Goal: Information Seeking & Learning: Learn about a topic

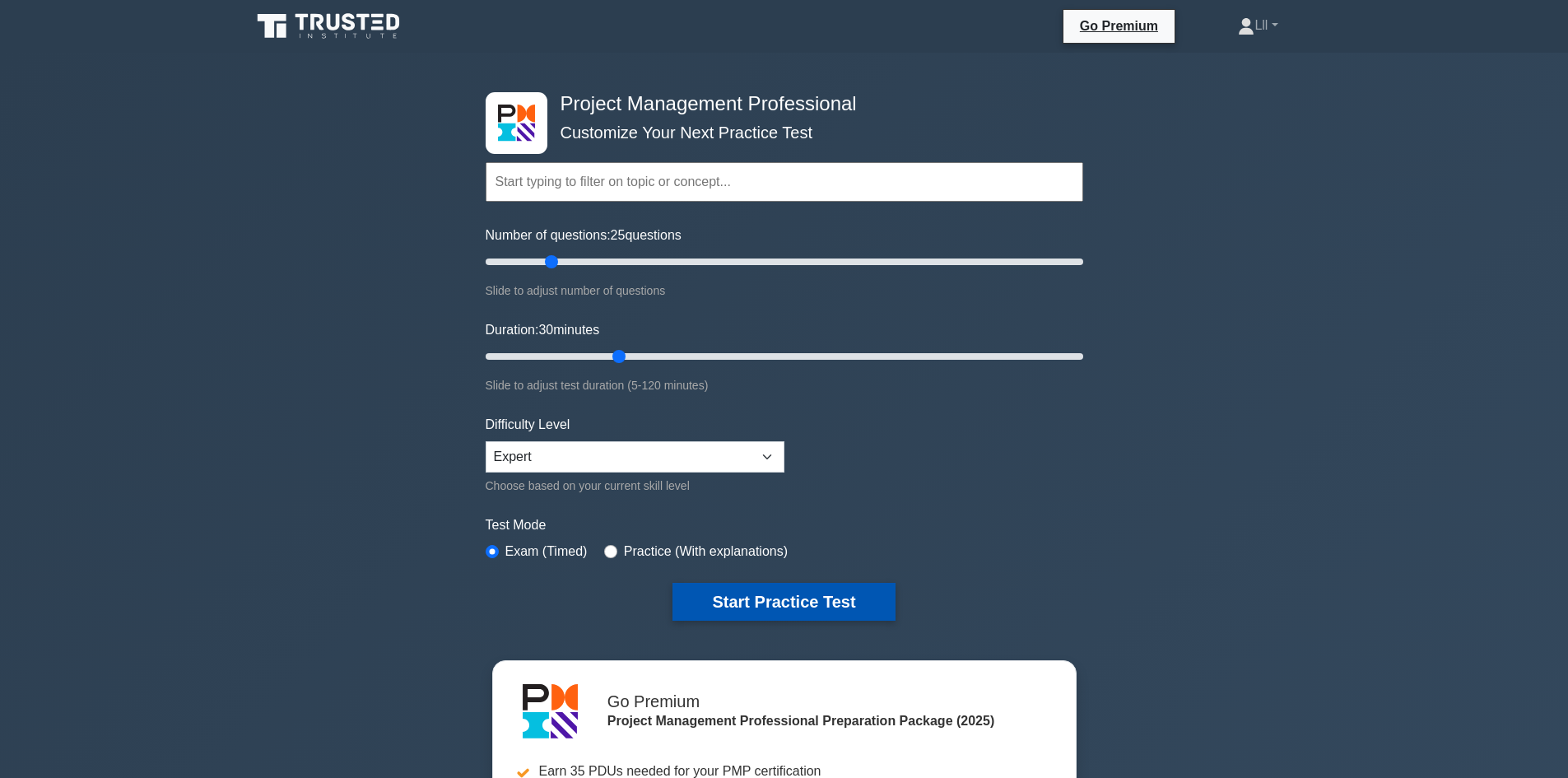
click at [762, 597] on button "Start Practice Test" at bounding box center [783, 601] width 222 height 38
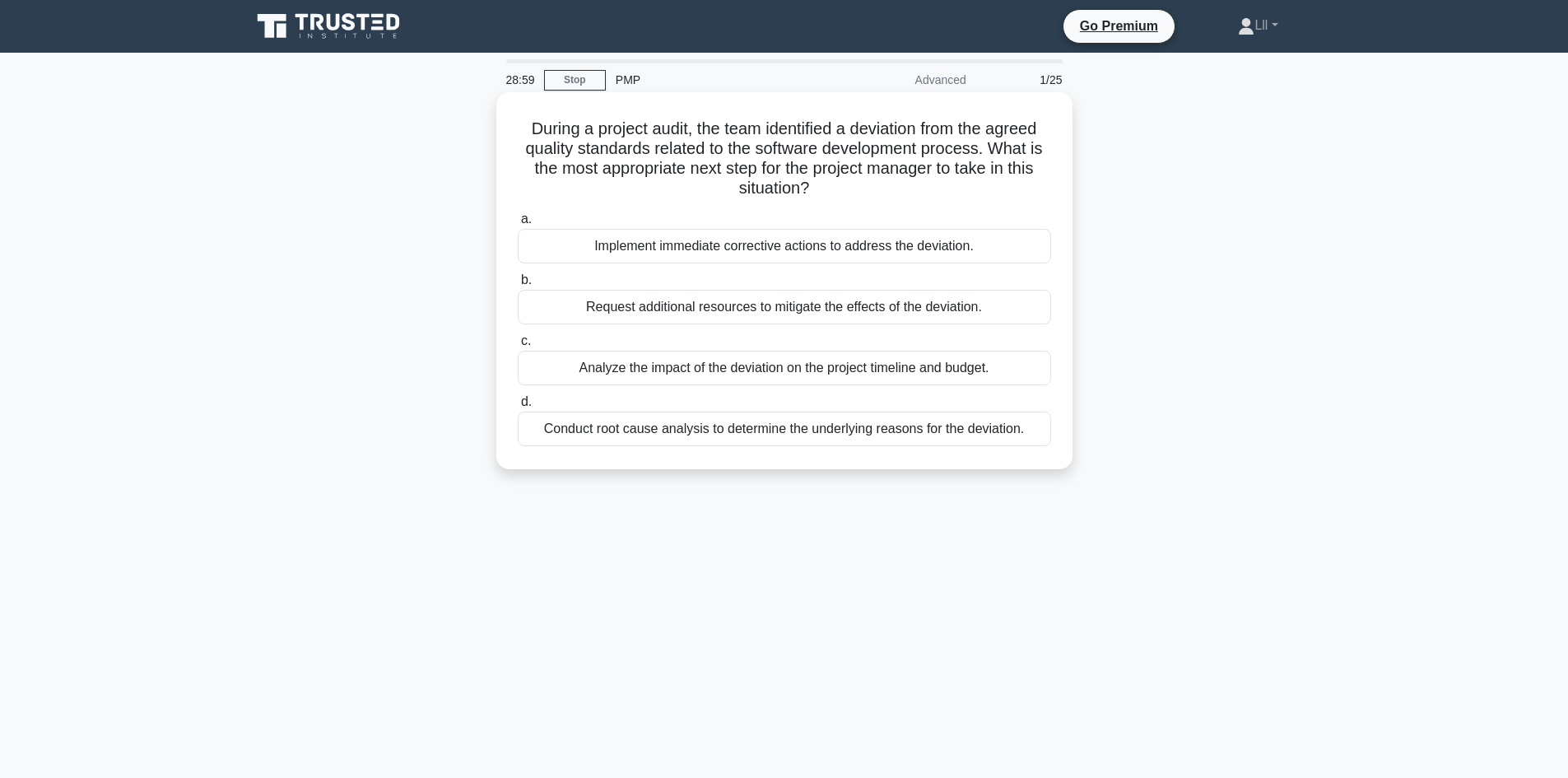
click at [763, 367] on div "Analyze the impact of the deviation on the project timeline and budget." at bounding box center [785, 367] width 534 height 34
click at [518, 347] on input "c. Analyze the impact of the deviation on the project timeline and budget." at bounding box center [518, 341] width 0 height 11
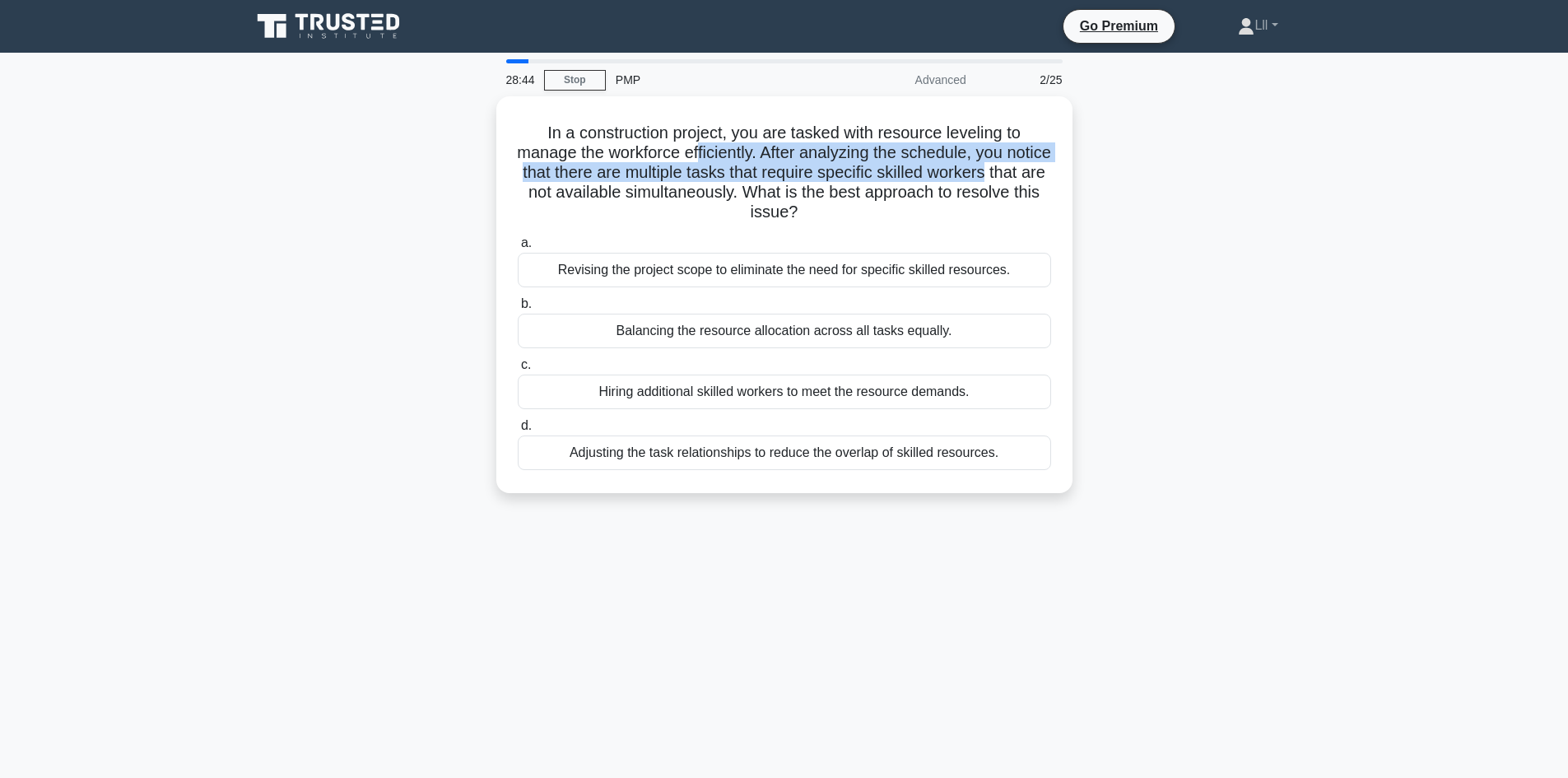
drag, startPoint x: 722, startPoint y: 156, endPoint x: 1078, endPoint y: 165, distance: 356.1
click at [1078, 165] on div "In a construction project, you are tasked with resource leveling to manage the …" at bounding box center [785, 305] width 1087 height 416
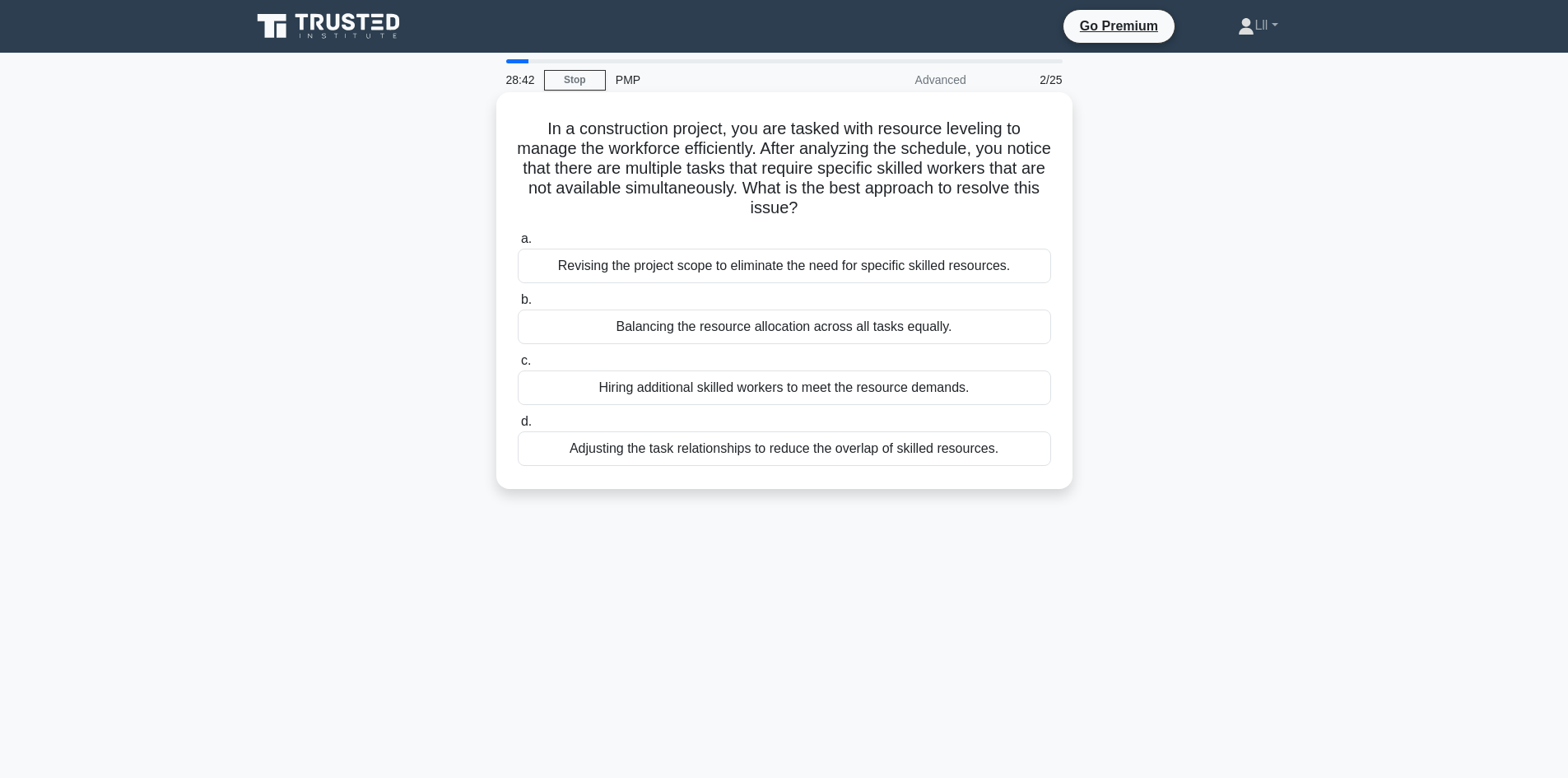
click at [745, 180] on h5 "In a construction project, you are tasked with resource leveling to manage the …" at bounding box center [784, 168] width 537 height 101
drag, startPoint x: 809, startPoint y: 191, endPoint x: 879, endPoint y: 196, distance: 70.2
click at [879, 196] on h5 "In a construction project, you are tasked with resource leveling to manage the …" at bounding box center [784, 168] width 537 height 101
click at [779, 201] on h5 "In a construction project, you are tasked with resource leveling to manage the …" at bounding box center [784, 168] width 537 height 101
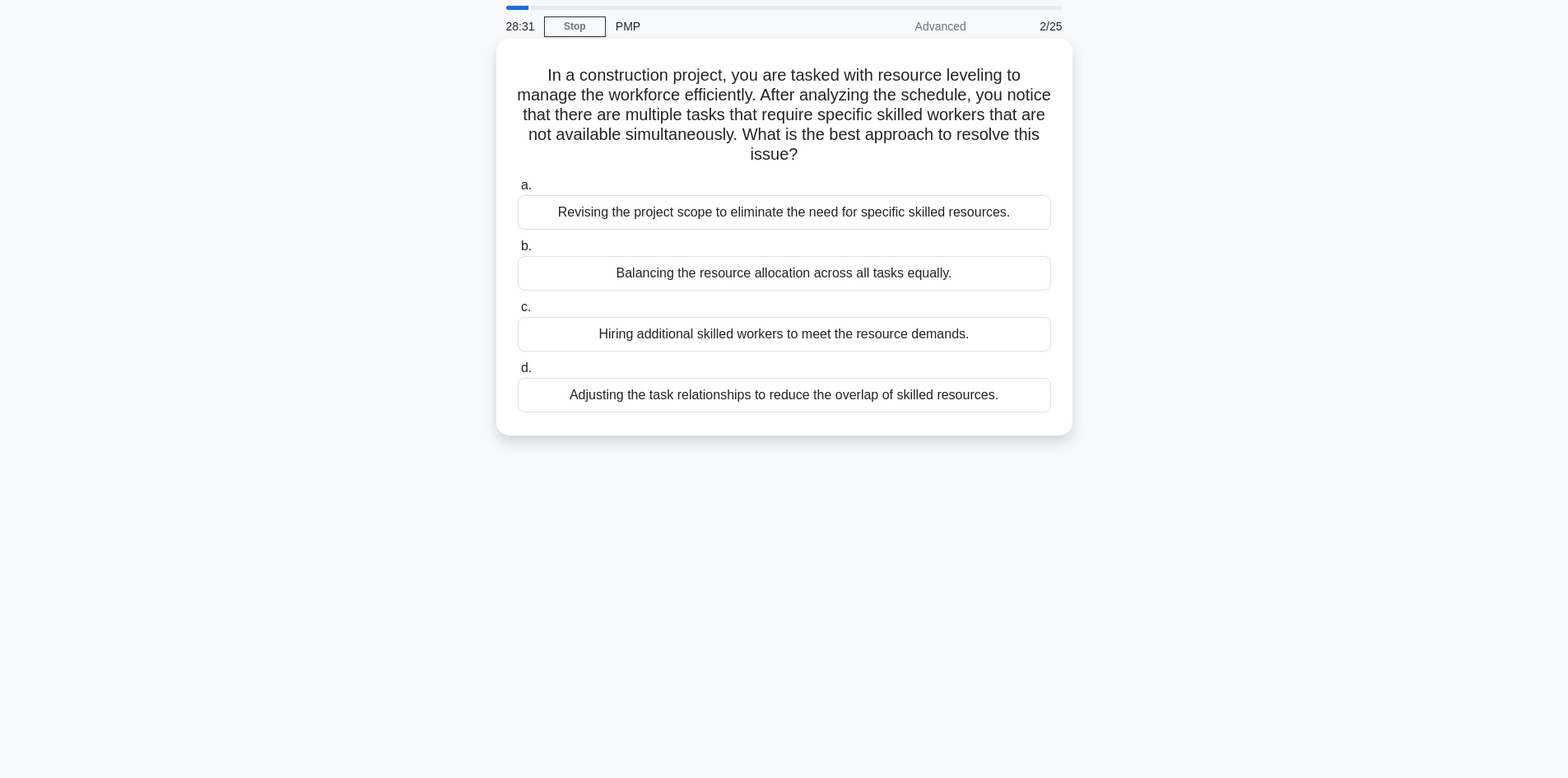
scroll to position [82, 0]
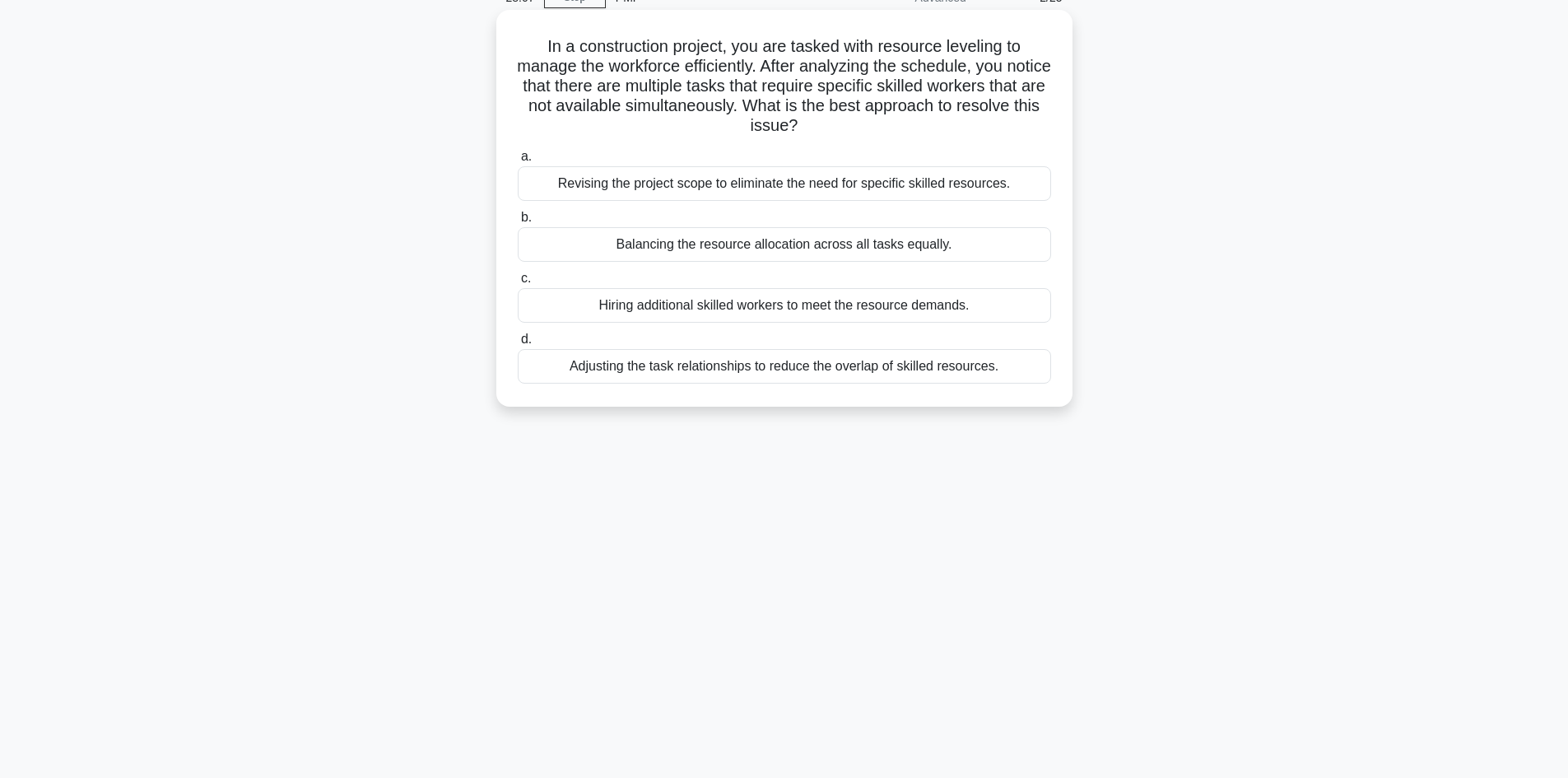
click at [886, 387] on div "a. Revising the project scope to eliminate the need for specific skilled resour…" at bounding box center [785, 265] width 553 height 243
click at [882, 367] on div "Adjusting the task relationships to reduce the overlap of skilled resources." at bounding box center [785, 366] width 534 height 34
click at [518, 345] on input "d. Adjusting the task relationships to reduce the overlap of skilled resources." at bounding box center [518, 339] width 0 height 11
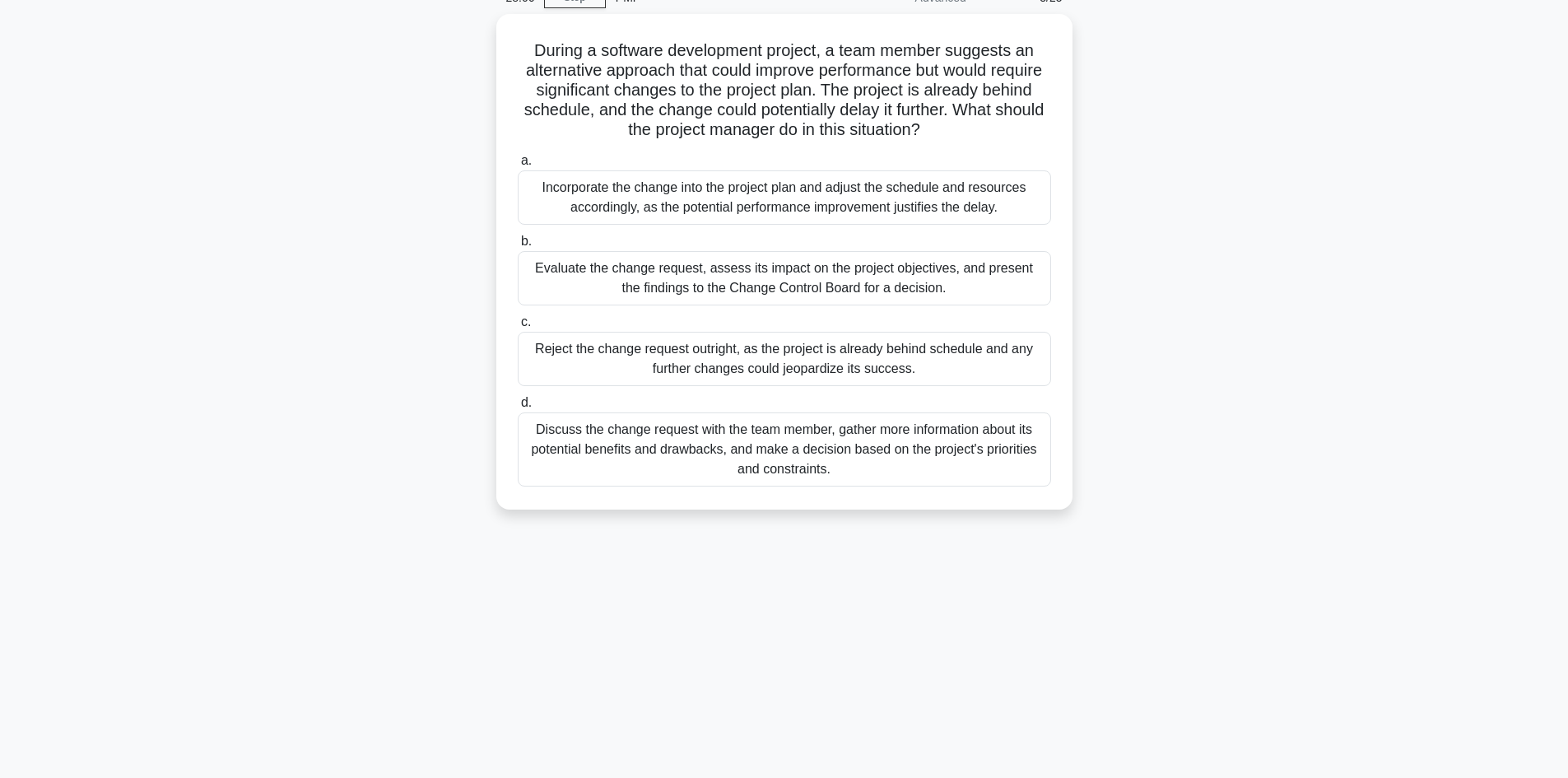
scroll to position [0, 0]
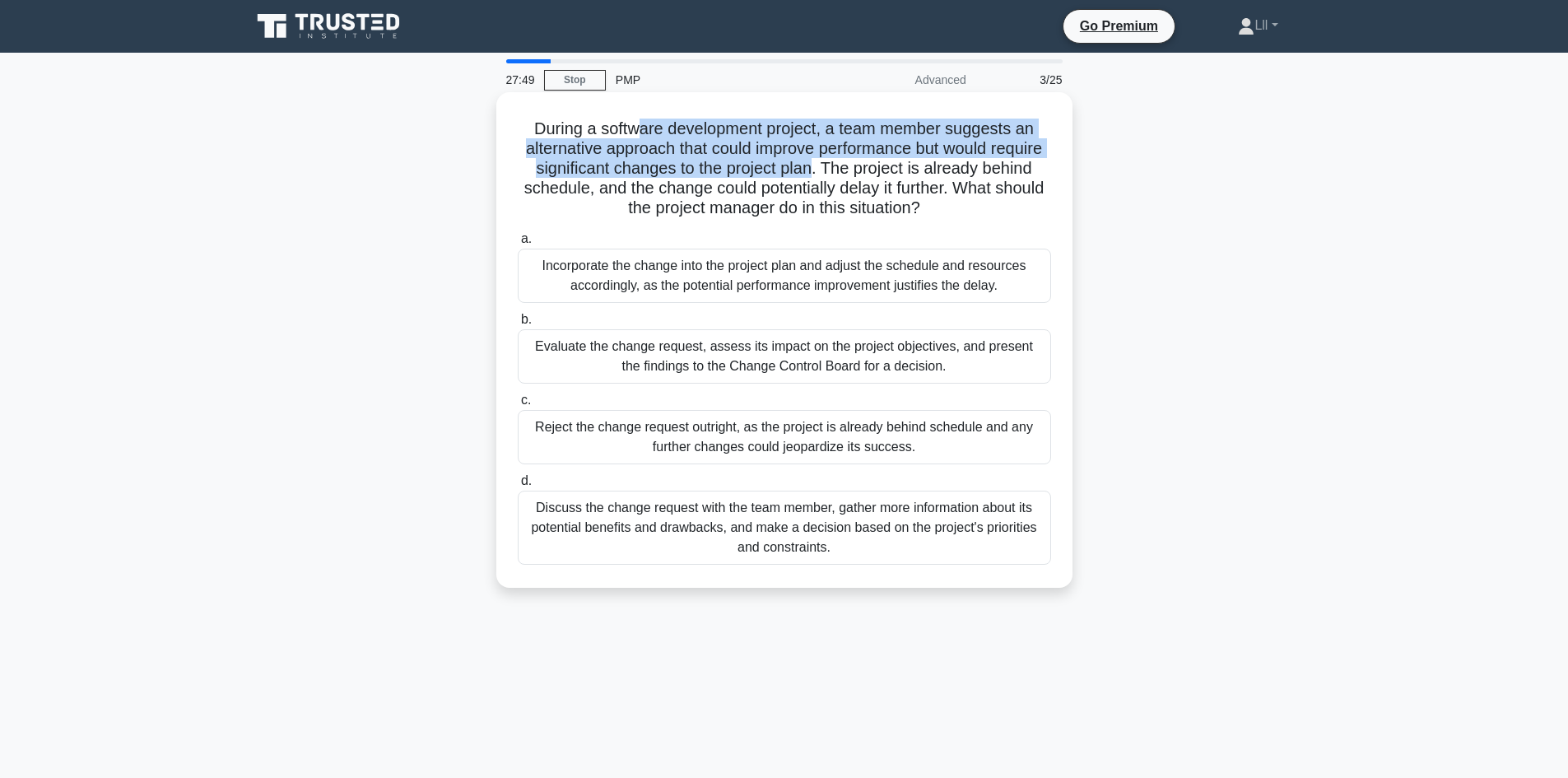
drag, startPoint x: 640, startPoint y: 129, endPoint x: 868, endPoint y: 160, distance: 230.1
click at [868, 160] on h5 "During a software development project, a team member suggests an alternative ap…" at bounding box center [784, 168] width 537 height 101
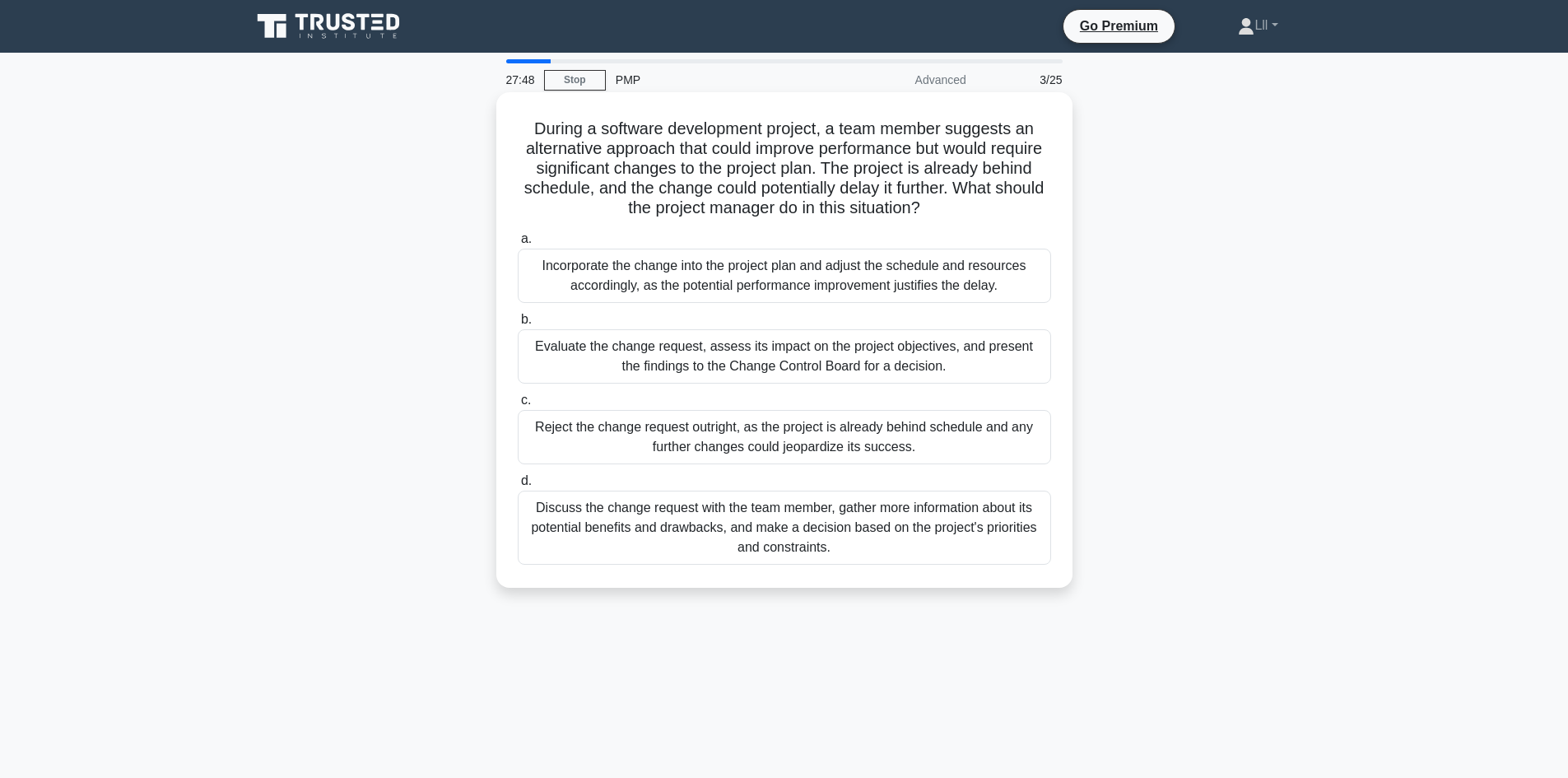
click at [885, 174] on h5 "During a software development project, a team member suggests an alternative ap…" at bounding box center [784, 168] width 537 height 101
drag, startPoint x: 621, startPoint y: 143, endPoint x: 757, endPoint y: 146, distance: 136.0
click at [757, 146] on h5 "During a software development project, a team member suggests an alternative ap…" at bounding box center [784, 168] width 537 height 101
click at [768, 148] on h5 "During a software development project, a team member suggests an alternative ap…" at bounding box center [784, 168] width 537 height 101
click at [856, 353] on div "Evaluate the change request, assess its impact on the project objectives, and p…" at bounding box center [785, 357] width 534 height 55
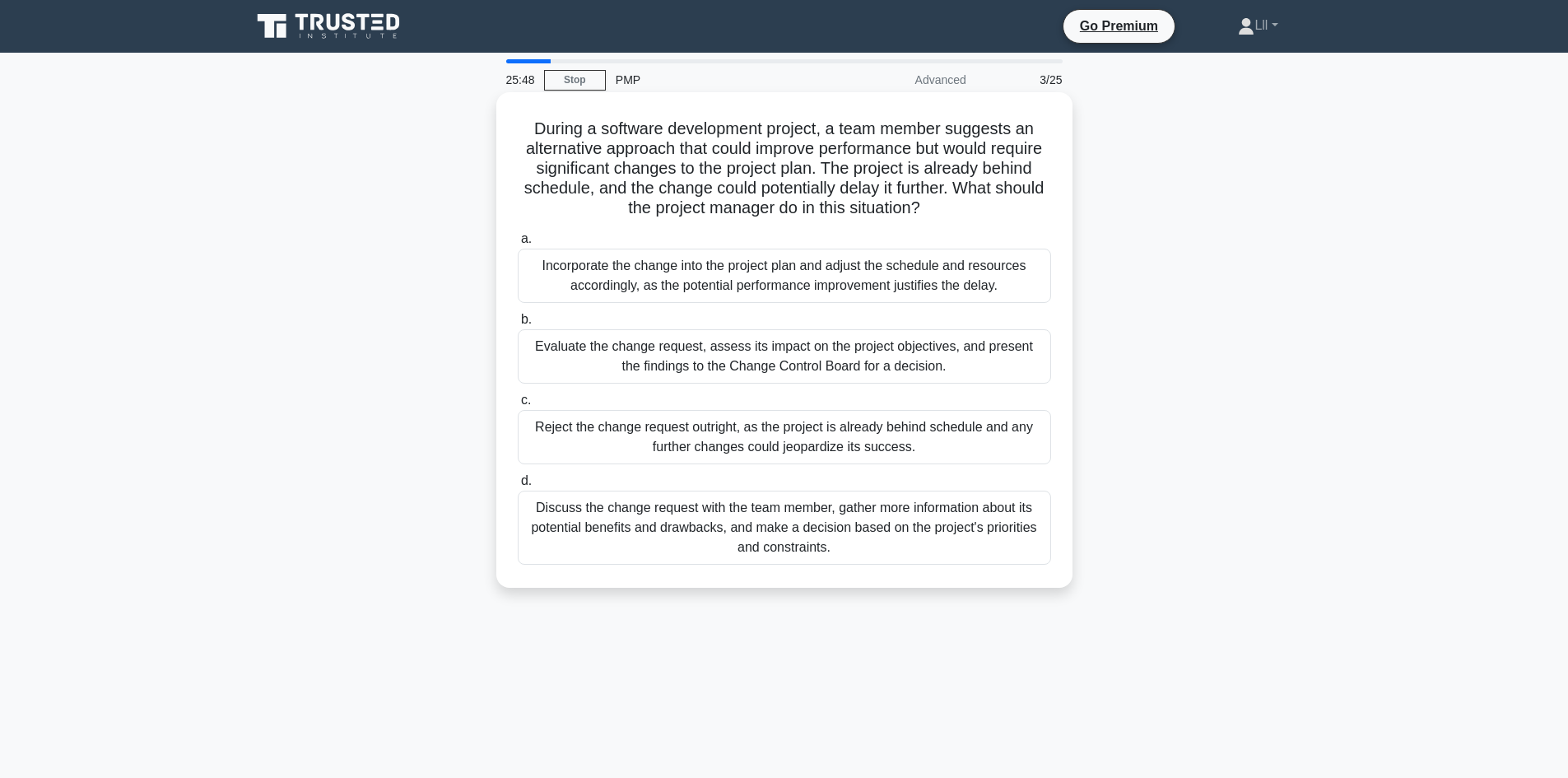
click at [518, 325] on input "b. Evaluate the change request, assess its impact on the project objectives, an…" at bounding box center [518, 320] width 0 height 11
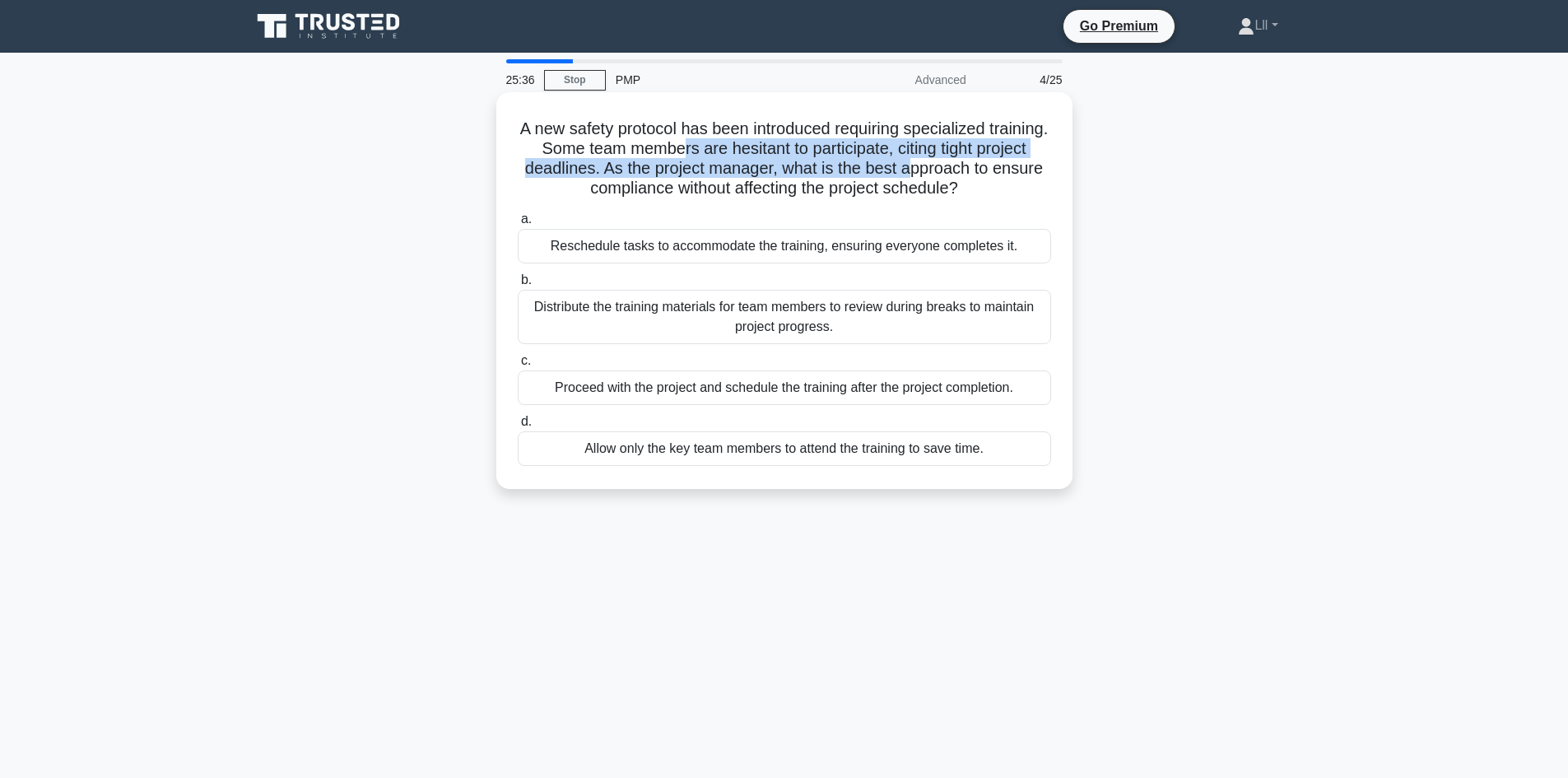
drag, startPoint x: 740, startPoint y: 152, endPoint x: 972, endPoint y: 169, distance: 232.6
click at [972, 169] on h5 "A new safety protocol has been introduced requiring specialized training. Some …" at bounding box center [784, 158] width 537 height 81
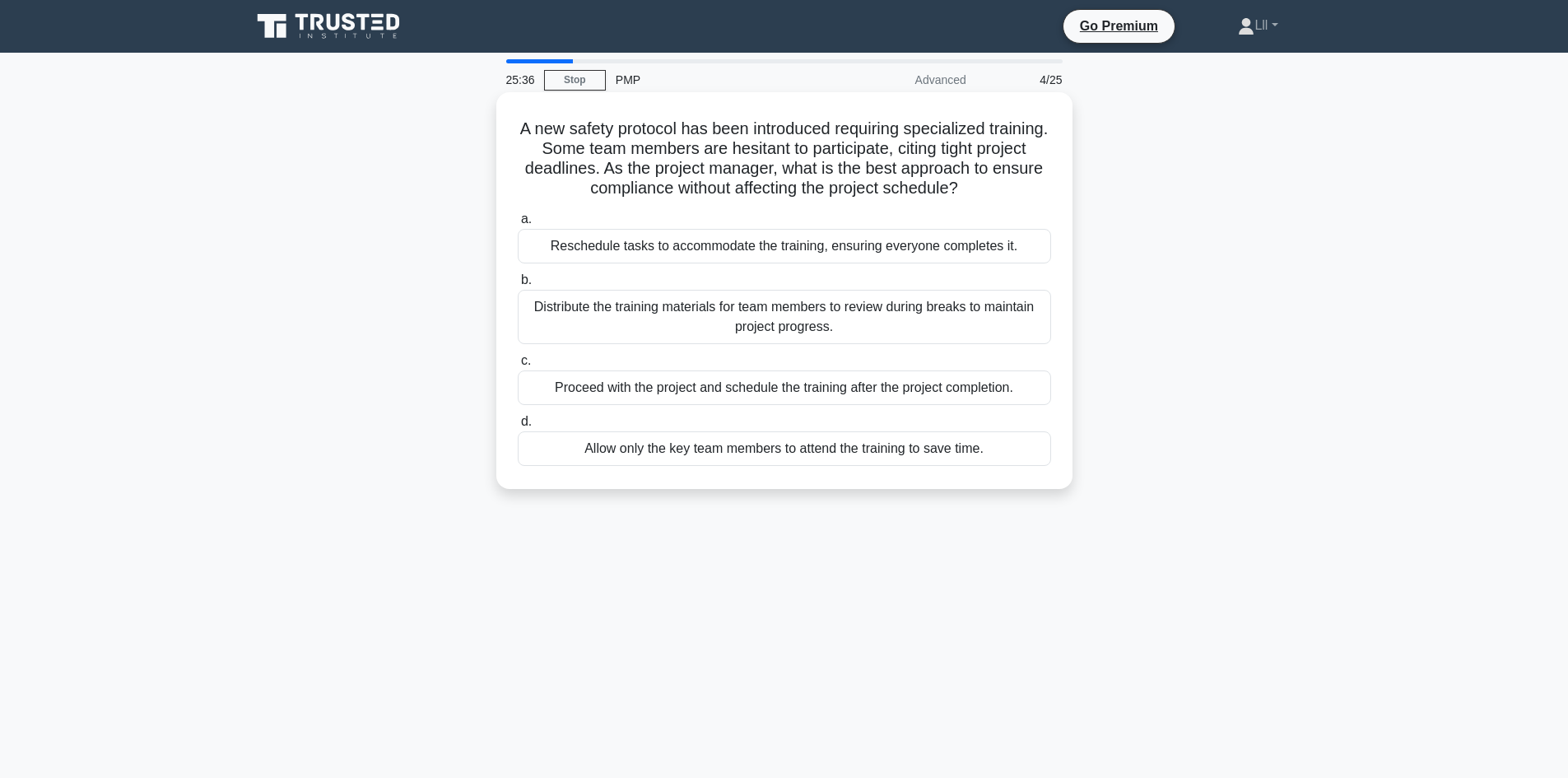
click at [978, 183] on icon ".spinner_0XTQ{transform-origin:center;animation:spinner_y6GP .75s linear infini…" at bounding box center [968, 190] width 20 height 20
click at [821, 144] on h5 "A new safety protocol has been introduced requiring specialized training. Some …" at bounding box center [784, 158] width 537 height 81
click at [702, 250] on div "Reschedule tasks to accommodate the training, ensuring everyone completes it." at bounding box center [785, 245] width 534 height 34
click at [518, 225] on input "a. Reschedule tasks to accommodate the training, ensuring everyone completes it." at bounding box center [518, 219] width 0 height 11
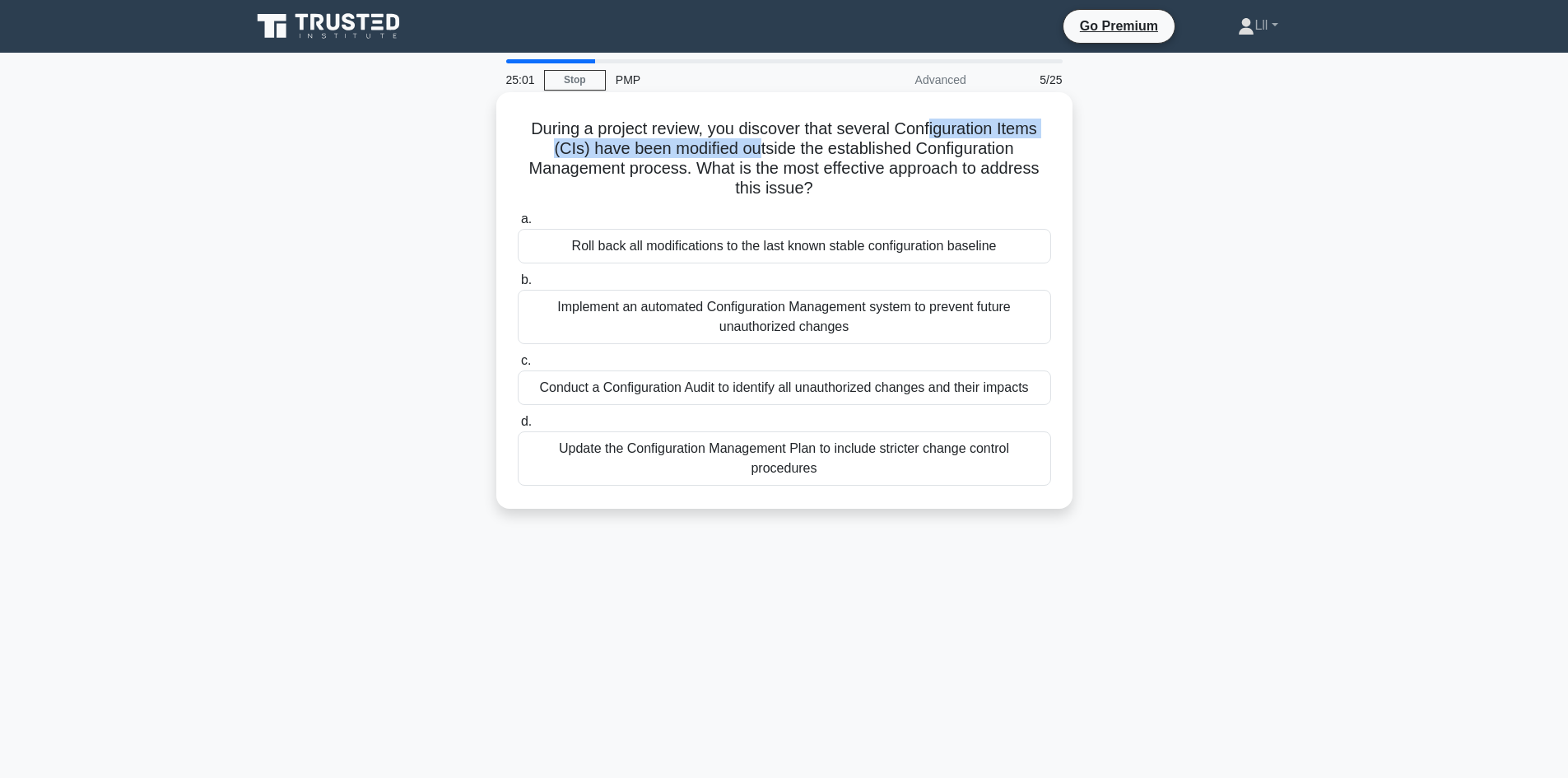
drag, startPoint x: 754, startPoint y: 153, endPoint x: 932, endPoint y: 138, distance: 178.6
click at [932, 138] on h5 "During a project review, you discover that several Configuration Items (CIs) ha…" at bounding box center [784, 158] width 537 height 81
click at [977, 159] on h5 "During a project review, you discover that several Configuration Items (CIs) ha…" at bounding box center [784, 158] width 537 height 81
drag, startPoint x: 837, startPoint y: 169, endPoint x: 920, endPoint y: 203, distance: 89.7
click at [863, 178] on h5 "During a project review, you discover that several Configuration Items (CIs) ha…" at bounding box center [784, 158] width 537 height 81
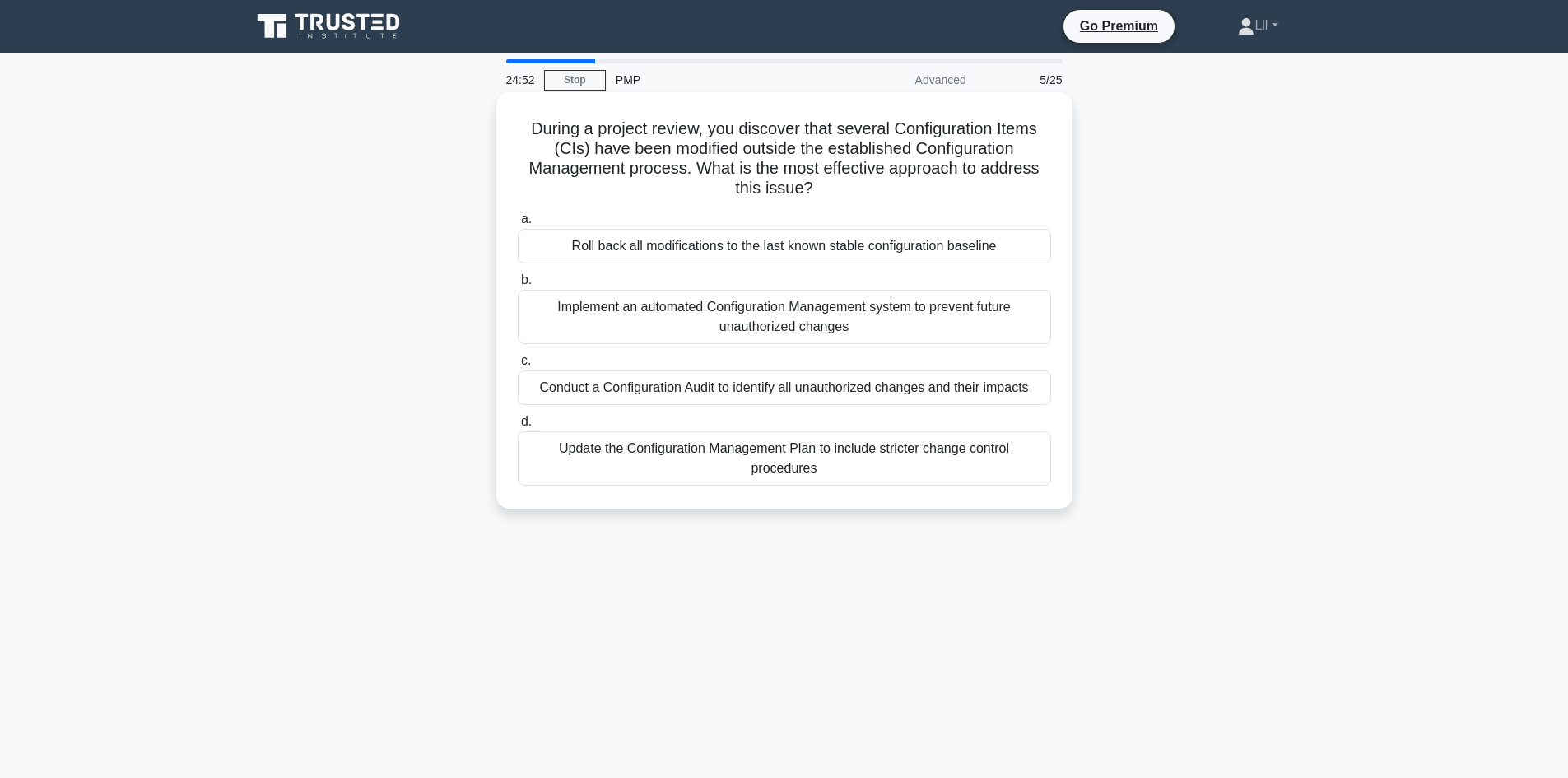
click at [920, 203] on div "During a project review, you discover that several Configuration Items (CIs) ha…" at bounding box center [785, 300] width 563 height 404
click at [882, 383] on div "Conduct a Configuration Audit to identify all unauthorized changes and their im…" at bounding box center [785, 387] width 534 height 34
click at [518, 367] on input "c. Conduct a Configuration Audit to identify all unauthorized changes and their…" at bounding box center [518, 361] width 0 height 11
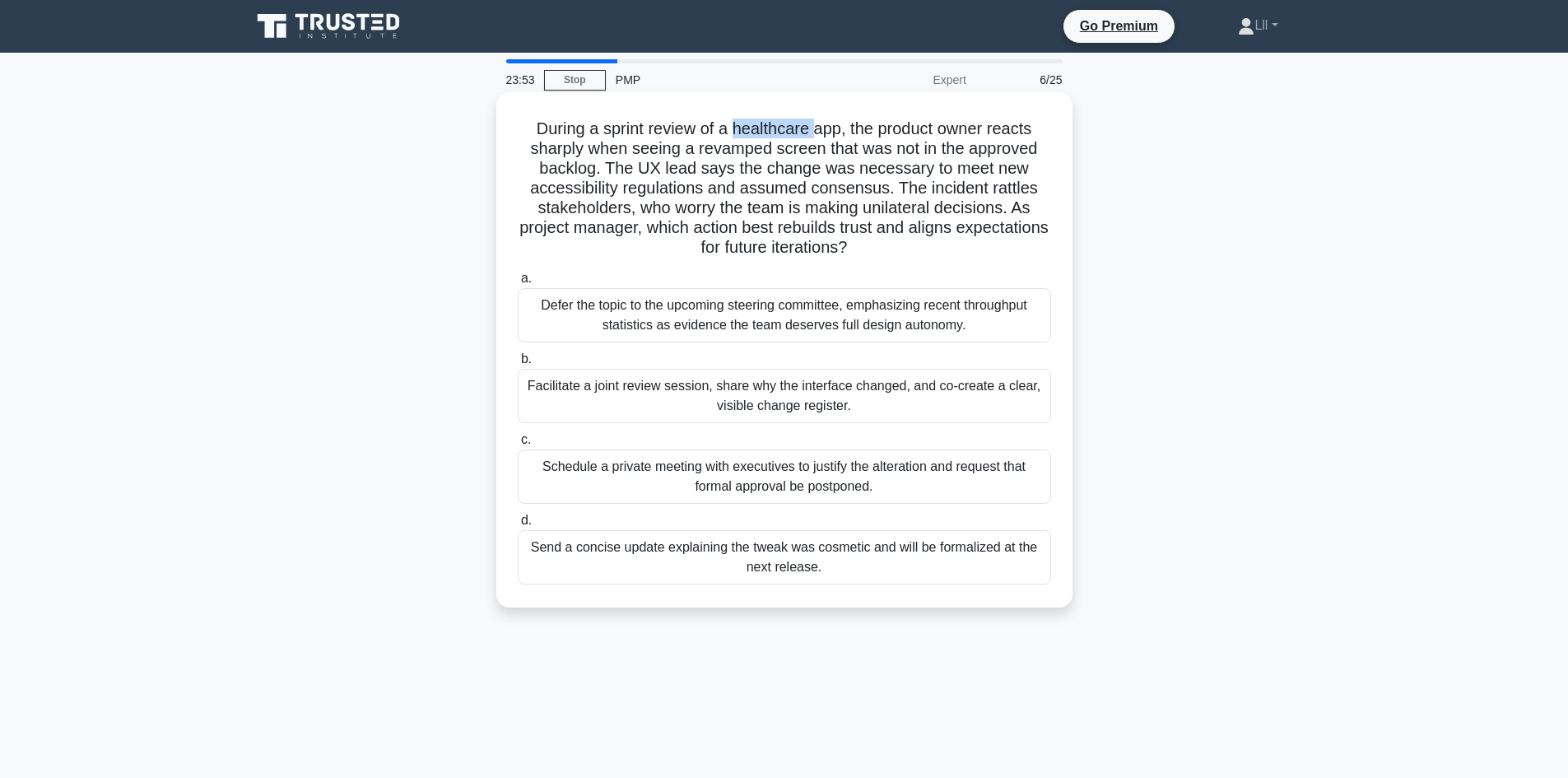
drag, startPoint x: 734, startPoint y: 128, endPoint x: 816, endPoint y: 133, distance: 82.2
click at [816, 133] on h5 "During a sprint review of a healthcare app, the product owner reacts sharply wh…" at bounding box center [784, 188] width 537 height 140
click at [844, 150] on h5 "During a sprint review of a healthcare app, the product owner reacts sharply wh…" at bounding box center [784, 188] width 537 height 140
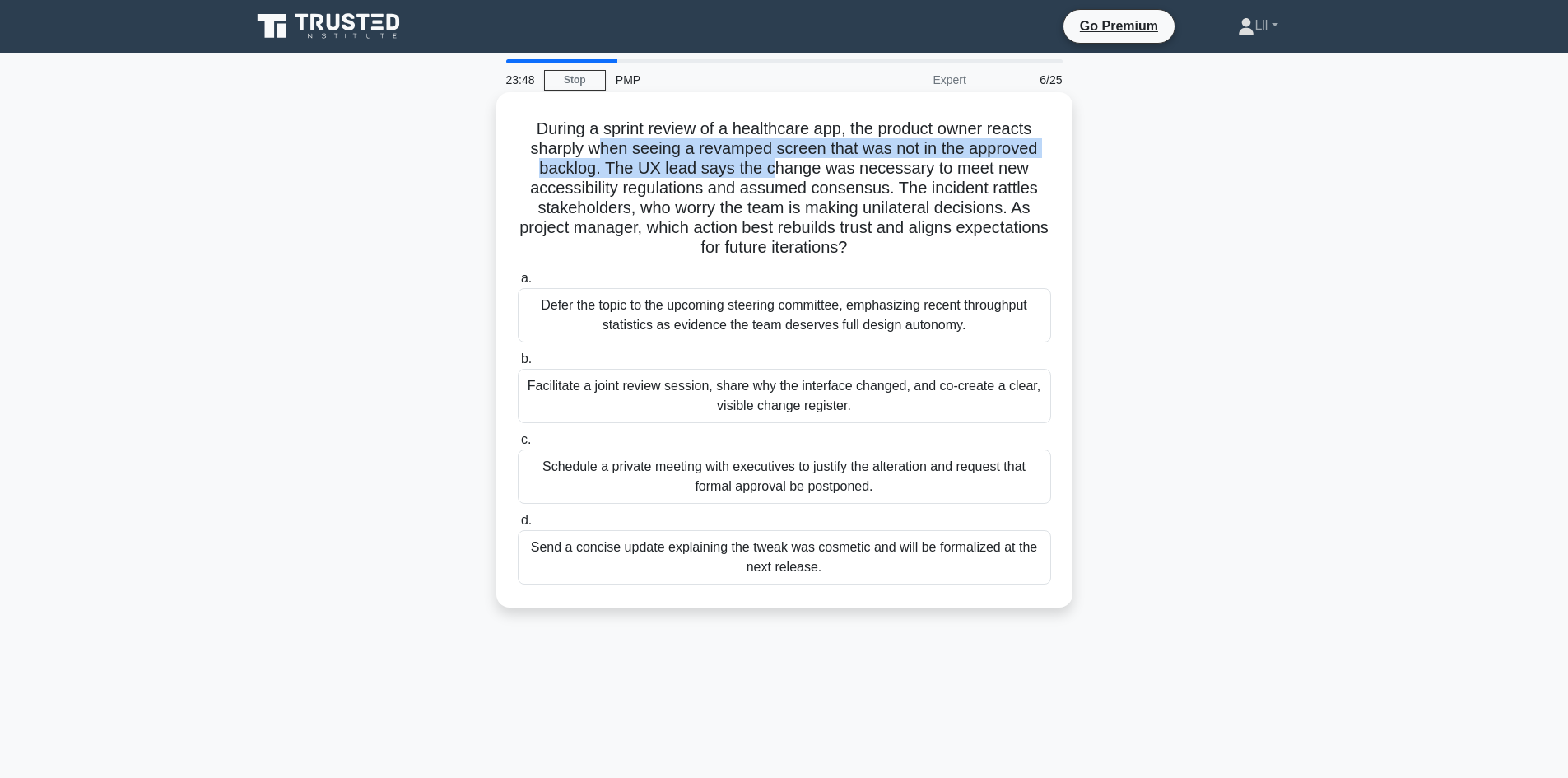
drag, startPoint x: 595, startPoint y: 156, endPoint x: 770, endPoint y: 164, distance: 175.2
click at [770, 164] on h5 "During a sprint review of a healthcare app, the product owner reacts sharply wh…" at bounding box center [784, 188] width 537 height 140
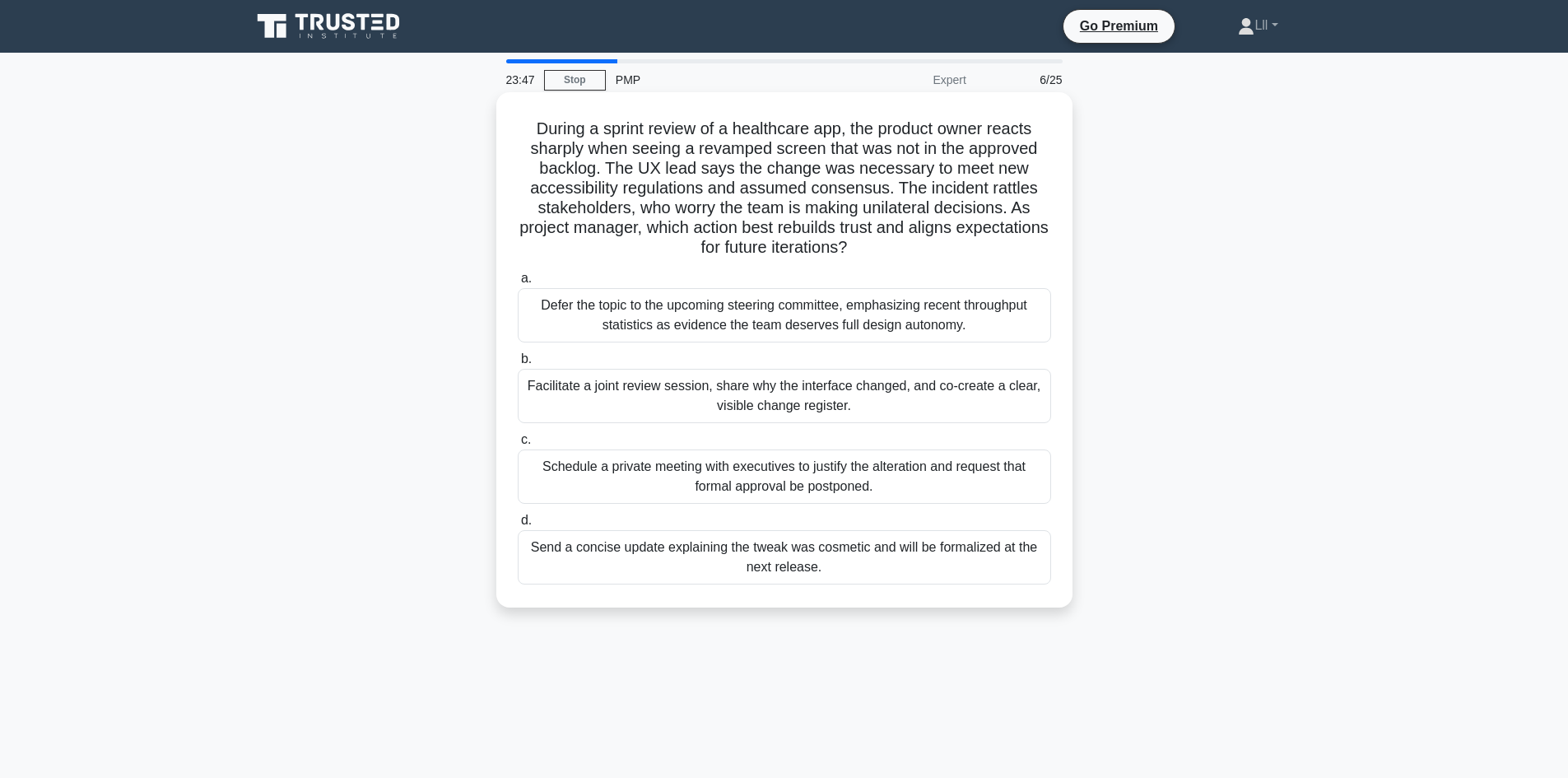
click at [850, 164] on h5 "During a sprint review of a healthcare app, the product owner reacts sharply wh…" at bounding box center [784, 188] width 537 height 140
drag, startPoint x: 779, startPoint y: 187, endPoint x: 835, endPoint y: 191, distance: 56.1
click at [835, 191] on h5 "During a sprint review of a healthcare app, the product owner reacts sharply wh…" at bounding box center [784, 188] width 537 height 140
drag, startPoint x: 828, startPoint y: 214, endPoint x: 954, endPoint y: 208, distance: 126.1
click at [954, 208] on h5 "During a sprint review of a healthcare app, the product owner reacts sharply wh…" at bounding box center [784, 188] width 537 height 140
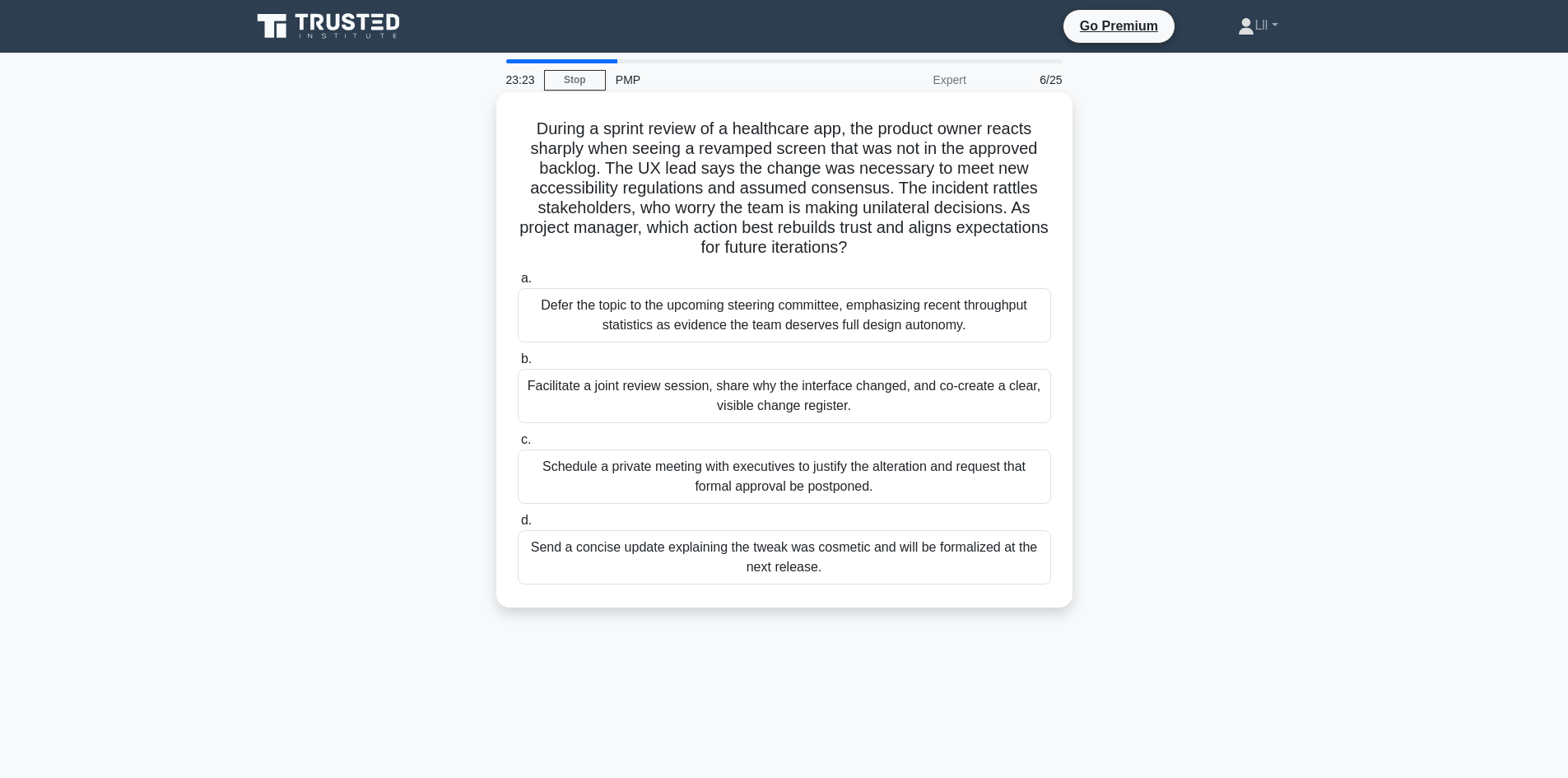
click at [889, 230] on h5 "During a sprint review of a healthcare app, the product owner reacts sharply wh…" at bounding box center [784, 188] width 537 height 140
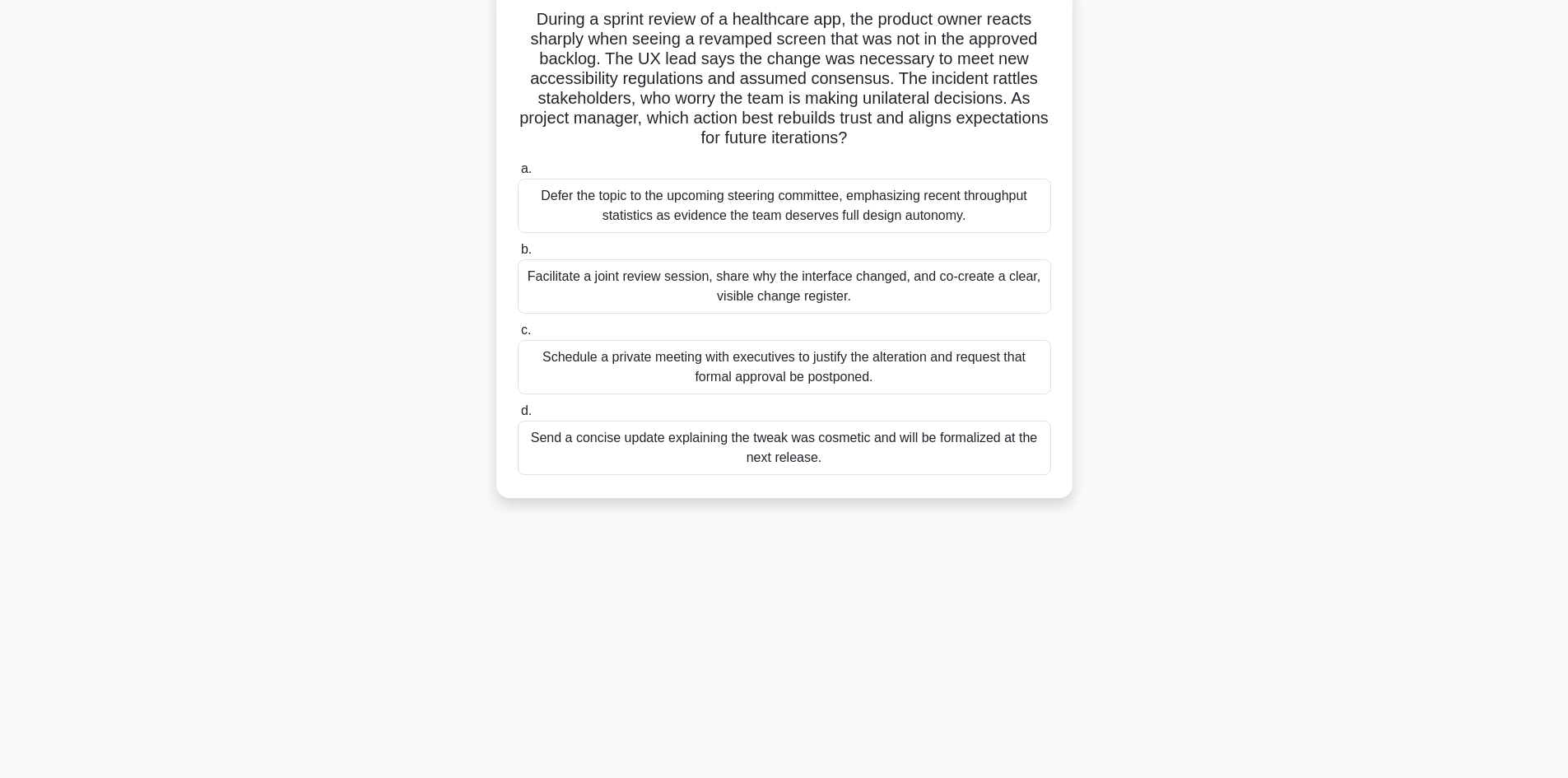
scroll to position [111, 0]
click at [787, 284] on div "Facilitate a joint review session, share why the interface changed, and co-crea…" at bounding box center [785, 285] width 534 height 55
click at [518, 253] on input "b. Facilitate a joint review session, share why the interface changed, and co-c…" at bounding box center [518, 247] width 0 height 11
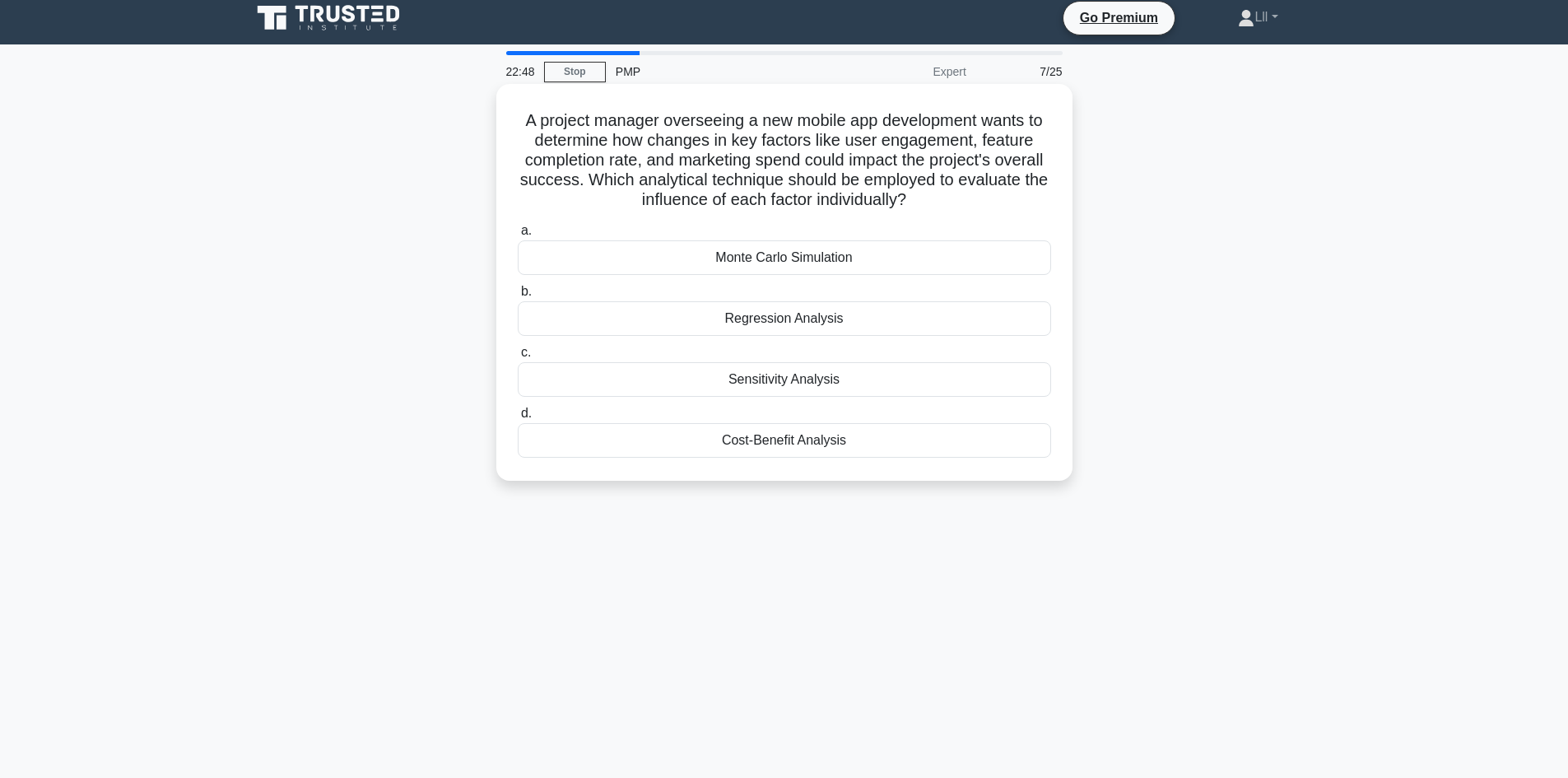
scroll to position [0, 0]
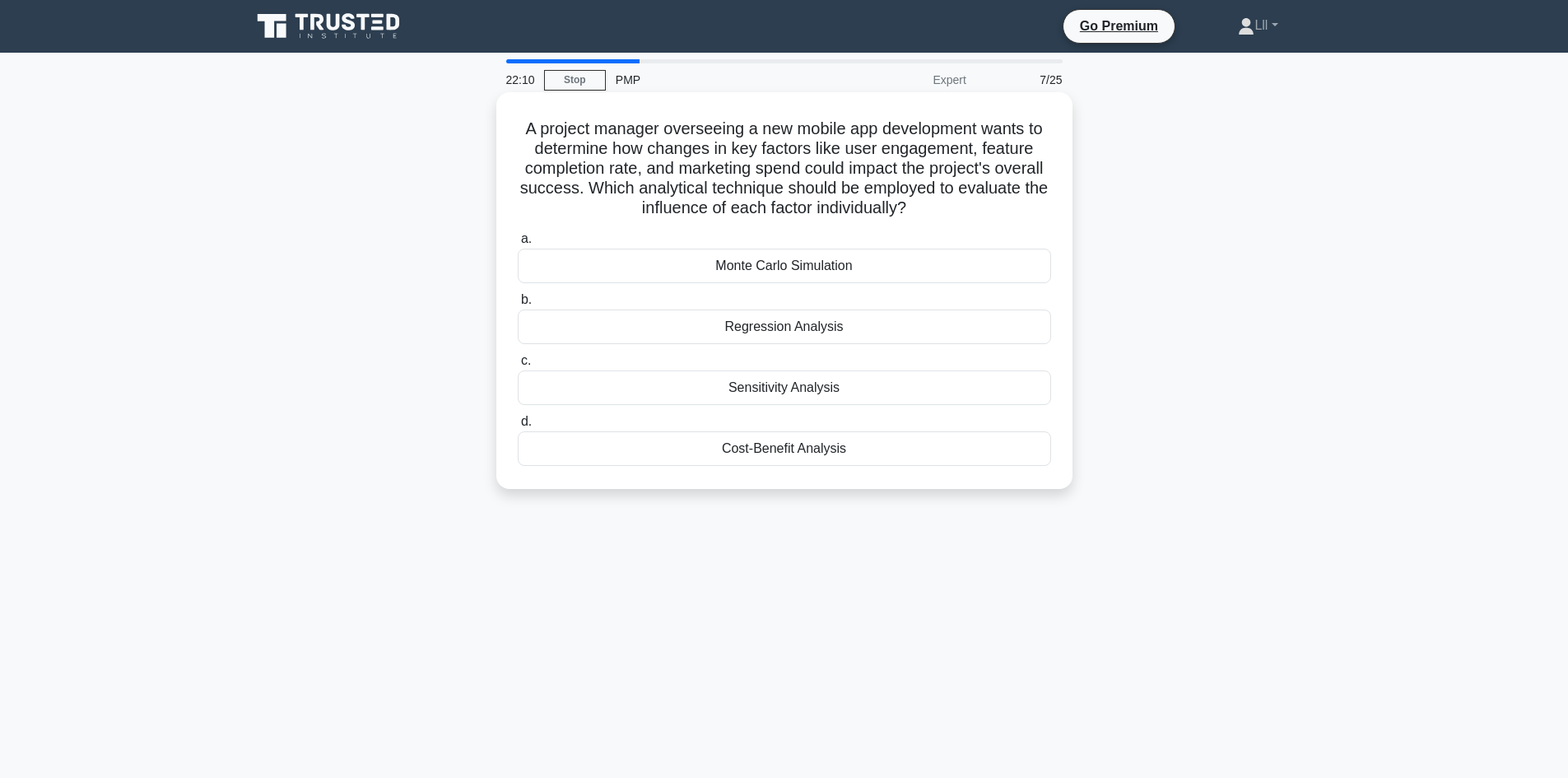
click at [832, 383] on div "Sensitivity Analysis" at bounding box center [785, 387] width 534 height 34
click at [518, 367] on input "c. Sensitivity Analysis" at bounding box center [518, 361] width 0 height 11
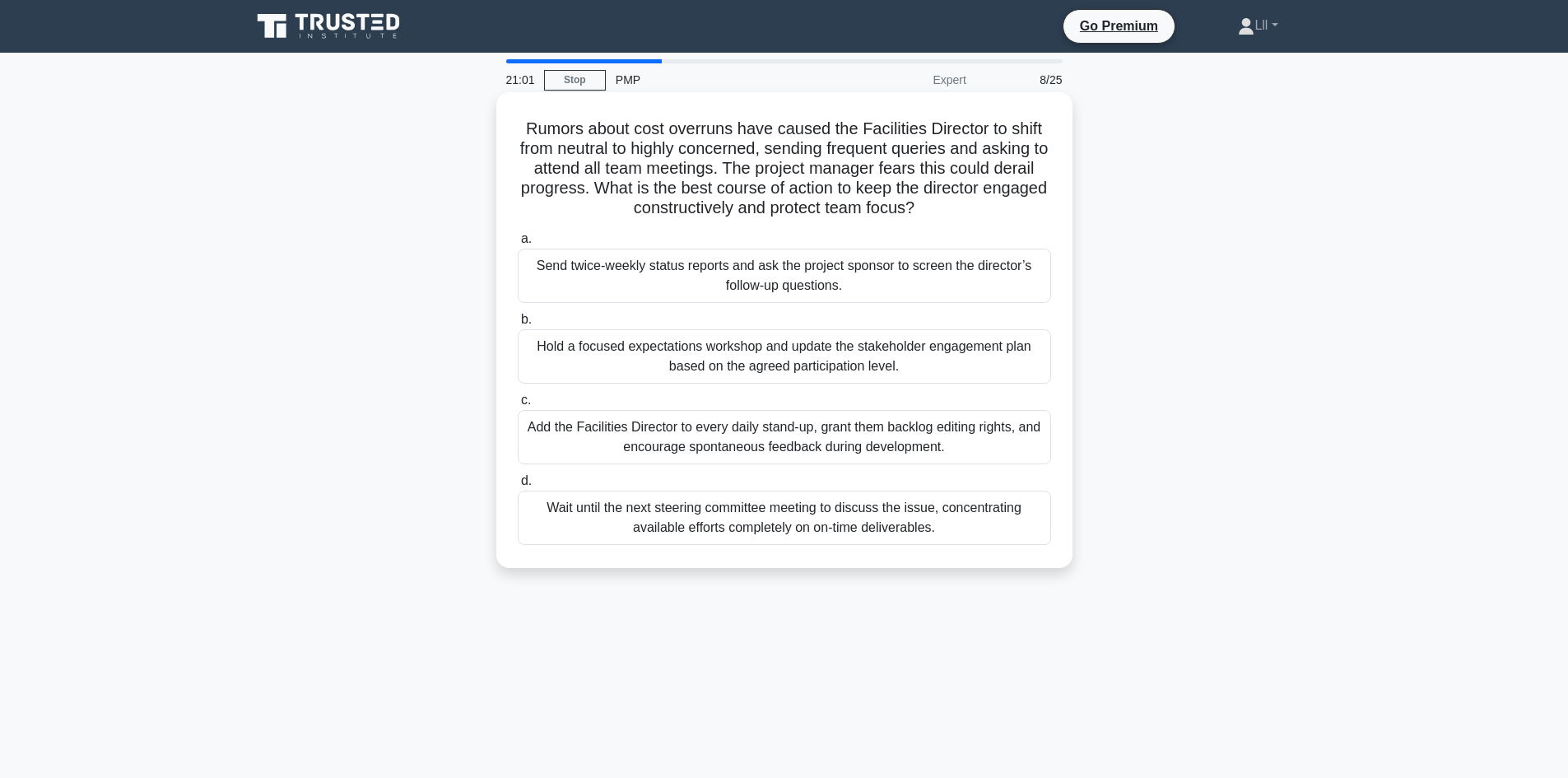
click at [947, 354] on div "Hold a focused expectations workshop and update the stakeholder engagement plan…" at bounding box center [785, 357] width 534 height 55
click at [518, 325] on input "b. Hold a focused expectations workshop and update the stakeholder engagement p…" at bounding box center [518, 320] width 0 height 11
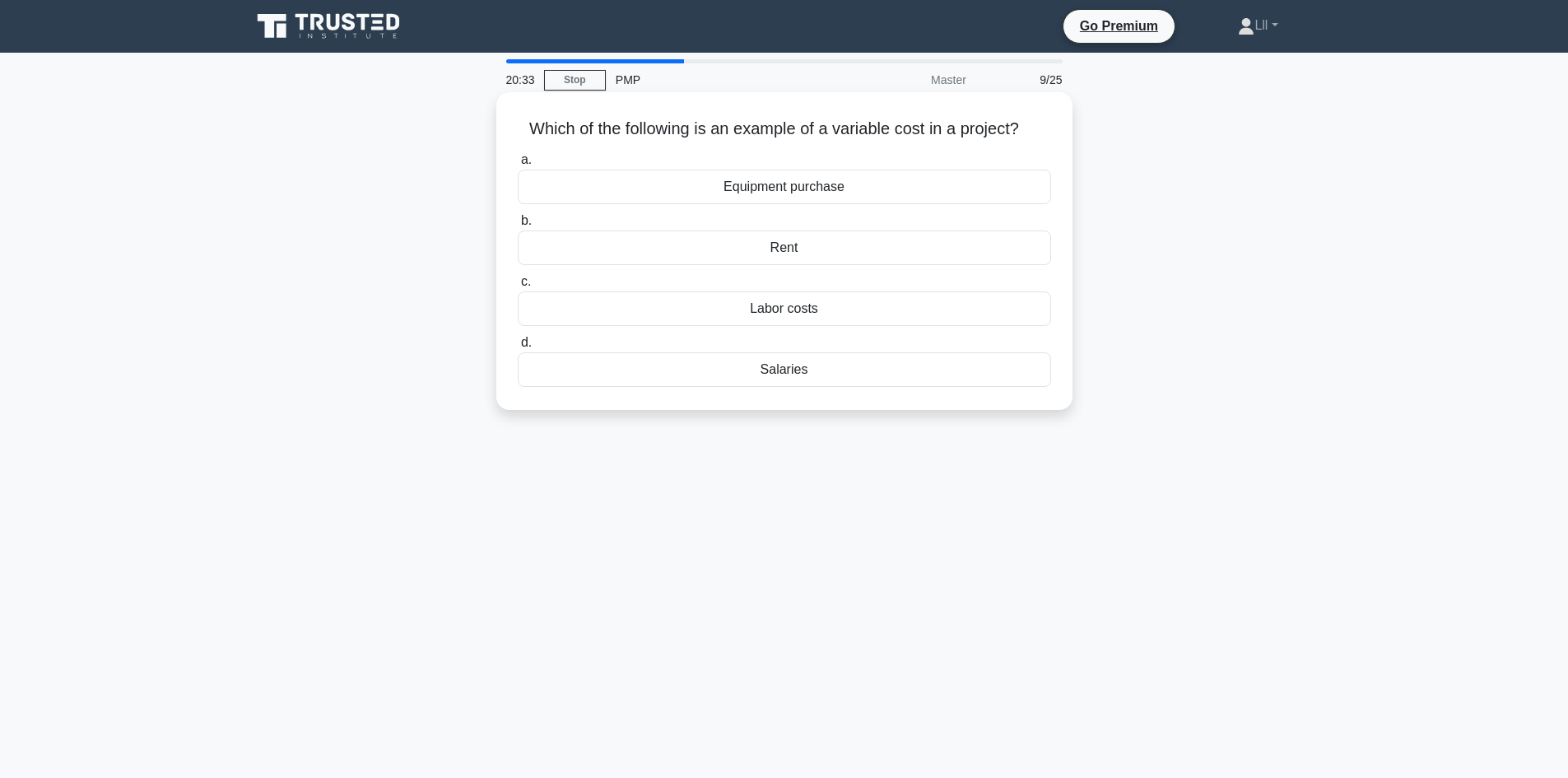
click at [889, 194] on div "Equipment purchase" at bounding box center [785, 186] width 534 height 34
click at [518, 165] on input "a. Equipment purchase" at bounding box center [518, 159] width 0 height 11
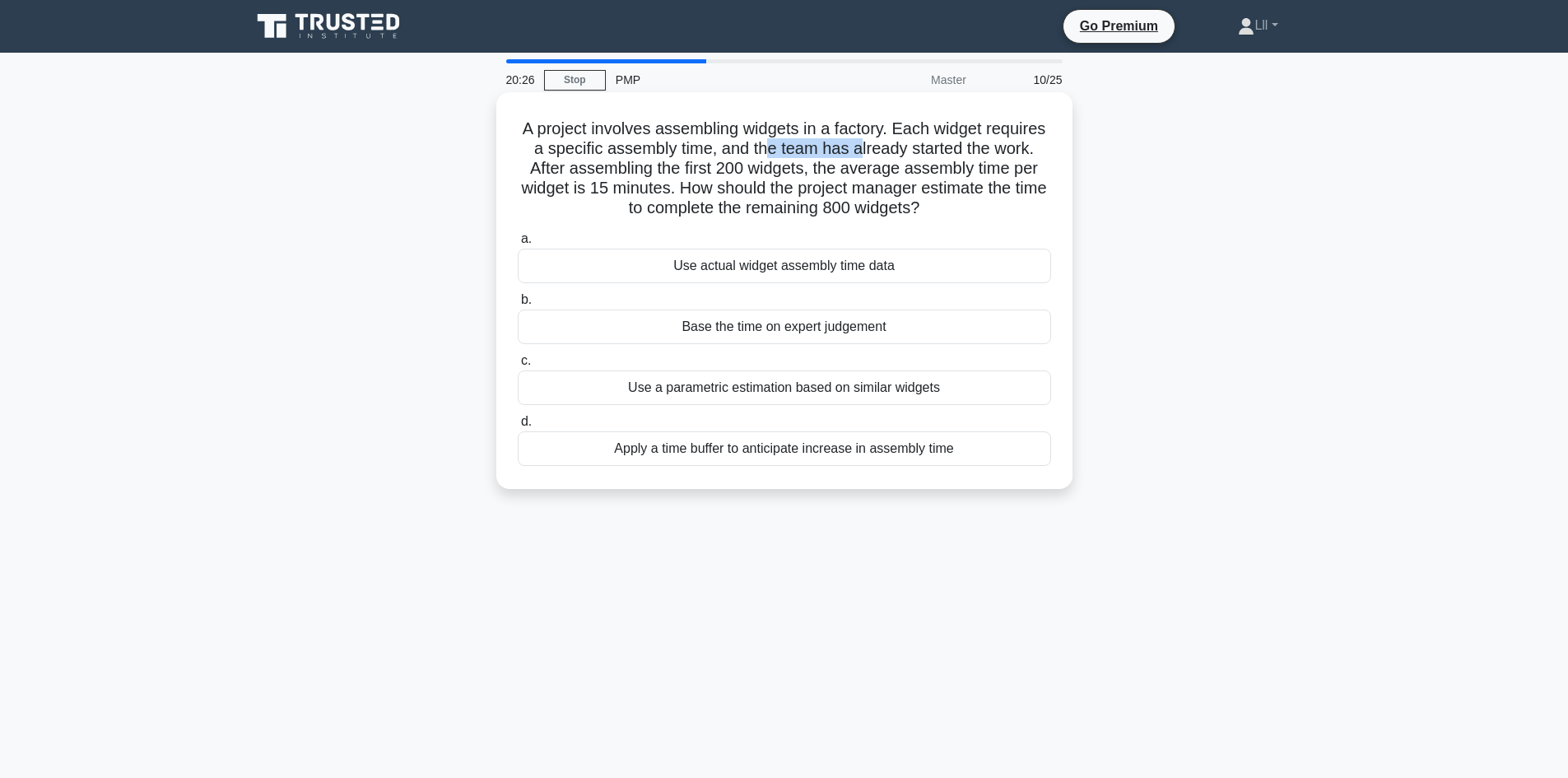
drag, startPoint x: 763, startPoint y: 143, endPoint x: 892, endPoint y: 147, distance: 129.1
click at [863, 146] on h5 "A project involves assembling widgets in a factory. Each widget requires a spec…" at bounding box center [784, 168] width 537 height 101
click at [899, 148] on h5 "A project involves assembling widgets in a factory. Each widget requires a spec…" at bounding box center [784, 168] width 537 height 101
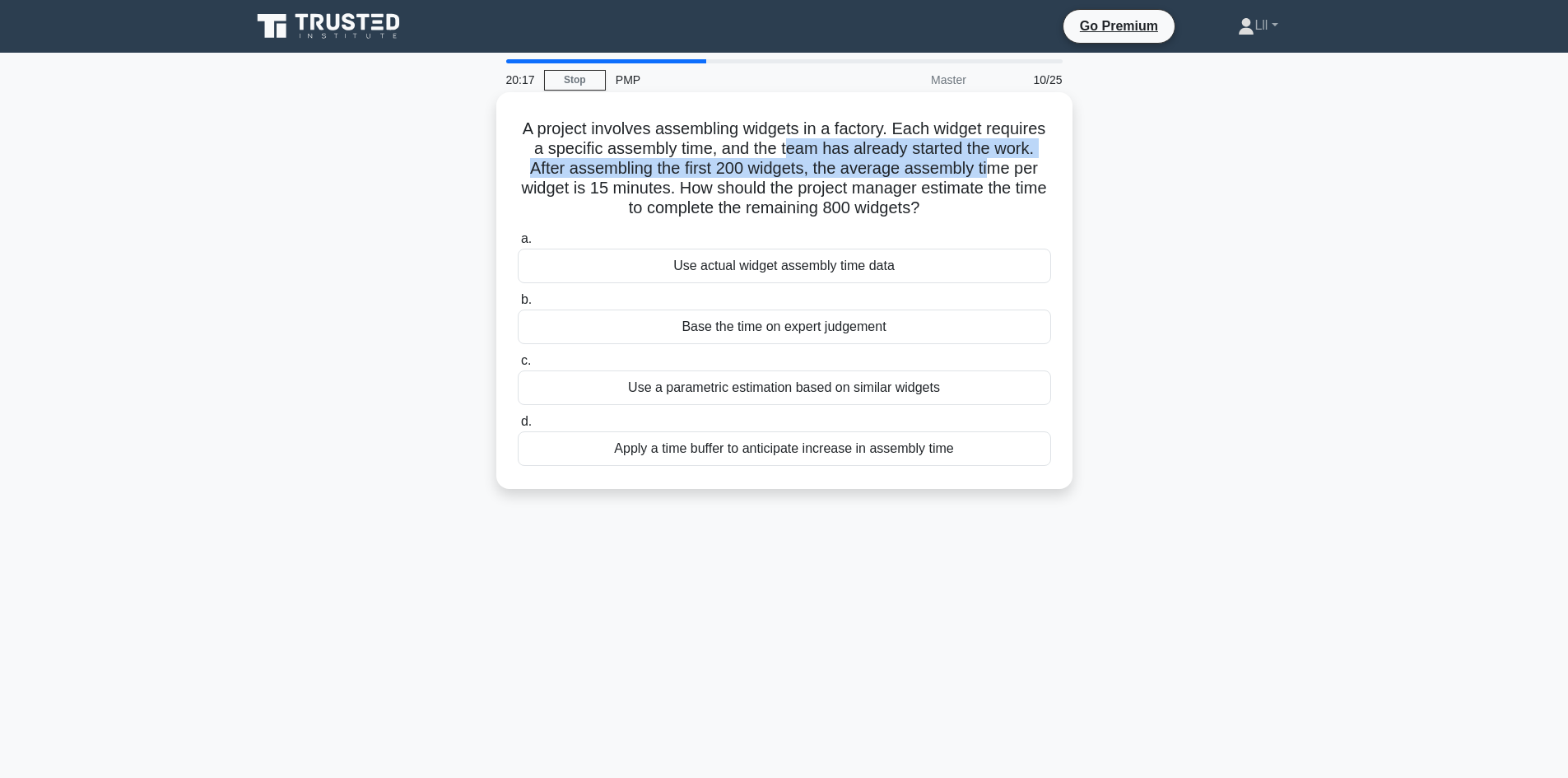
drag, startPoint x: 787, startPoint y: 148, endPoint x: 994, endPoint y: 164, distance: 207.6
click at [994, 164] on h5 "A project involves assembling widgets in a factory. Each widget requires a spec…" at bounding box center [784, 168] width 537 height 101
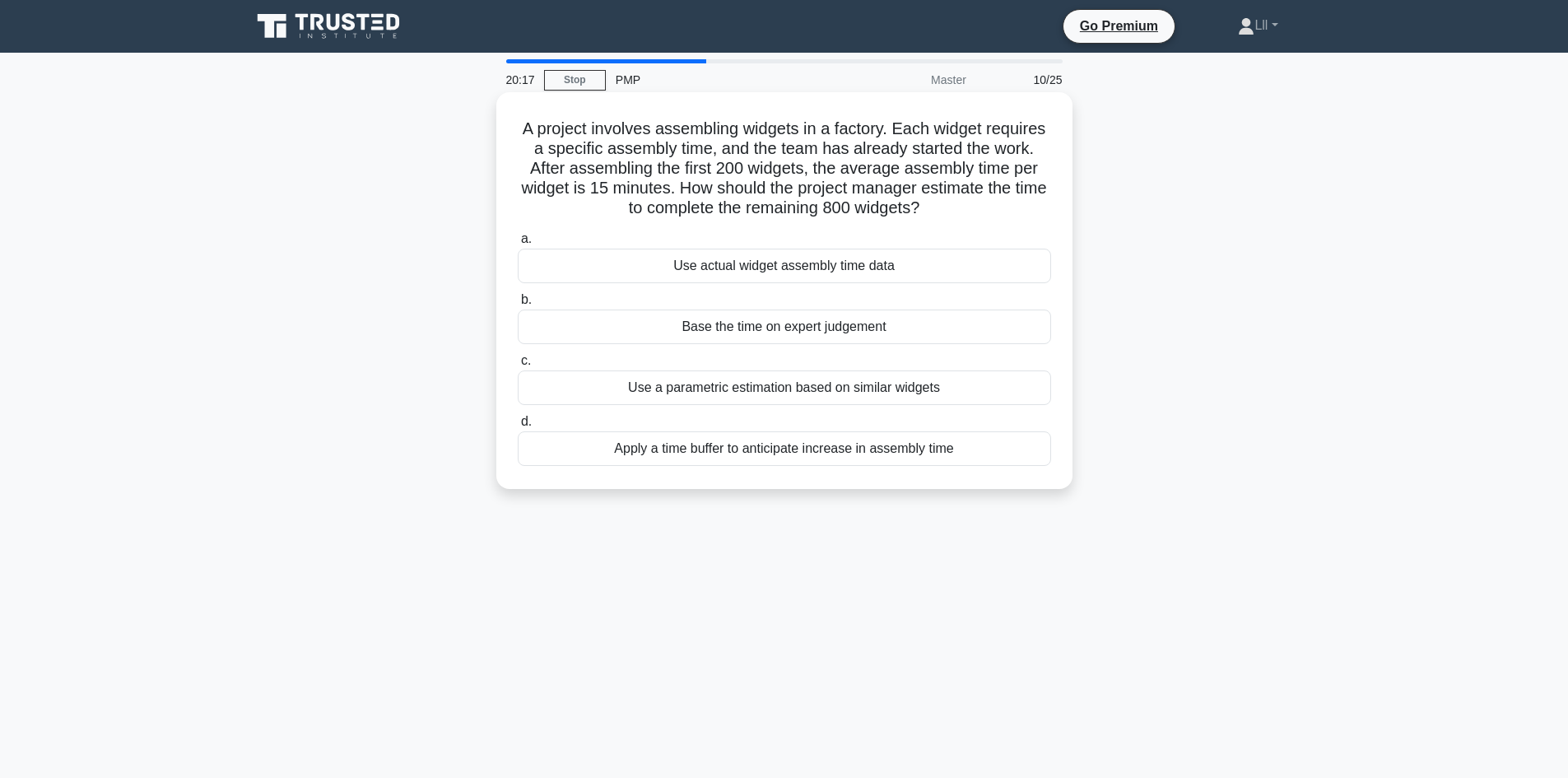
click at [1016, 165] on h5 "A project involves assembling widgets in a factory. Each widget requires a spec…" at bounding box center [784, 168] width 537 height 101
drag, startPoint x: 764, startPoint y: 159, endPoint x: 827, endPoint y: 157, distance: 63.0
click at [827, 157] on h5 "A project involves assembling widgets in a factory. Each widget requires a spec…" at bounding box center [784, 168] width 537 height 101
click at [912, 161] on h5 "A project involves assembling widgets in a factory. Each widget requires a spec…" at bounding box center [784, 168] width 537 height 101
click at [919, 392] on div "Use a parametric estimation based on similar widgets" at bounding box center [785, 387] width 534 height 34
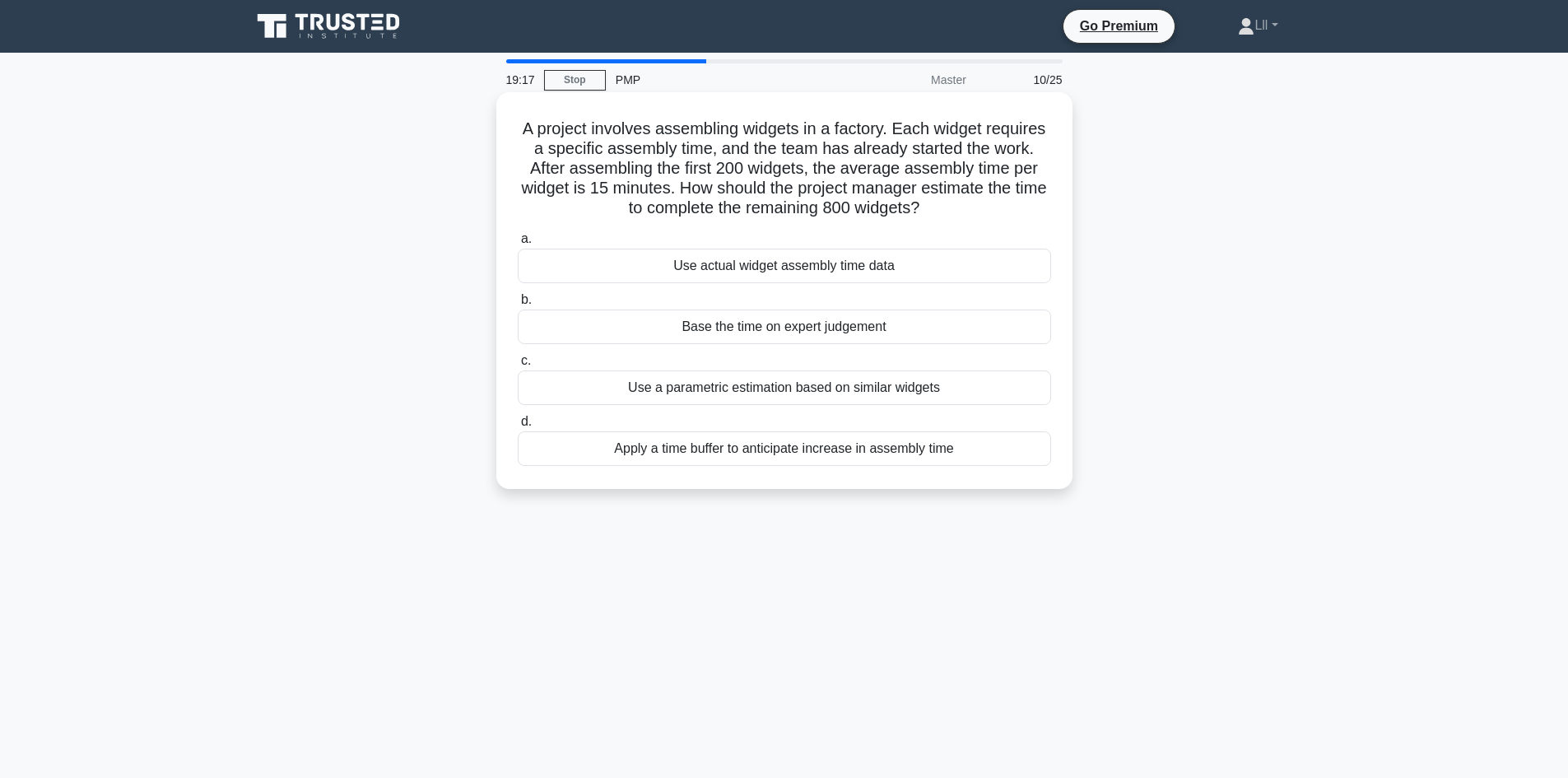
click at [518, 367] on input "c. Use a parametric estimation based on similar widgets" at bounding box center [518, 361] width 0 height 11
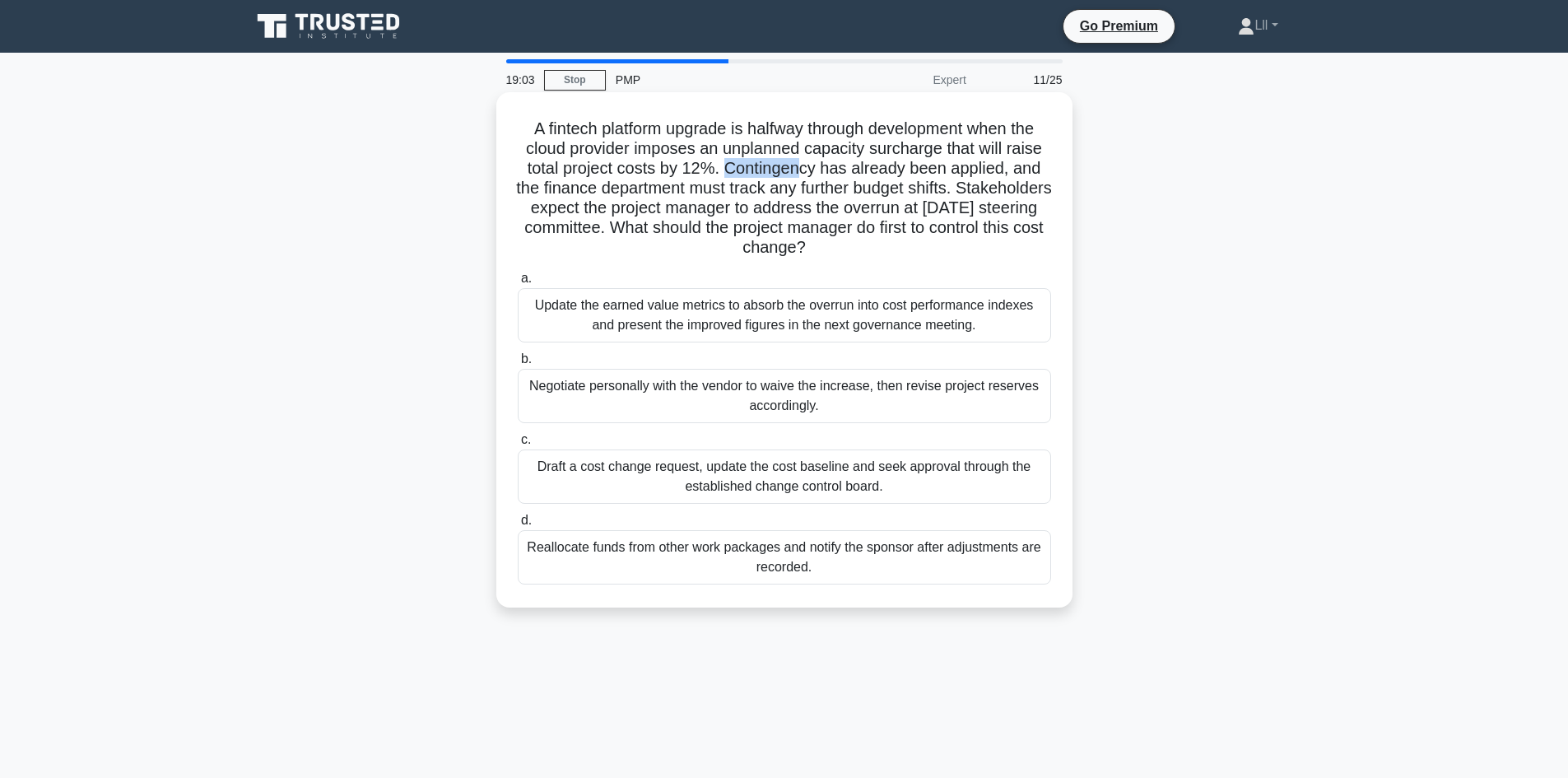
drag, startPoint x: 723, startPoint y: 174, endPoint x: 801, endPoint y: 171, distance: 78.1
click at [801, 171] on h5 "A fintech platform upgrade is halfway through development when the cloud provid…" at bounding box center [784, 188] width 537 height 140
drag, startPoint x: 752, startPoint y: 215, endPoint x: 870, endPoint y: 215, distance: 118.0
click at [870, 215] on h5 "A fintech platform upgrade is halfway through development when the cloud provid…" at bounding box center [784, 188] width 537 height 140
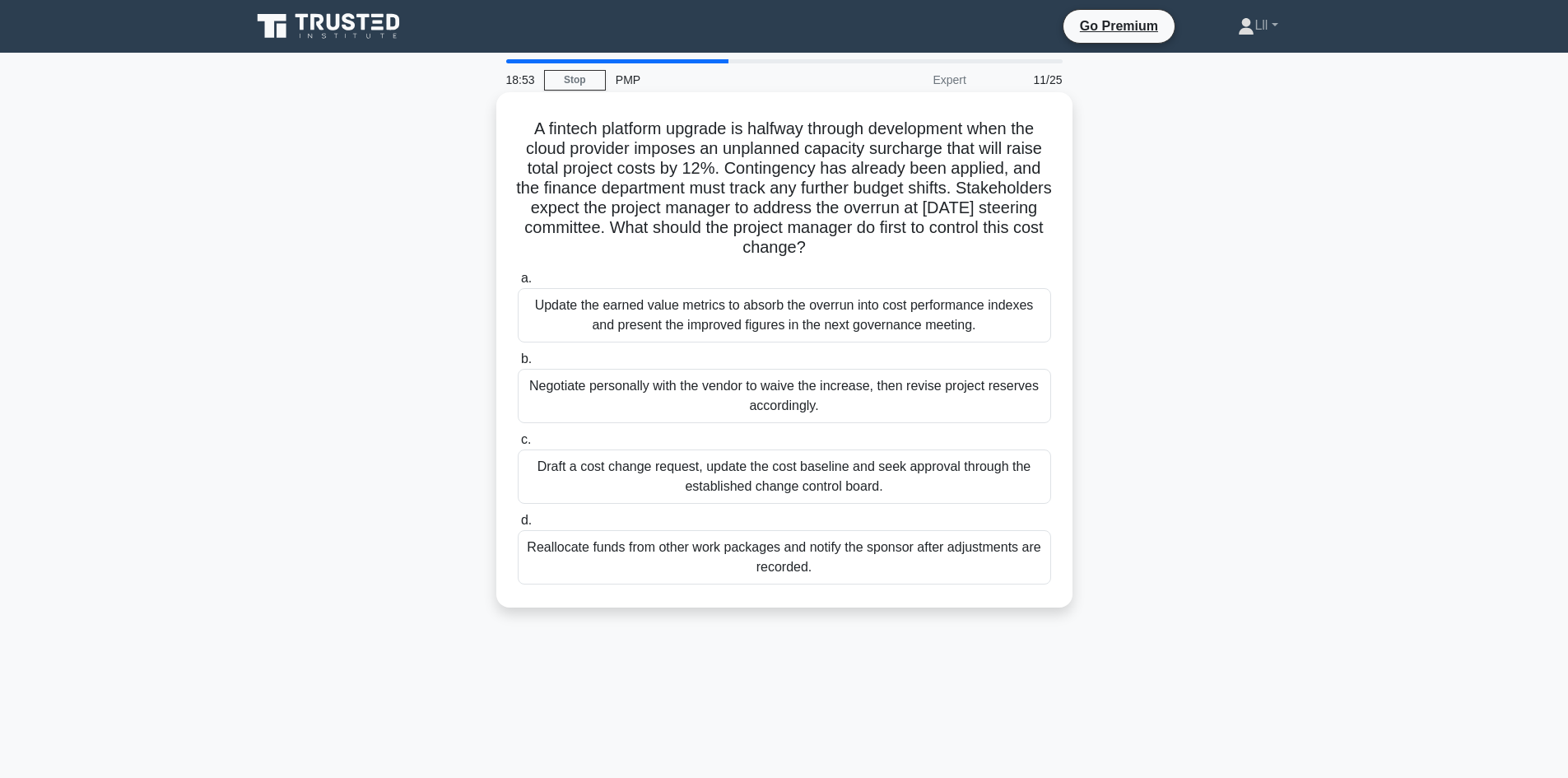
click at [965, 232] on h5 "A fintech platform upgrade is halfway through development when the cloud provid…" at bounding box center [784, 188] width 537 height 140
click at [934, 483] on div "Draft a cost change request, update the cost baseline and seek approval through…" at bounding box center [785, 477] width 534 height 55
click at [518, 446] on input "c. Draft a cost change request, update the cost baseline and seek approval thro…" at bounding box center [518, 440] width 0 height 11
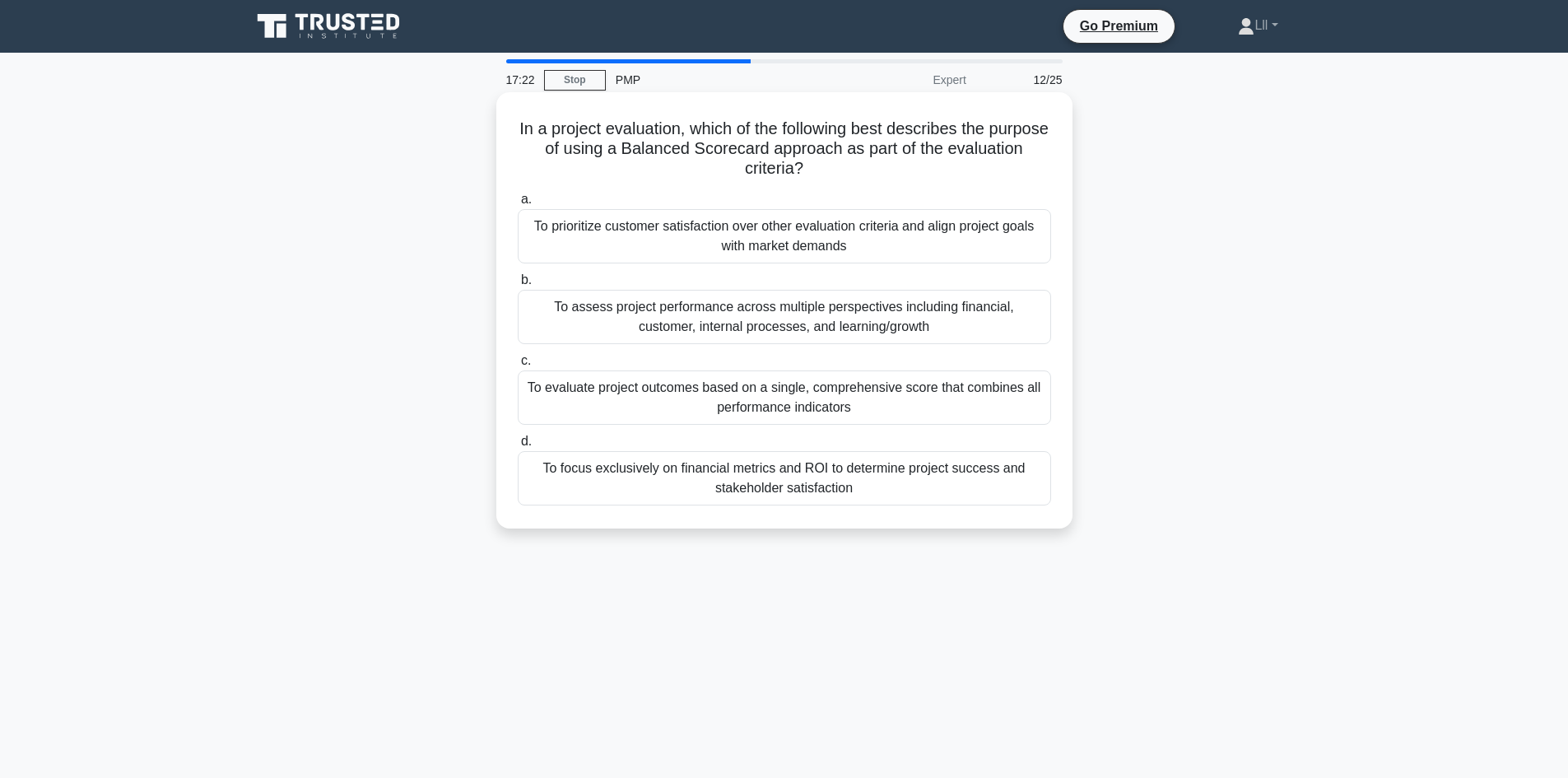
drag, startPoint x: 721, startPoint y: 154, endPoint x: 884, endPoint y: 164, distance: 163.3
click at [884, 164] on h5 "In a project evaluation, which of the following best describes the purpose of u…" at bounding box center [784, 149] width 537 height 61
click at [955, 166] on h5 "In a project evaluation, which of the following best describes the purpose of u…" at bounding box center [784, 149] width 537 height 61
click at [907, 390] on div "To evaluate project outcomes based on a single, comprehensive score that combin…" at bounding box center [785, 398] width 534 height 55
click at [518, 367] on input "c. To evaluate project outcomes based on a single, comprehensive score that com…" at bounding box center [518, 361] width 0 height 11
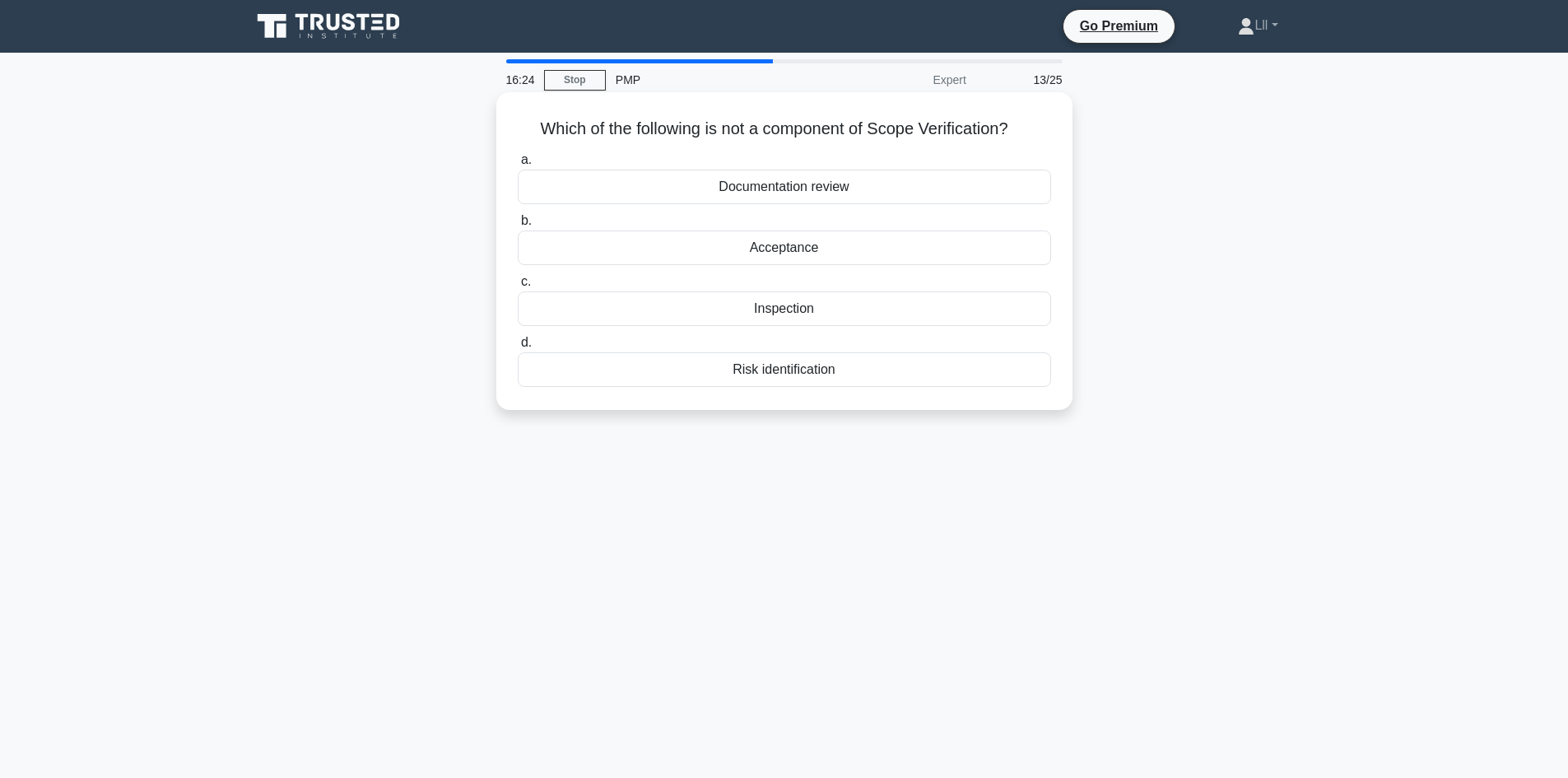
click at [910, 133] on h5 "Which of the following is not a component of Scope Verification? .spinner_0XTQ{…" at bounding box center [784, 129] width 537 height 22
click at [871, 365] on div "Risk identification" at bounding box center [785, 368] width 534 height 34
click at [518, 348] on input "d. Risk identification" at bounding box center [518, 342] width 0 height 11
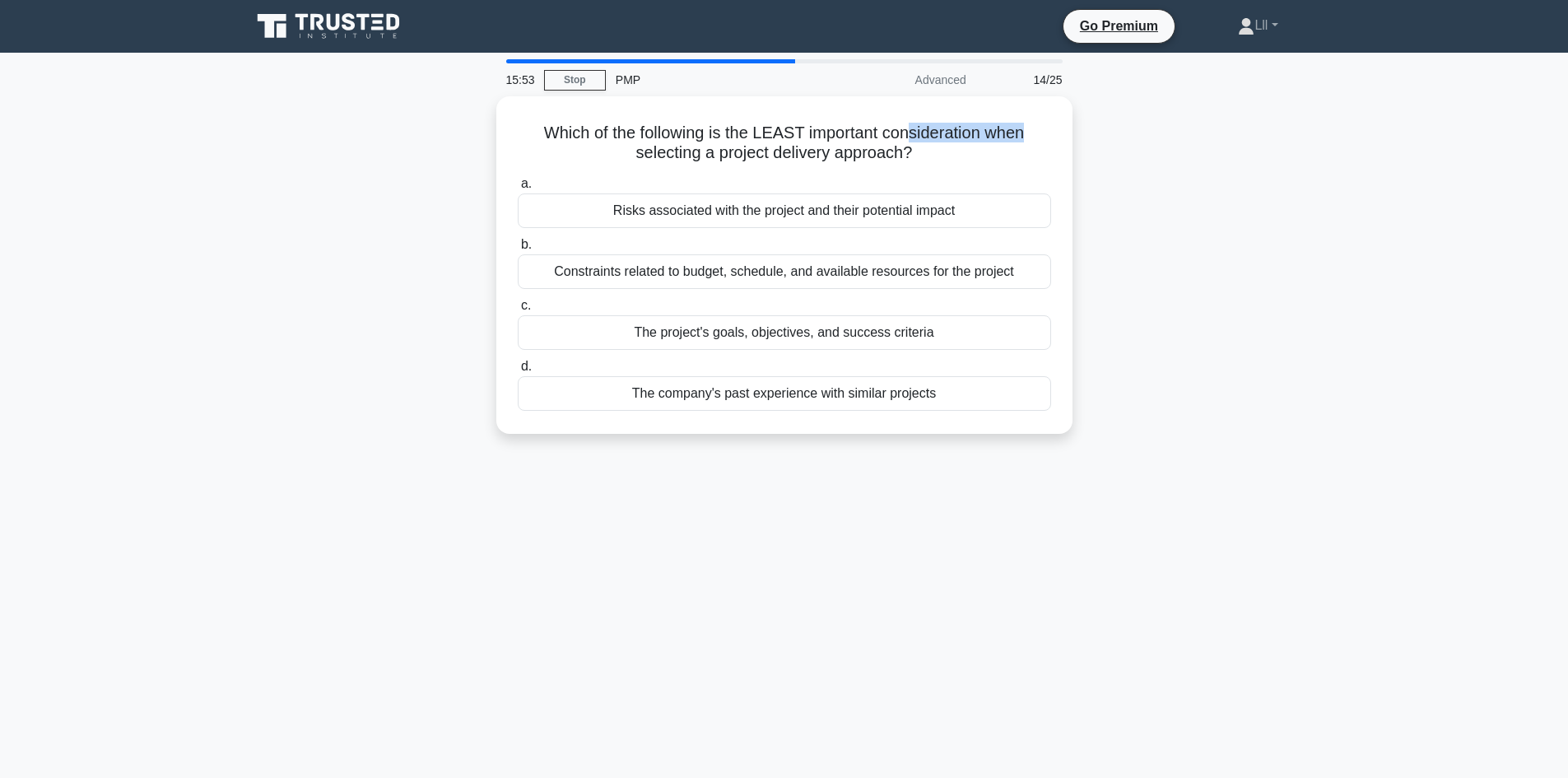
drag, startPoint x: 912, startPoint y: 133, endPoint x: 1072, endPoint y: 132, distance: 160.0
click at [1072, 132] on div "Which of the following is the LEAST important consideration when selecting a pr…" at bounding box center [785, 275] width 1087 height 357
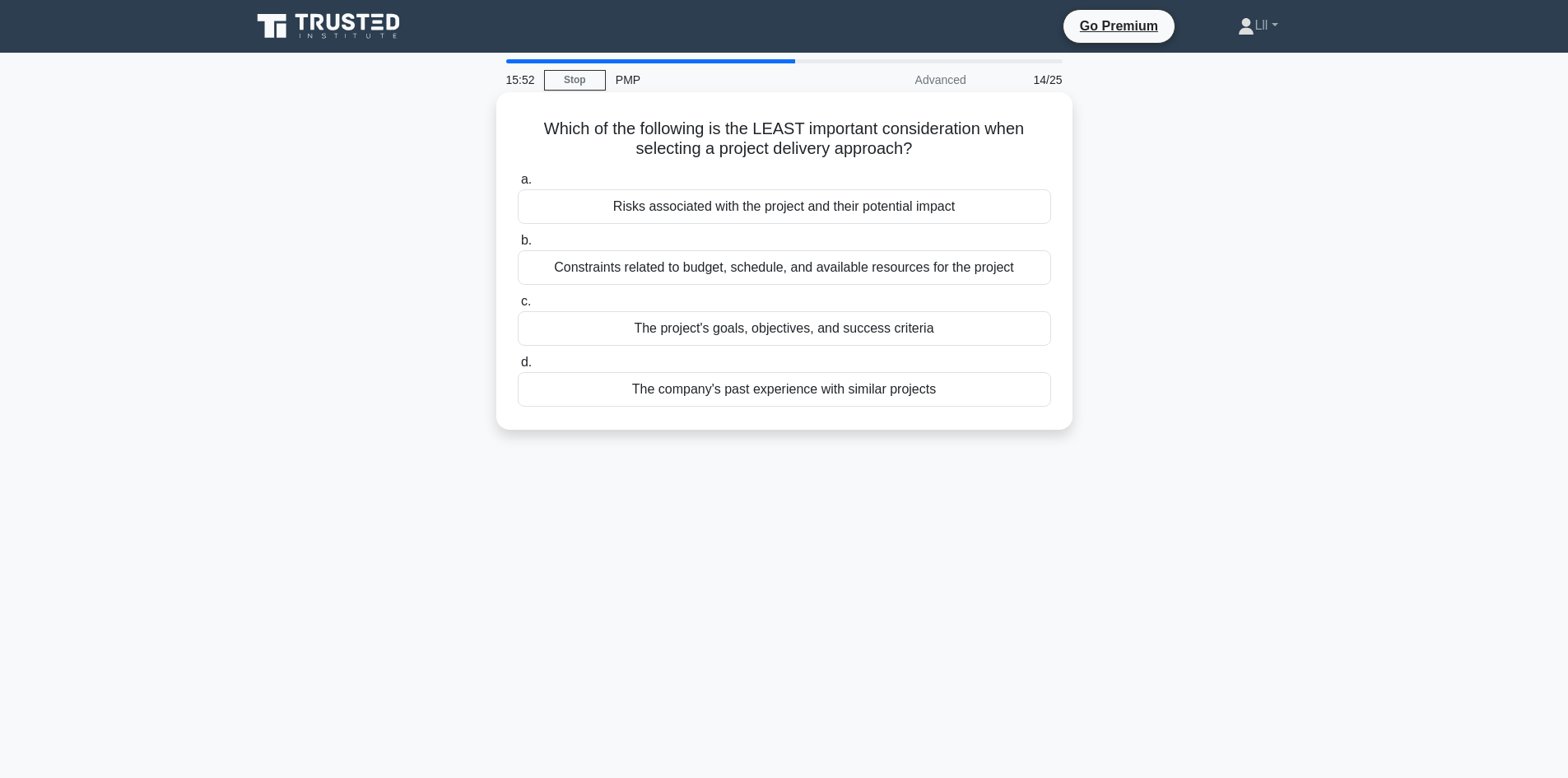
click at [1011, 149] on h5 "Which of the following is the LEAST important consideration when selecting a pr…" at bounding box center [784, 139] width 537 height 41
click at [805, 215] on div "Risks associated with the project and their potential impact" at bounding box center [785, 206] width 534 height 34
click at [518, 185] on input "a. Risks associated with the project and their potential impact" at bounding box center [518, 180] width 0 height 11
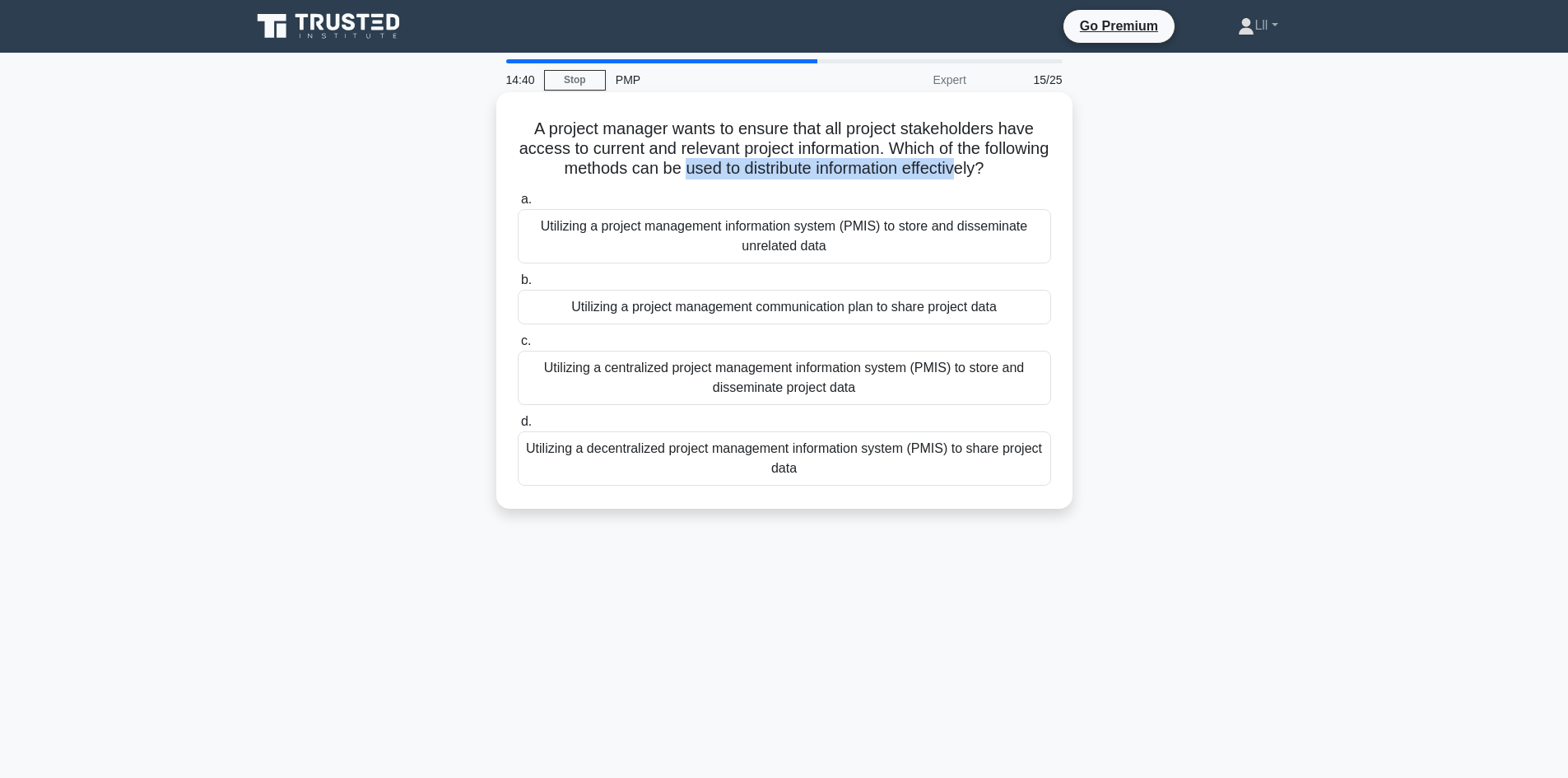
drag, startPoint x: 714, startPoint y: 165, endPoint x: 999, endPoint y: 167, distance: 285.0
click at [999, 167] on h5 "A project manager wants to ensure that all project stakeholders have access to …" at bounding box center [784, 149] width 537 height 61
click at [982, 166] on h5 "A project manager wants to ensure that all project stakeholders have access to …" at bounding box center [784, 149] width 537 height 61
click at [810, 401] on div "Utilizing a centralized project management information system (PMIS) to store a…" at bounding box center [785, 378] width 534 height 55
click at [518, 347] on input "c. Utilizing a centralized project management information system (PMIS) to stor…" at bounding box center [518, 341] width 0 height 11
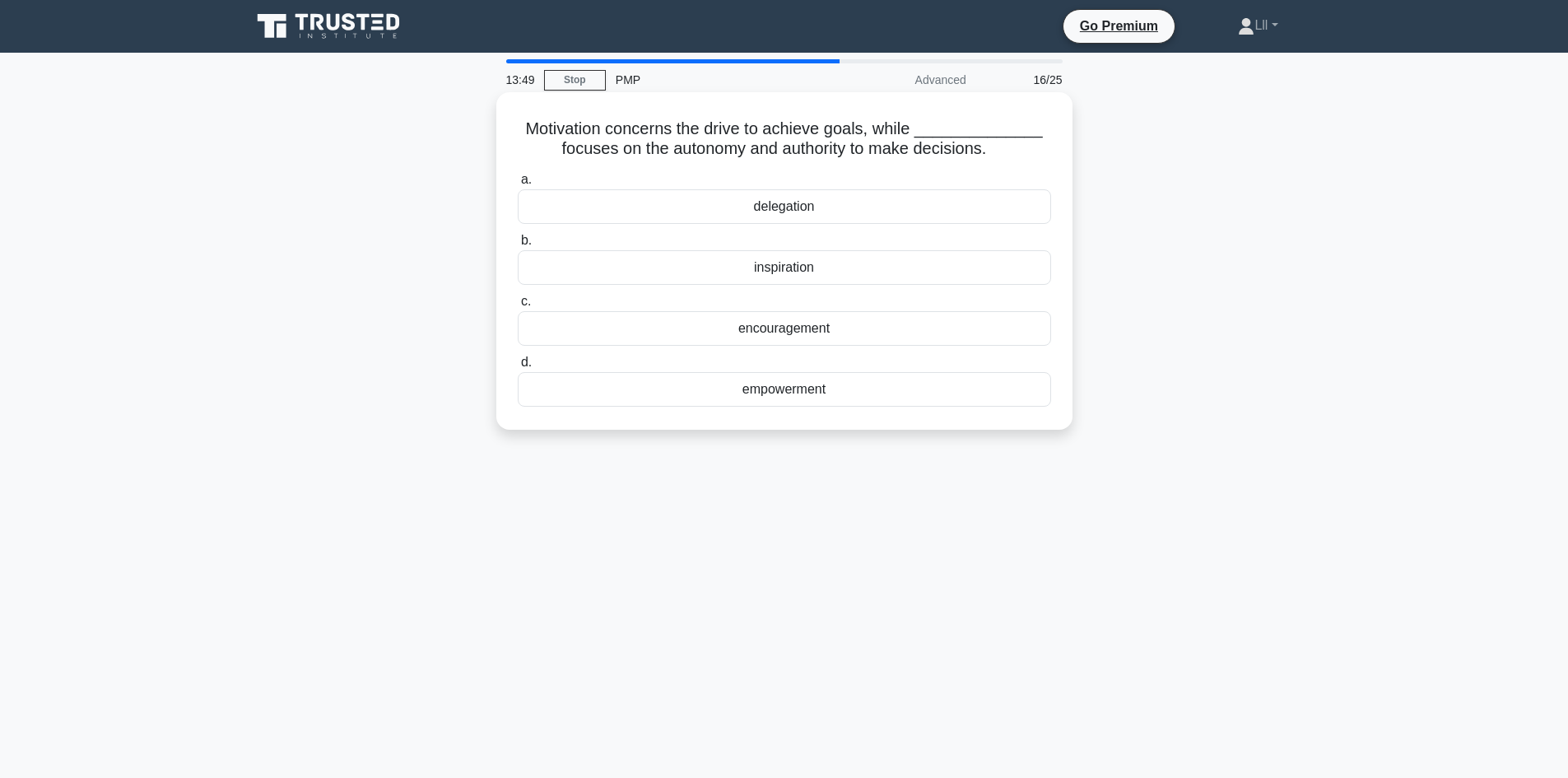
click at [818, 390] on div "empowerment" at bounding box center [785, 389] width 534 height 34
click at [518, 367] on input "d. empowerment" at bounding box center [518, 362] width 0 height 11
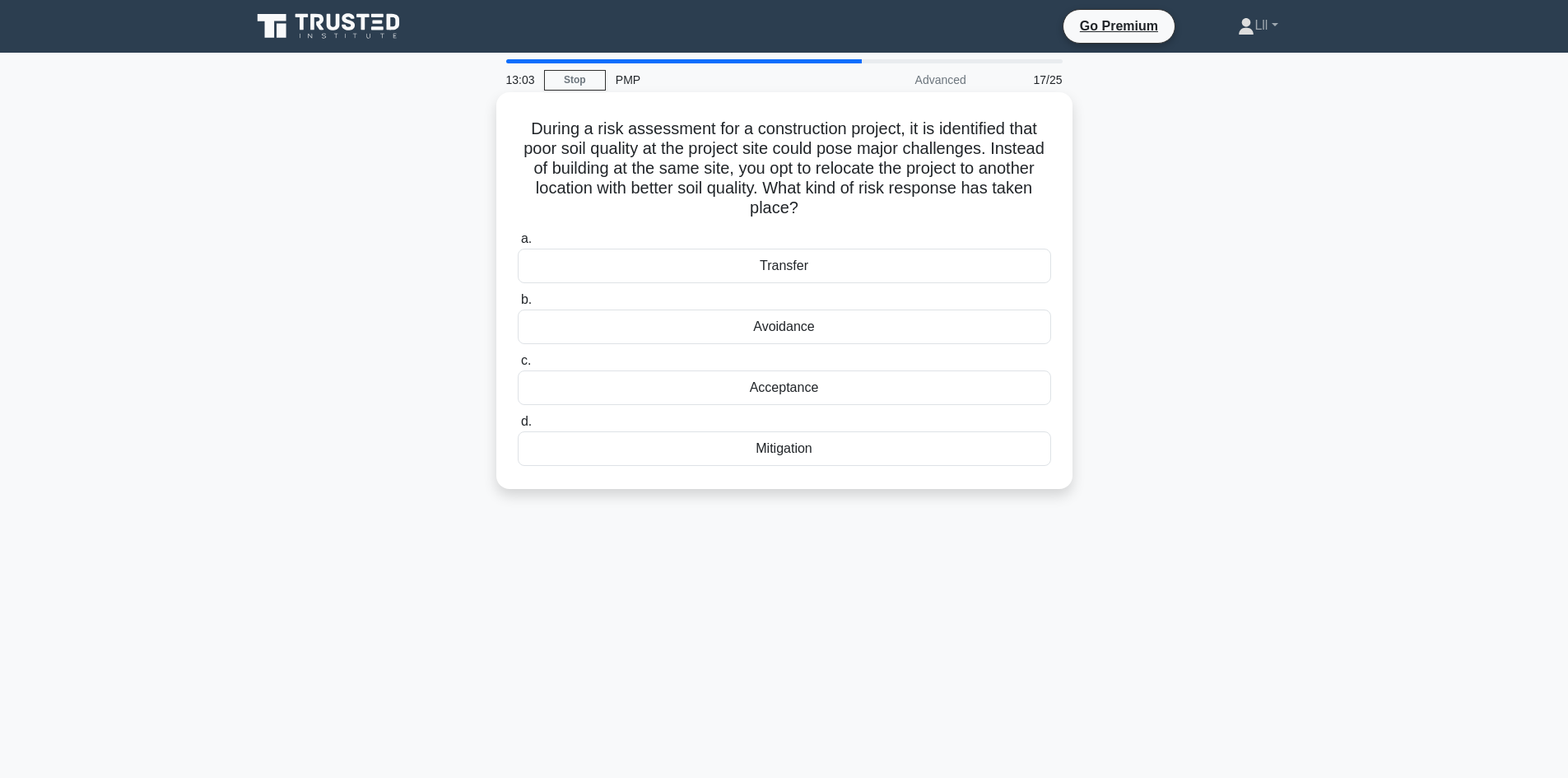
click at [797, 329] on div "Avoidance" at bounding box center [785, 326] width 534 height 34
click at [518, 305] on input "b. Avoidance" at bounding box center [518, 299] width 0 height 11
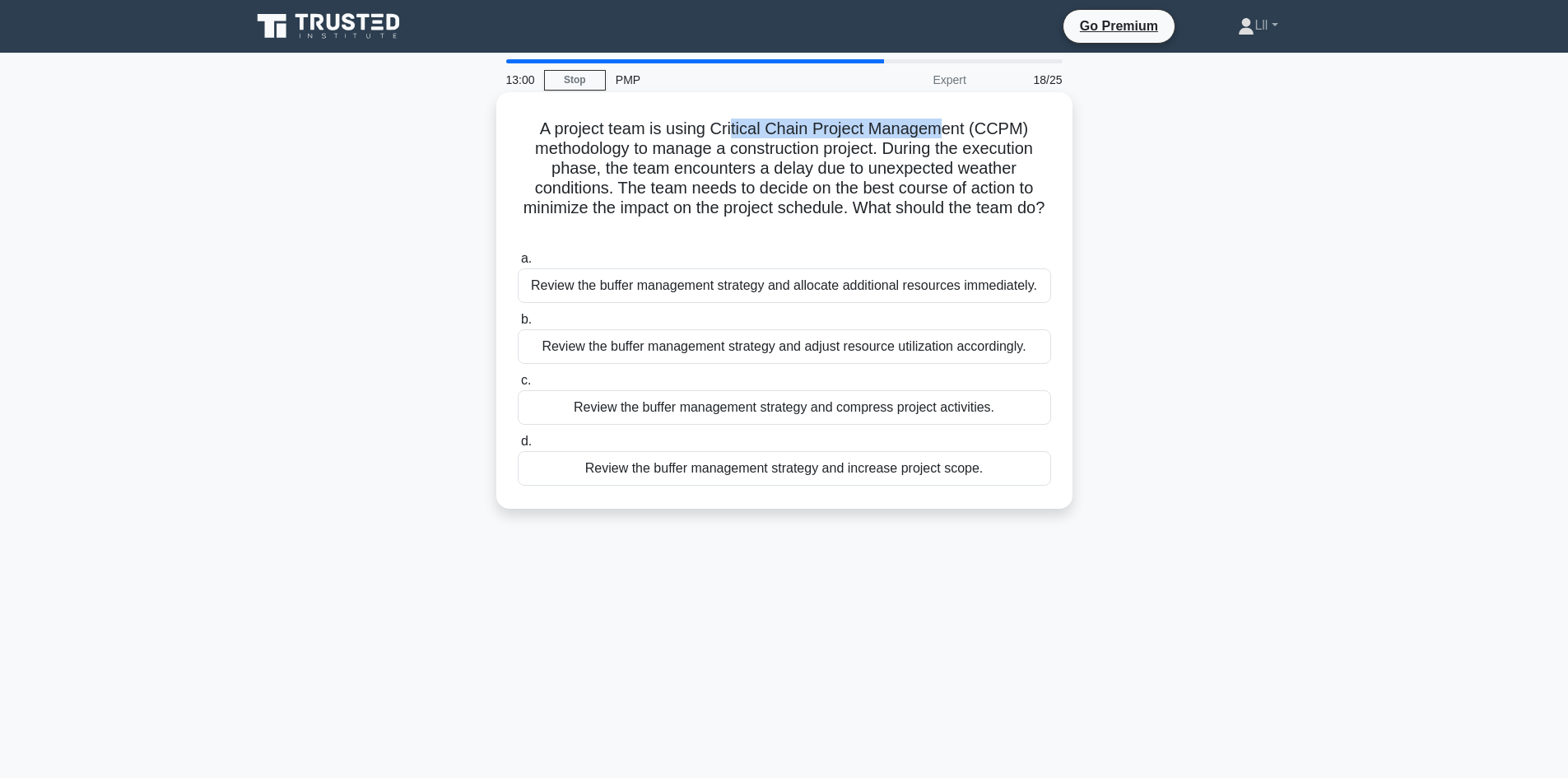
drag, startPoint x: 732, startPoint y: 125, endPoint x: 942, endPoint y: 120, distance: 210.1
click at [942, 120] on h5 "A project team is using Critical Chain Project Management (CCPM) methodology to…" at bounding box center [784, 178] width 537 height 120
click at [928, 142] on h5 "A project team is using Critical Chain Project Management (CCPM) methodology to…" at bounding box center [784, 178] width 537 height 120
click at [750, 153] on h5 "A project team is using Critical Chain Project Management (CCPM) methodology to…" at bounding box center [784, 178] width 537 height 120
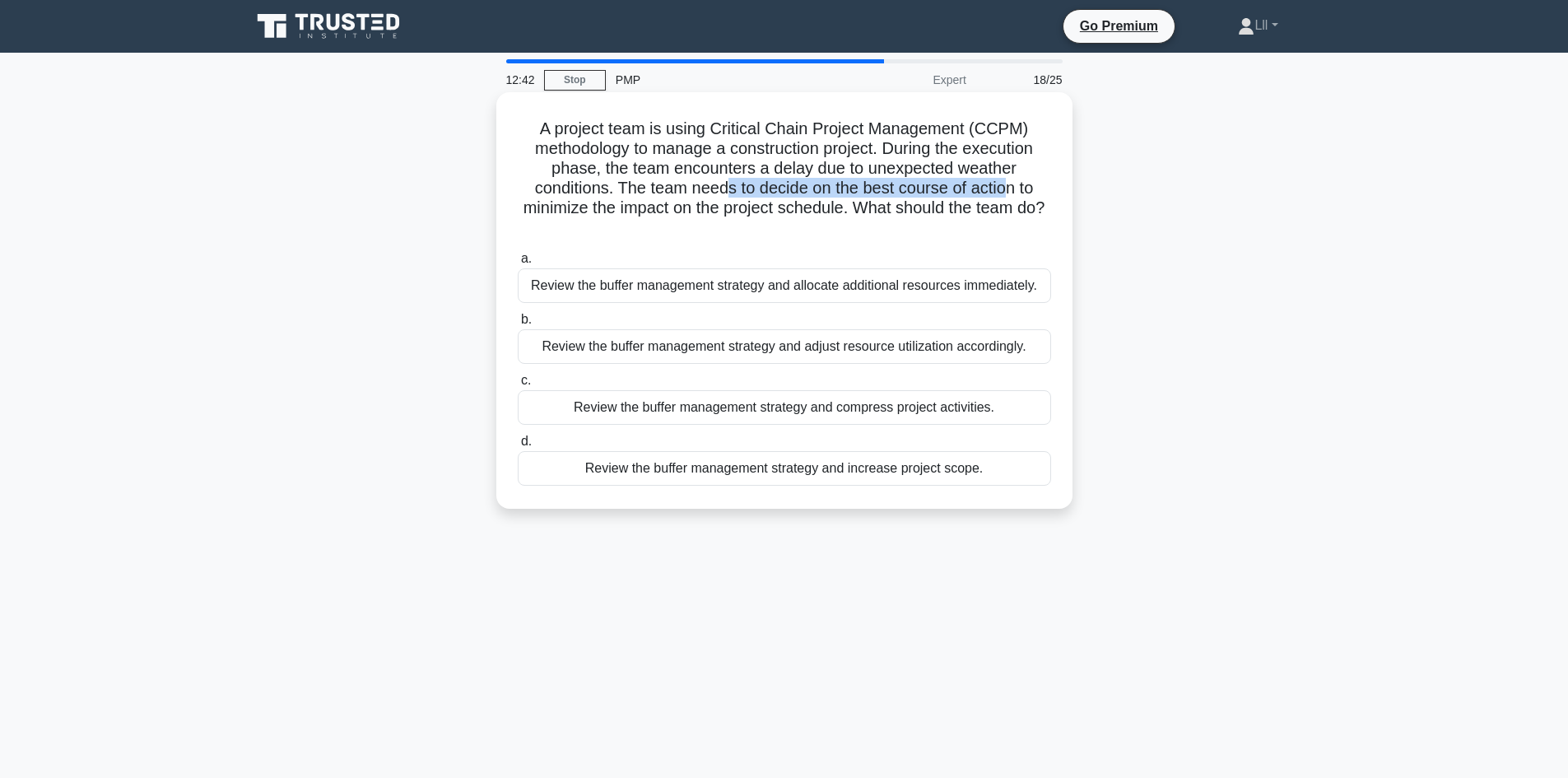
drag, startPoint x: 728, startPoint y: 188, endPoint x: 1011, endPoint y: 180, distance: 283.1
click at [1011, 180] on h5 "A project team is using Critical Chain Project Management (CCPM) methodology to…" at bounding box center [784, 178] width 537 height 120
click at [989, 190] on h5 "A project team is using Critical Chain Project Management (CCPM) methodology to…" at bounding box center [784, 178] width 537 height 120
click at [881, 356] on div "Review the buffer management strategy and adjust resource utilization according…" at bounding box center [785, 346] width 534 height 34
click at [518, 325] on input "b. Review the buffer management strategy and adjust resource utilization accord…" at bounding box center [518, 320] width 0 height 11
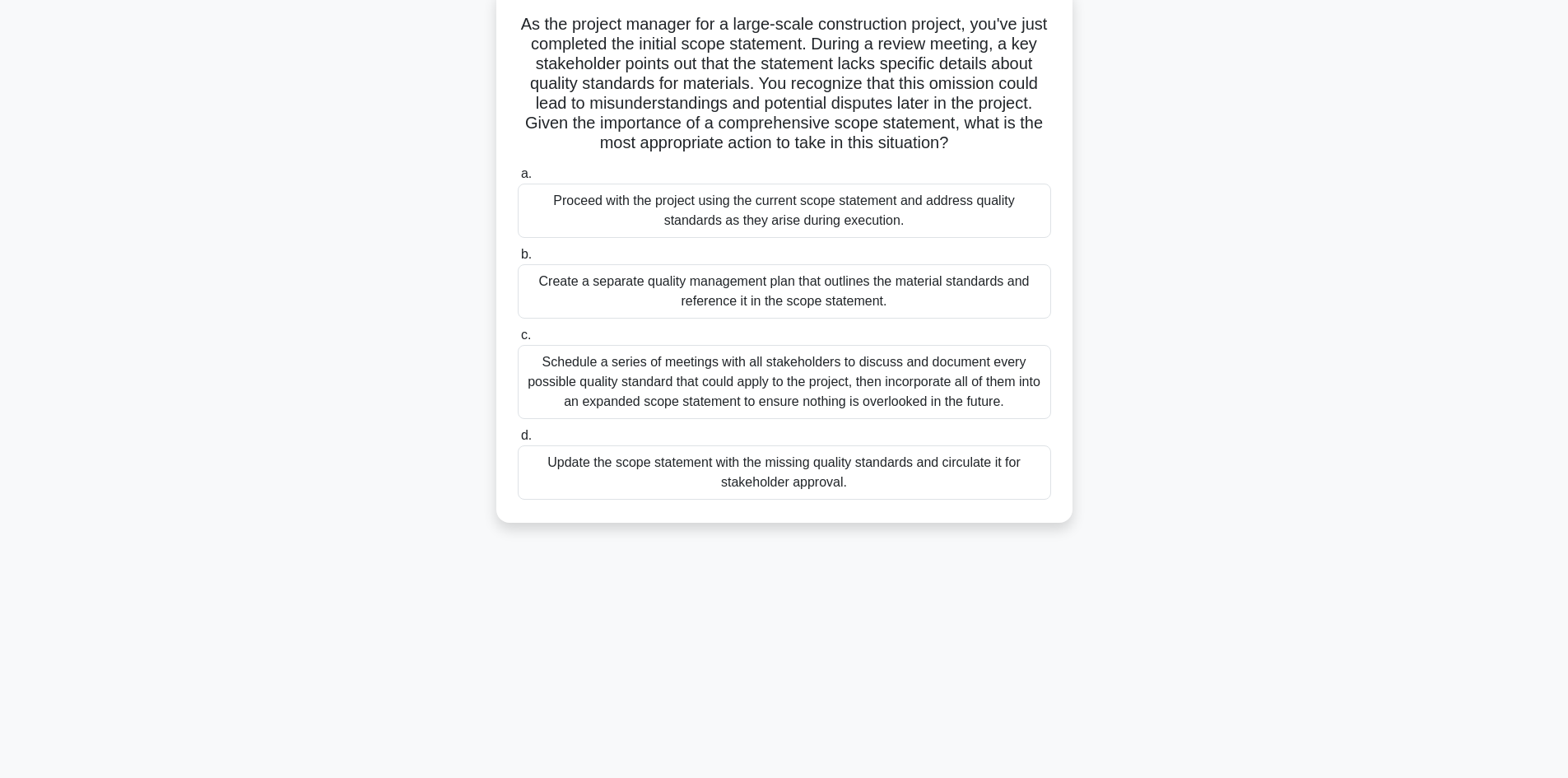
scroll to position [111, 0]
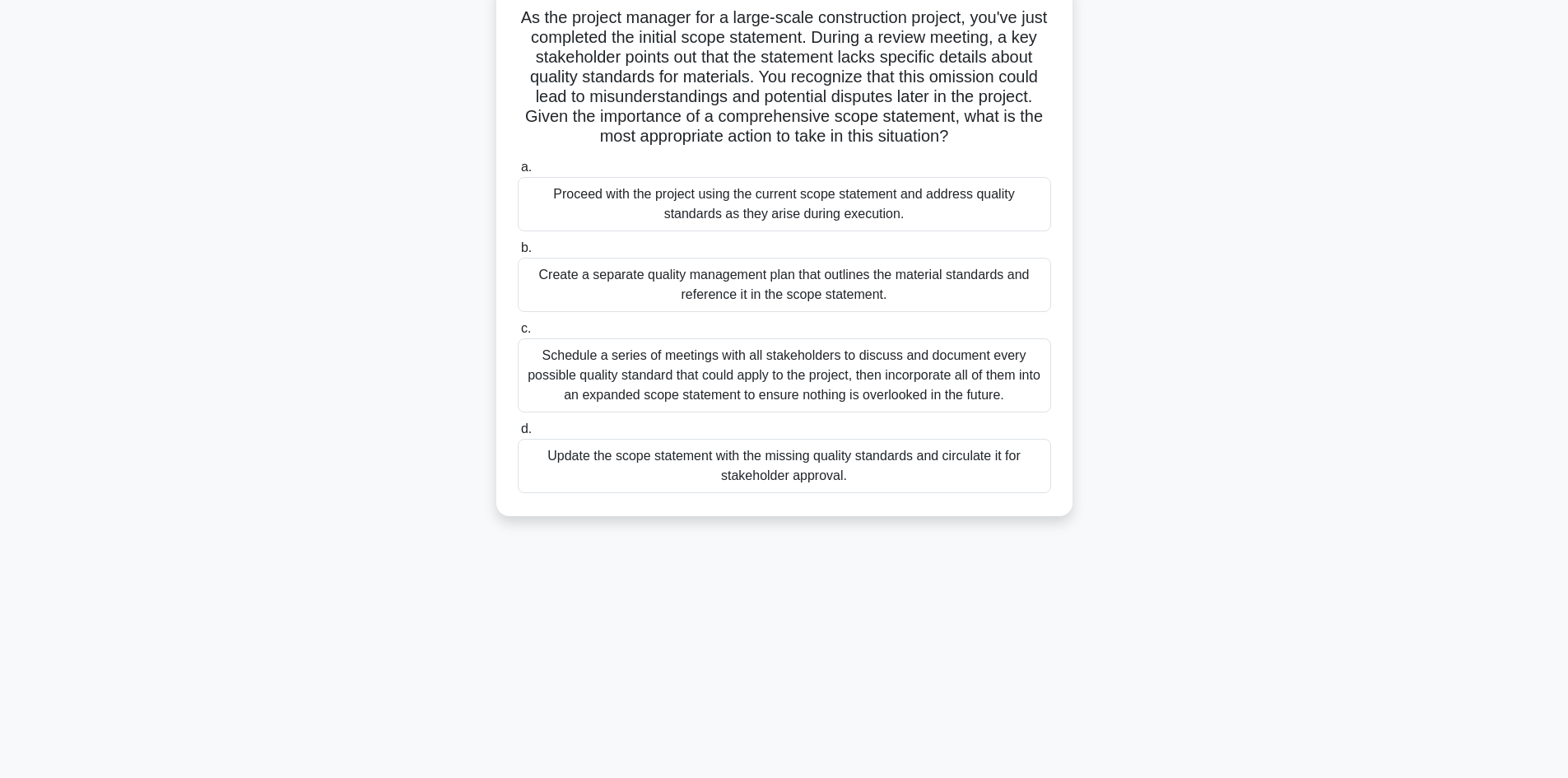
click at [779, 468] on div "Update the scope statement with the missing quality standards and circulate it …" at bounding box center [785, 466] width 534 height 55
click at [518, 435] on input "d. Update the scope statement with the missing quality standards and circulate …" at bounding box center [518, 429] width 0 height 11
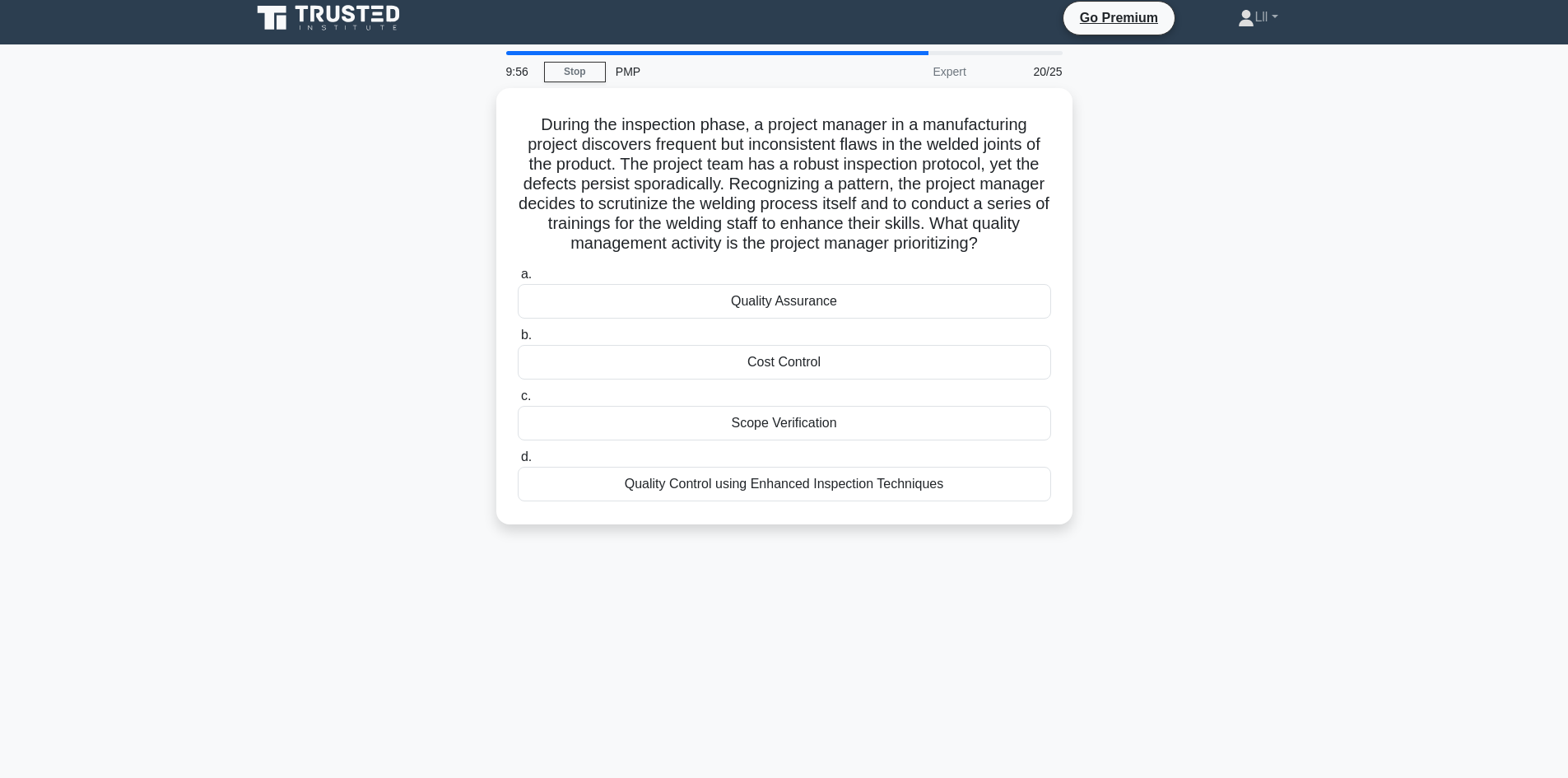
scroll to position [0, 0]
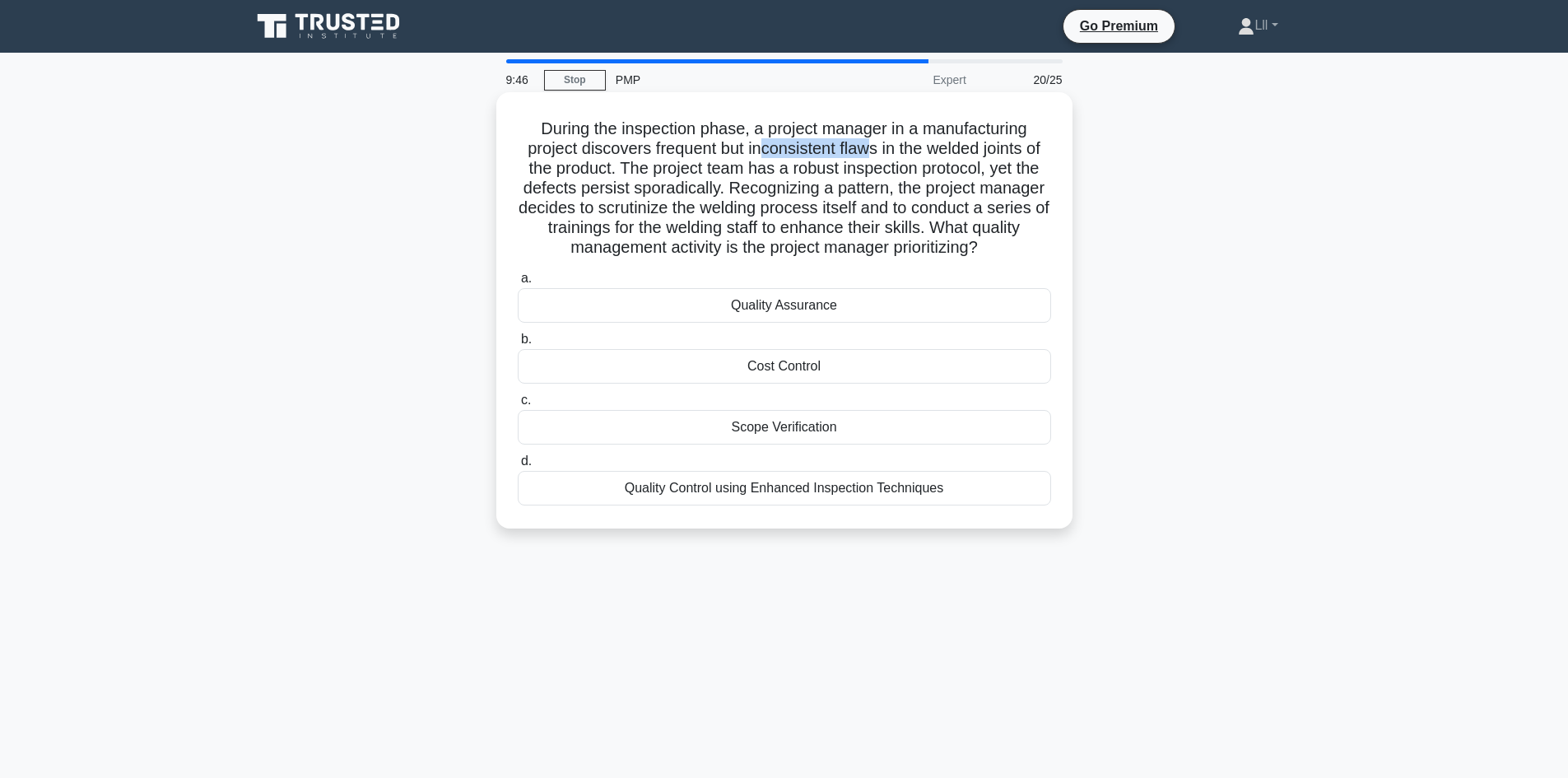
drag, startPoint x: 762, startPoint y: 145, endPoint x: 868, endPoint y: 143, distance: 106.0
click at [868, 143] on h5 "During the inspection phase, a project manager in a manufacturing project disco…" at bounding box center [784, 188] width 537 height 140
click at [653, 169] on h5 "During the inspection phase, a project manager in a manufacturing project disco…" at bounding box center [784, 188] width 537 height 140
drag, startPoint x: 821, startPoint y: 128, endPoint x: 1001, endPoint y: 133, distance: 180.1
click at [1001, 133] on h5 "During the inspection phase, a project manager in a manufacturing project disco…" at bounding box center [784, 188] width 537 height 140
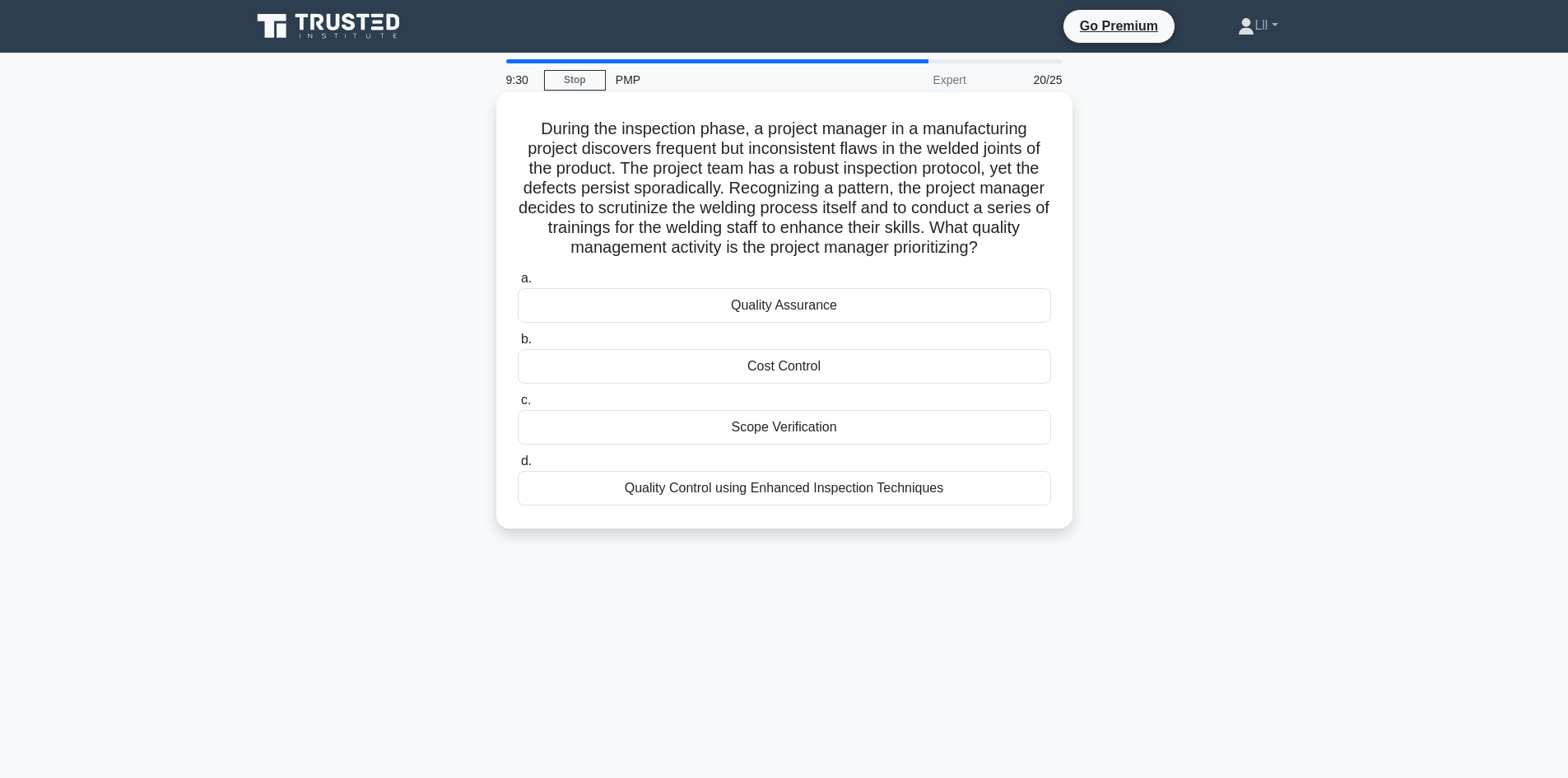
click at [1067, 147] on div "During the inspection phase, a project manager in a manufacturing project disco…" at bounding box center [784, 310] width 576 height 436
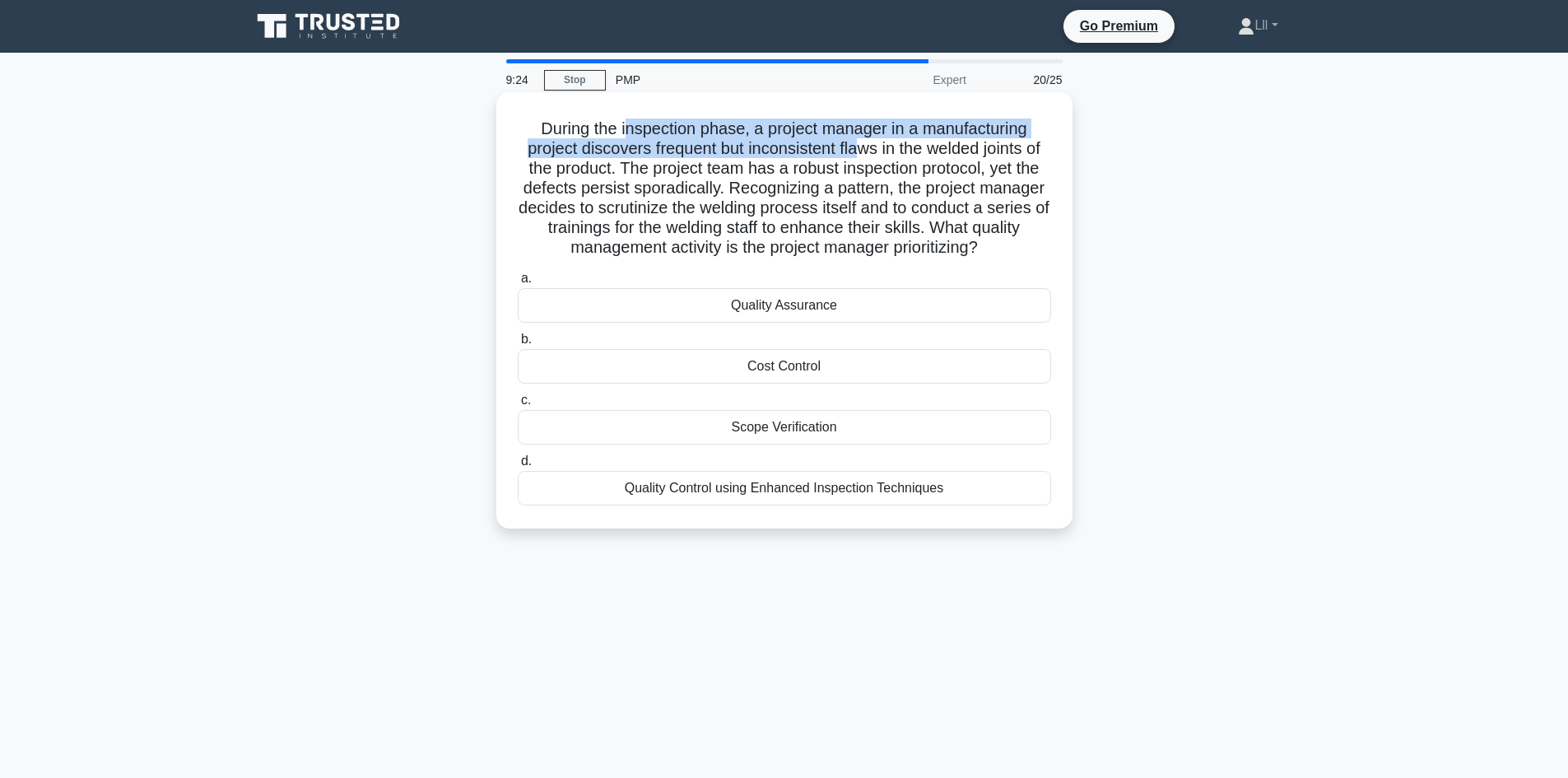
drag, startPoint x: 627, startPoint y: 139, endPoint x: 868, endPoint y: 151, distance: 241.3
click at [867, 152] on h5 "During the inspection phase, a project manager in a manufacturing project disco…" at bounding box center [784, 188] width 537 height 140
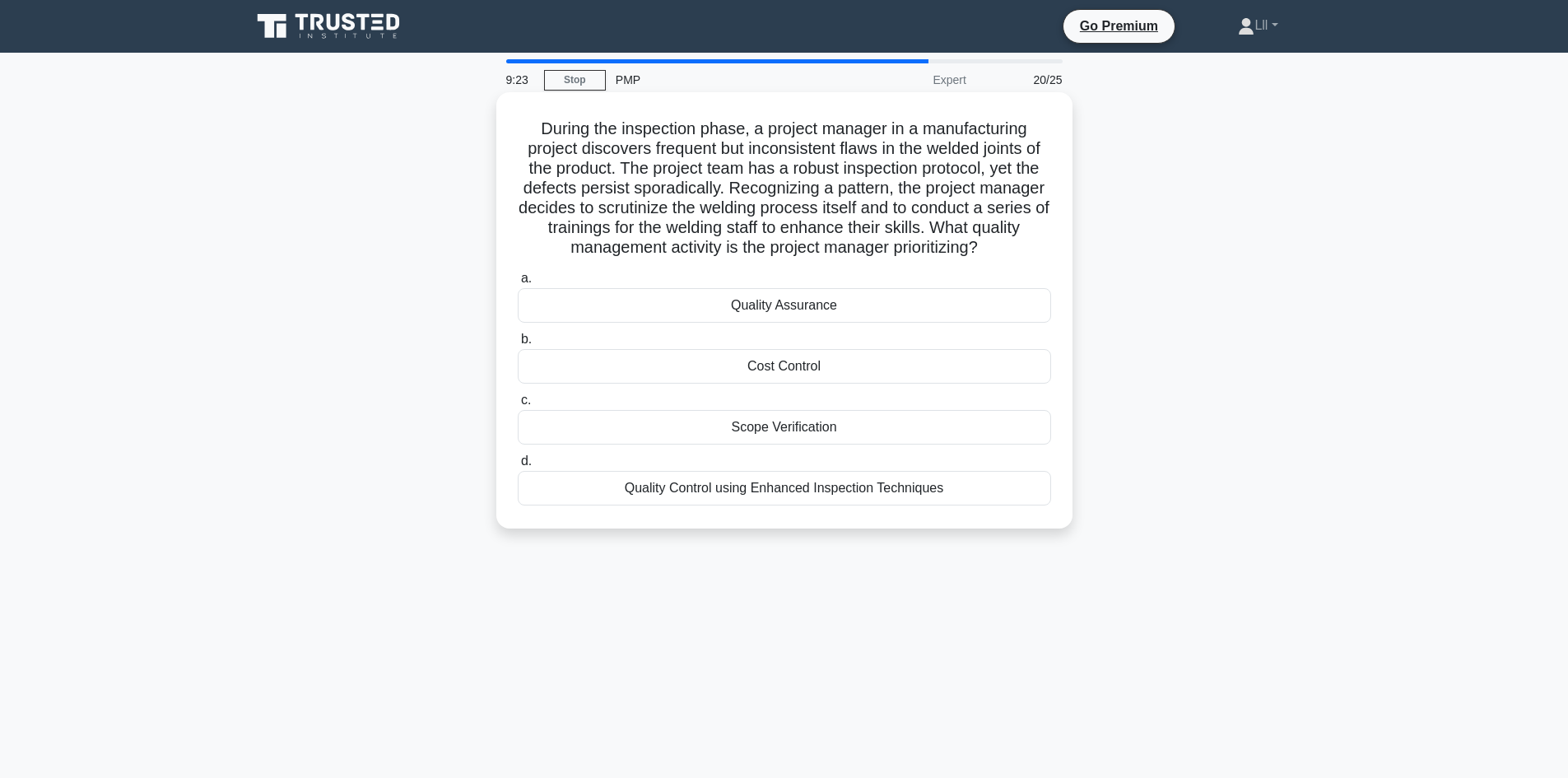
click at [934, 165] on h5 "During the inspection phase, a project manager in a manufacturing project disco…" at bounding box center [784, 188] width 537 height 140
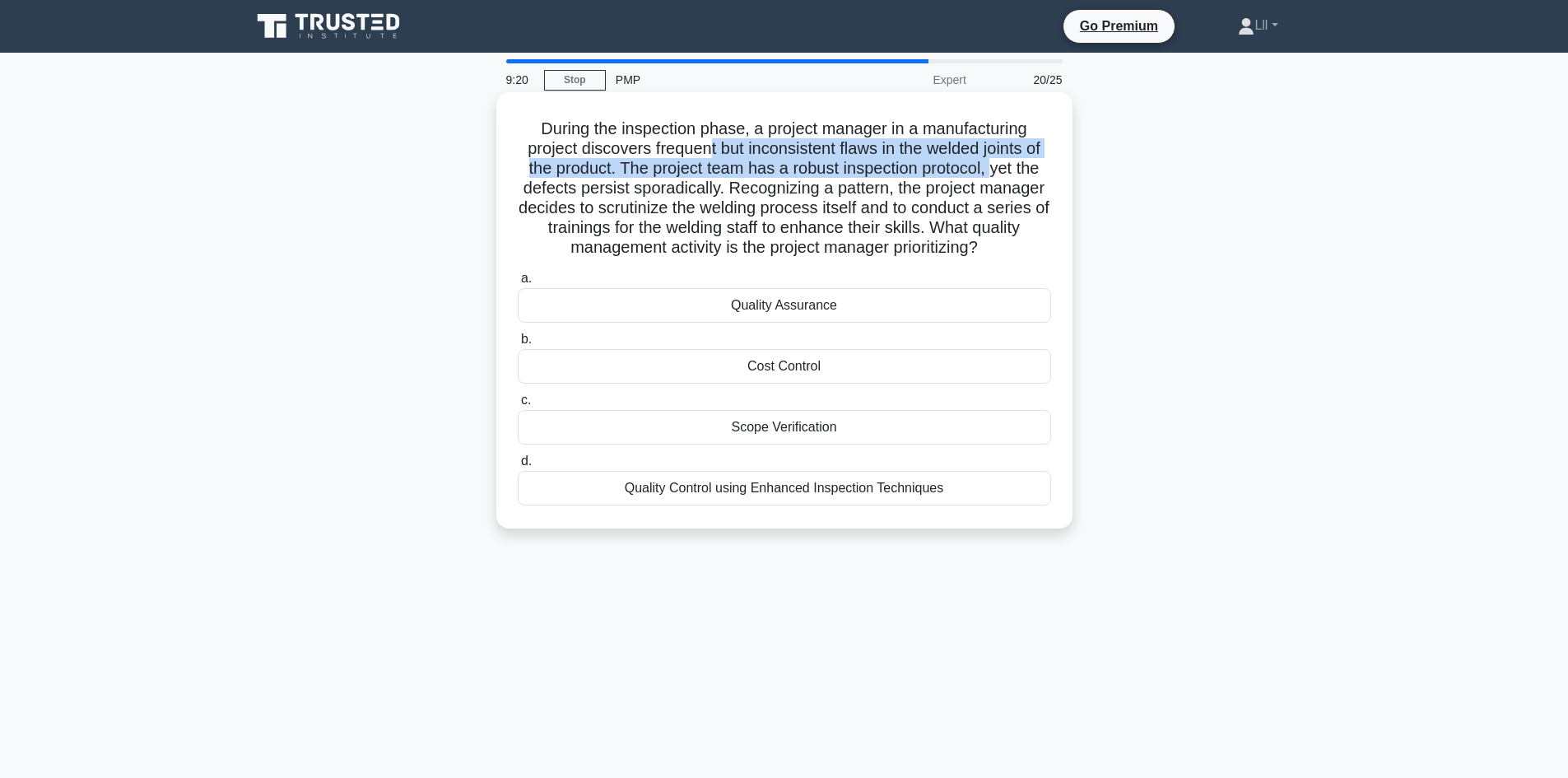
drag, startPoint x: 709, startPoint y: 151, endPoint x: 994, endPoint y: 172, distance: 285.8
click at [994, 172] on h5 "During the inspection phase, a project manager in a manufacturing project disco…" at bounding box center [784, 188] width 537 height 140
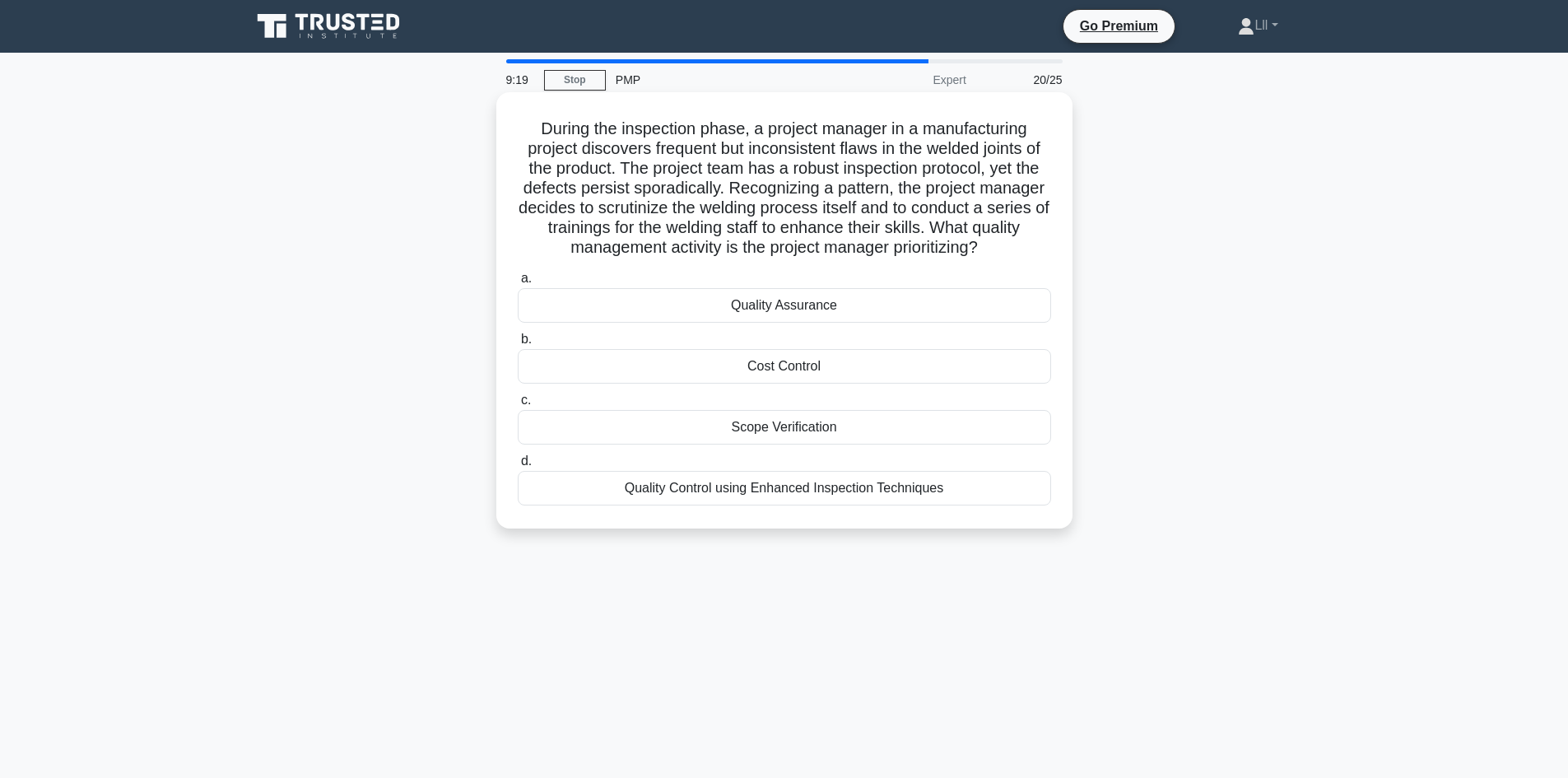
click at [986, 180] on h5 "During the inspection phase, a project manager in a manufacturing project disco…" at bounding box center [784, 188] width 537 height 140
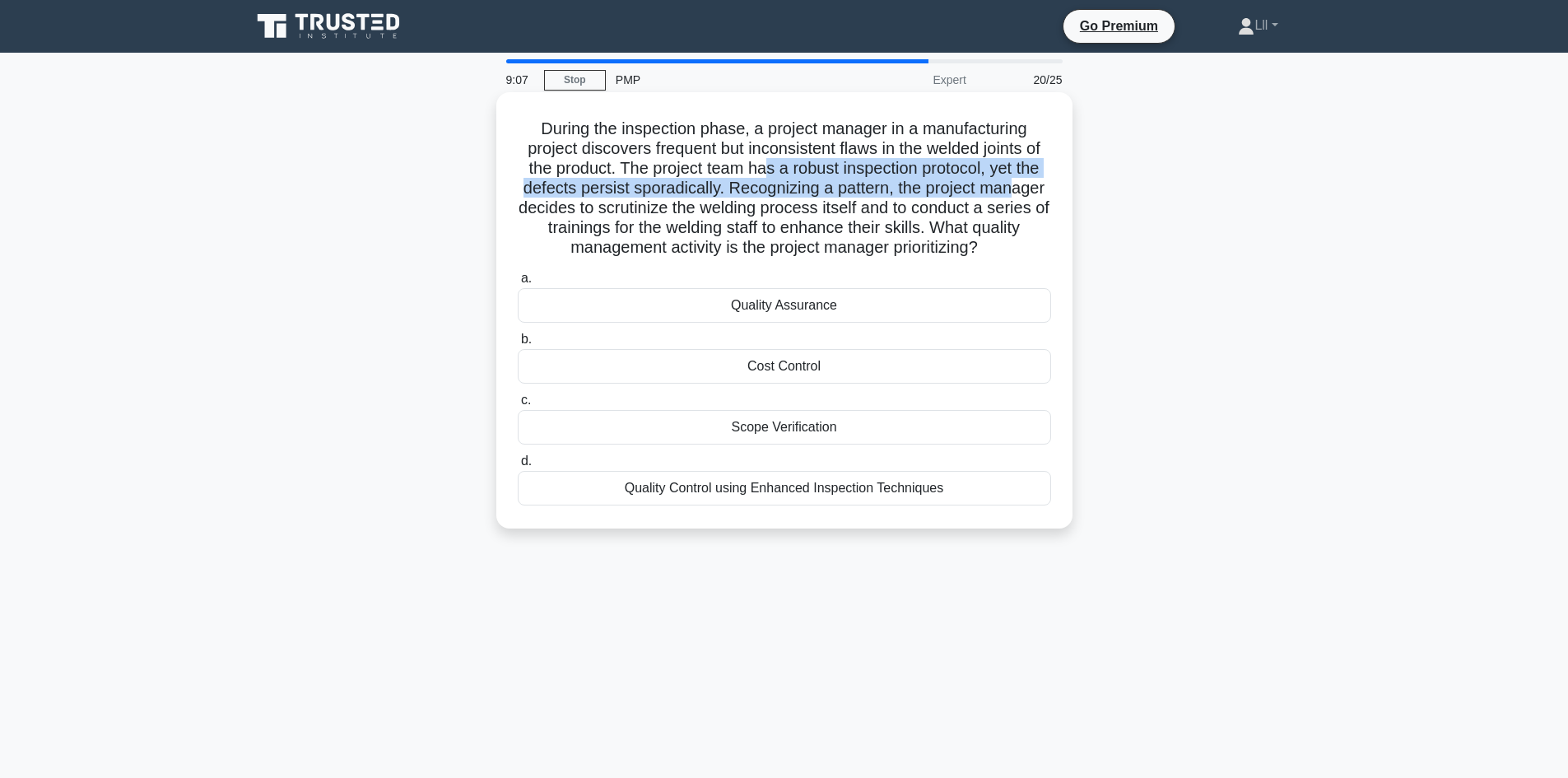
drag, startPoint x: 768, startPoint y: 165, endPoint x: 1013, endPoint y: 181, distance: 245.5
click at [1013, 181] on h5 "During the inspection phase, a project manager in a manufacturing project disco…" at bounding box center [784, 188] width 537 height 140
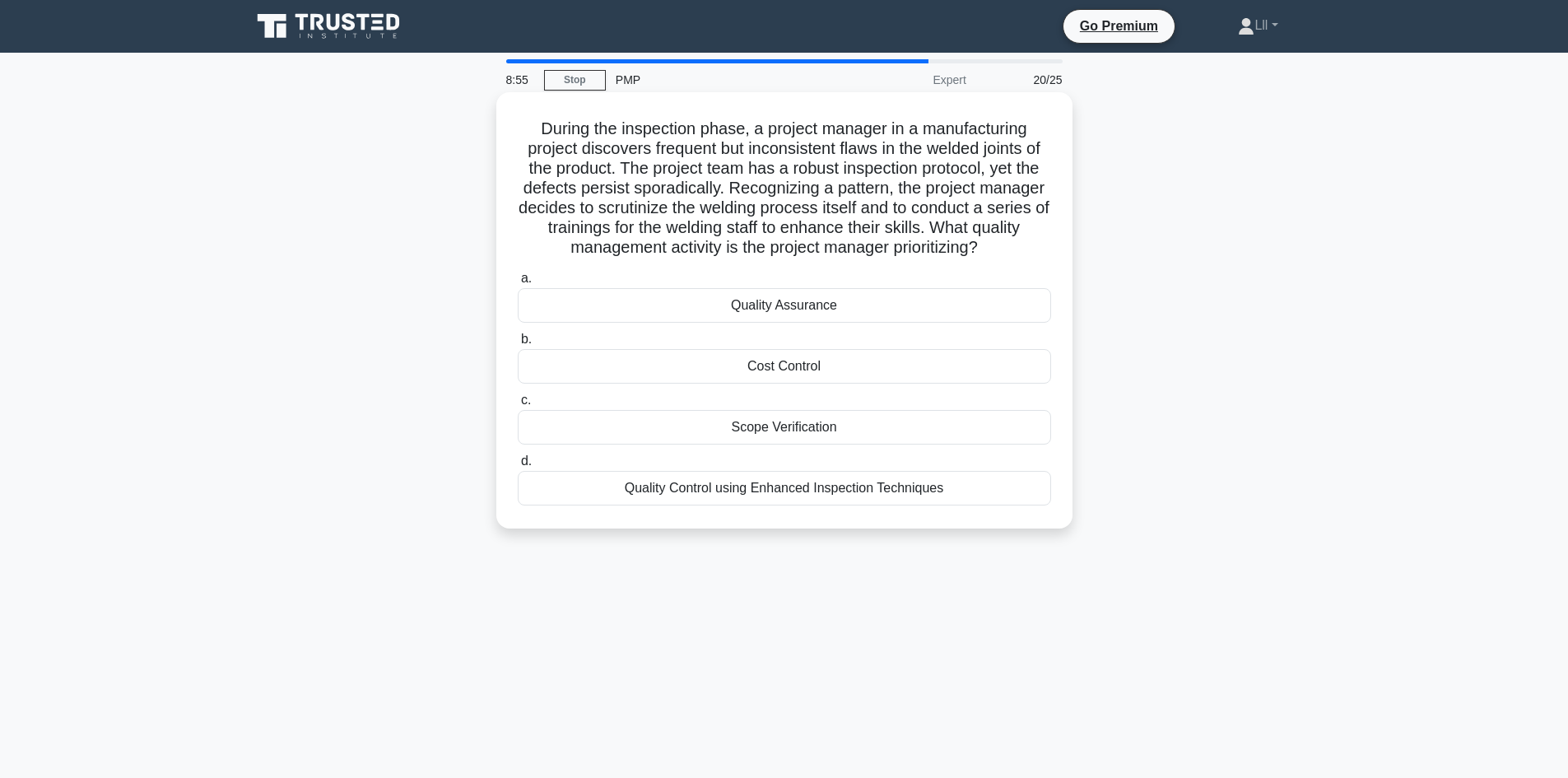
click at [811, 258] on h5 "During the inspection phase, a project manager in a manufacturing project disco…" at bounding box center [784, 188] width 537 height 140
click at [818, 312] on div "Quality Assurance" at bounding box center [785, 305] width 534 height 34
click at [518, 284] on input "a. Quality Assurance" at bounding box center [518, 279] width 0 height 11
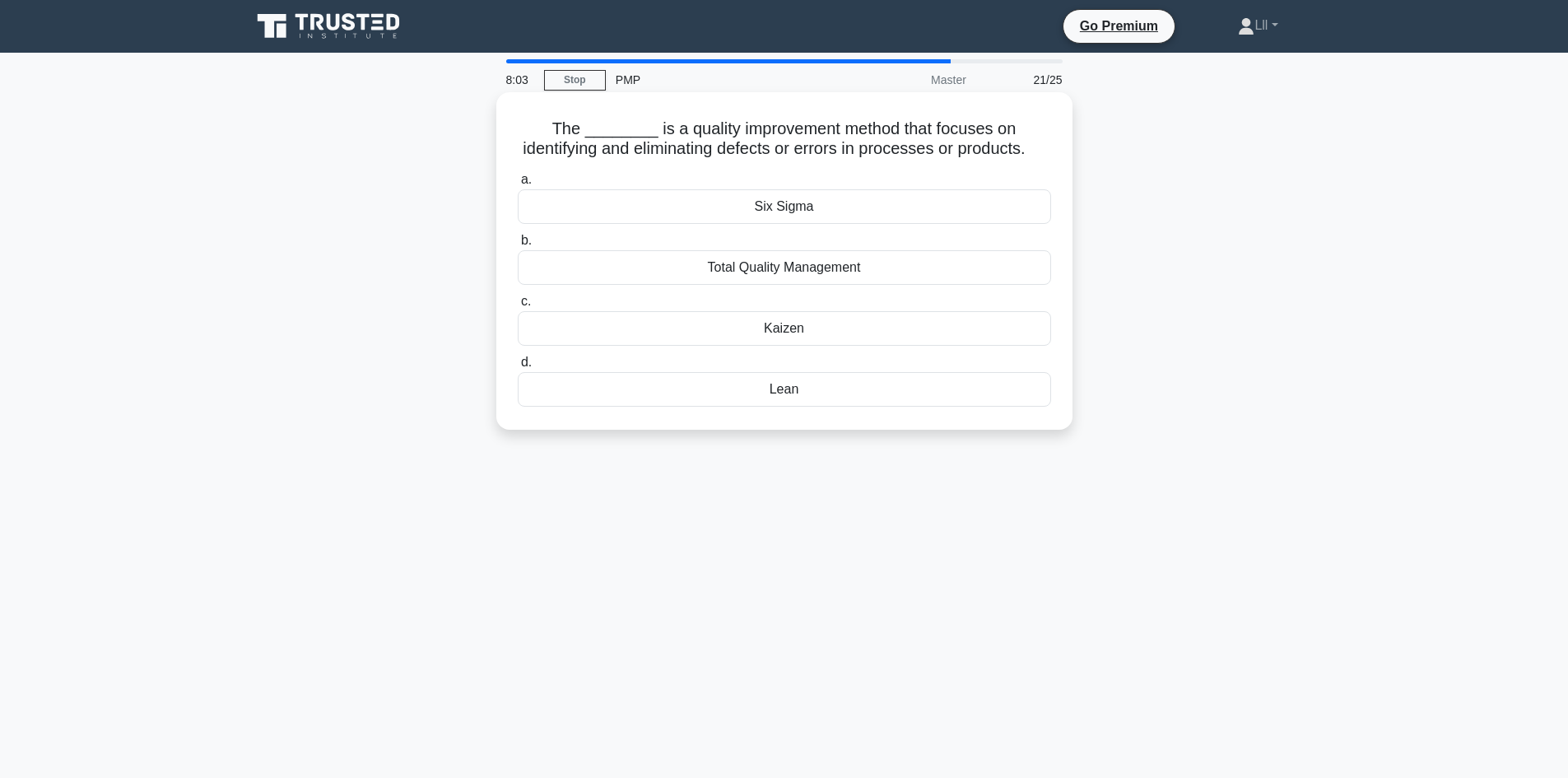
click at [810, 224] on div "Six Sigma" at bounding box center [785, 206] width 534 height 34
click at [518, 185] on input "a. Six Sigma" at bounding box center [518, 180] width 0 height 11
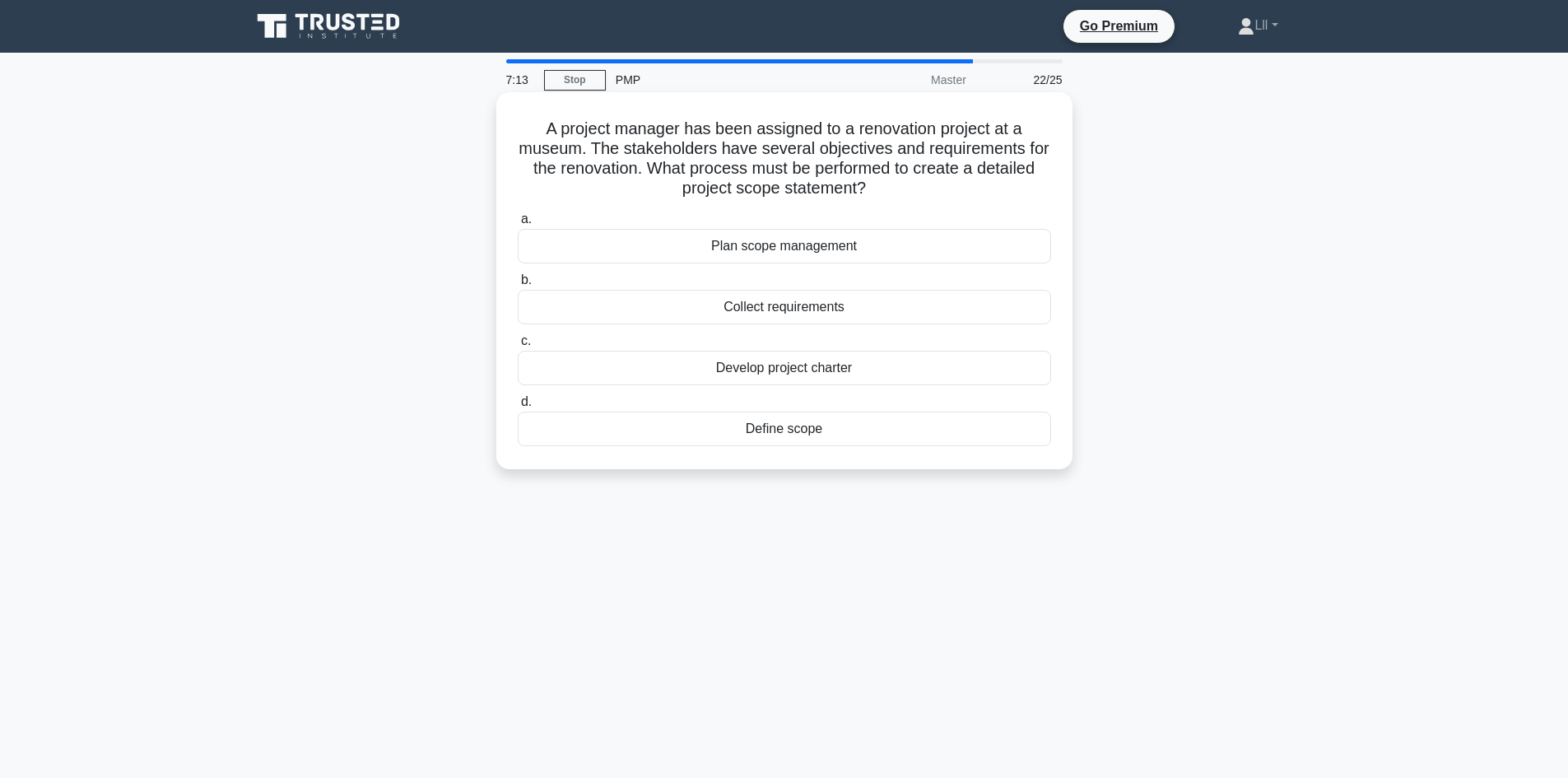
drag, startPoint x: 629, startPoint y: 163, endPoint x: 906, endPoint y: 180, distance: 277.5
click at [906, 180] on h5 "A project manager has been assigned to a renovation project at a museum. The st…" at bounding box center [784, 158] width 537 height 81
click at [951, 148] on h5 "A project manager has been assigned to a renovation project at a museum. The st…" at bounding box center [784, 158] width 537 height 81
click at [856, 436] on div "Define scope" at bounding box center [785, 428] width 534 height 34
click at [518, 408] on input "d. Define scope" at bounding box center [518, 402] width 0 height 11
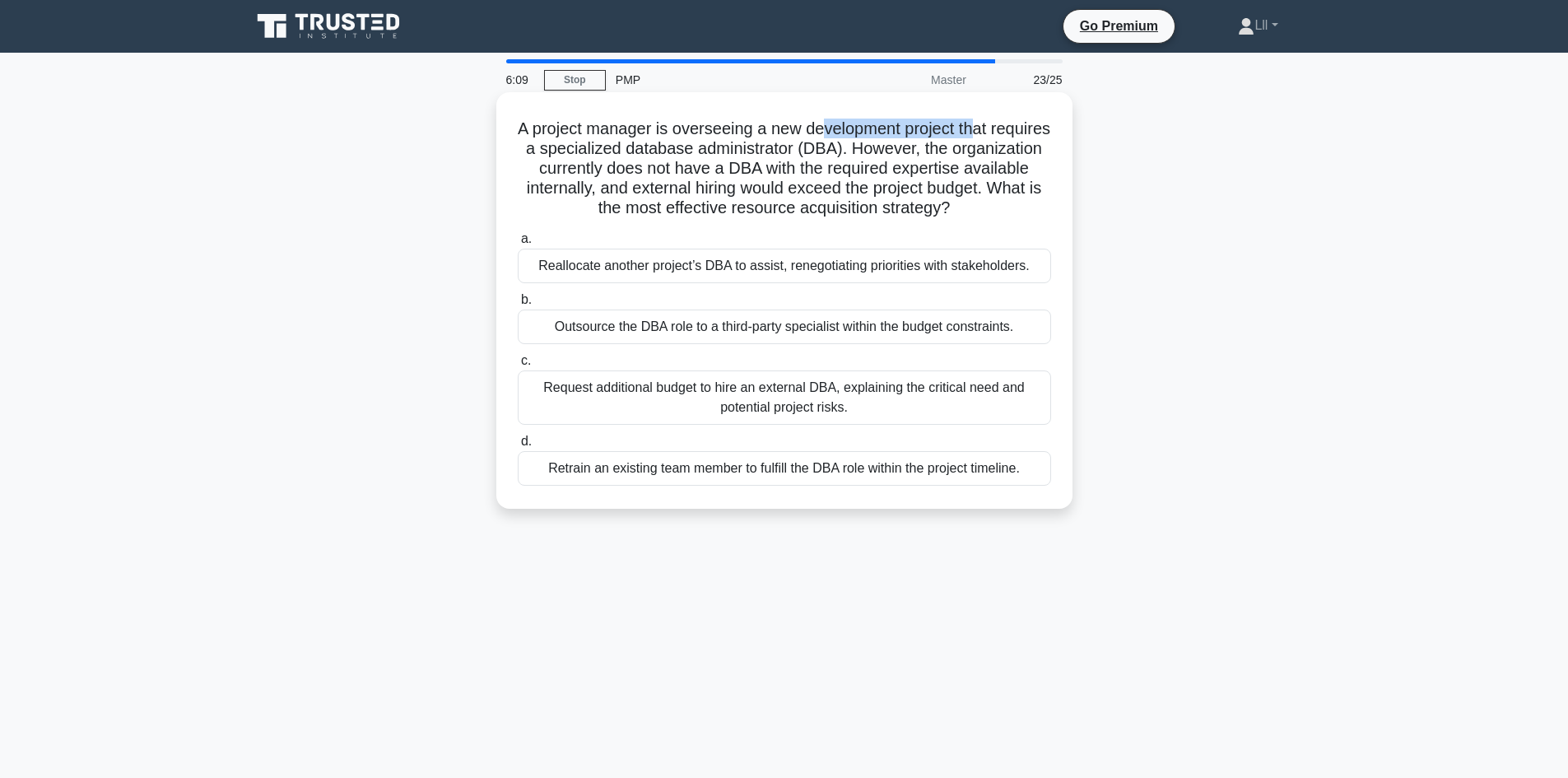
drag, startPoint x: 857, startPoint y: 129, endPoint x: 1014, endPoint y: 137, distance: 157.2
click at [1014, 137] on h5 "A project manager is overseeing a new development project that requires a speci…" at bounding box center [784, 168] width 537 height 101
click at [990, 165] on h5 "A project manager is overseeing a new development project that requires a speci…" at bounding box center [784, 168] width 537 height 101
drag, startPoint x: 705, startPoint y: 134, endPoint x: 946, endPoint y: 158, distance: 242.2
click at [946, 158] on h5 "A project manager is overseeing a new development project that requires a speci…" at bounding box center [784, 168] width 537 height 101
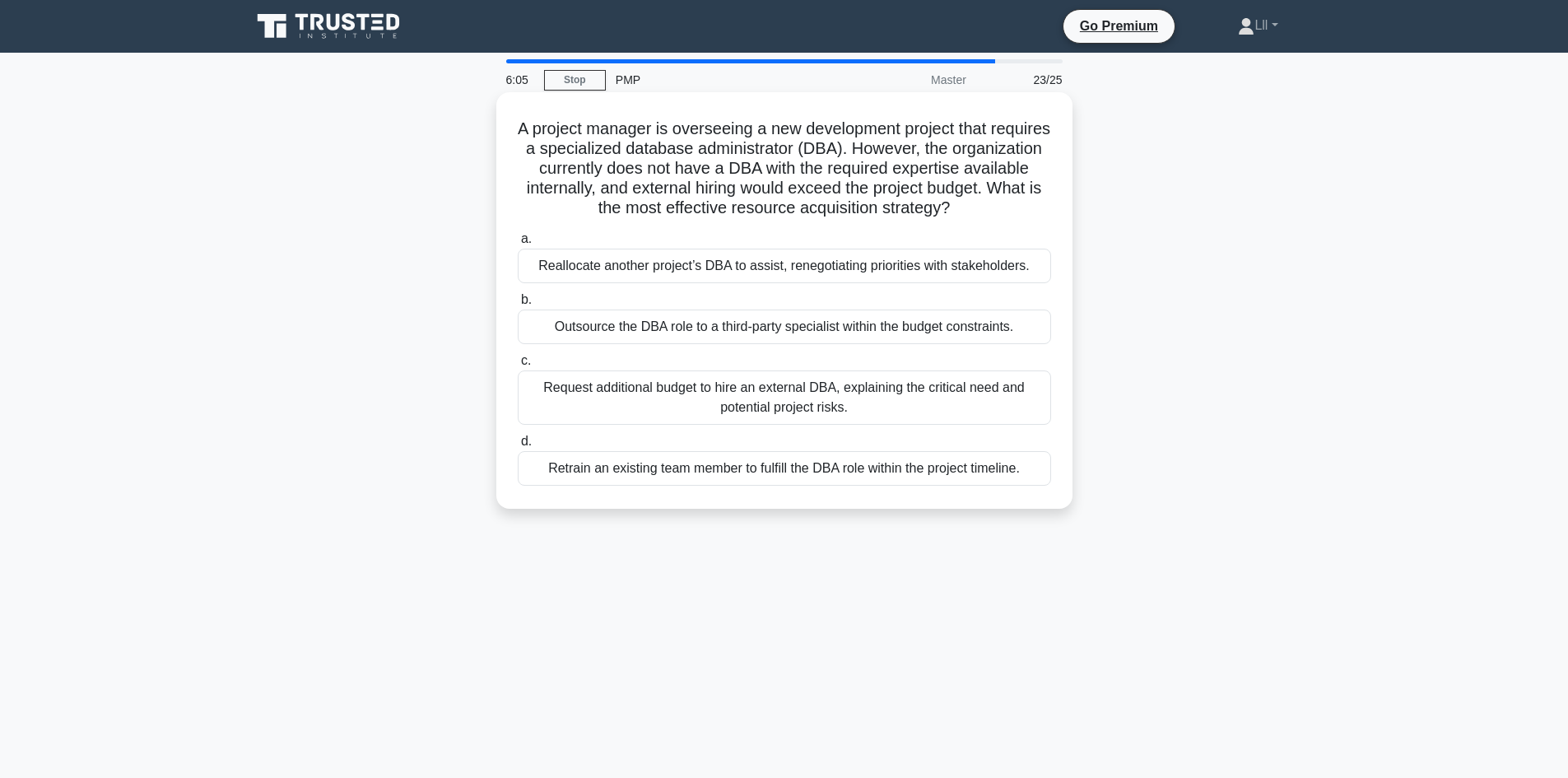
click at [993, 190] on h5 "A project manager is overseeing a new development project that requires a speci…" at bounding box center [784, 168] width 537 height 101
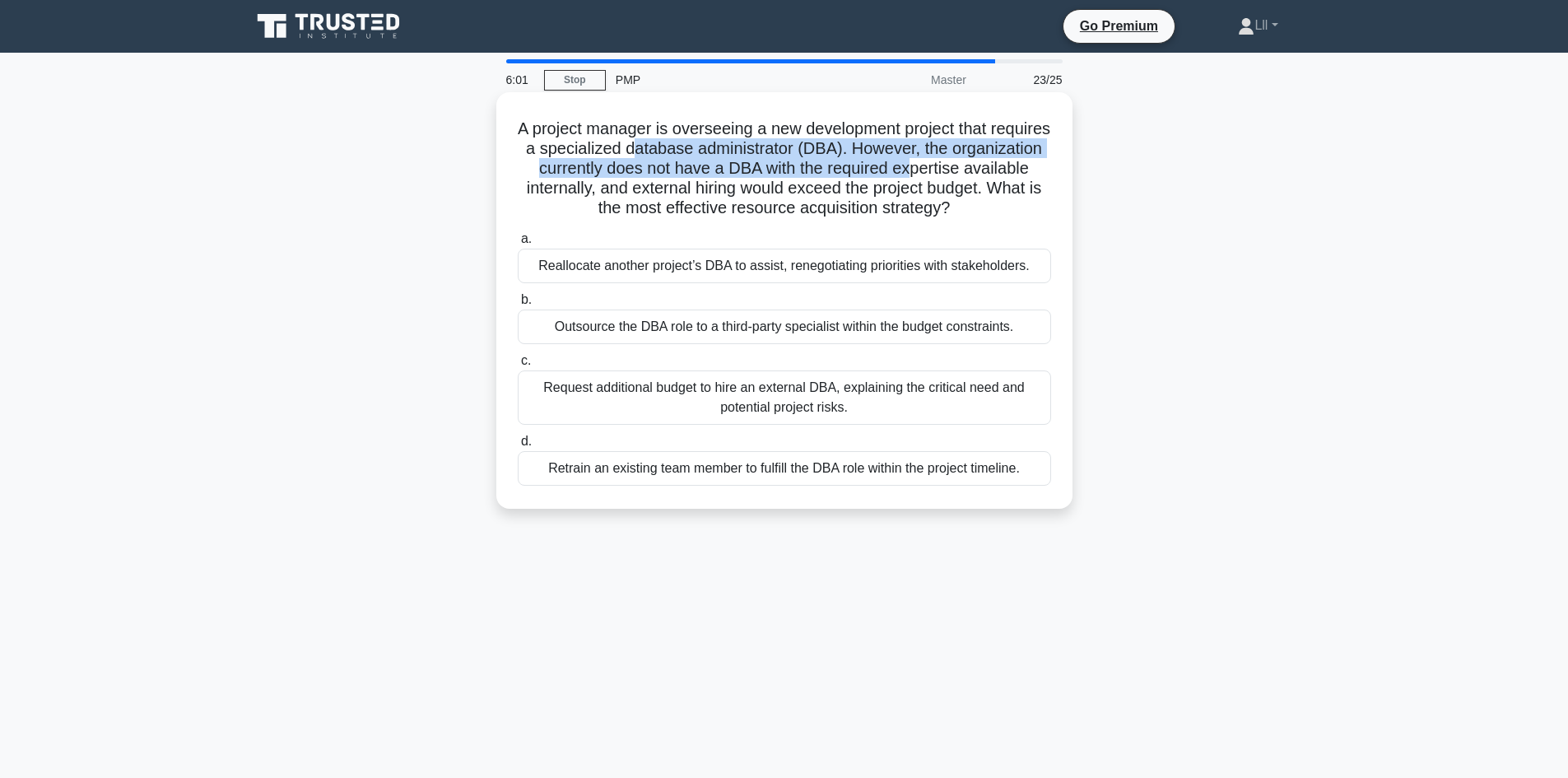
drag, startPoint x: 709, startPoint y: 148, endPoint x: 995, endPoint y: 161, distance: 286.3
click at [995, 161] on h5 "A project manager is overseeing a new development project that requires a speci…" at bounding box center [784, 168] width 537 height 101
click at [995, 167] on h5 "A project manager is overseeing a new development project that requires a speci…" at bounding box center [784, 168] width 537 height 101
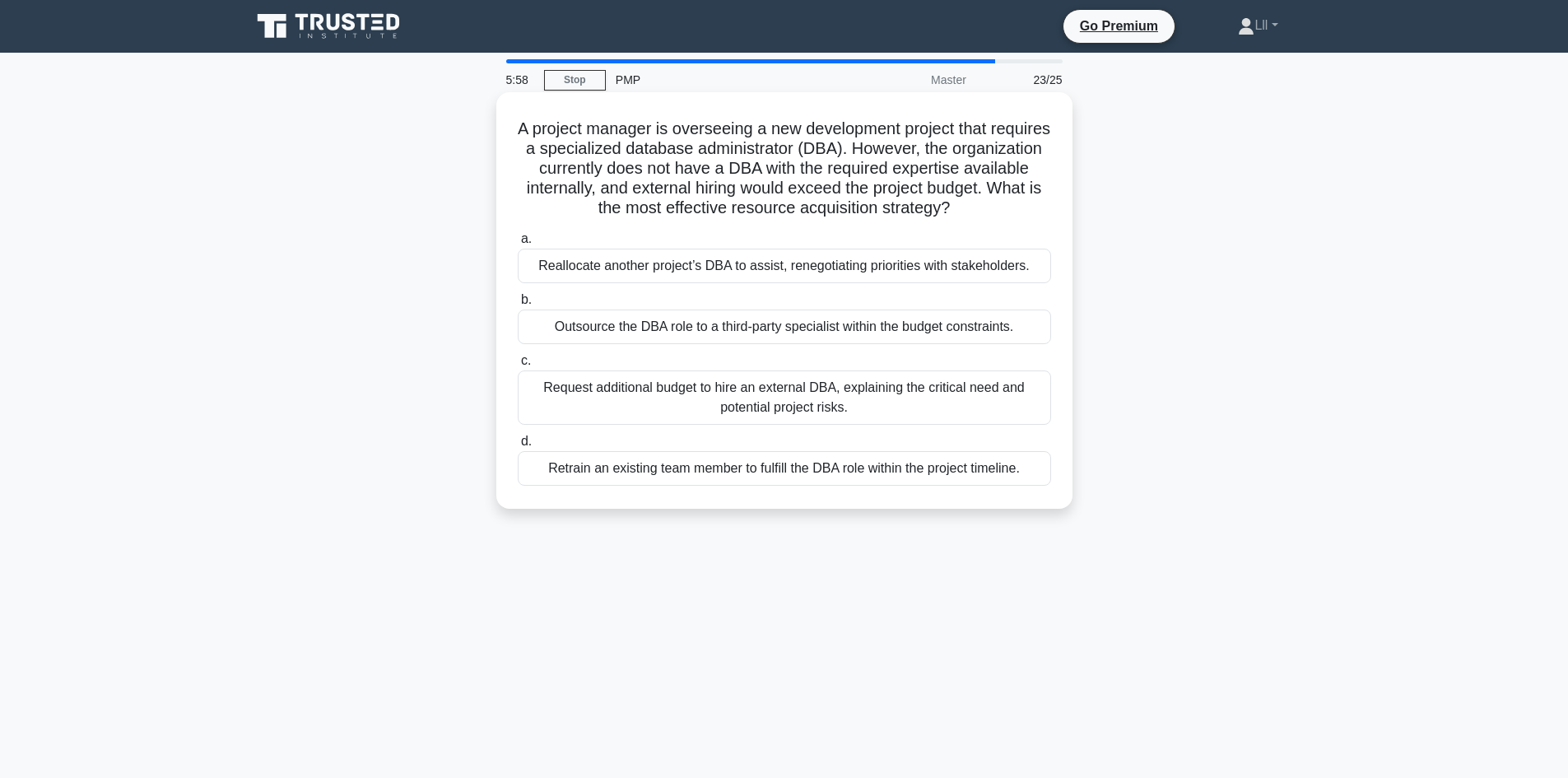
click at [738, 166] on h5 "A project manager is overseeing a new development project that requires a speci…" at bounding box center [784, 168] width 537 height 101
click at [607, 205] on h5 "A project manager is overseeing a new development project that requires a speci…" at bounding box center [784, 168] width 537 height 101
click at [873, 401] on div "Request additional budget to hire an external DBA, explaining the critical need…" at bounding box center [785, 398] width 534 height 55
click at [518, 367] on input "c. Request additional budget to hire an external DBA, explaining the critical n…" at bounding box center [518, 361] width 0 height 11
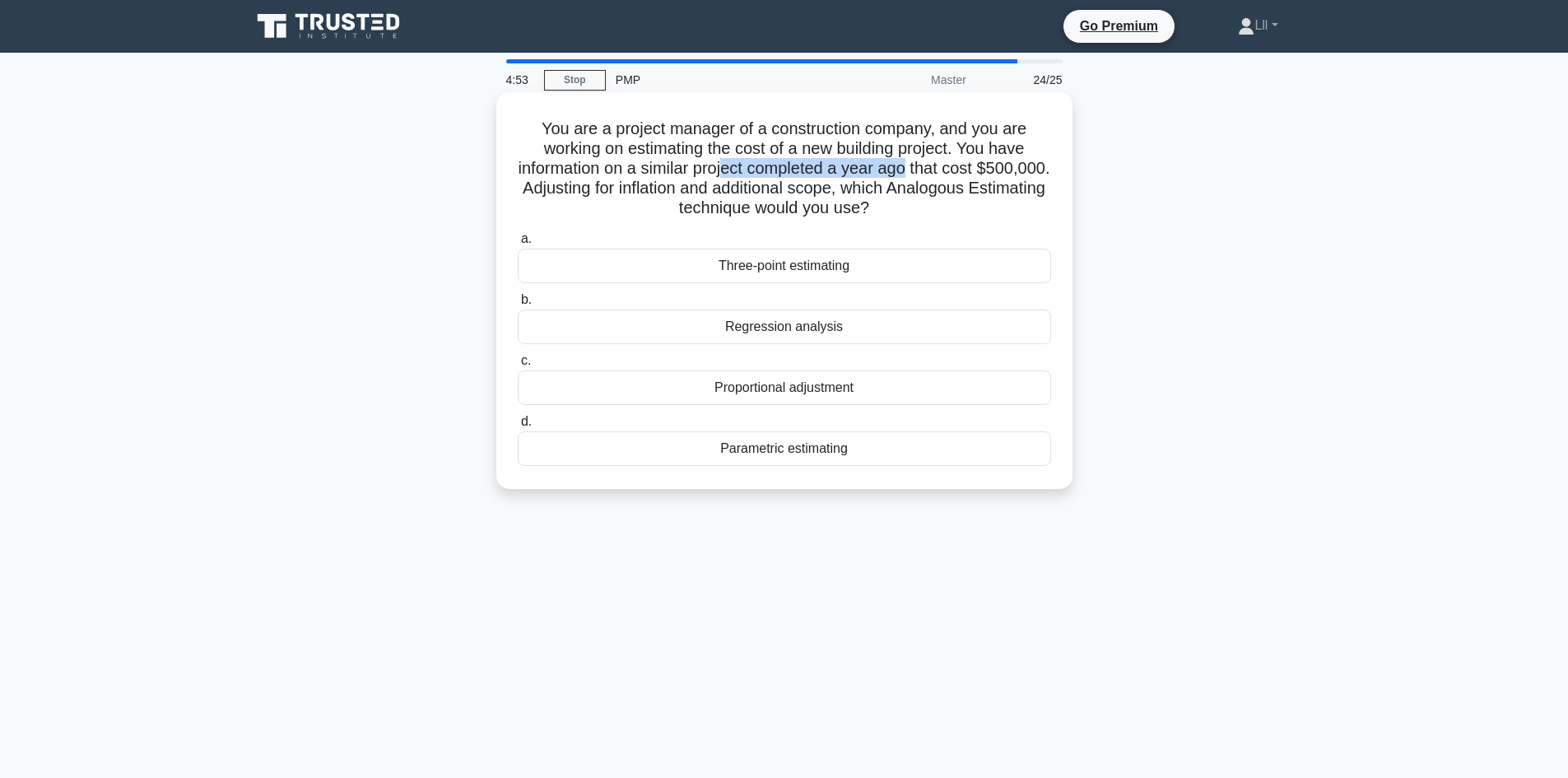
drag, startPoint x: 762, startPoint y: 173, endPoint x: 950, endPoint y: 173, distance: 188.0
click at [950, 173] on h5 "You are a project manager of a construction company, and you are working on est…" at bounding box center [784, 168] width 537 height 101
click at [985, 178] on h5 "You are a project manager of a construction company, and you are working on est…" at bounding box center [784, 168] width 537 height 101
drag, startPoint x: 849, startPoint y: 183, endPoint x: 920, endPoint y: 192, distance: 71.6
click at [920, 192] on h5 "You are a project manager of a construction company, and you are working on est…" at bounding box center [784, 168] width 537 height 101
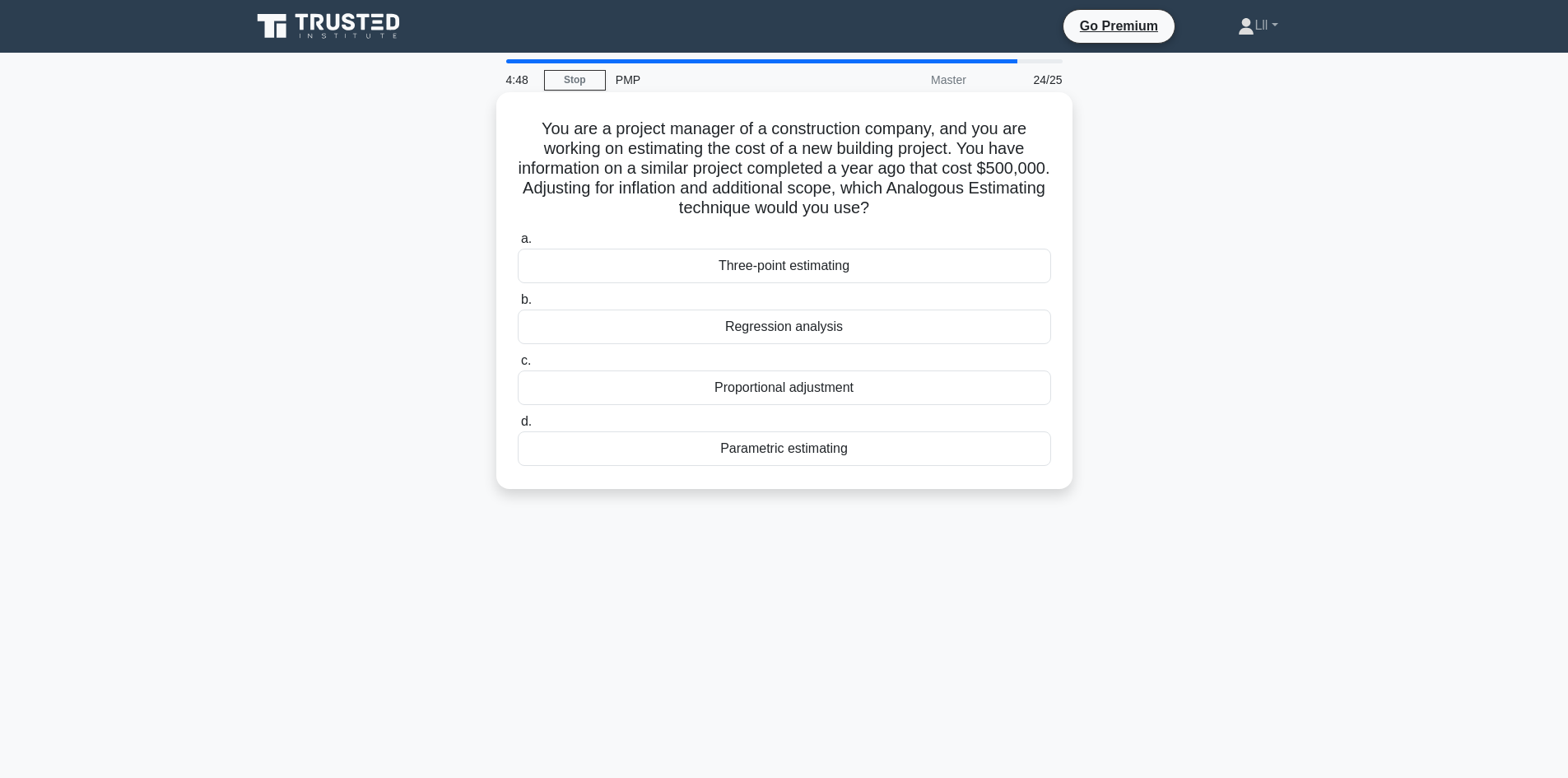
click at [968, 195] on h5 "You are a project manager of a construction company, and you are working on est…" at bounding box center [784, 168] width 537 height 101
click at [749, 399] on div "Proportional adjustment" at bounding box center [785, 387] width 534 height 34
click at [518, 367] on input "c. Proportional adjustment" at bounding box center [518, 361] width 0 height 11
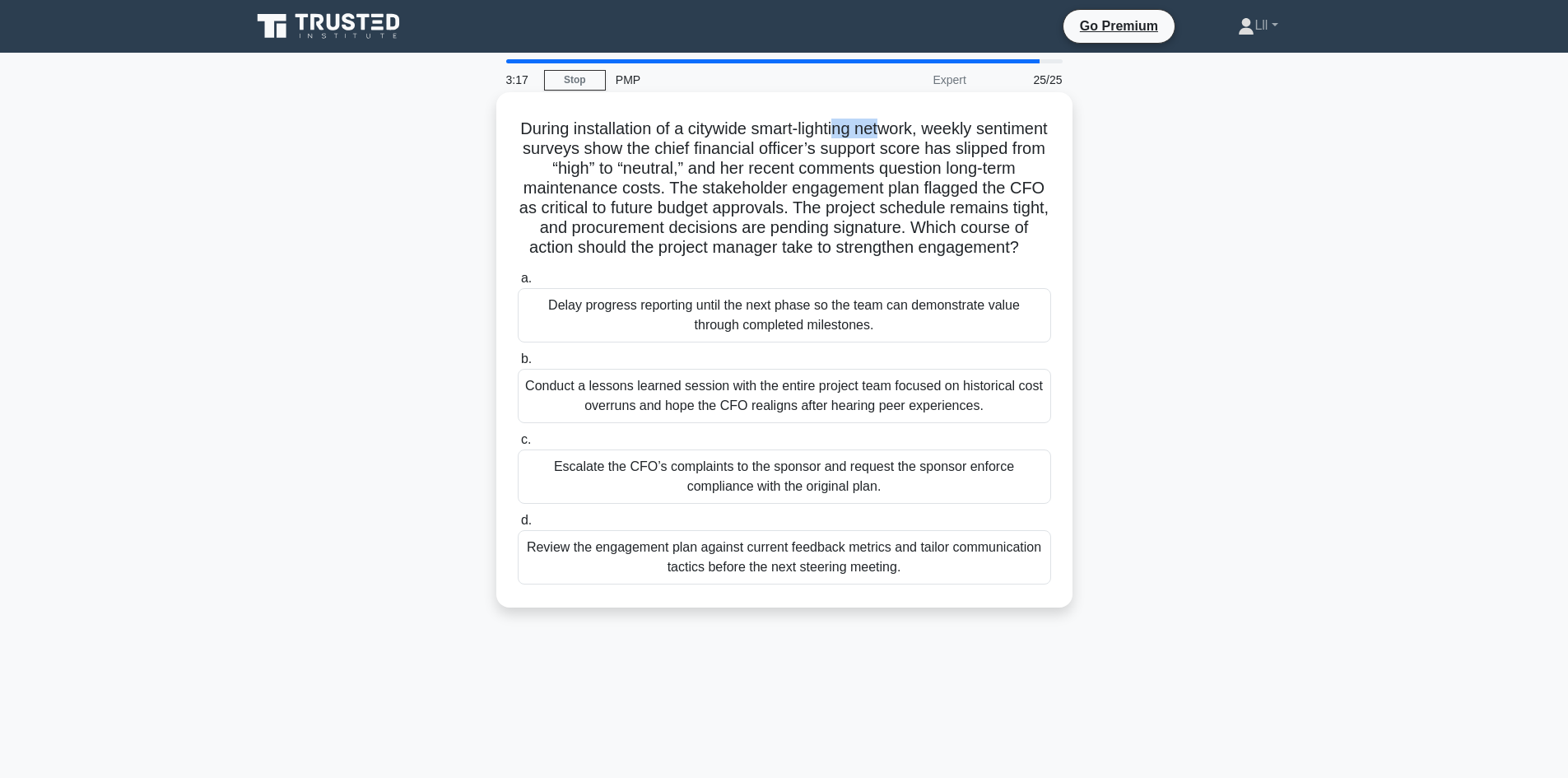
drag, startPoint x: 876, startPoint y: 128, endPoint x: 921, endPoint y: 117, distance: 46.3
click at [921, 118] on h5 "During installation of a citywide smart-lighting network, weekly sentiment surv…" at bounding box center [784, 188] width 537 height 140
click at [788, 164] on h5 "During installation of a citywide smart-lighting network, weekly sentiment surv…" at bounding box center [784, 188] width 537 height 140
drag, startPoint x: 560, startPoint y: 168, endPoint x: 720, endPoint y: 172, distance: 160.0
click at [720, 172] on h5 "During installation of a citywide smart-lighting network, weekly sentiment surv…" at bounding box center [784, 188] width 537 height 140
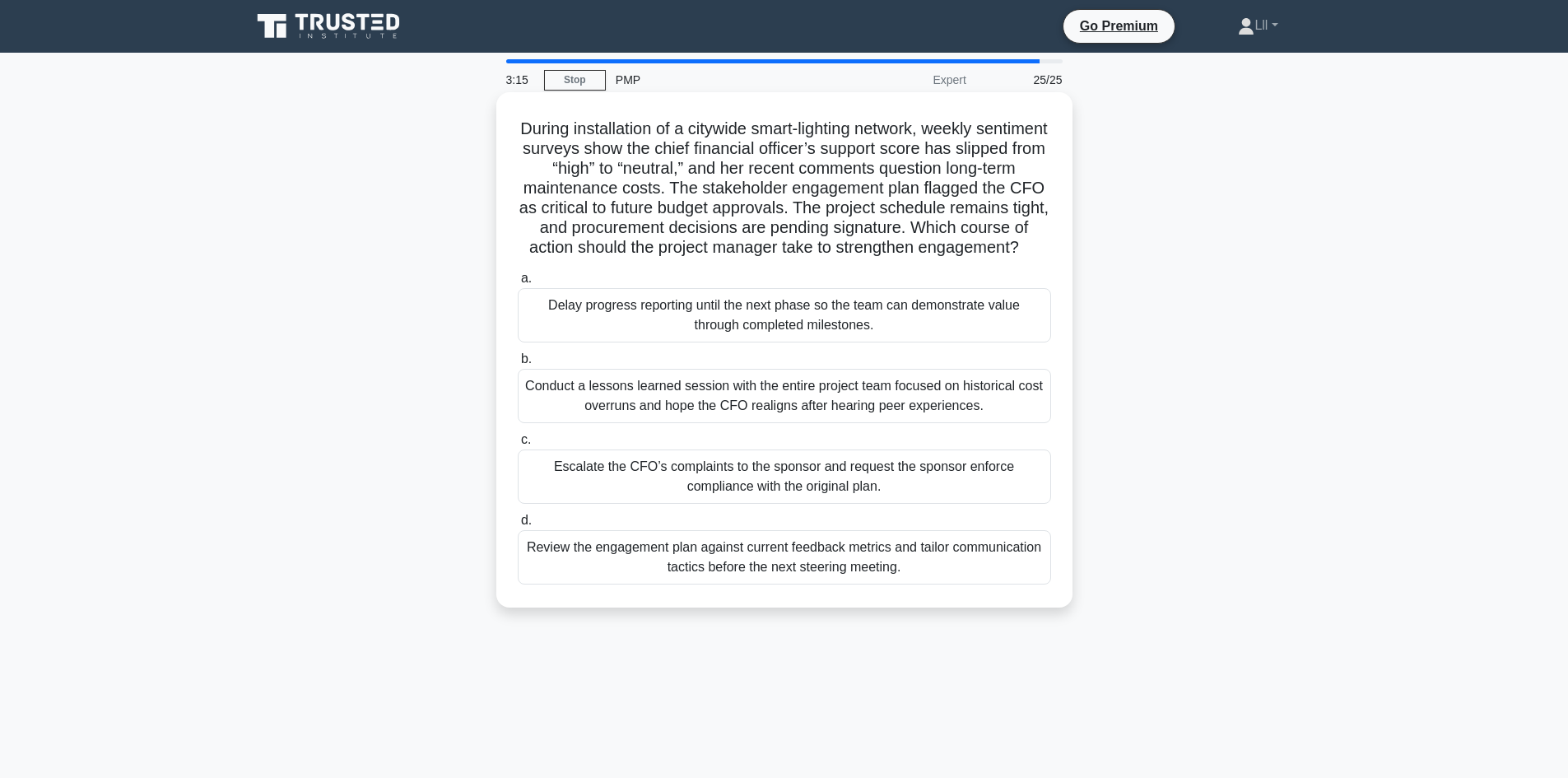
click at [771, 193] on h5 "During installation of a citywide smart-lighting network, weekly sentiment surv…" at bounding box center [784, 188] width 537 height 140
drag, startPoint x: 629, startPoint y: 144, endPoint x: 701, endPoint y: 150, distance: 72.2
click at [701, 150] on h5 "During installation of a citywide smart-lighting network, weekly sentiment surv…" at bounding box center [784, 188] width 537 height 140
click at [645, 178] on h5 "During installation of a citywide smart-lighting network, weekly sentiment surv…" at bounding box center [784, 188] width 537 height 140
drag, startPoint x: 843, startPoint y: 141, endPoint x: 896, endPoint y: 144, distance: 53.1
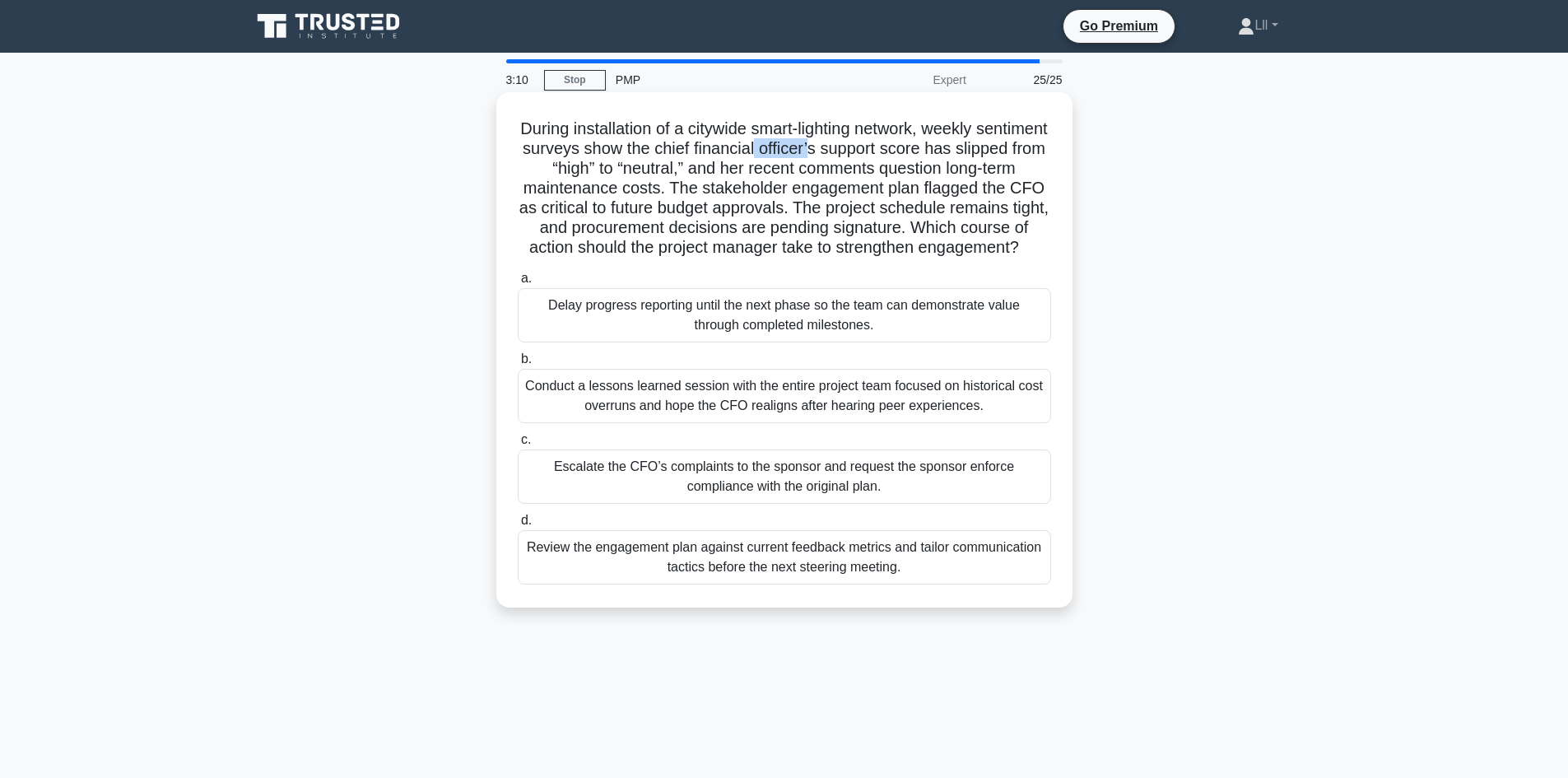
click at [896, 144] on h5 "During installation of a citywide smart-lighting network, weekly sentiment surv…" at bounding box center [784, 188] width 537 height 140
click at [702, 177] on h5 "During installation of a citywide smart-lighting network, weekly sentiment surv…" at bounding box center [784, 188] width 537 height 140
drag, startPoint x: 740, startPoint y: 168, endPoint x: 833, endPoint y: 168, distance: 93.0
click at [833, 168] on h5 "During installation of a citywide smart-lighting network, weekly sentiment surv…" at bounding box center [784, 188] width 537 height 140
click at [742, 167] on h5 "During installation of a citywide smart-lighting network, weekly sentiment surv…" at bounding box center [784, 188] width 537 height 140
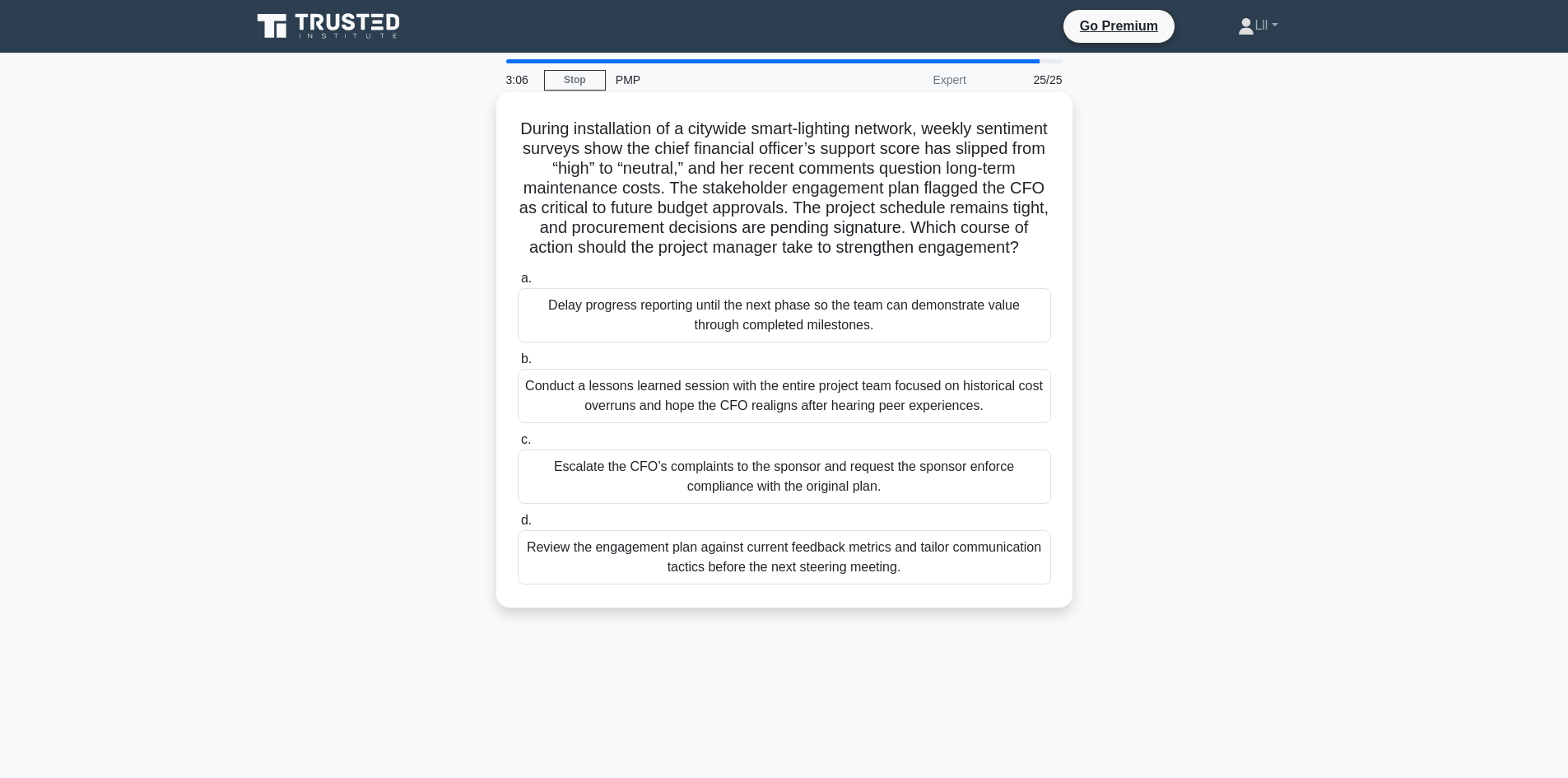
click at [761, 166] on h5 "During installation of a citywide smart-lighting network, weekly sentiment surv…" at bounding box center [784, 188] width 537 height 140
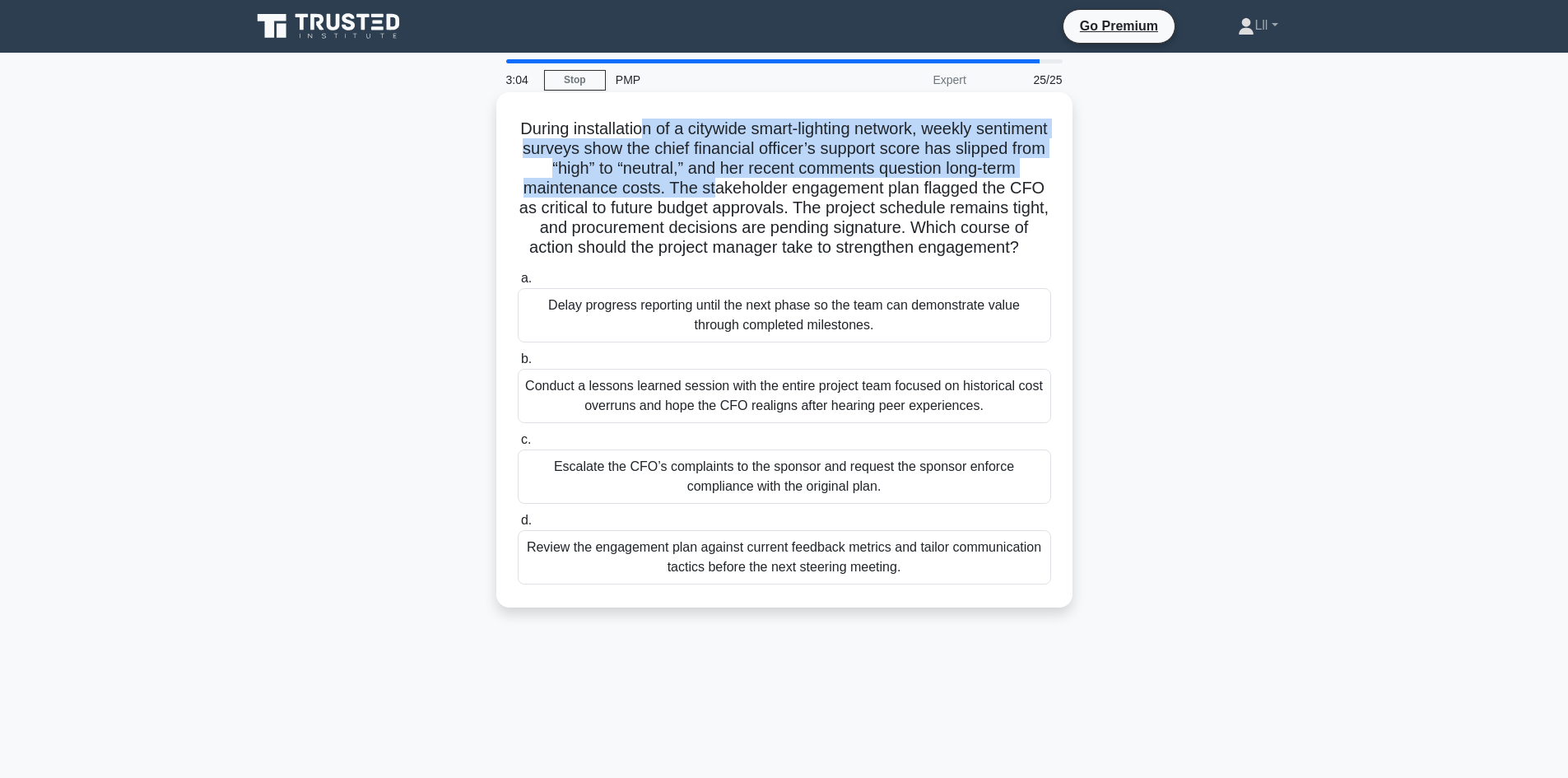
drag, startPoint x: 680, startPoint y: 133, endPoint x: 840, endPoint y: 196, distance: 172.0
click at [828, 194] on h5 "During installation of a citywide smart-lighting network, weekly sentiment surv…" at bounding box center [784, 188] width 537 height 140
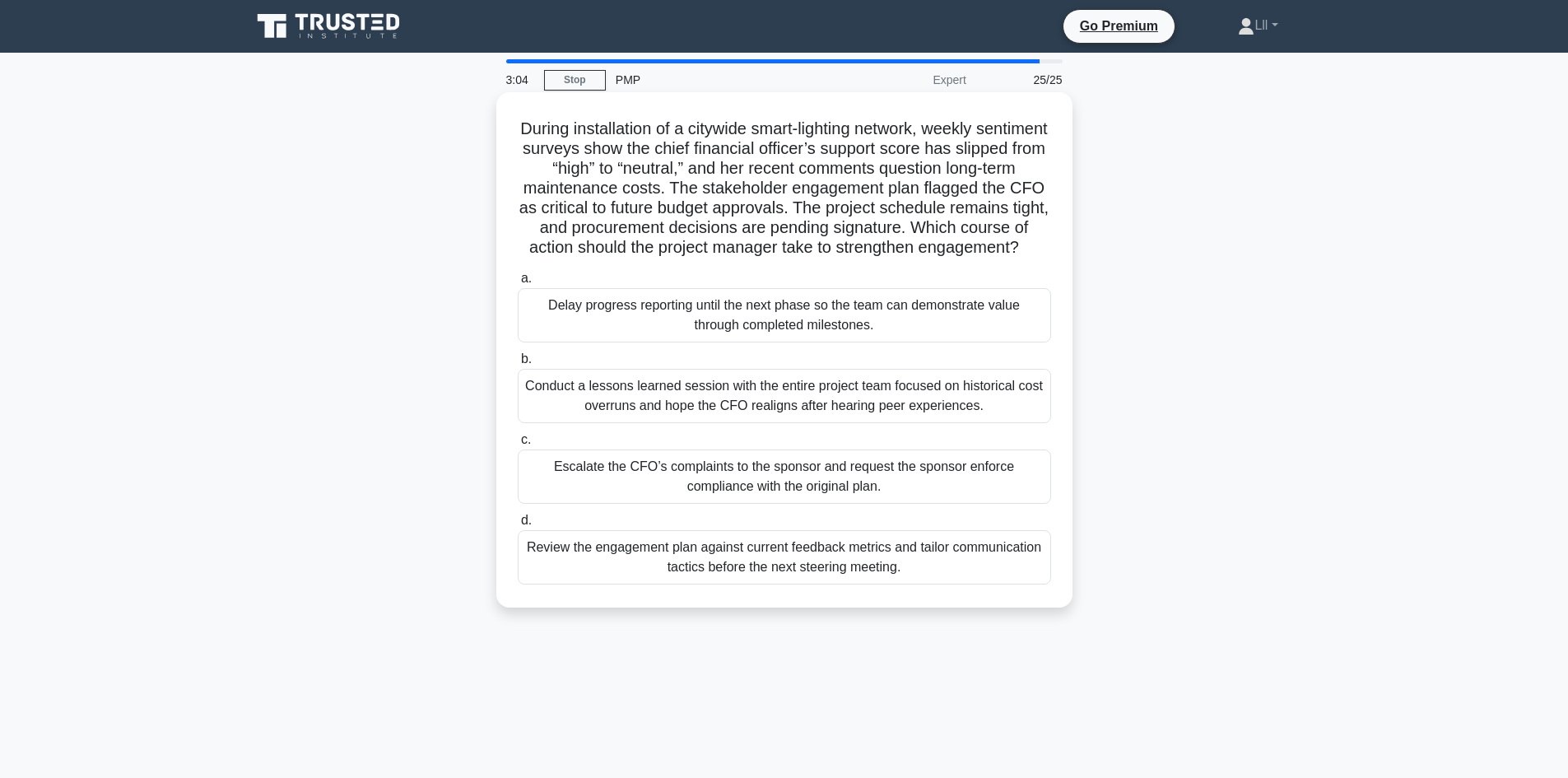
click at [903, 208] on h5 "During installation of a citywide smart-lighting network, weekly sentiment surv…" at bounding box center [784, 188] width 537 height 140
drag, startPoint x: 623, startPoint y: 128, endPoint x: 879, endPoint y: 136, distance: 256.1
click at [879, 136] on h5 "During installation of a citywide smart-lighting network, weekly sentiment surv…" at bounding box center [784, 188] width 537 height 140
click at [863, 151] on h5 "During installation of a citywide smart-lighting network, weekly sentiment surv…" at bounding box center [784, 188] width 537 height 140
drag, startPoint x: 575, startPoint y: 144, endPoint x: 860, endPoint y: 149, distance: 285.0
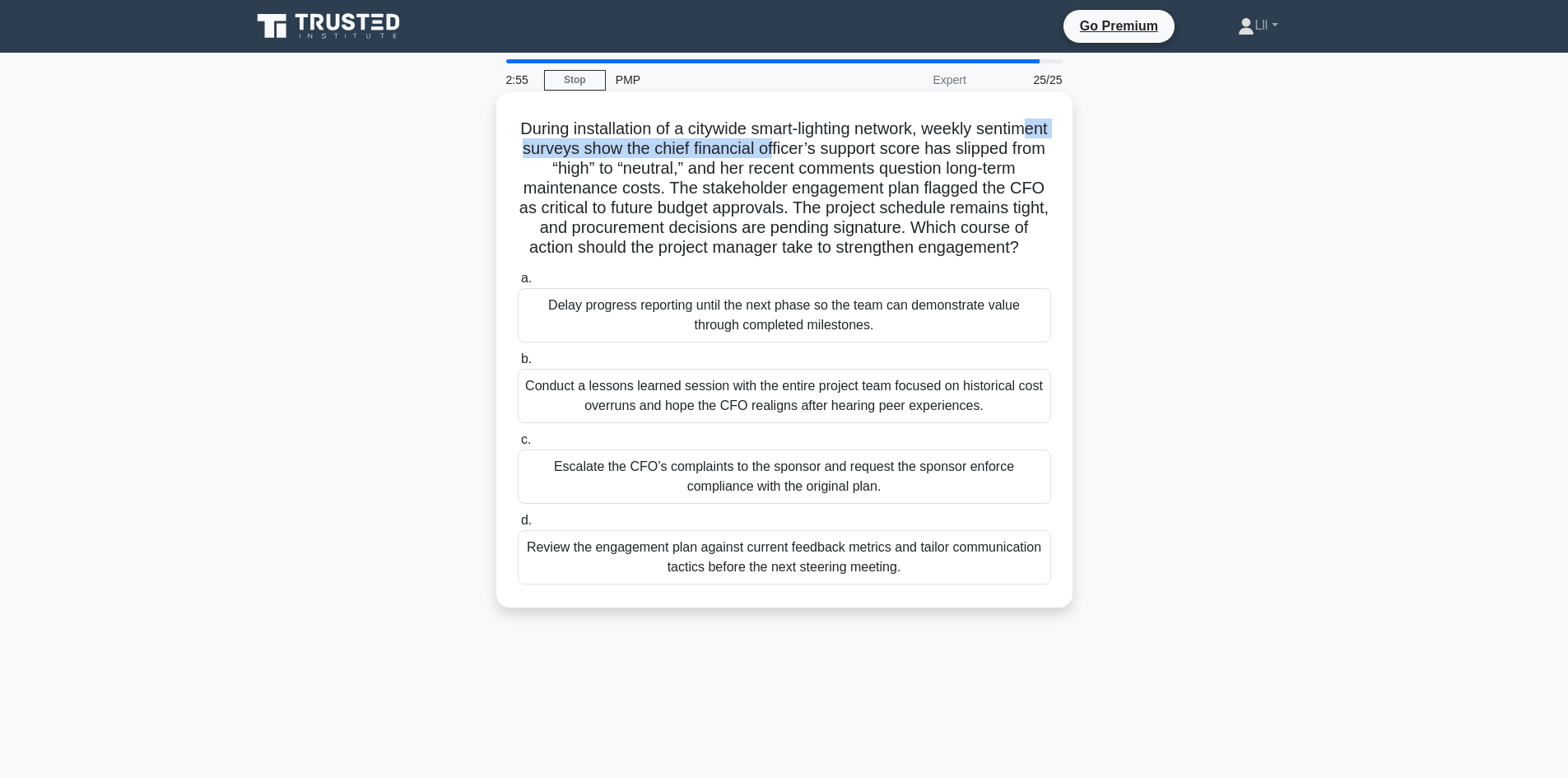
click at [860, 149] on h5 "During installation of a citywide smart-lighting network, weekly sentiment surv…" at bounding box center [784, 188] width 537 height 140
click at [948, 151] on h5 "During installation of a citywide smart-lighting network, weekly sentiment surv…" at bounding box center [784, 188] width 537 height 140
drag, startPoint x: 868, startPoint y: 158, endPoint x: 1005, endPoint y: 217, distance: 149.2
click at [1086, 175] on div "During installation of a citywide smart-lighting network, weekly sentiment surv…" at bounding box center [785, 364] width 1087 height 535
click at [799, 186] on h5 "During installation of a citywide smart-lighting network, weekly sentiment surv…" at bounding box center [784, 188] width 537 height 140
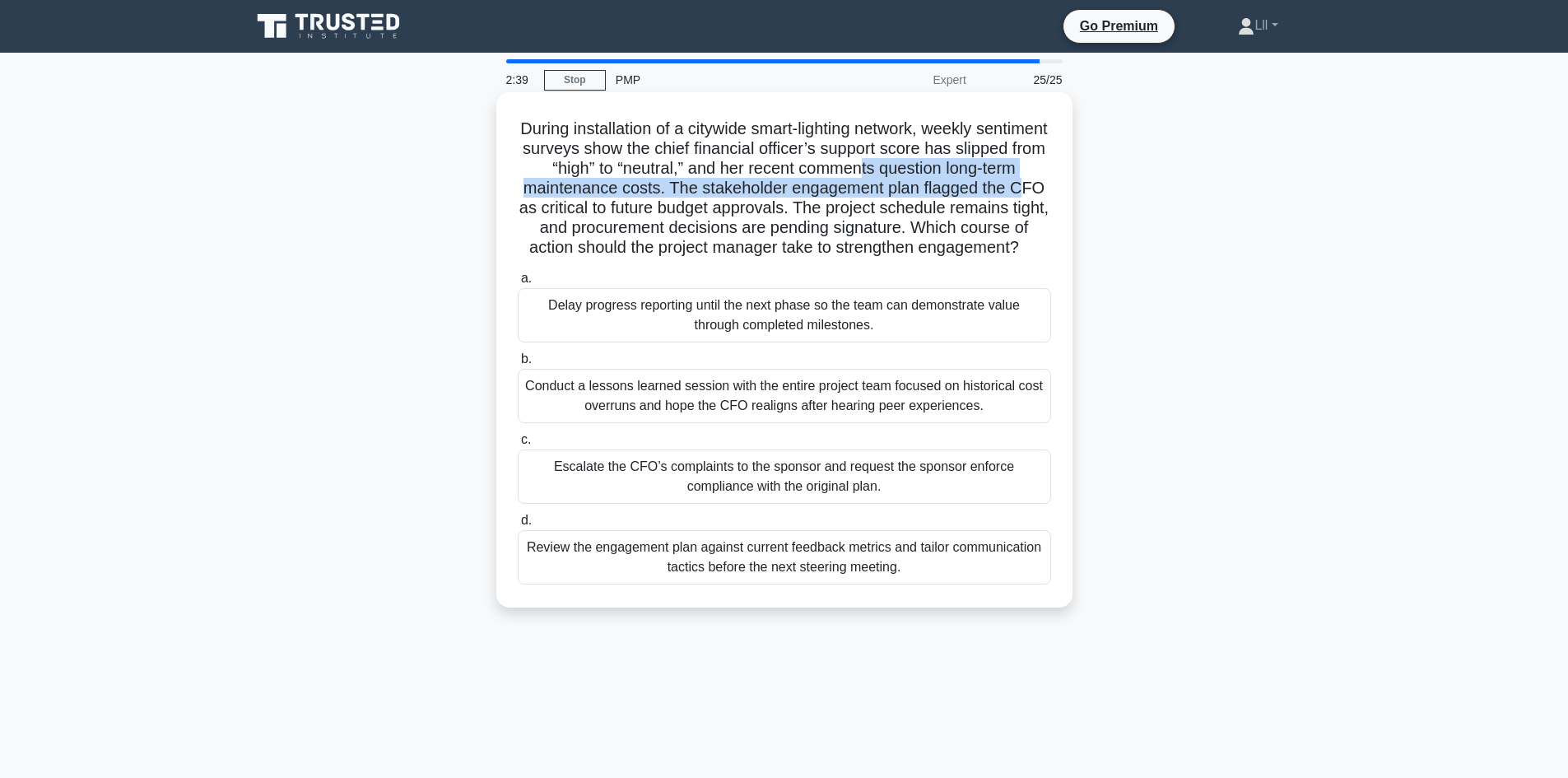
drag, startPoint x: 633, startPoint y: 207, endPoint x: 957, endPoint y: 177, distance: 325.4
click at [957, 177] on h5 "During installation of a citywide smart-lighting network, weekly sentiment surv…" at bounding box center [784, 188] width 537 height 140
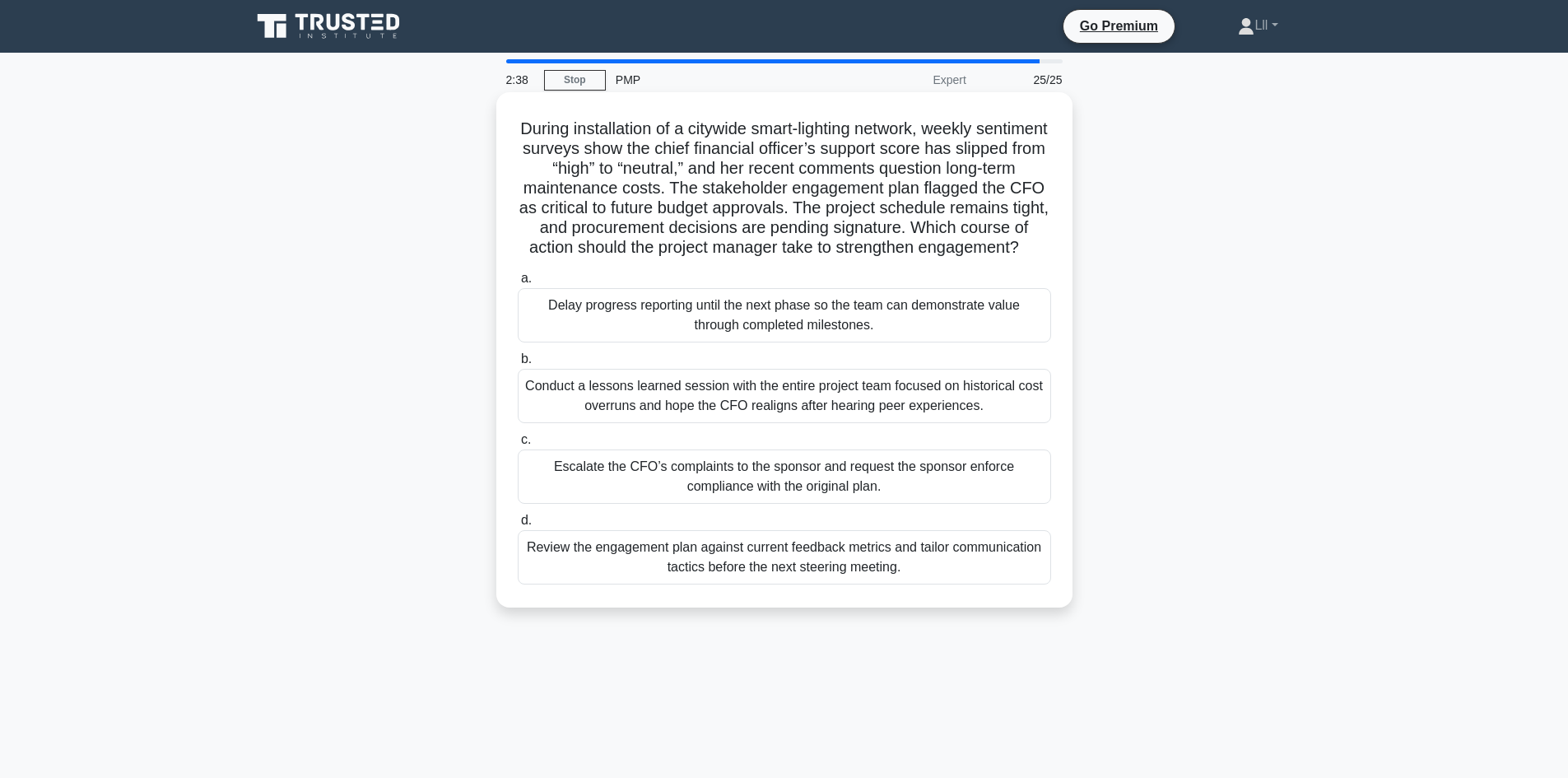
click at [952, 206] on h5 "During installation of a citywide smart-lighting network, weekly sentiment surv…" at bounding box center [784, 188] width 537 height 140
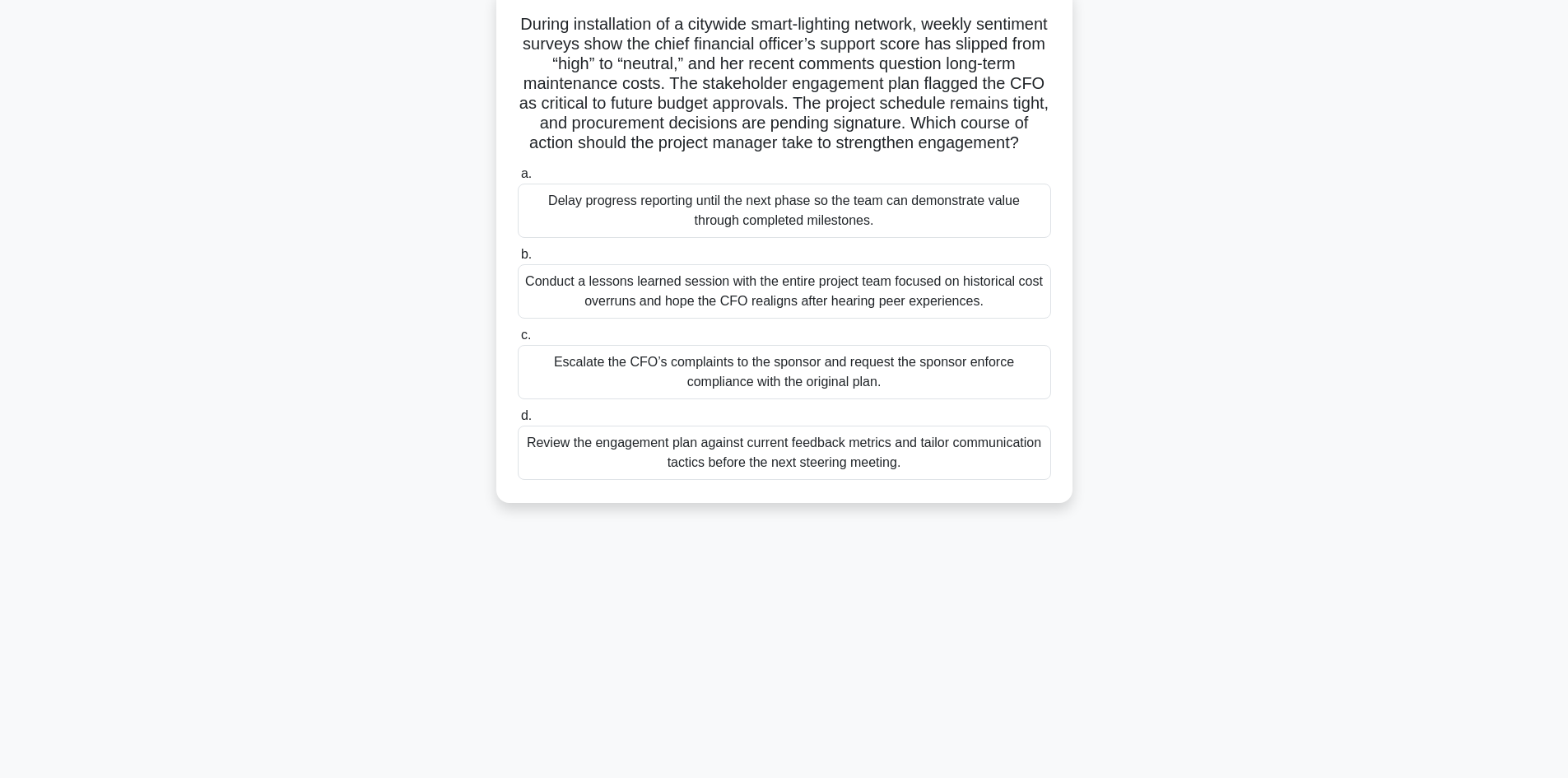
scroll to position [111, 0]
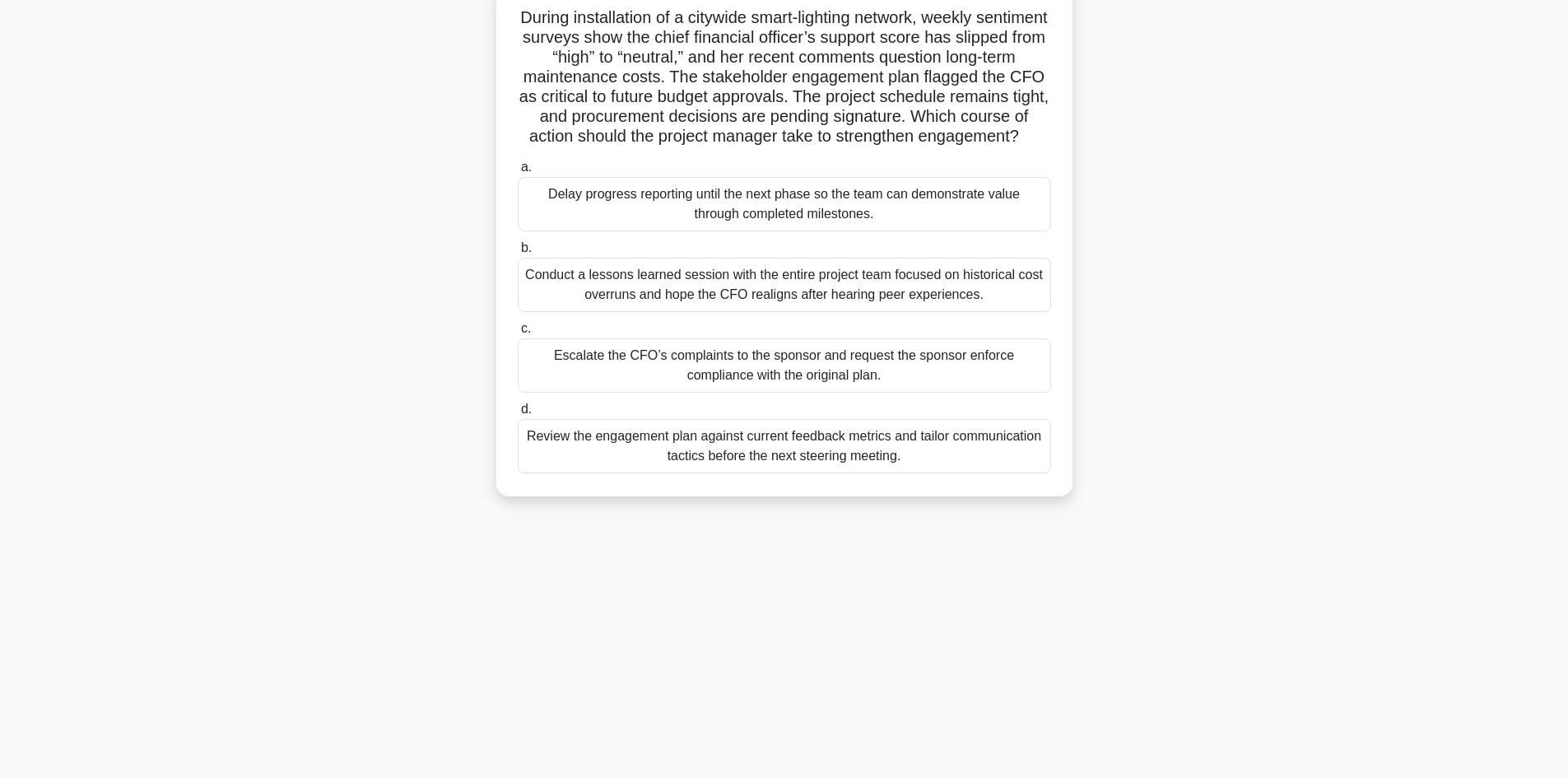
click at [833, 473] on div "Review the engagement plan against current feedback metrics and tailor communic…" at bounding box center [785, 447] width 534 height 55
click at [518, 414] on input "d. Review the engagement plan against current feedback metrics and tailor commu…" at bounding box center [518, 409] width 0 height 11
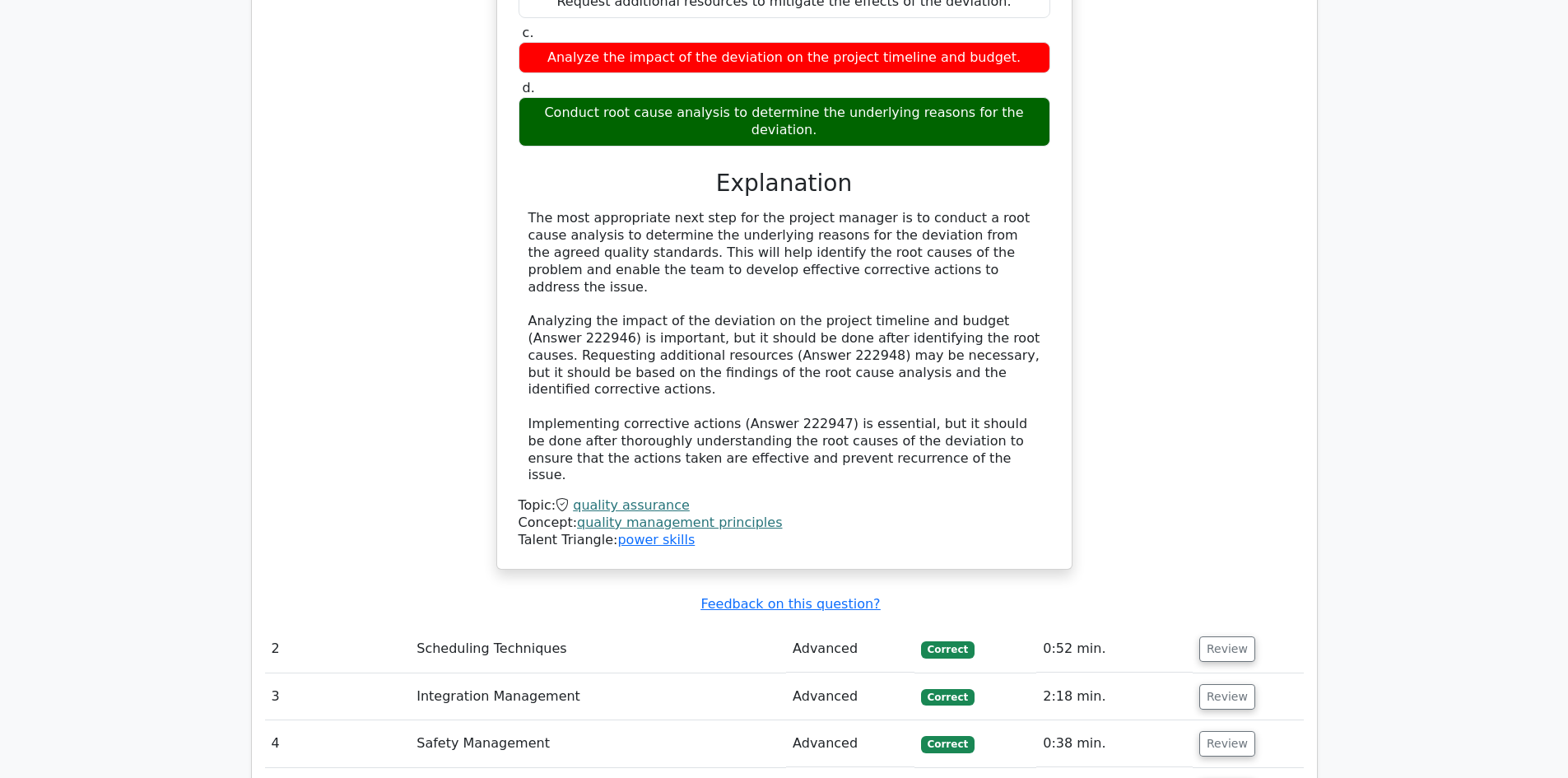
scroll to position [2305, 0]
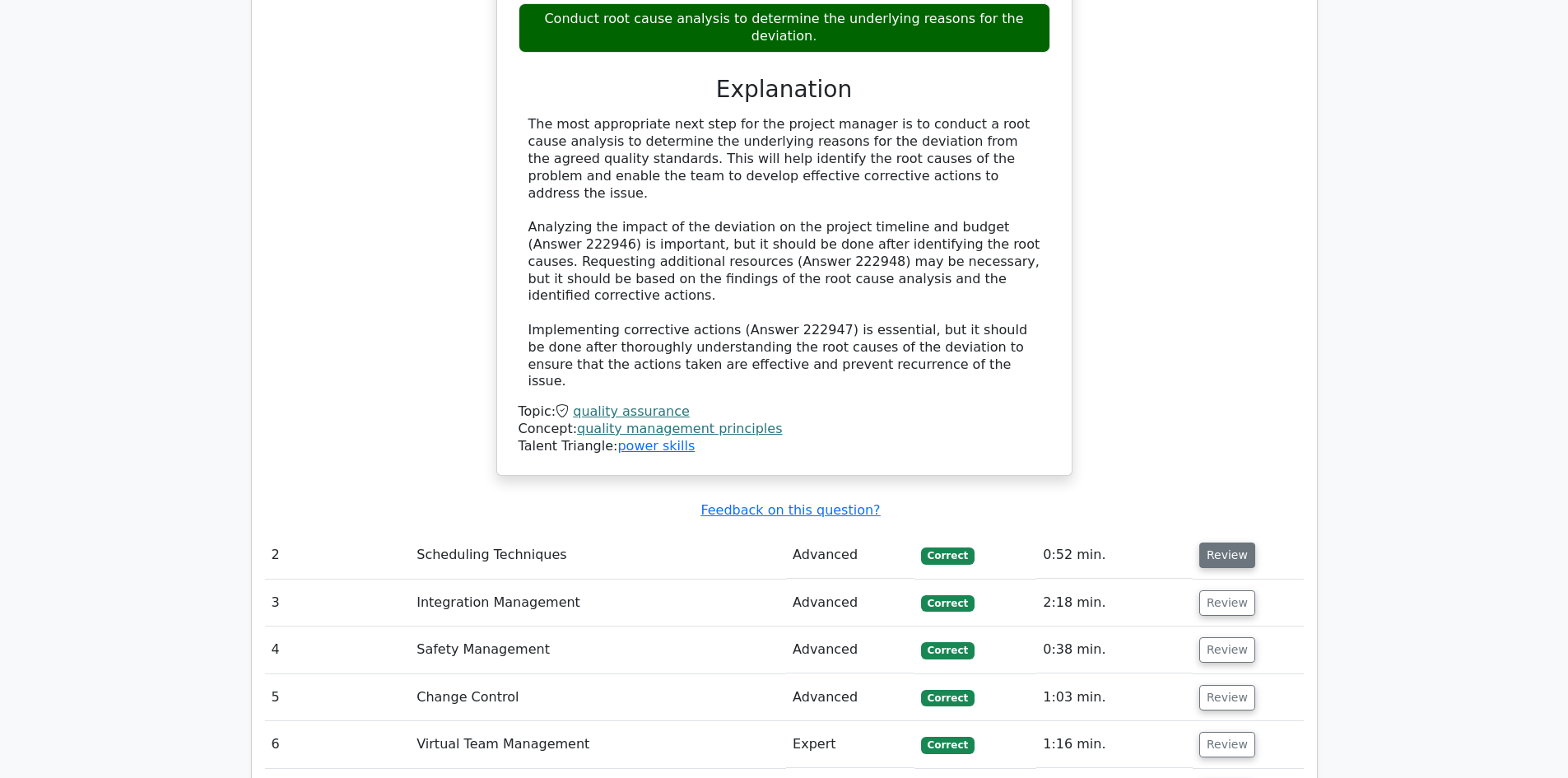
click at [1235, 542] on button "Review" at bounding box center [1227, 555] width 56 height 25
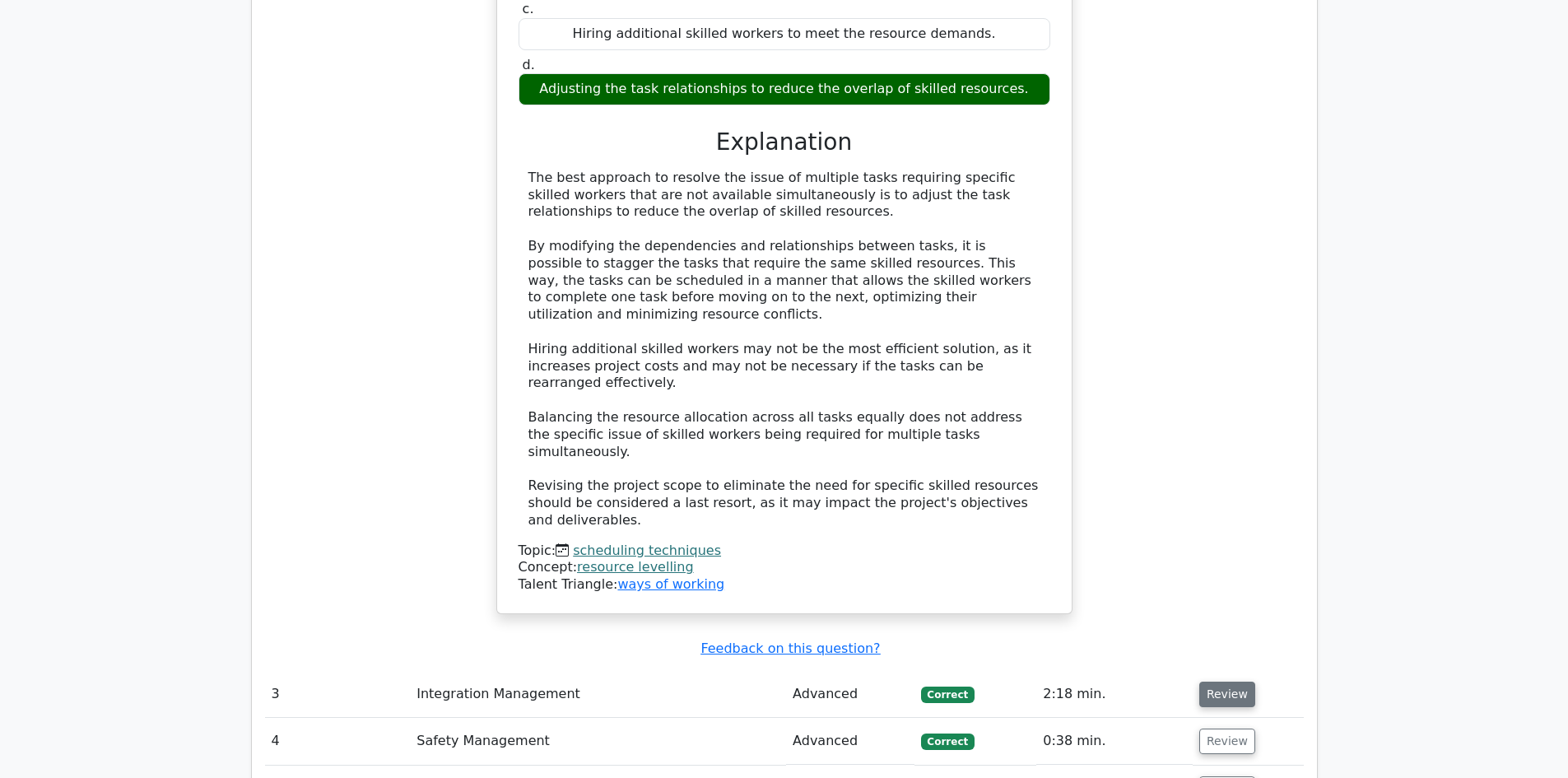
scroll to position [3210, 0]
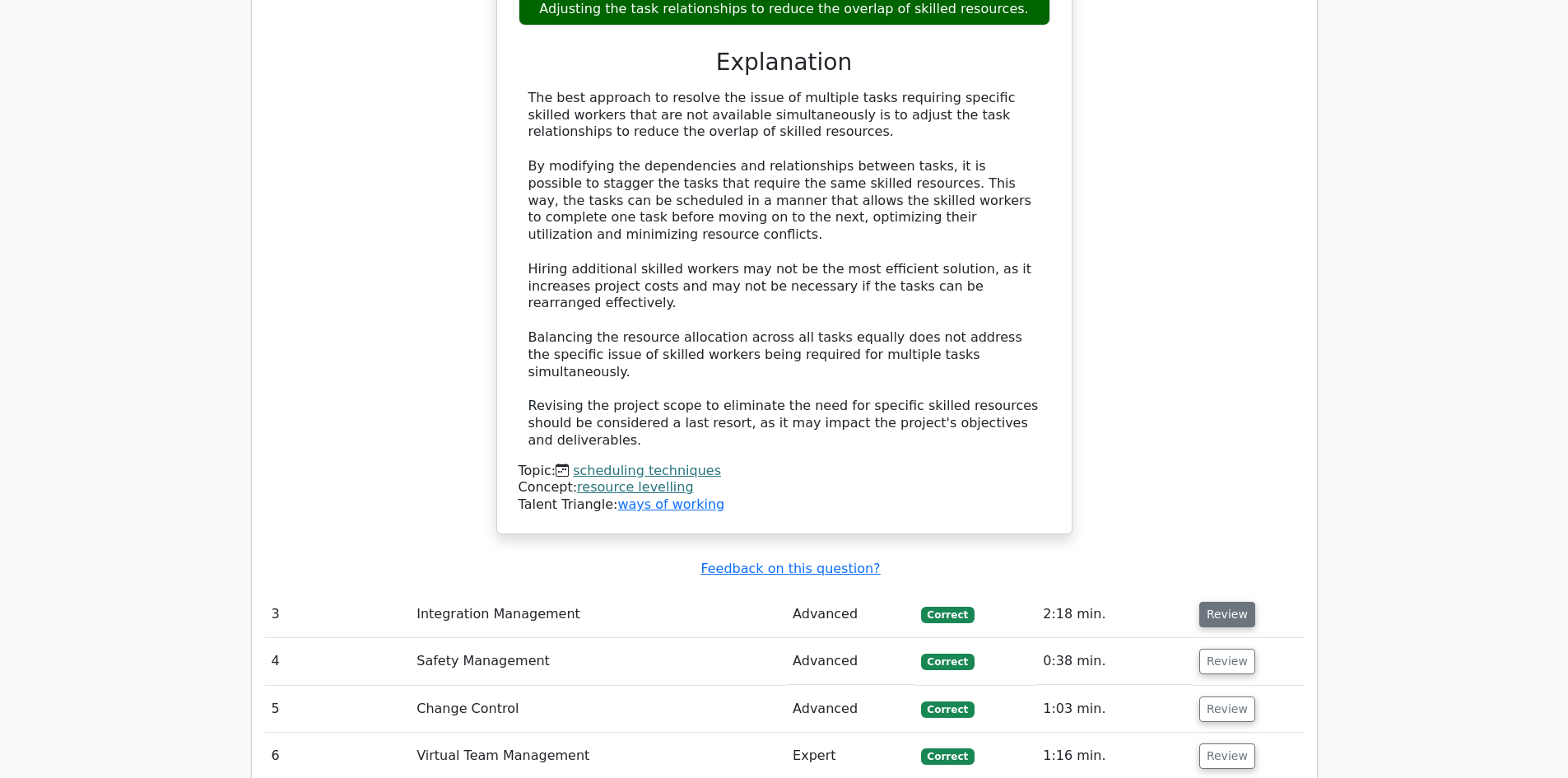
click at [1221, 602] on button "Review" at bounding box center [1227, 615] width 56 height 25
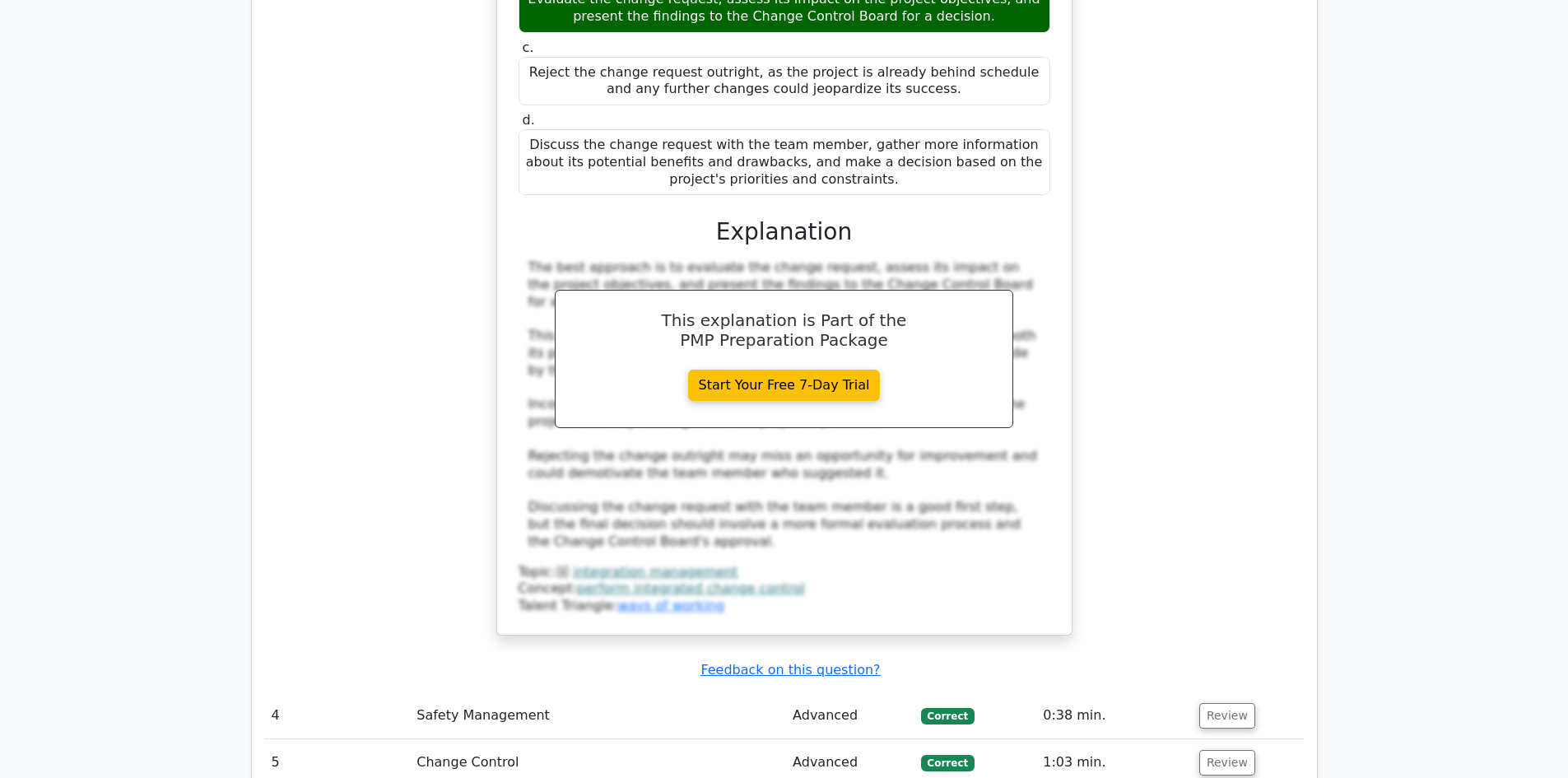
scroll to position [4198, 0]
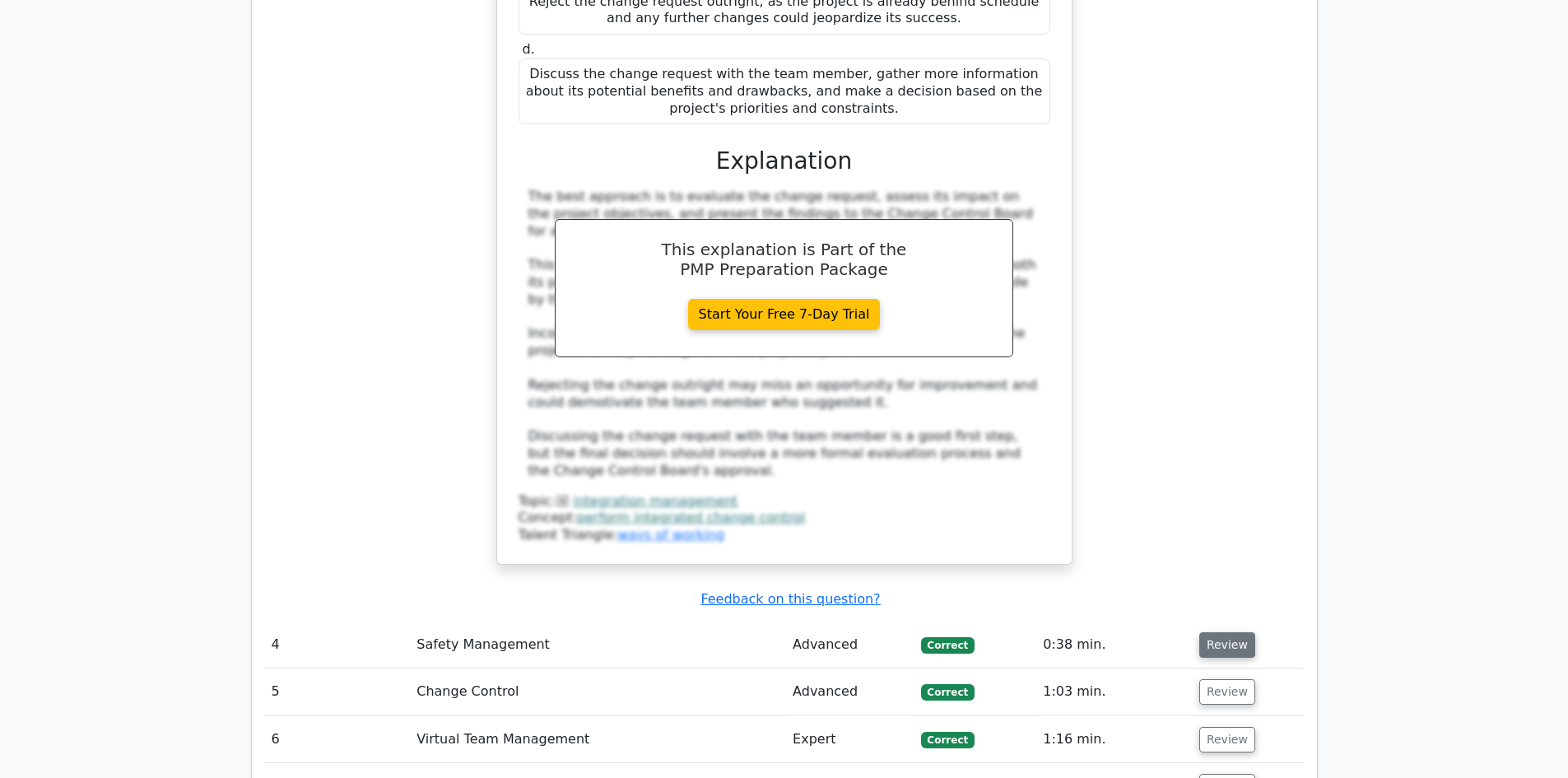
click at [1239, 632] on button "Review" at bounding box center [1227, 645] width 56 height 25
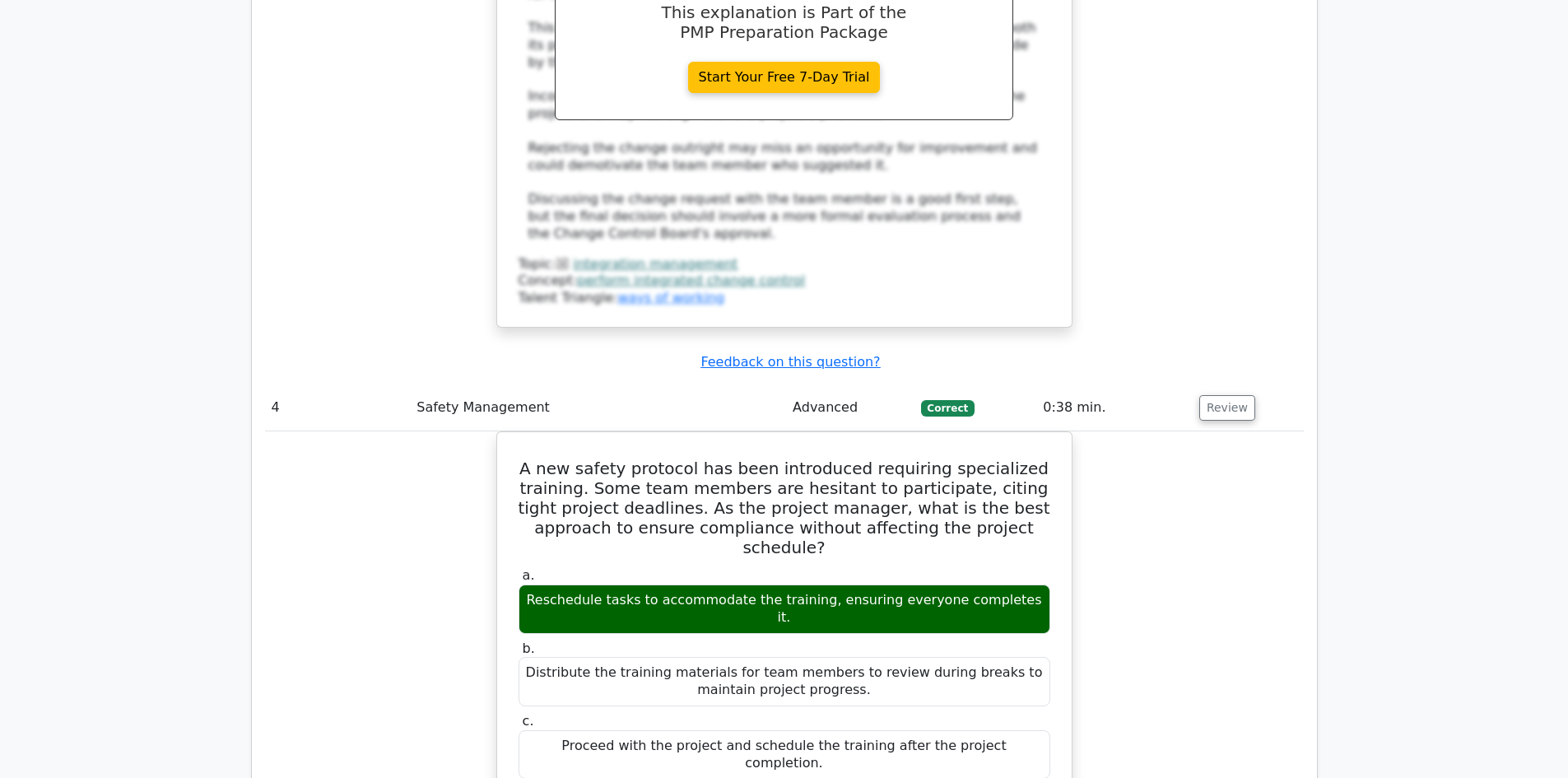
scroll to position [4444, 0]
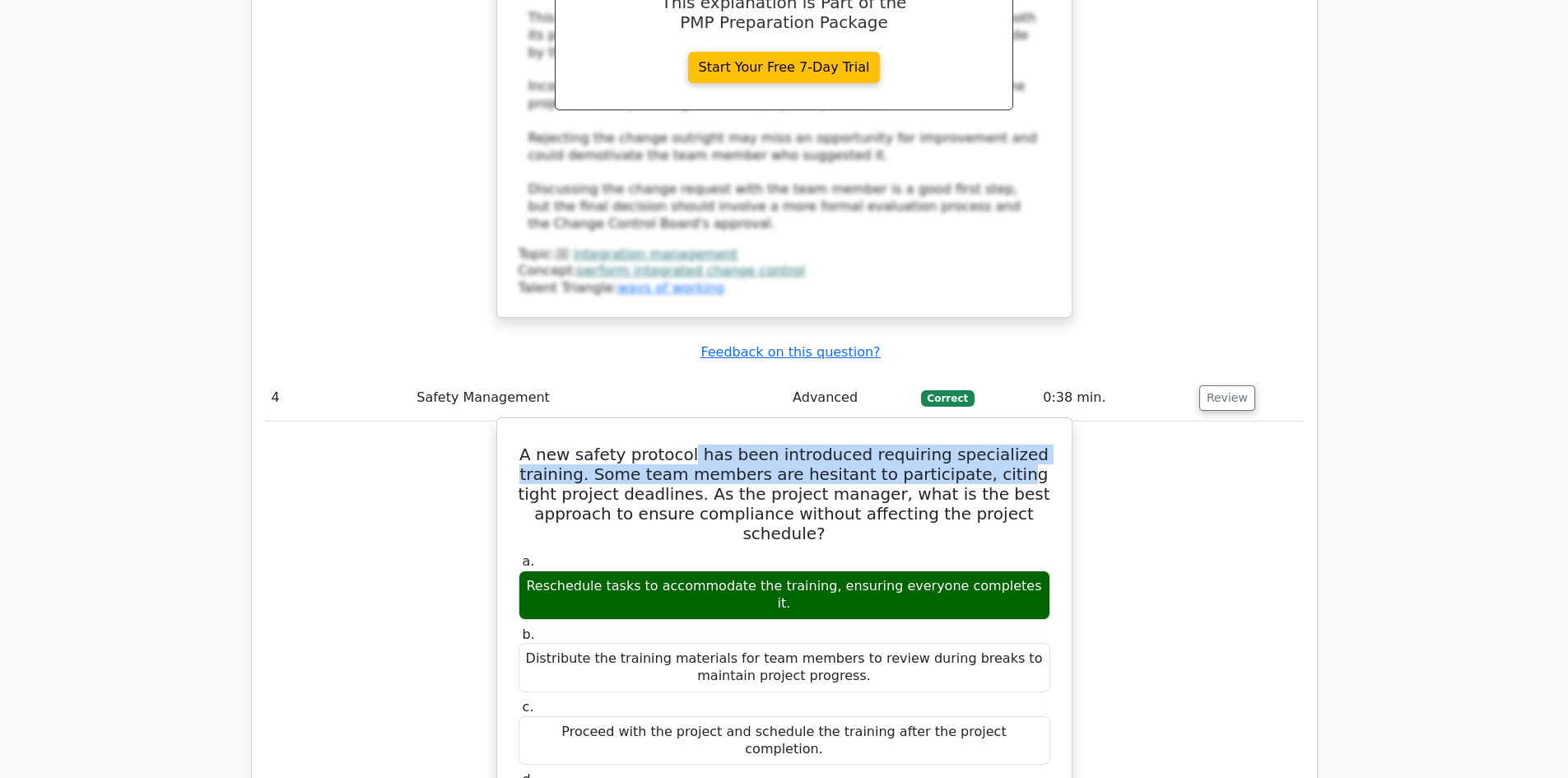
drag, startPoint x: 707, startPoint y: 185, endPoint x: 991, endPoint y: 215, distance: 285.6
click at [991, 445] on h5 "A new safety protocol has been introduced requiring specialized training. Some …" at bounding box center [784, 494] width 535 height 99
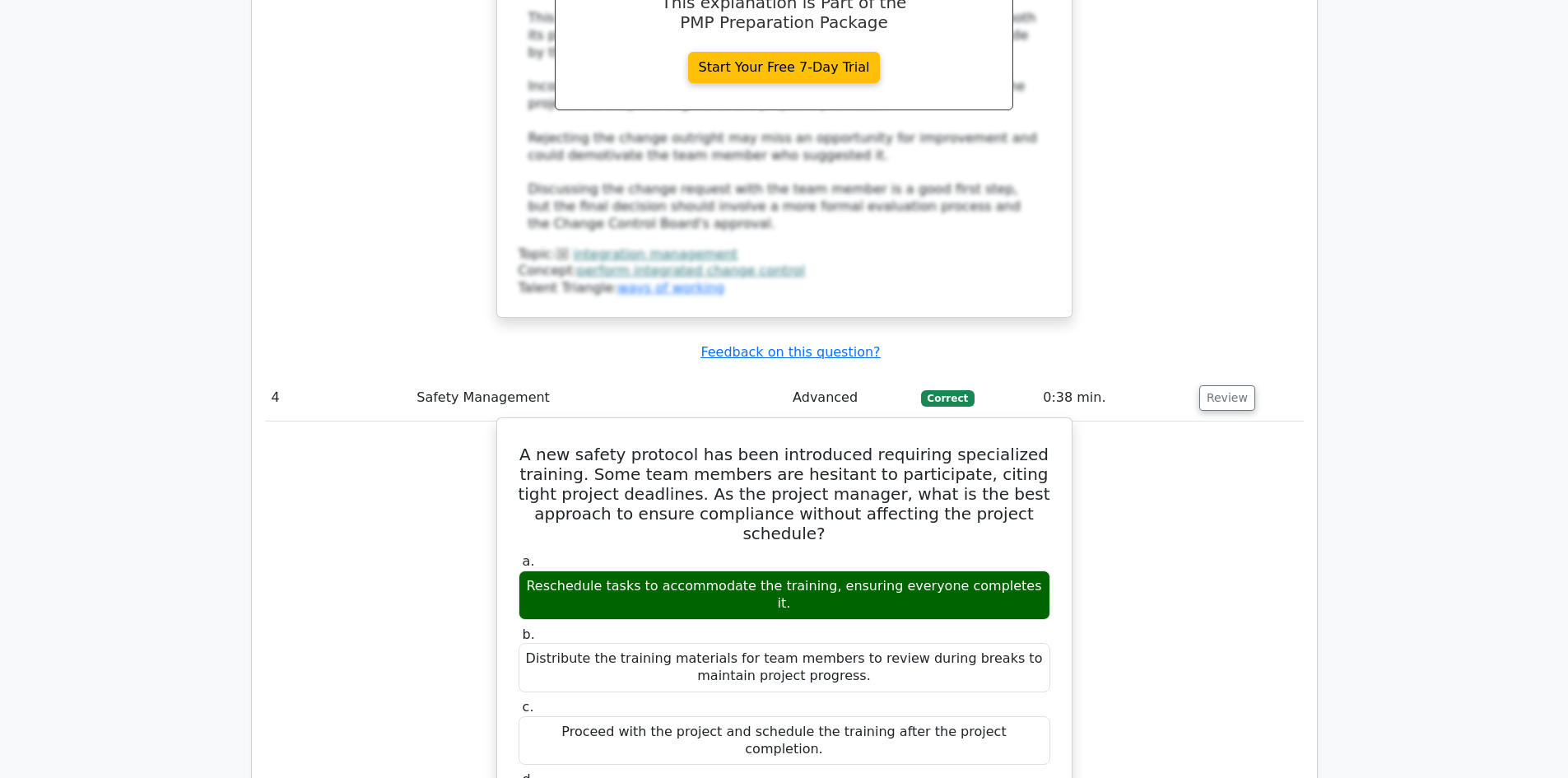
click at [910, 445] on h5 "A new safety protocol has been introduced requiring specialized training. Some …" at bounding box center [784, 494] width 535 height 99
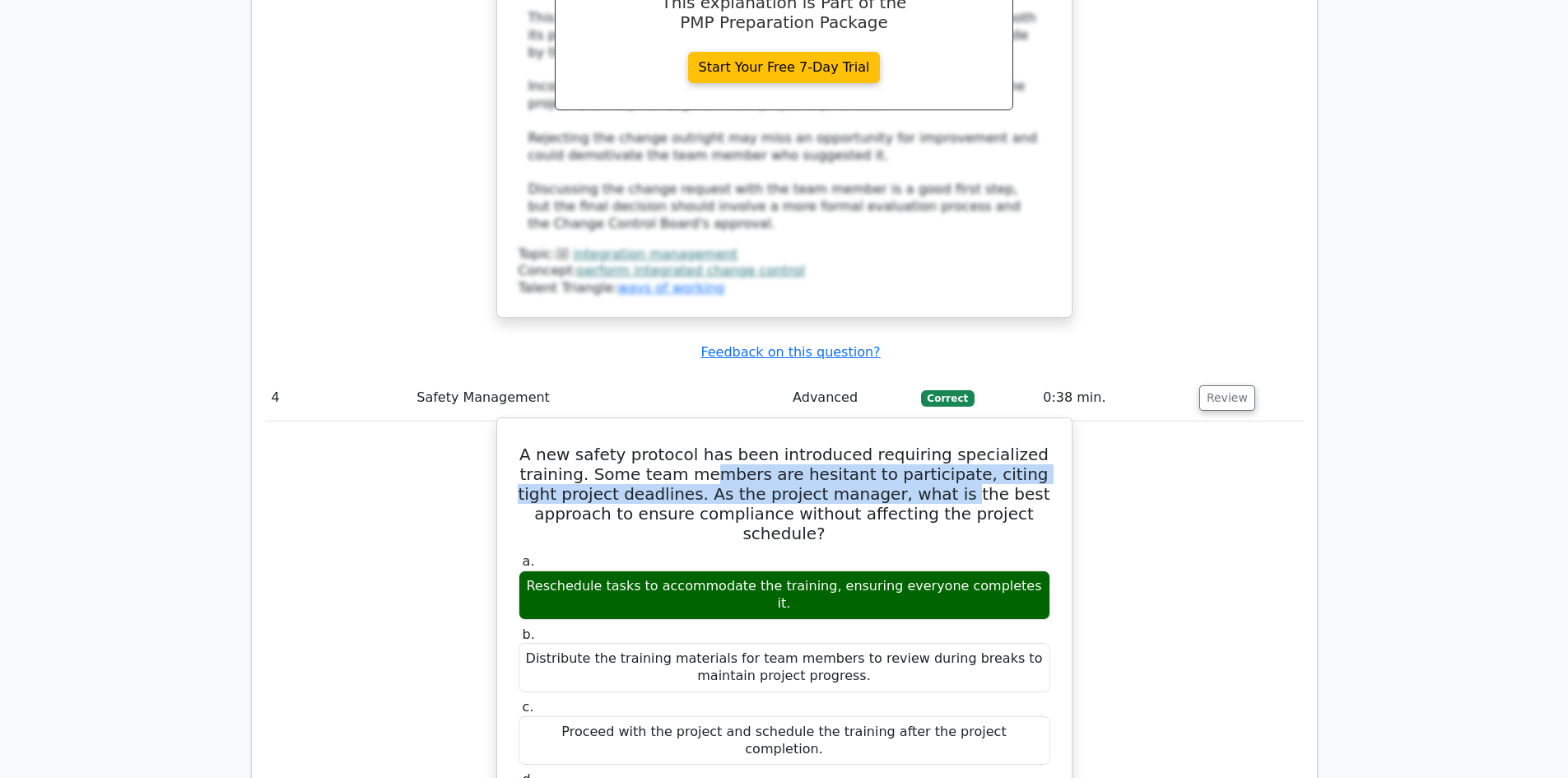
drag, startPoint x: 713, startPoint y: 206, endPoint x: 895, endPoint y: 218, distance: 182.4
click at [895, 445] on h5 "A new safety protocol has been introduced requiring specialized training. Some …" at bounding box center [784, 494] width 535 height 99
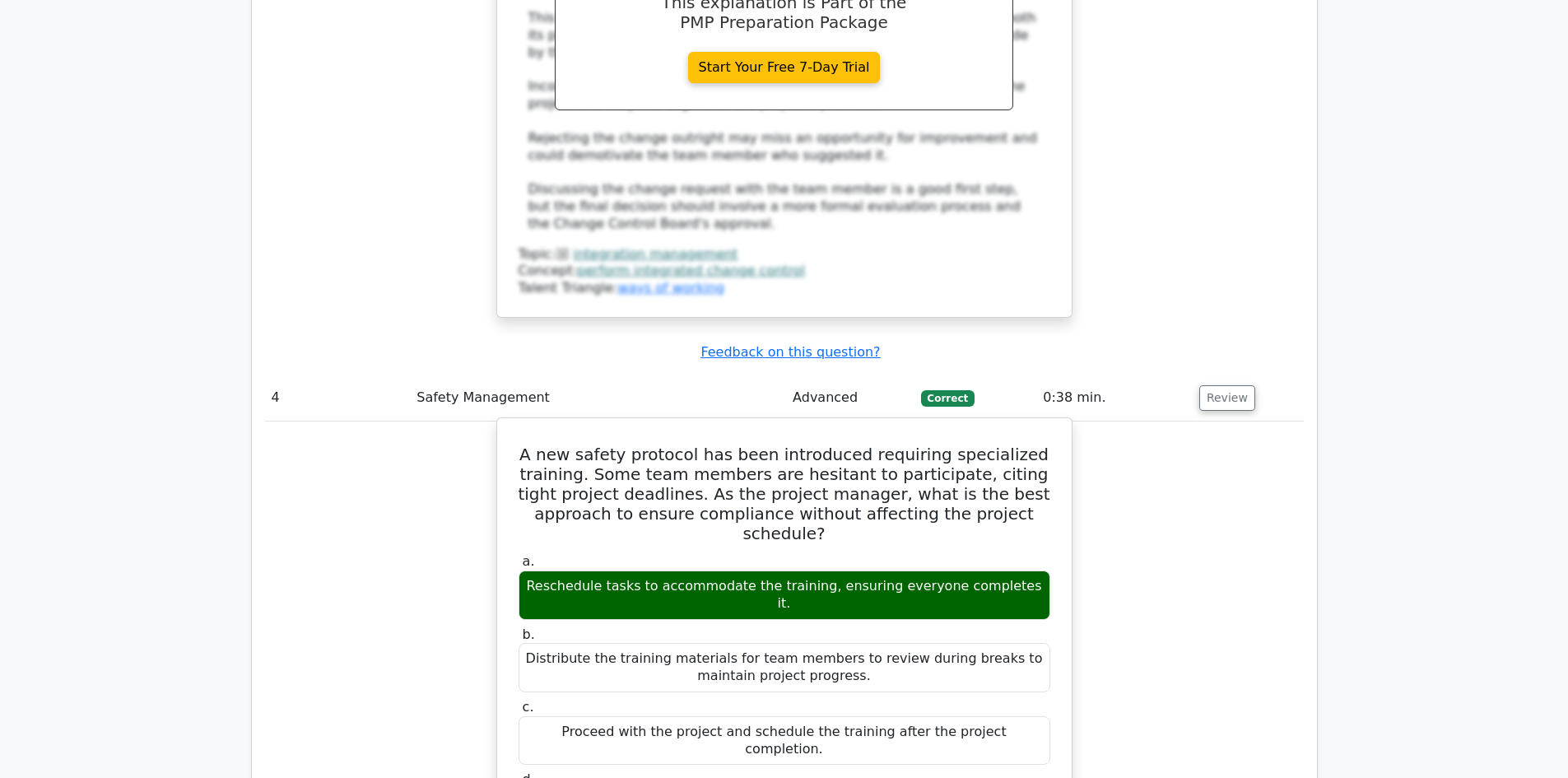
click at [982, 445] on h5 "A new safety protocol has been introduced requiring specialized training. Some …" at bounding box center [784, 494] width 535 height 99
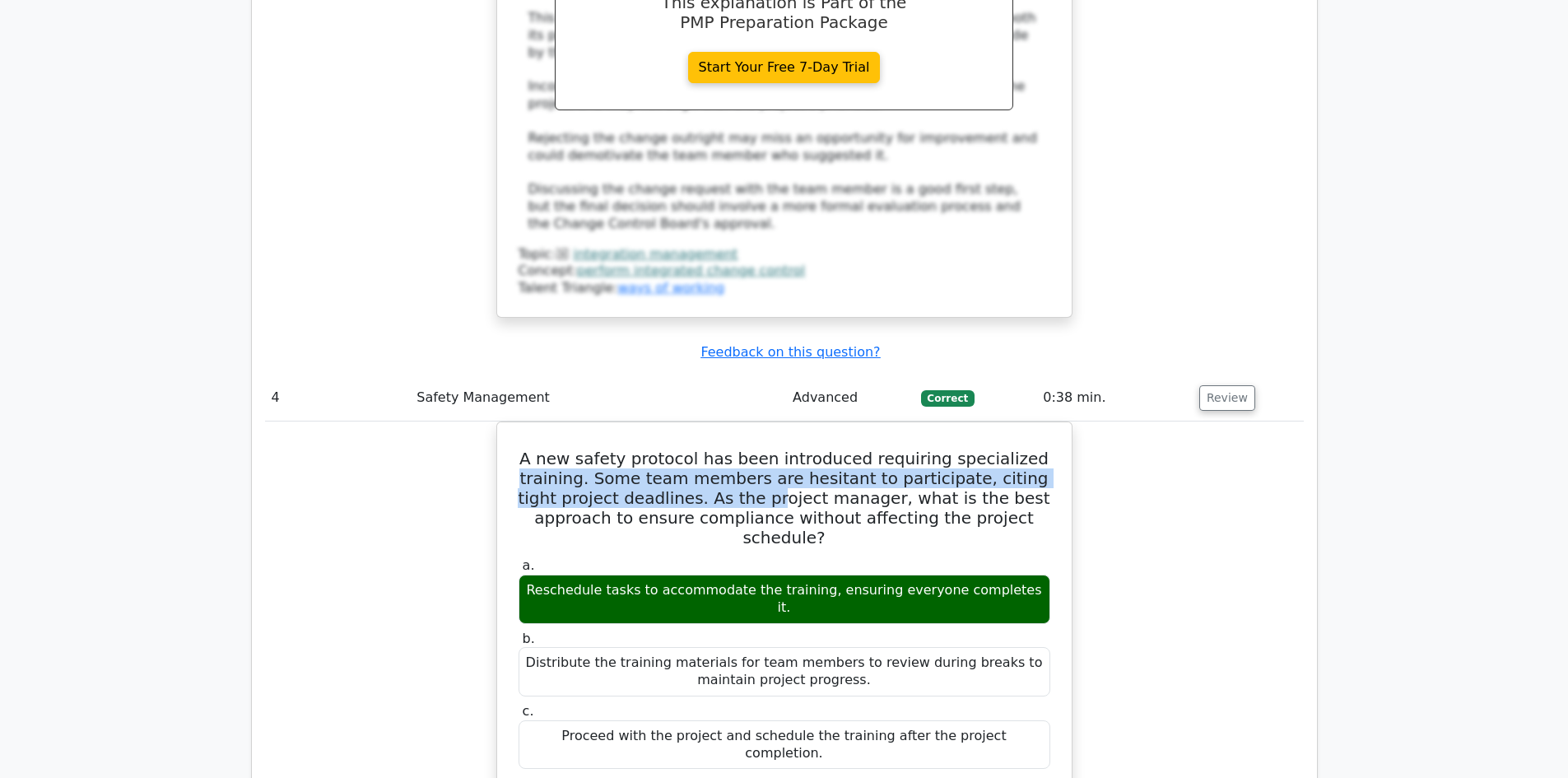
drag, startPoint x: 724, startPoint y: 233, endPoint x: 1267, endPoint y: 197, distance: 544.2
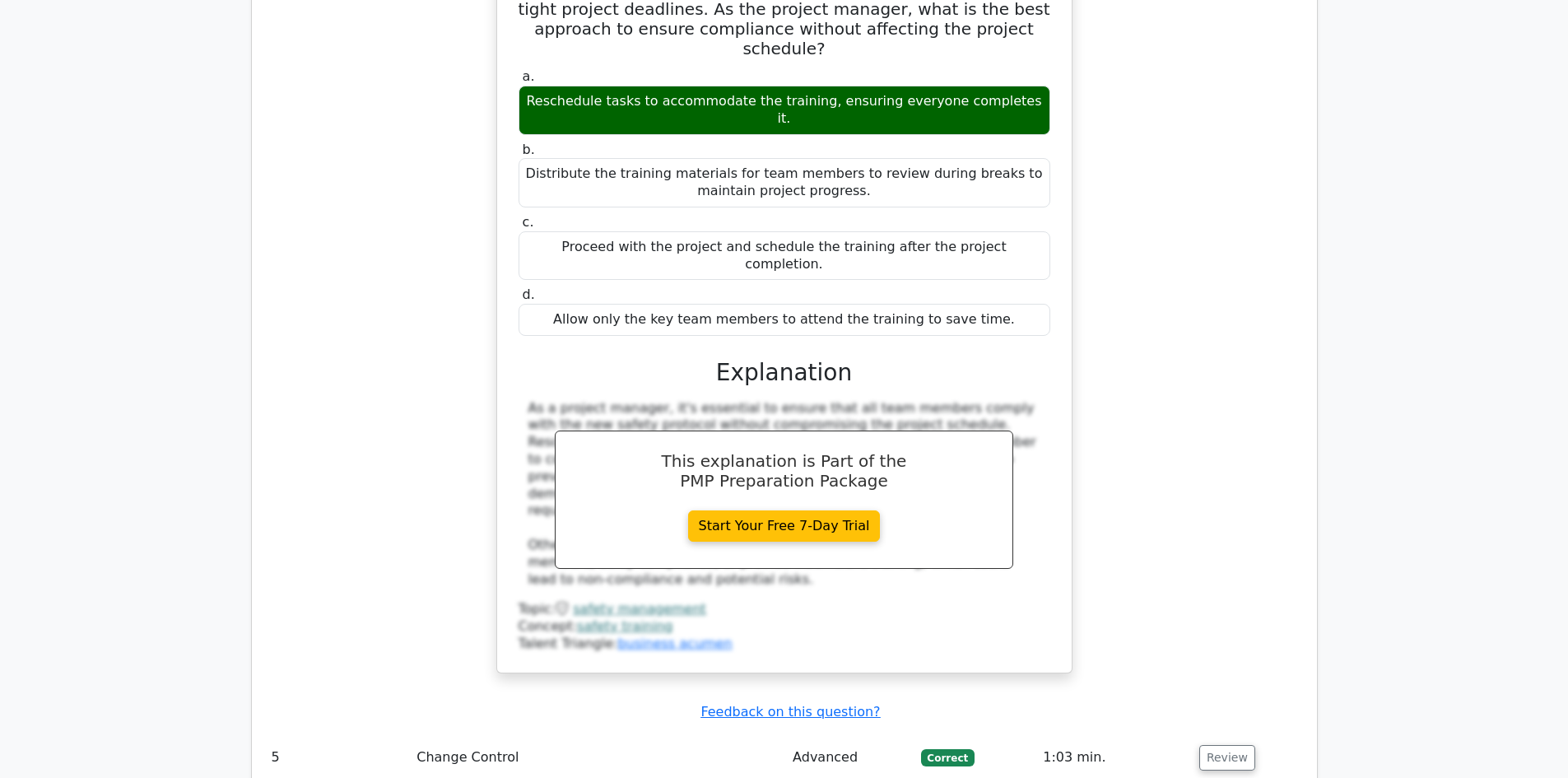
scroll to position [4939, 0]
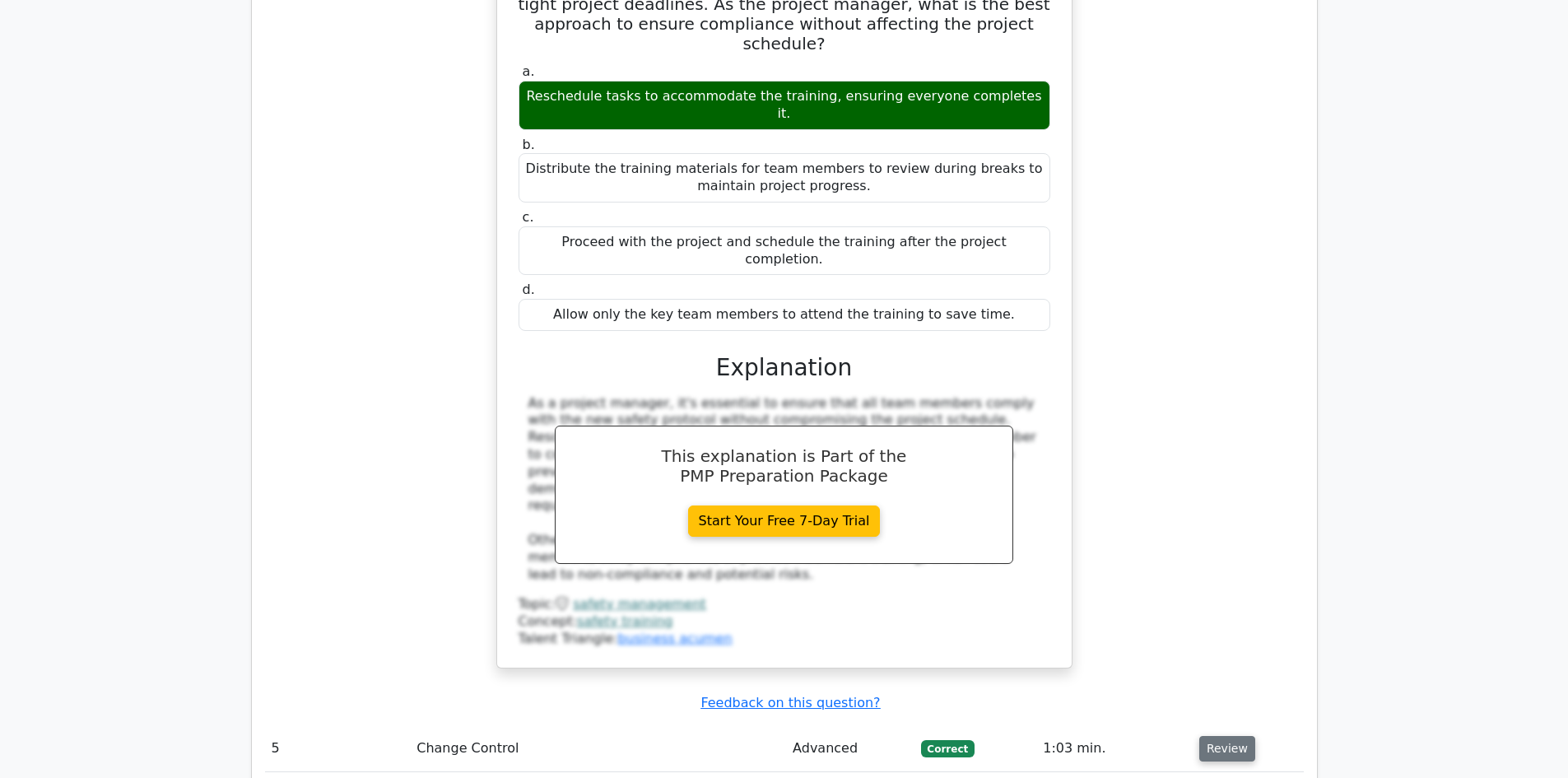
click at [1231, 736] on button "Review" at bounding box center [1227, 749] width 56 height 25
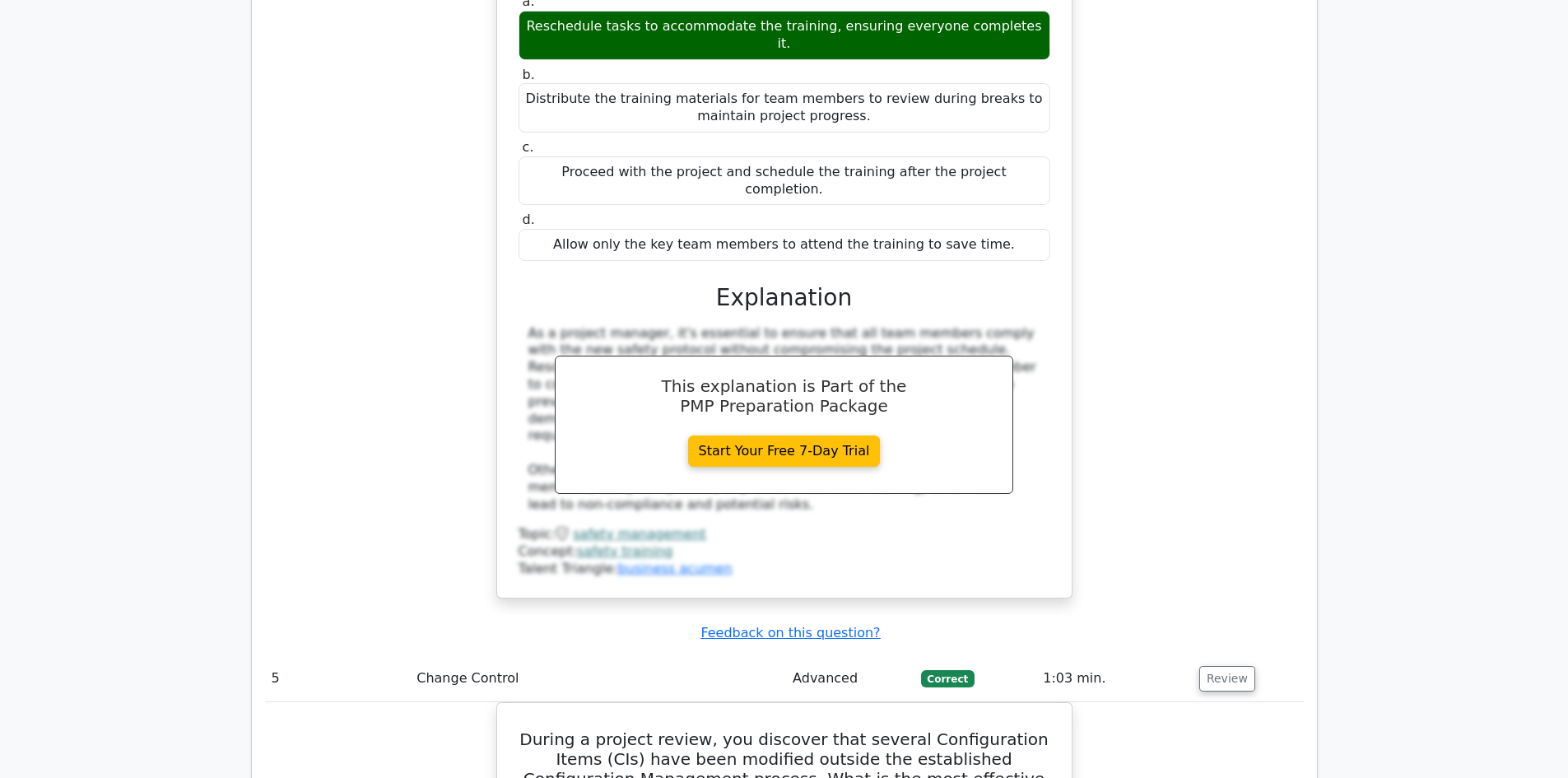
scroll to position [5185, 0]
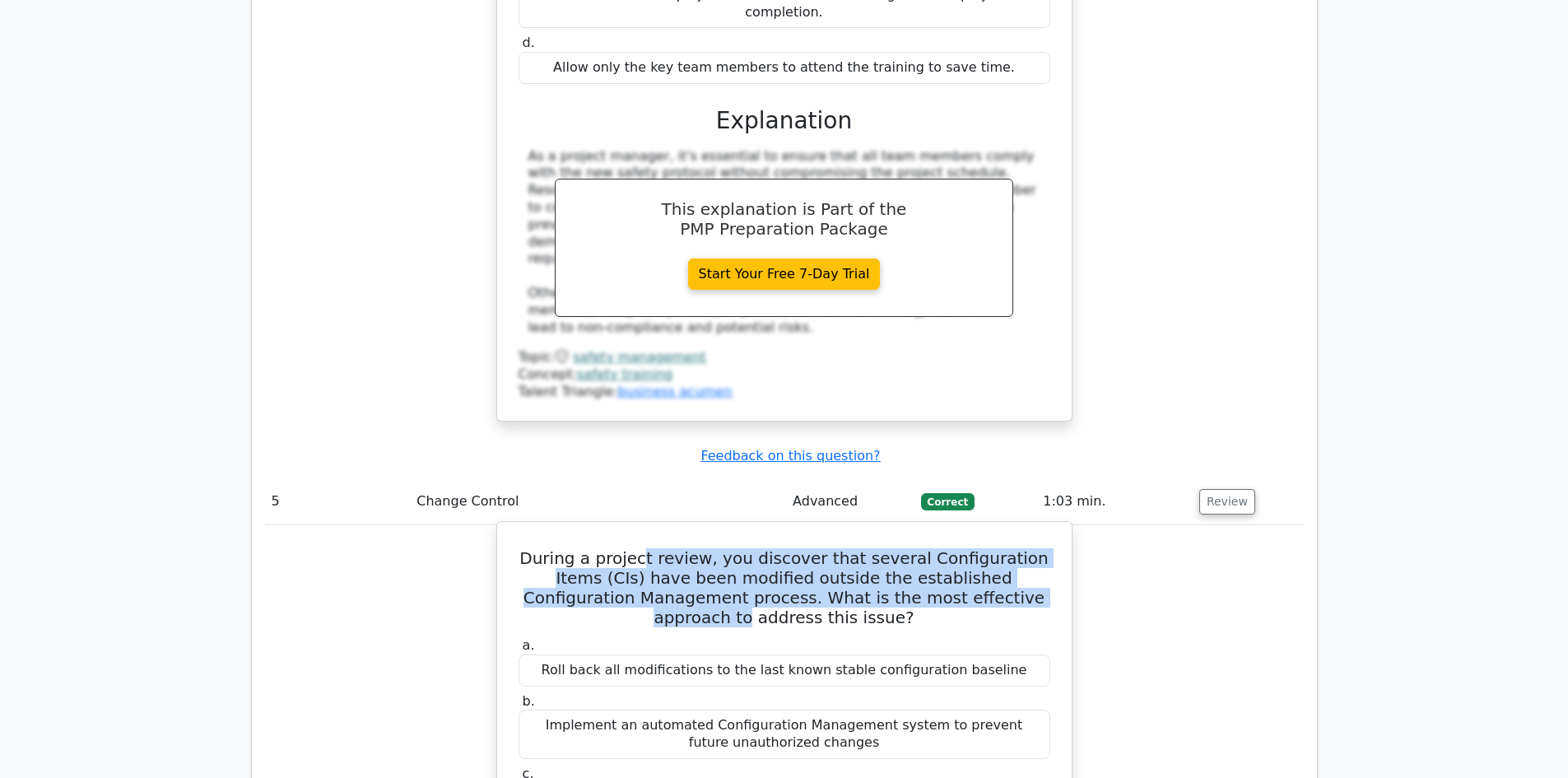
drag, startPoint x: 640, startPoint y: 216, endPoint x: 978, endPoint y: 258, distance: 340.6
click at [978, 548] on h5 "During a project review, you discover that several Configuration Items (CIs) ha…" at bounding box center [784, 587] width 535 height 79
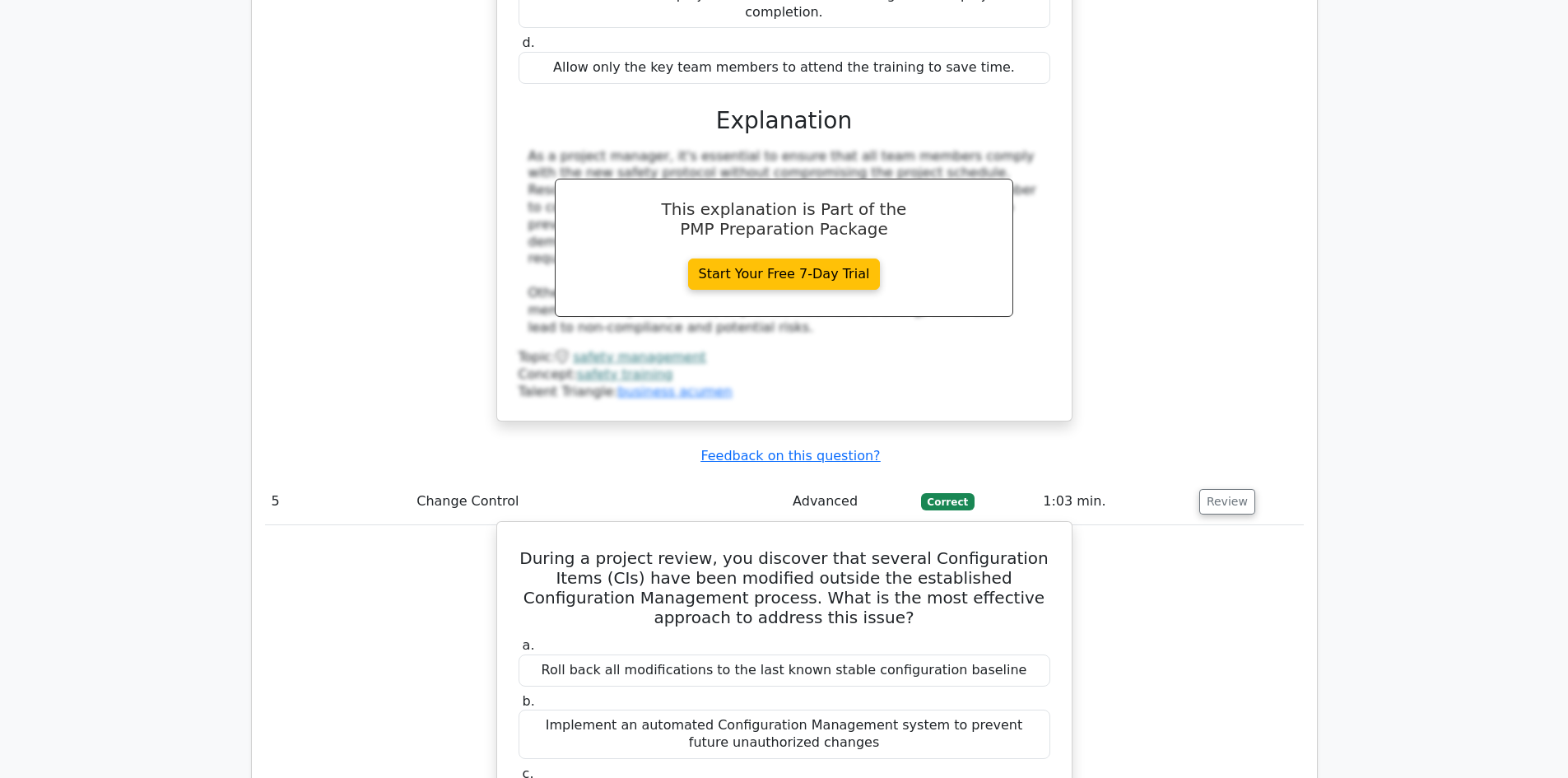
click at [1025, 548] on h5 "During a project review, you discover that several Configuration Items (CIs) ha…" at bounding box center [784, 587] width 535 height 79
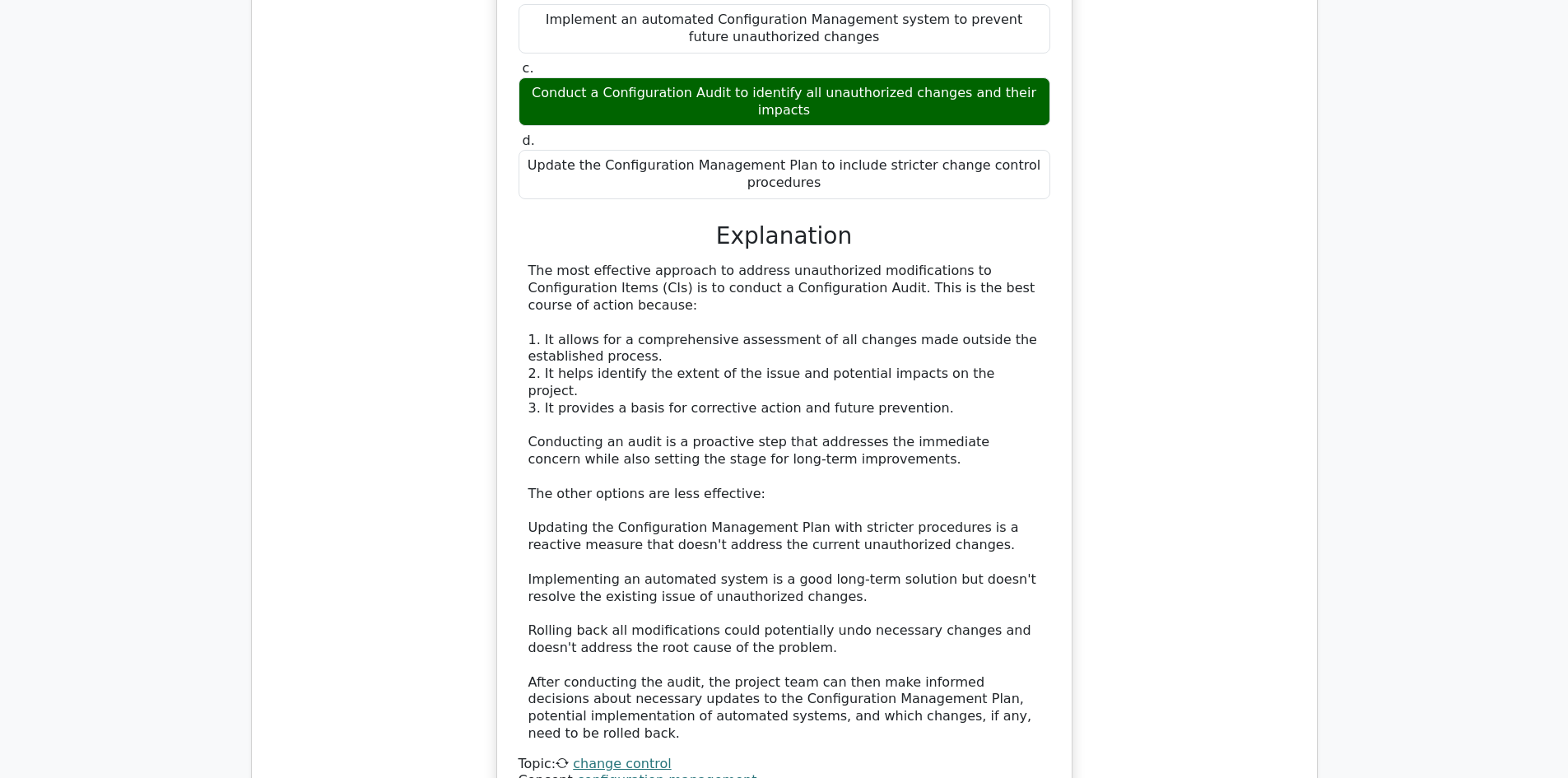
scroll to position [5926, 0]
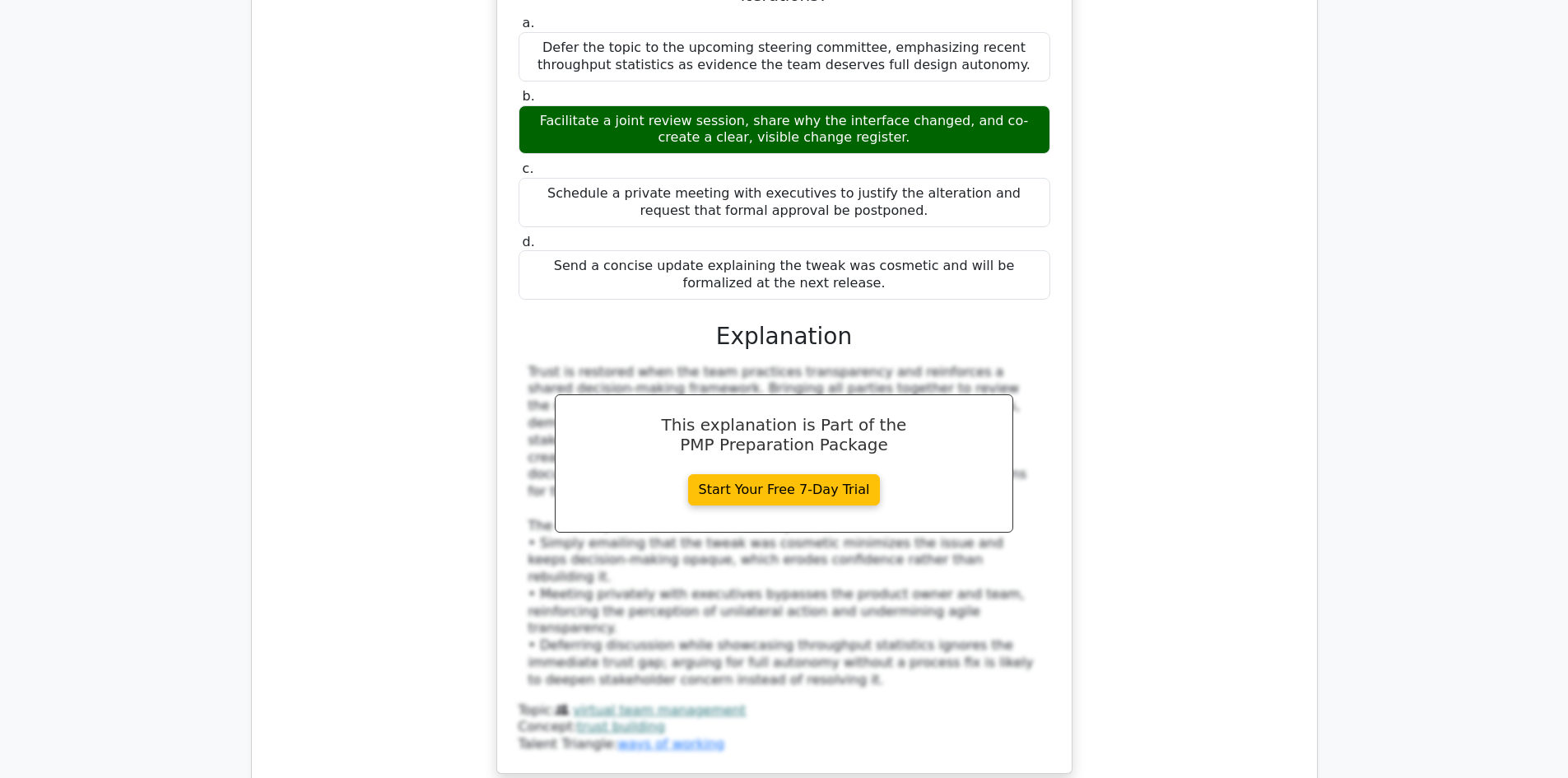
scroll to position [7078, 0]
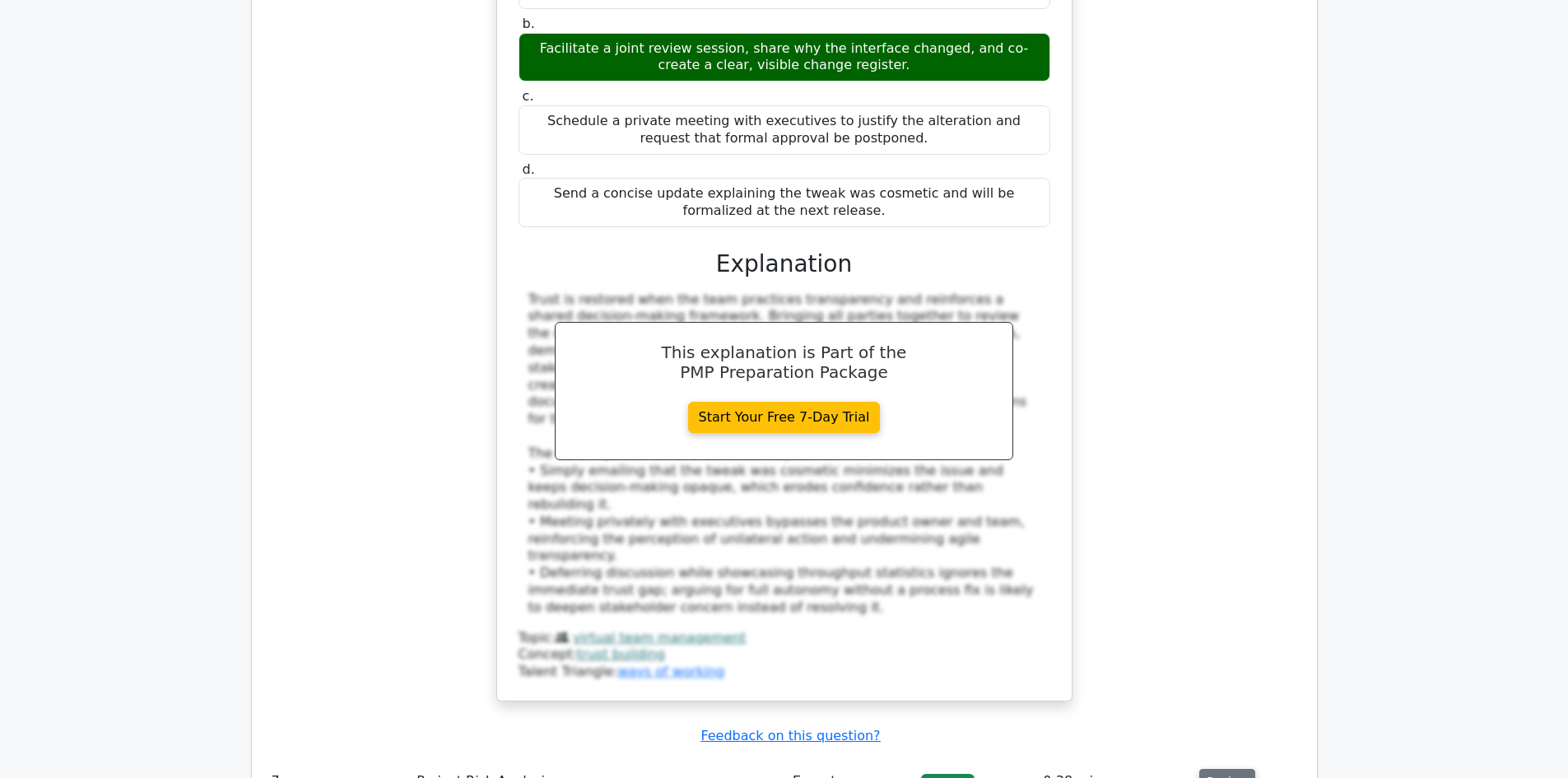
click at [1216, 769] on button "Review" at bounding box center [1227, 782] width 56 height 25
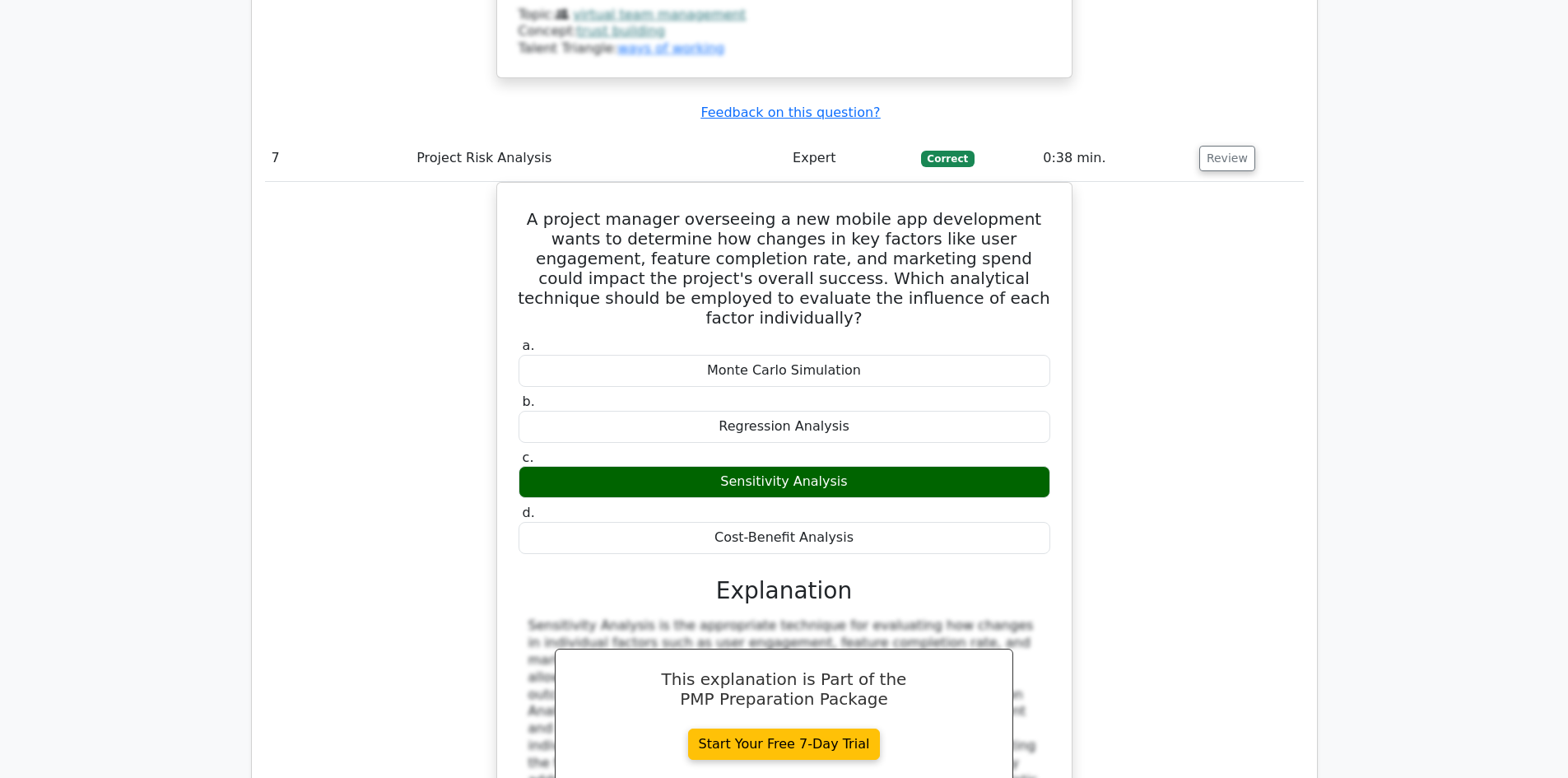
scroll to position [7819, 0]
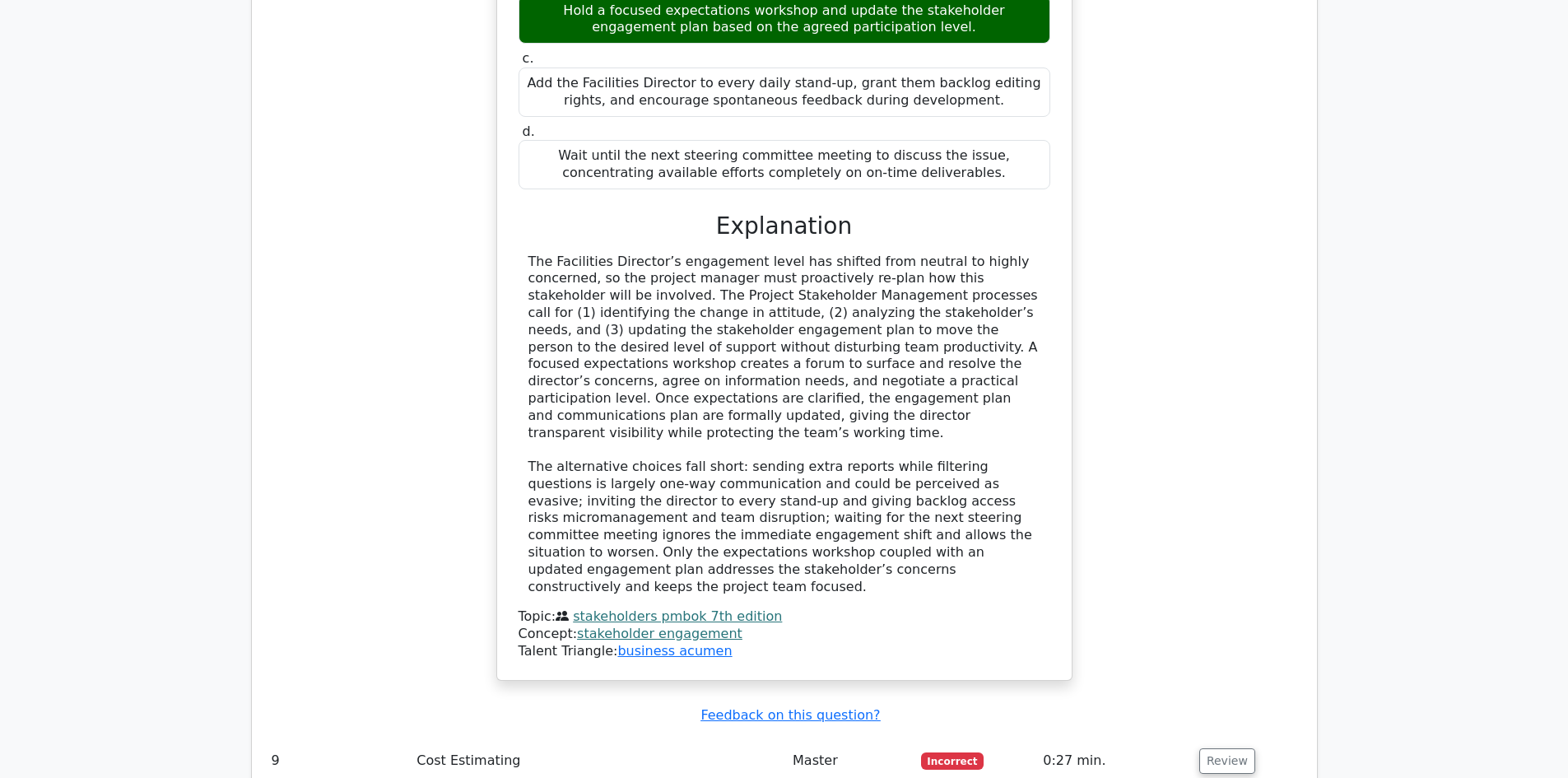
scroll to position [8889, 0]
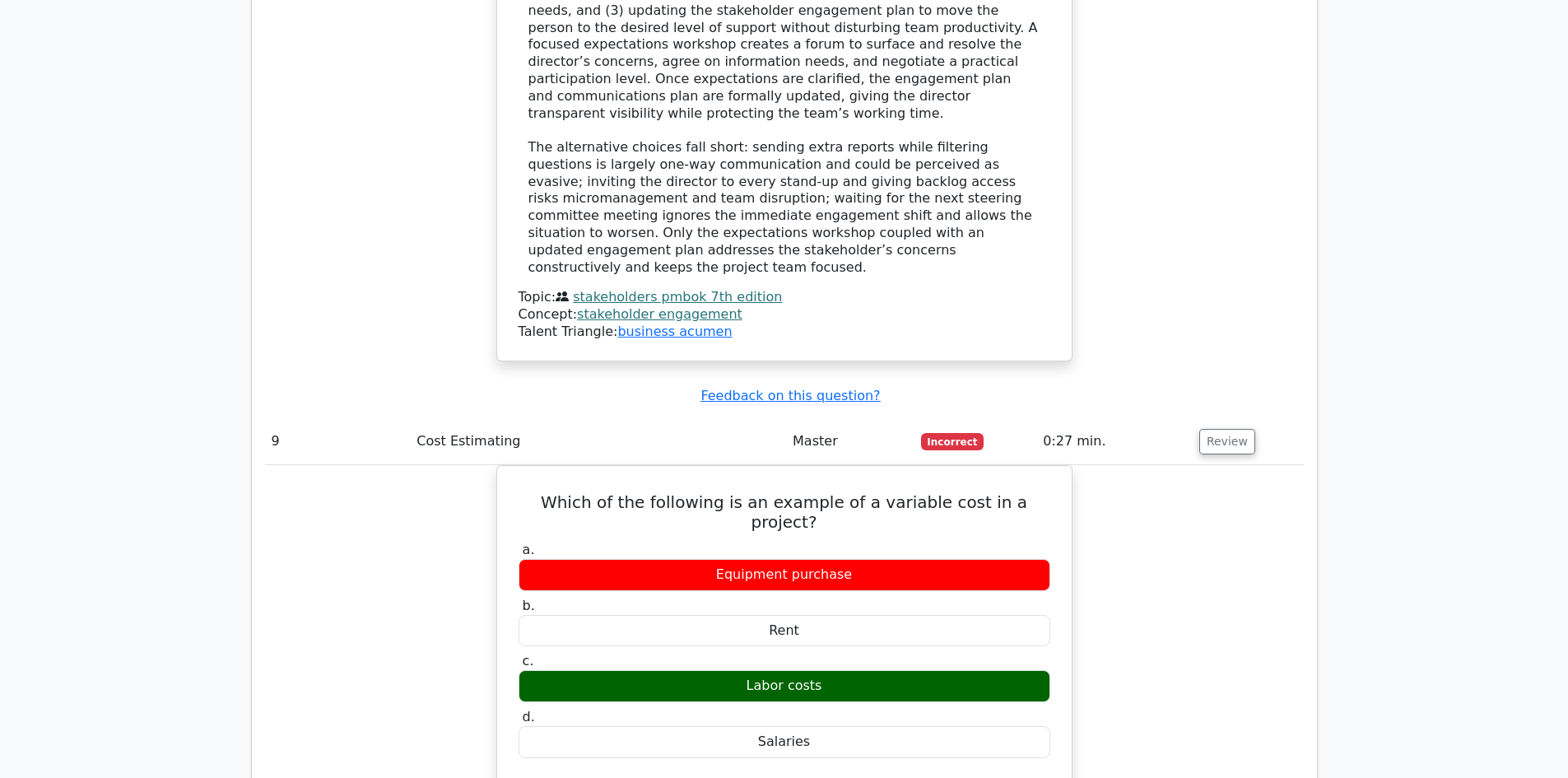
scroll to position [9547, 0]
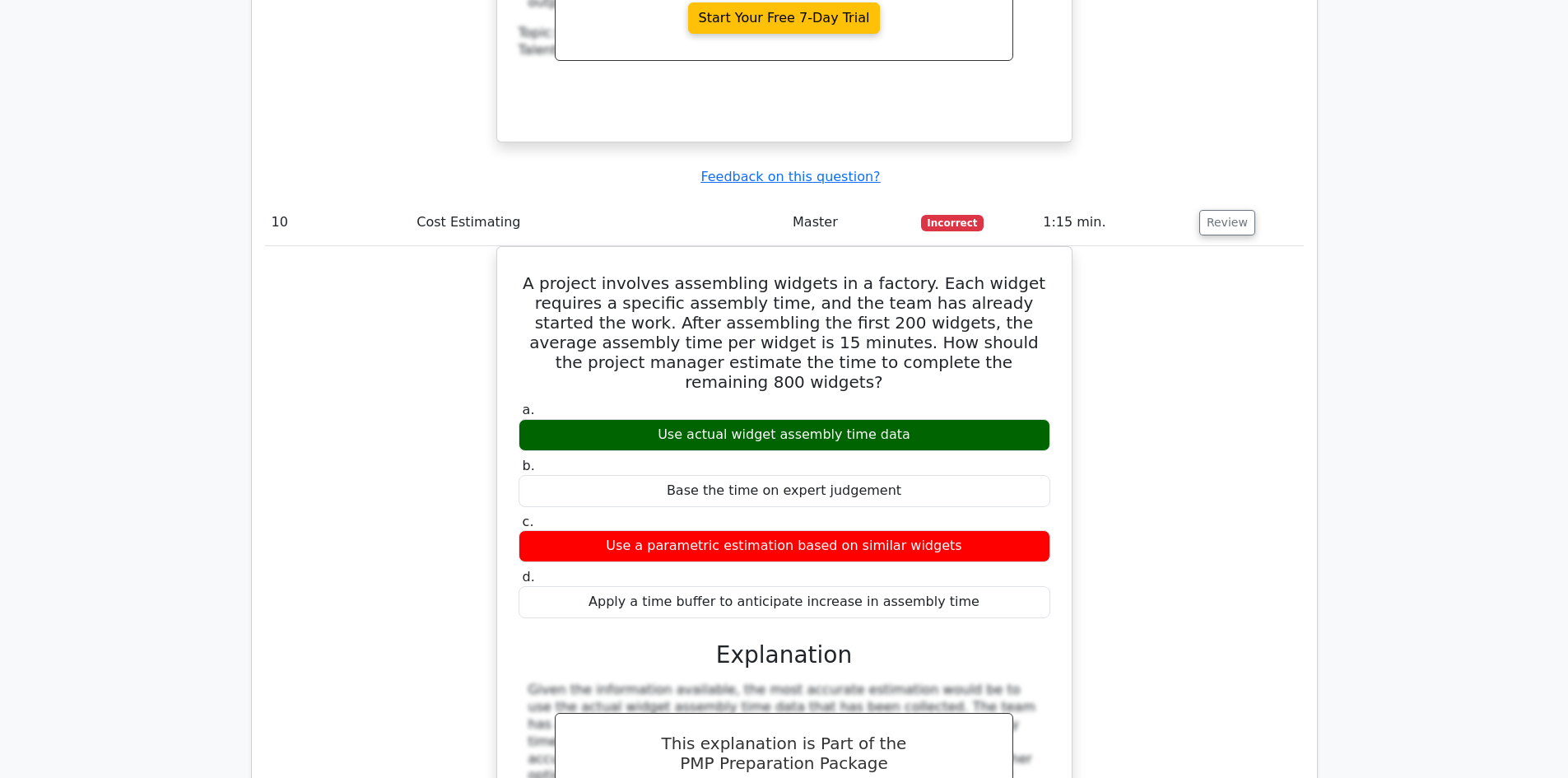
scroll to position [10371, 0]
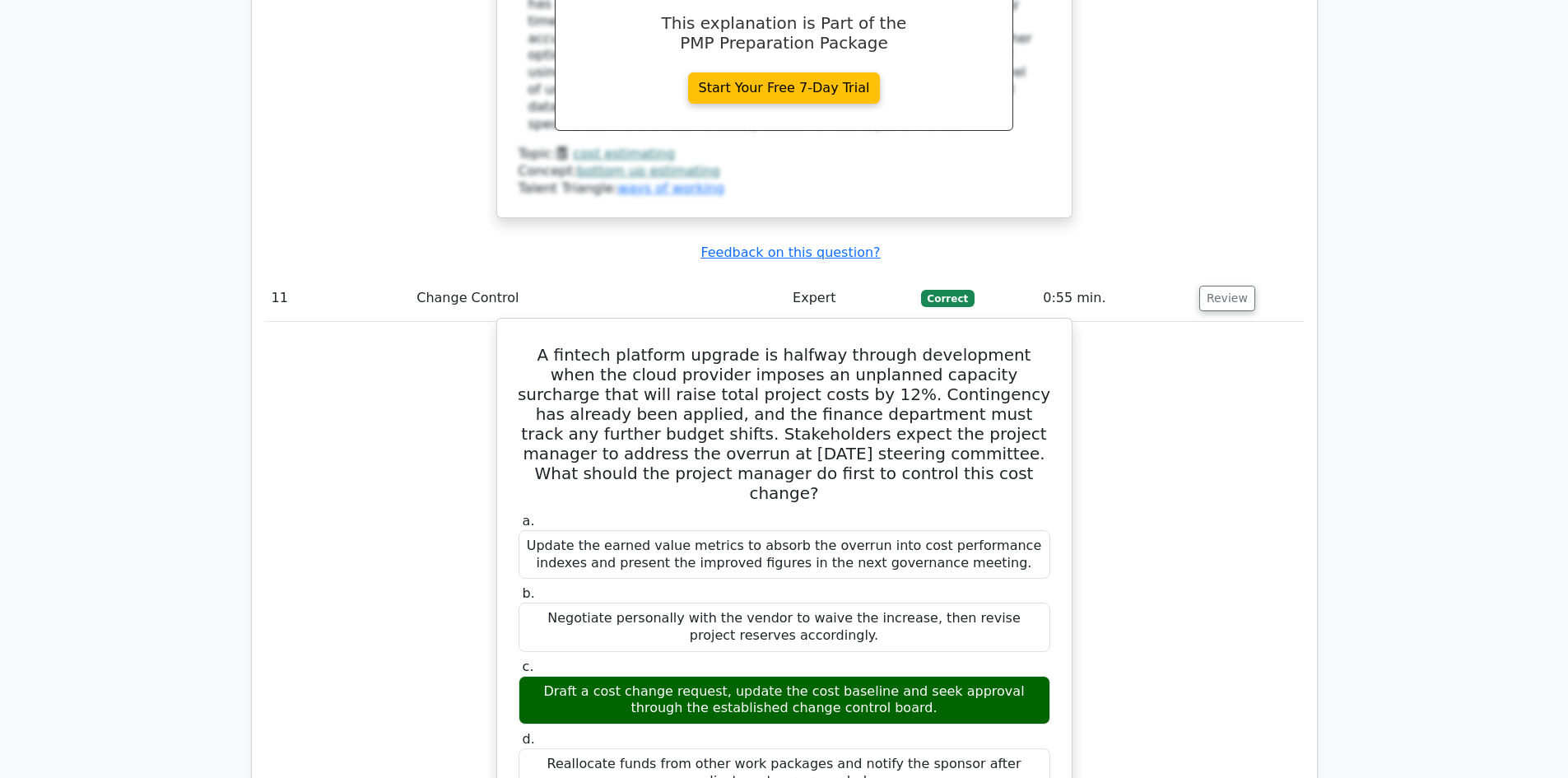
scroll to position [11029, 0]
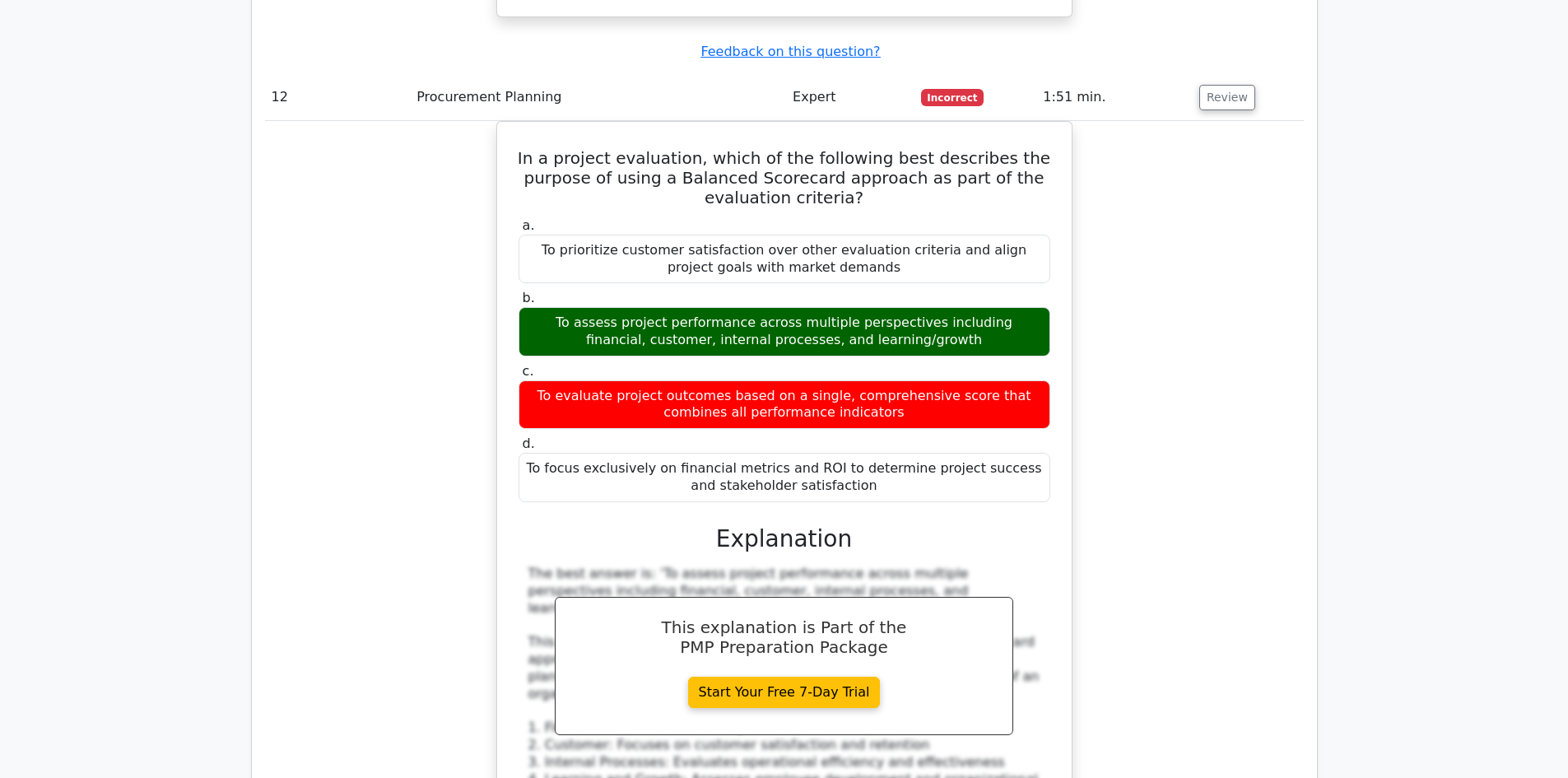
scroll to position [12263, 0]
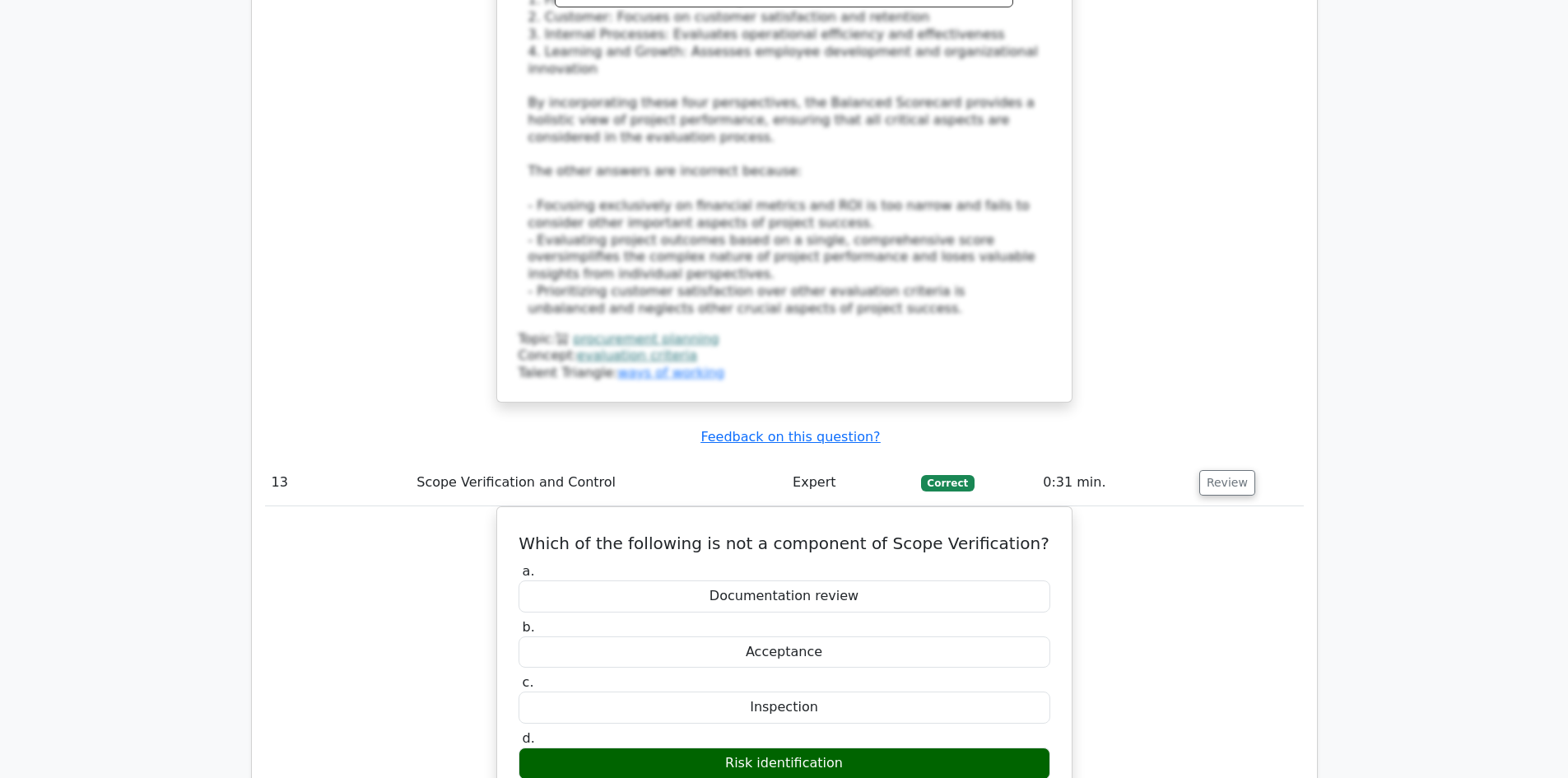
scroll to position [13004, 0]
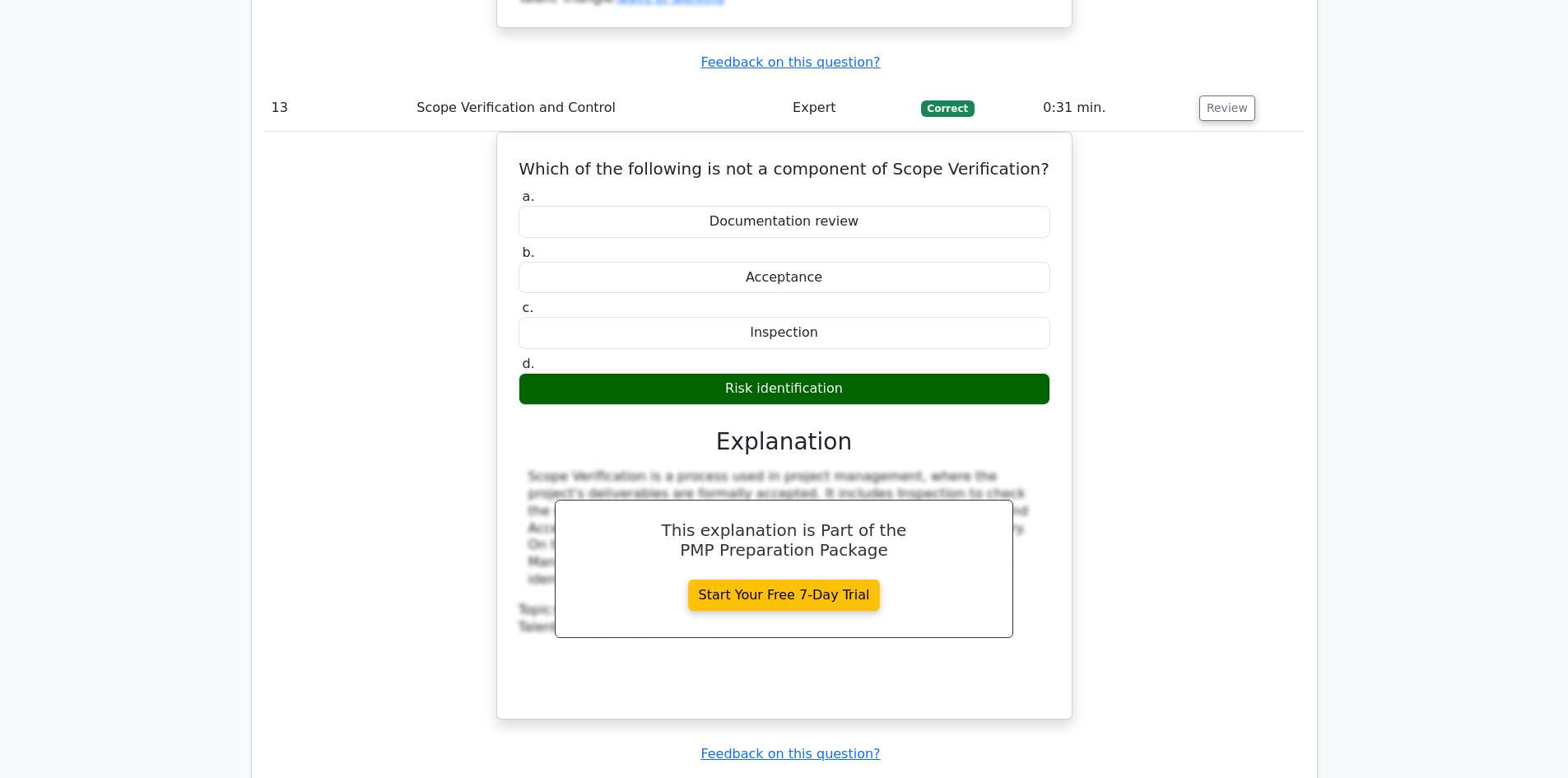
scroll to position [13334, 0]
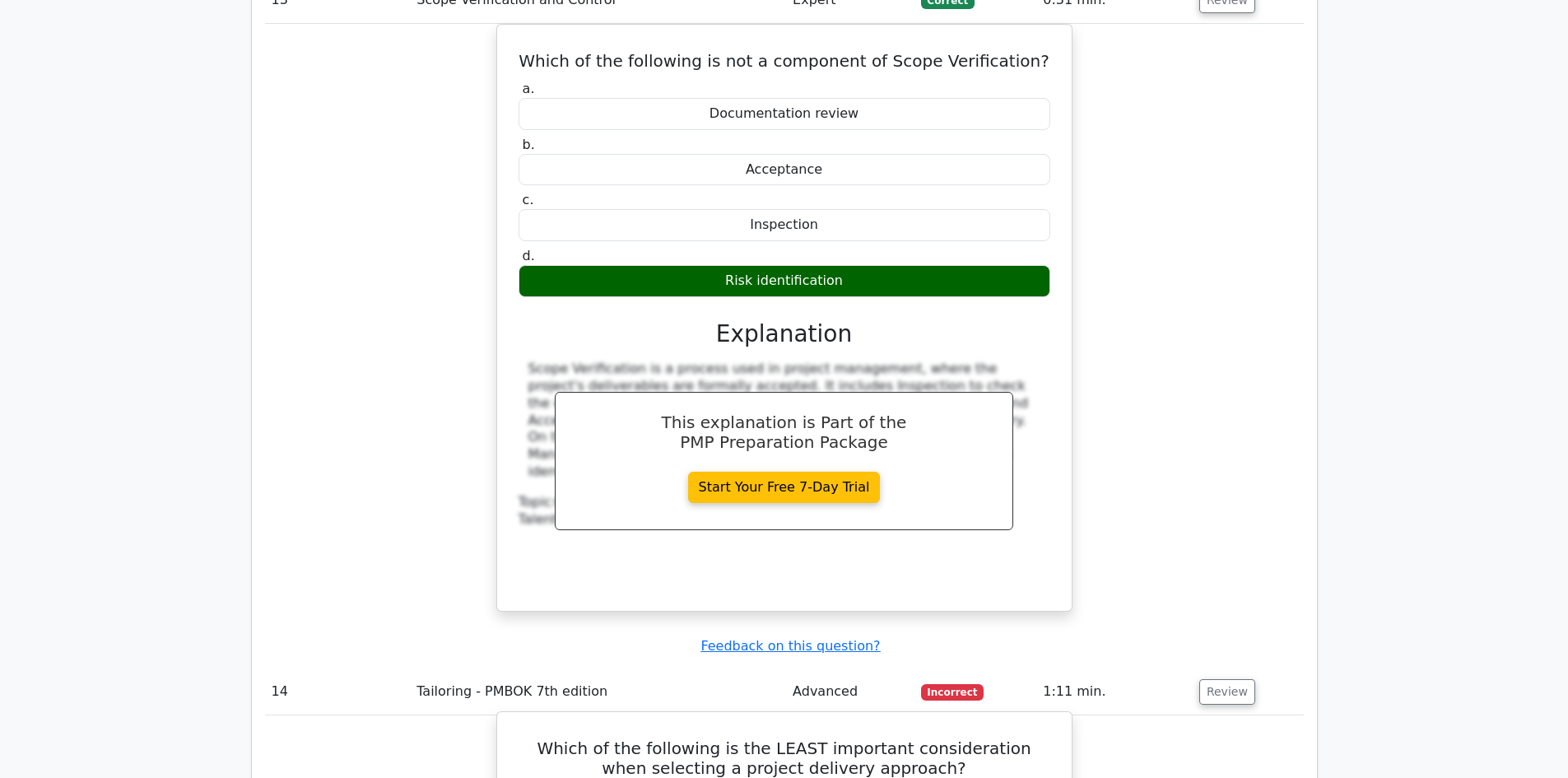
drag, startPoint x: 605, startPoint y: 421, endPoint x: 900, endPoint y: 420, distance: 295.0
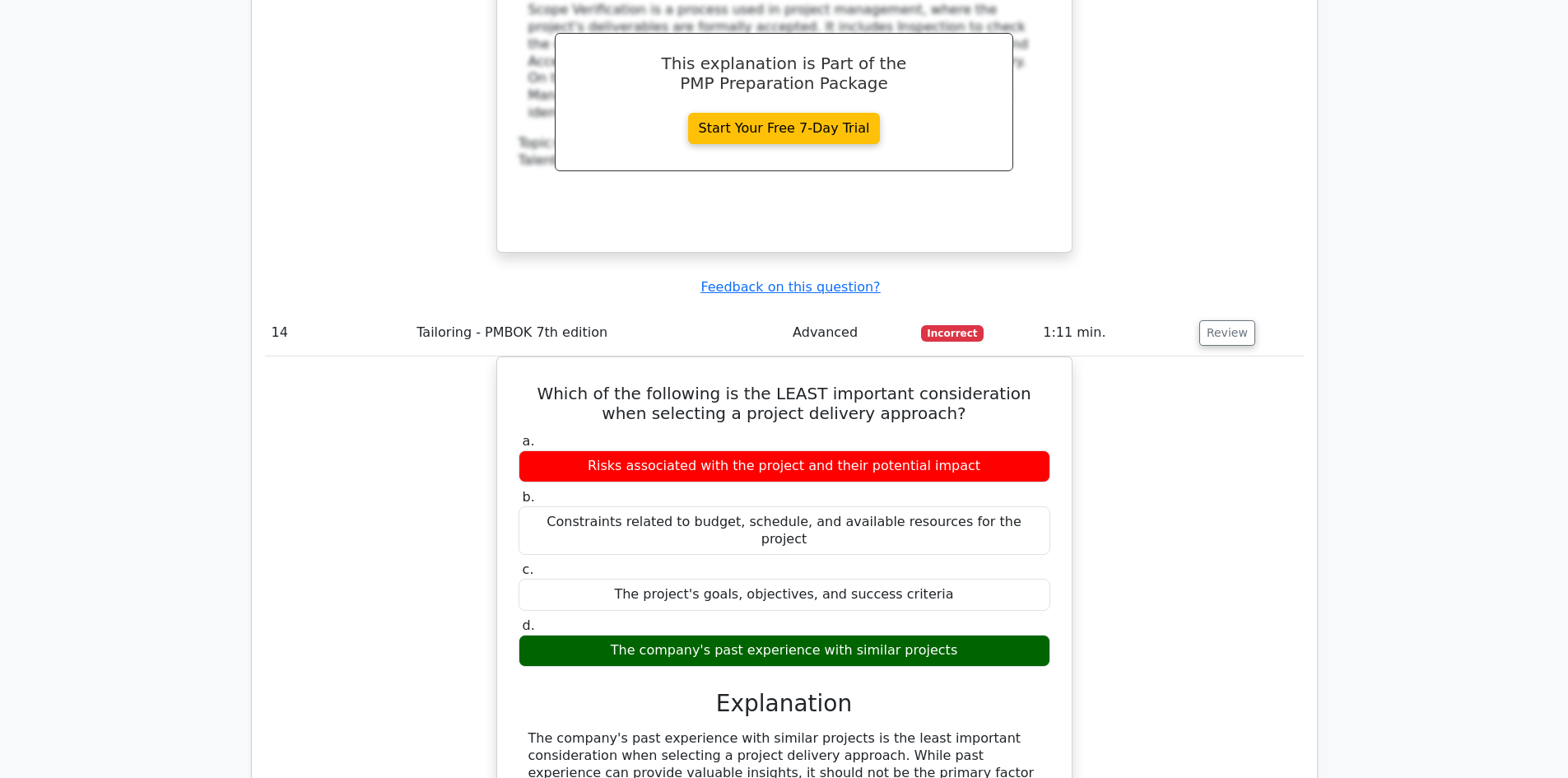
scroll to position [13745, 0]
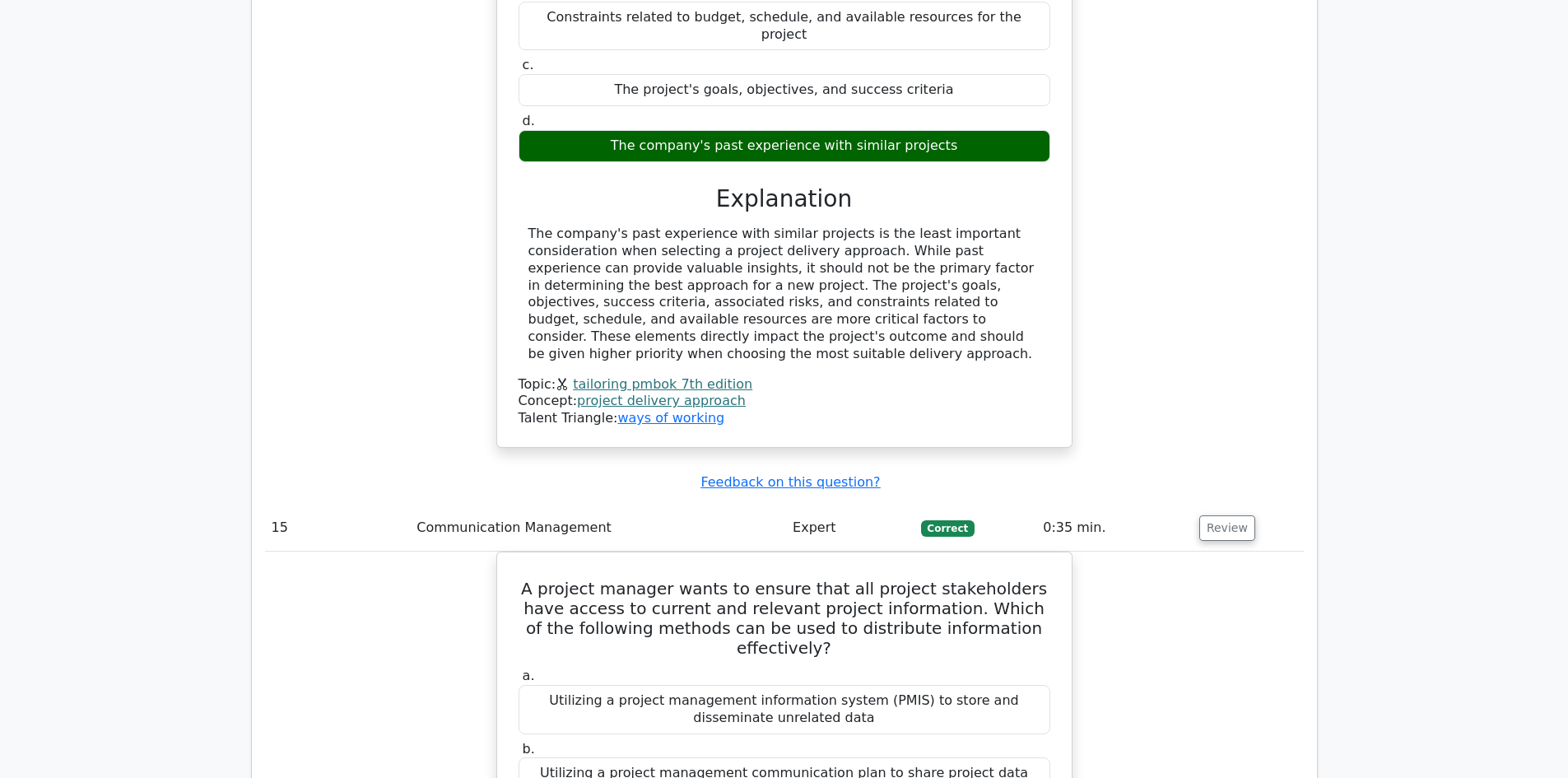
scroll to position [14322, 0]
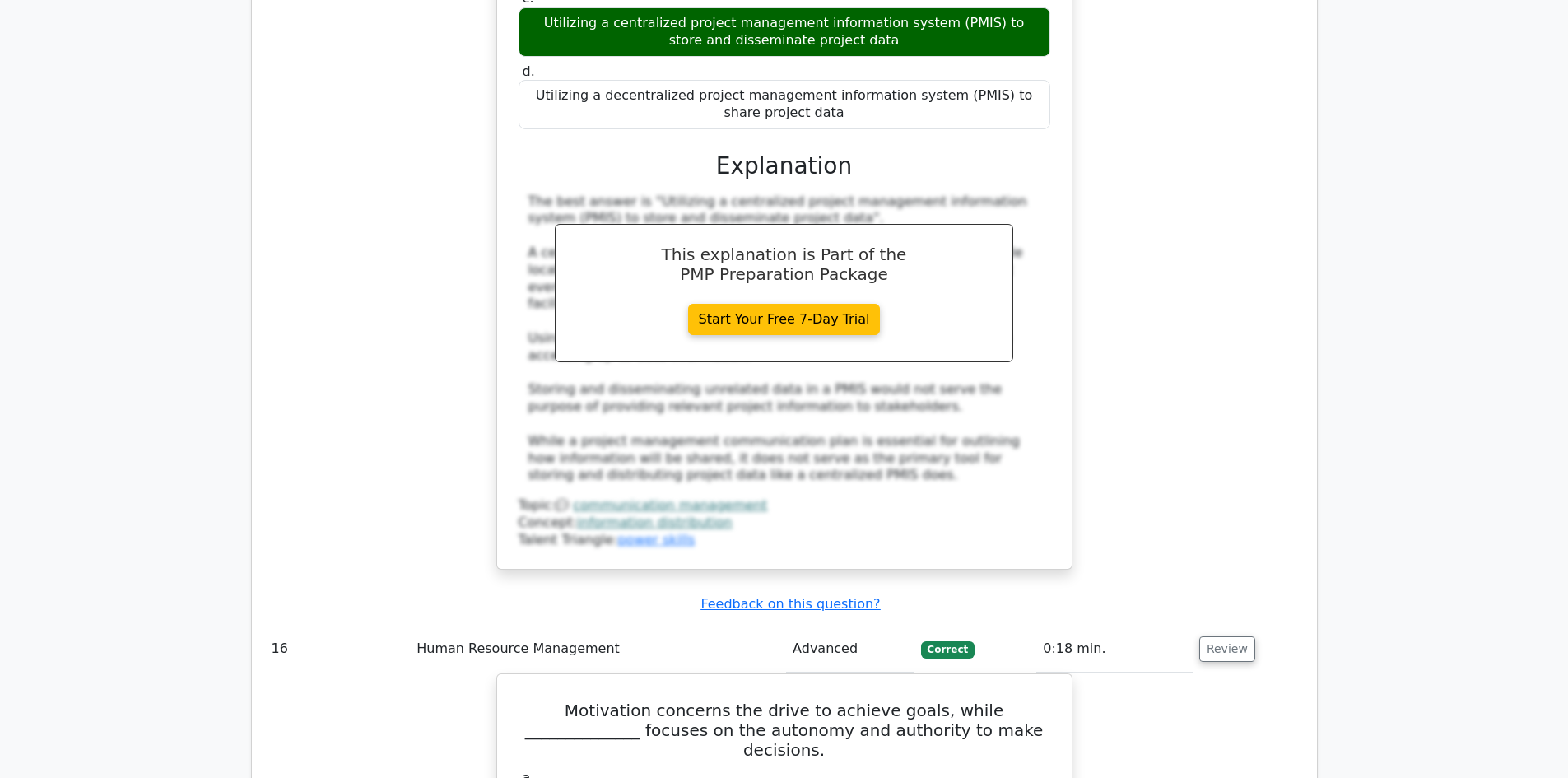
scroll to position [15227, 0]
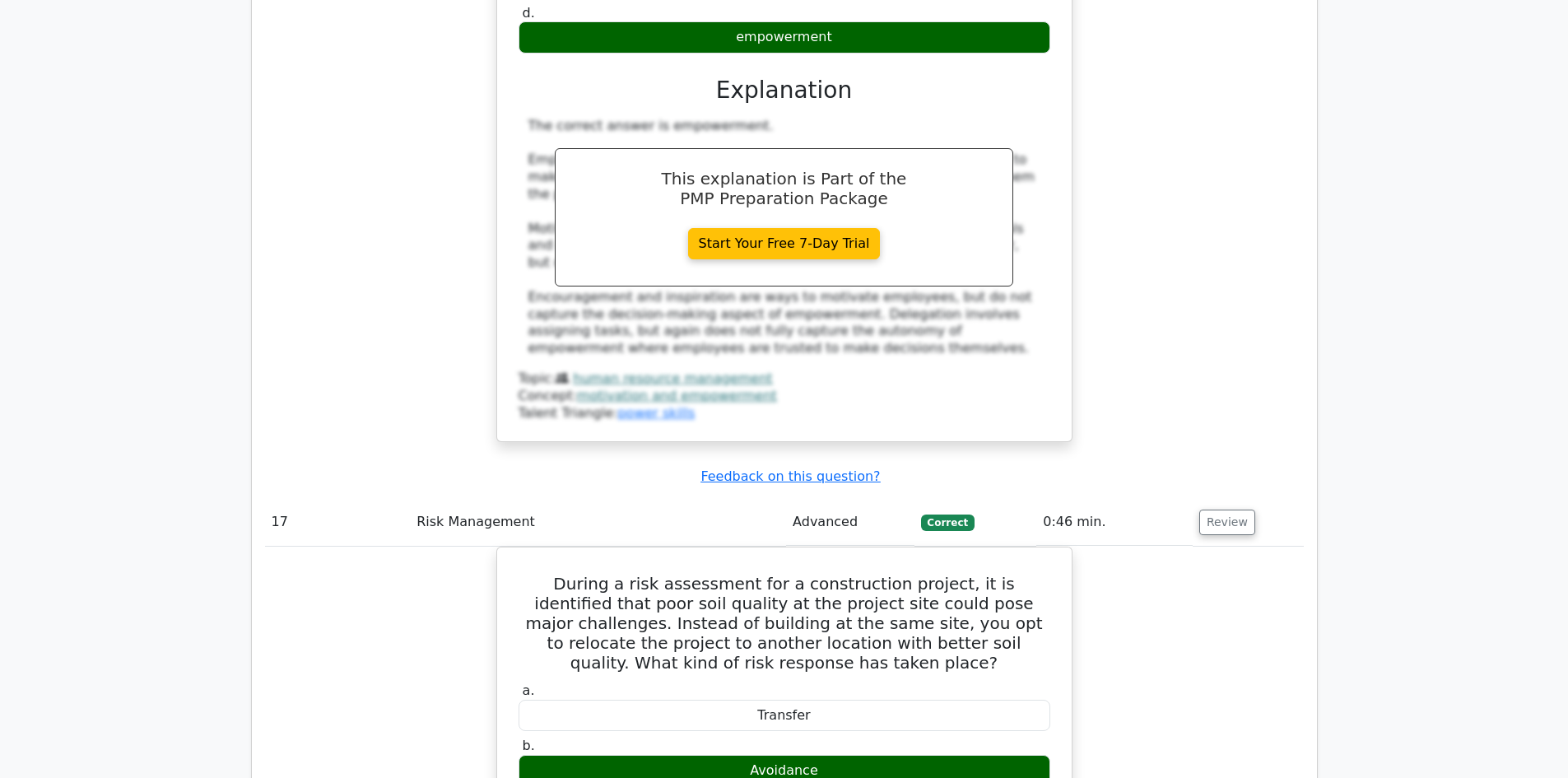
scroll to position [16132, 0]
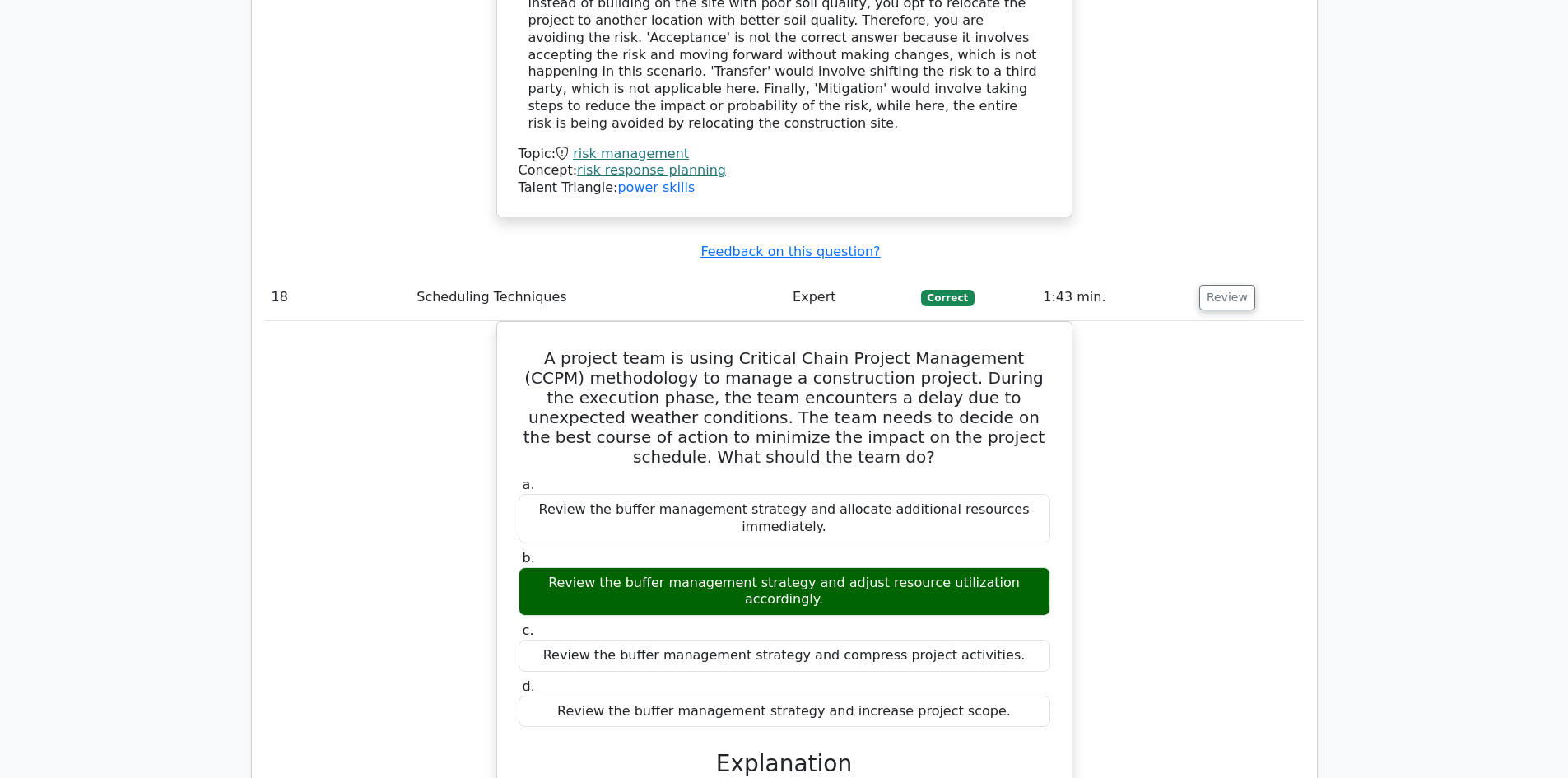
scroll to position [17038, 0]
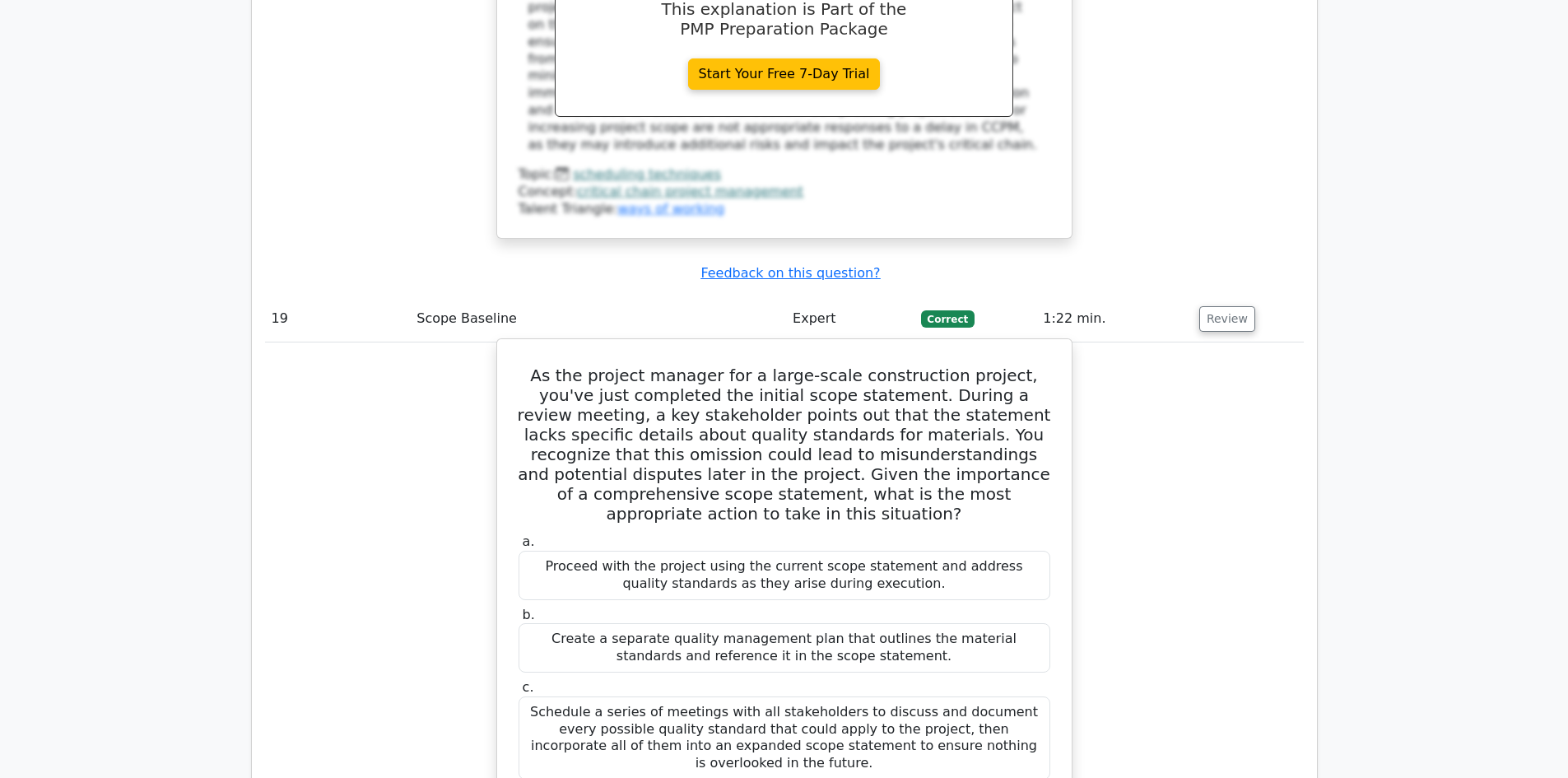
scroll to position [18107, 0]
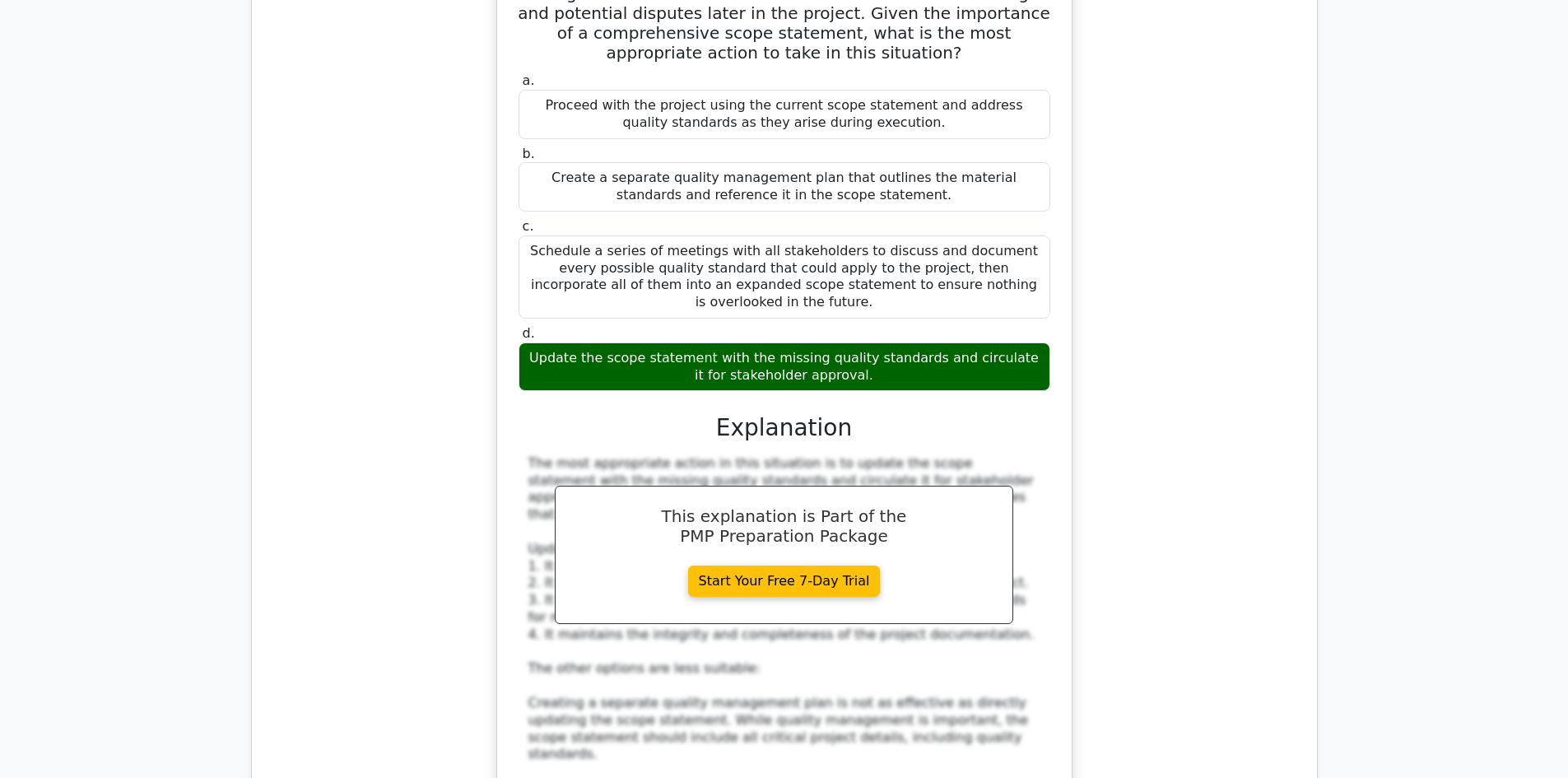
scroll to position [18272, 0]
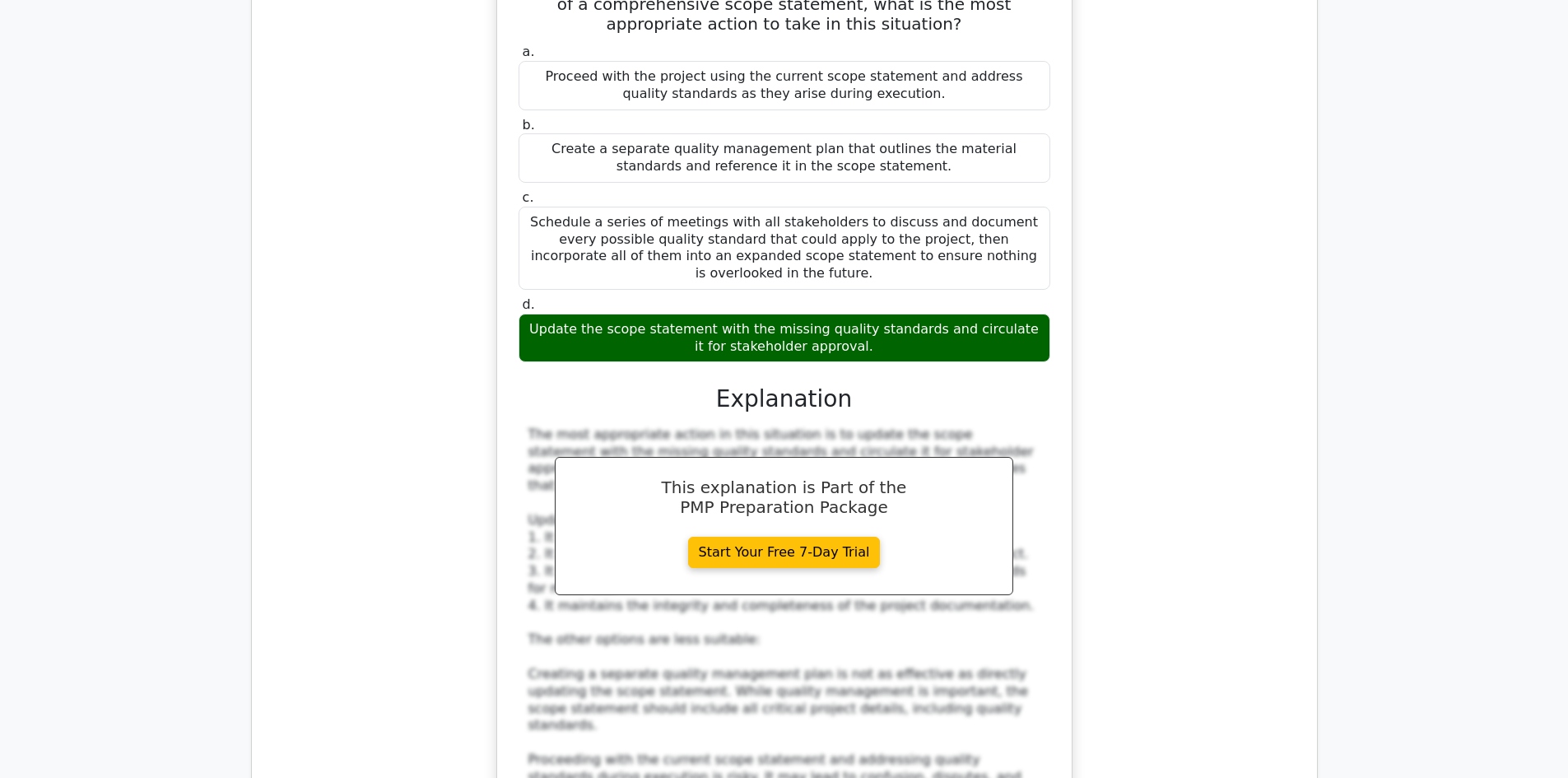
drag, startPoint x: 765, startPoint y: 267, endPoint x: 957, endPoint y: 315, distance: 197.9
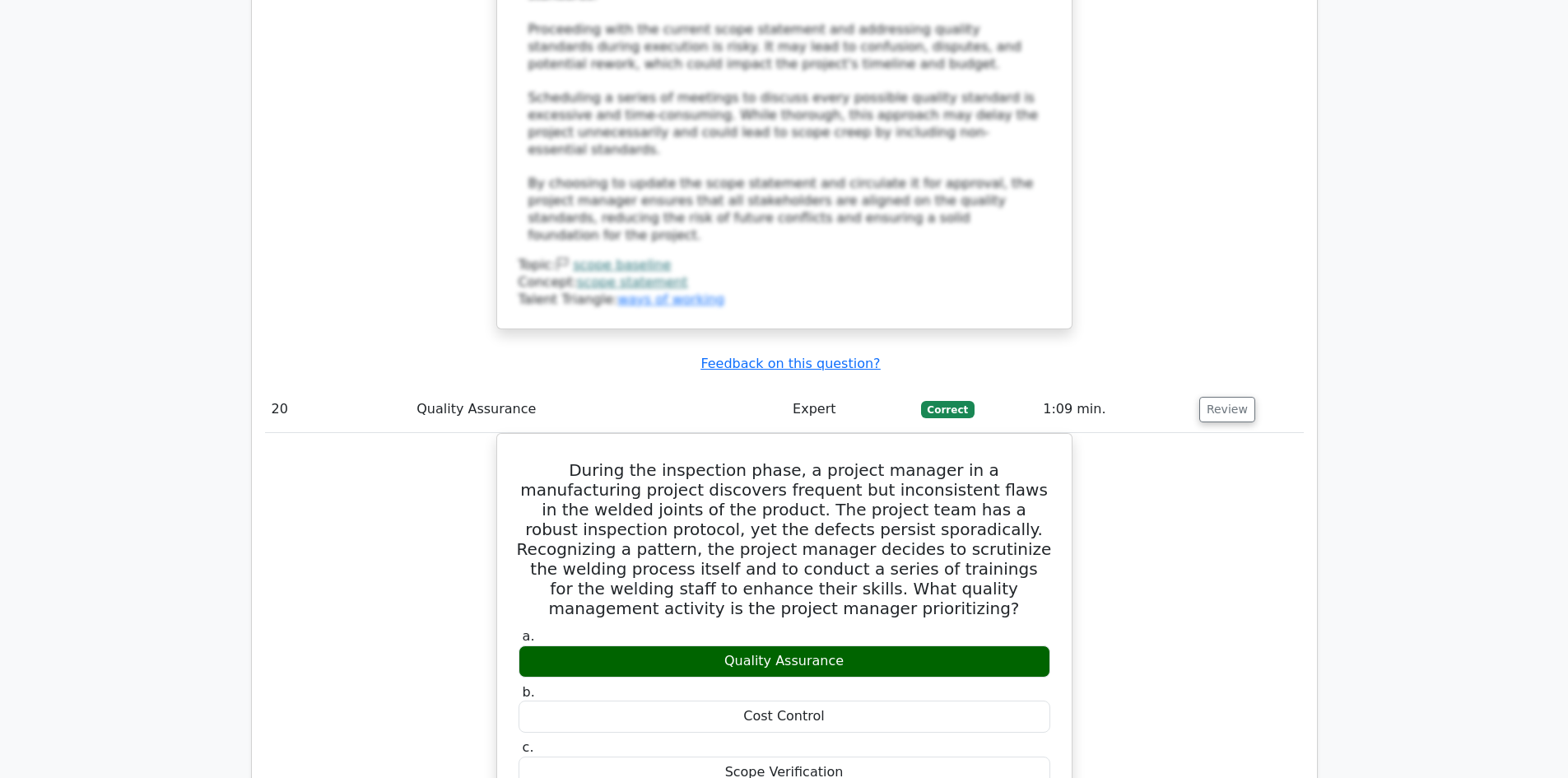
scroll to position [19095, 0]
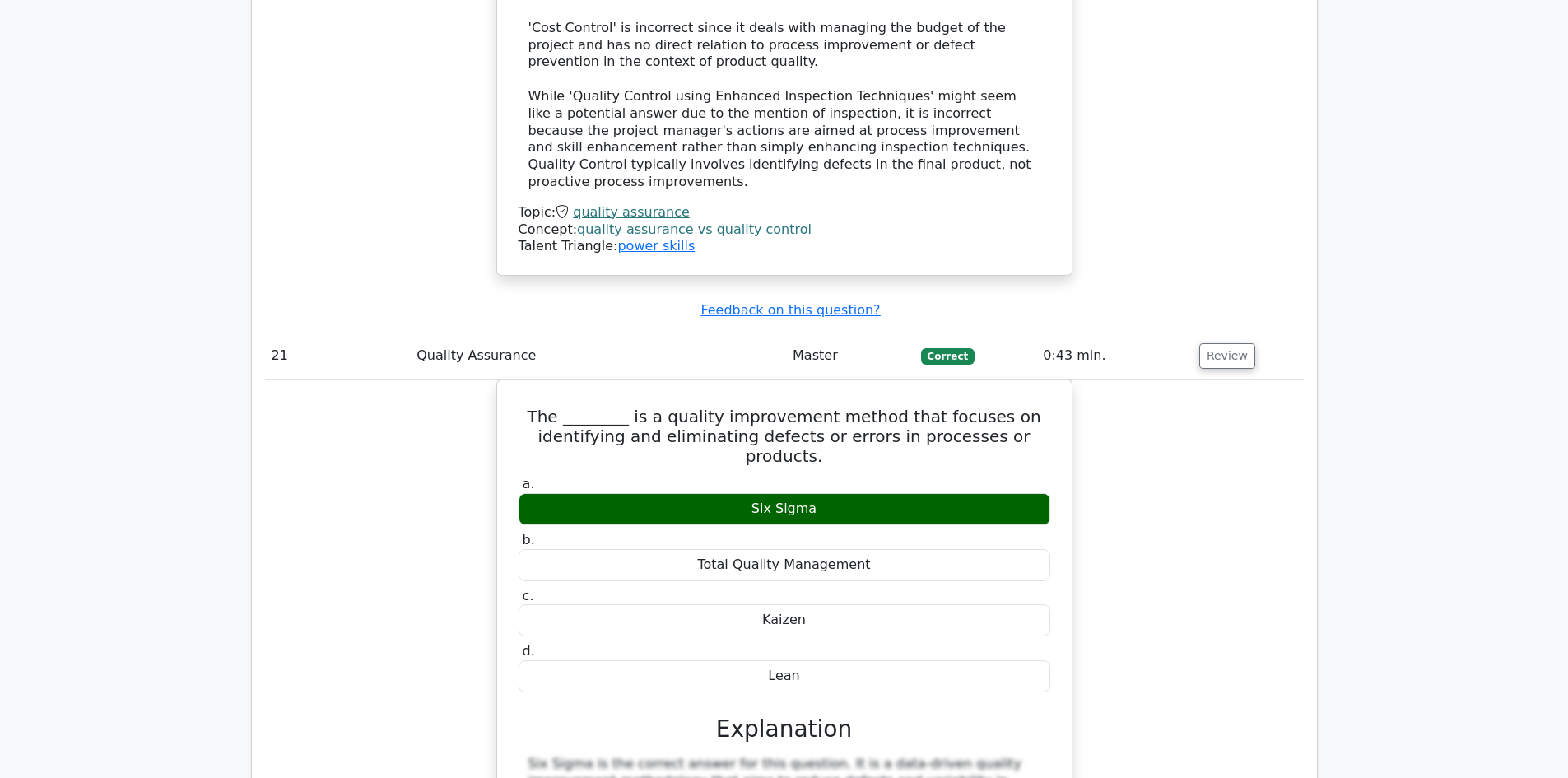
scroll to position [20082, 0]
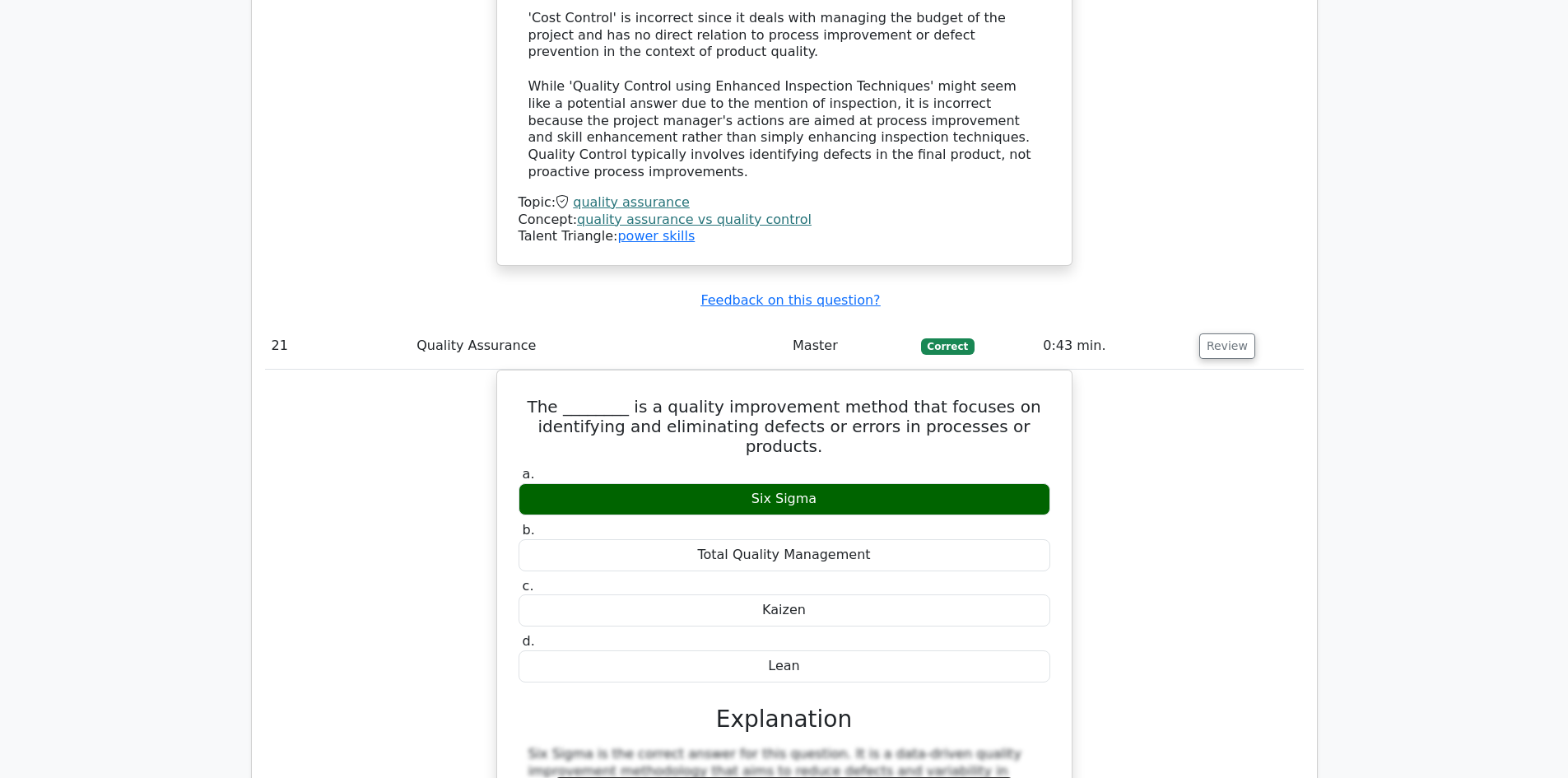
scroll to position [20823, 0]
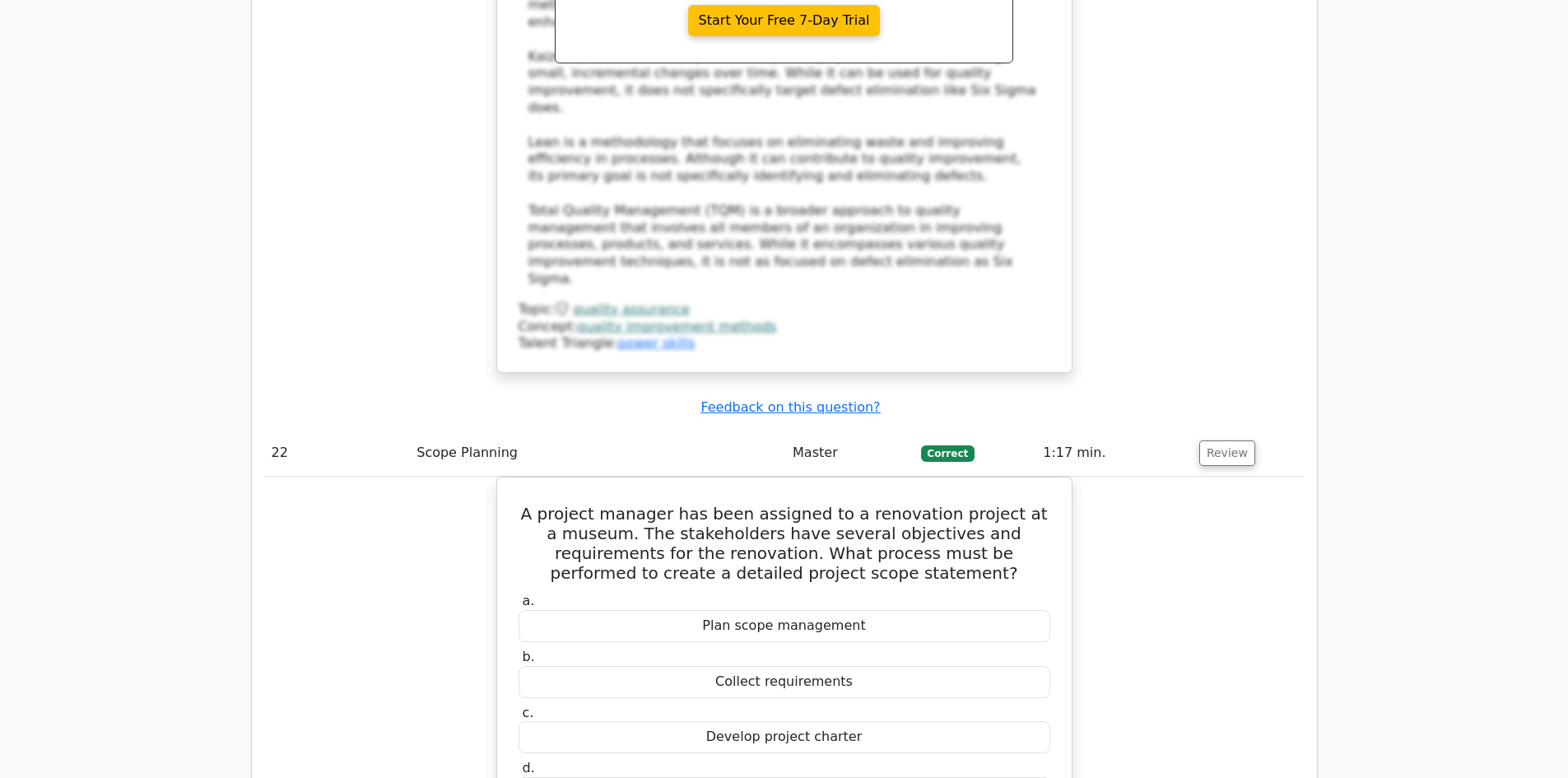
scroll to position [21153, 0]
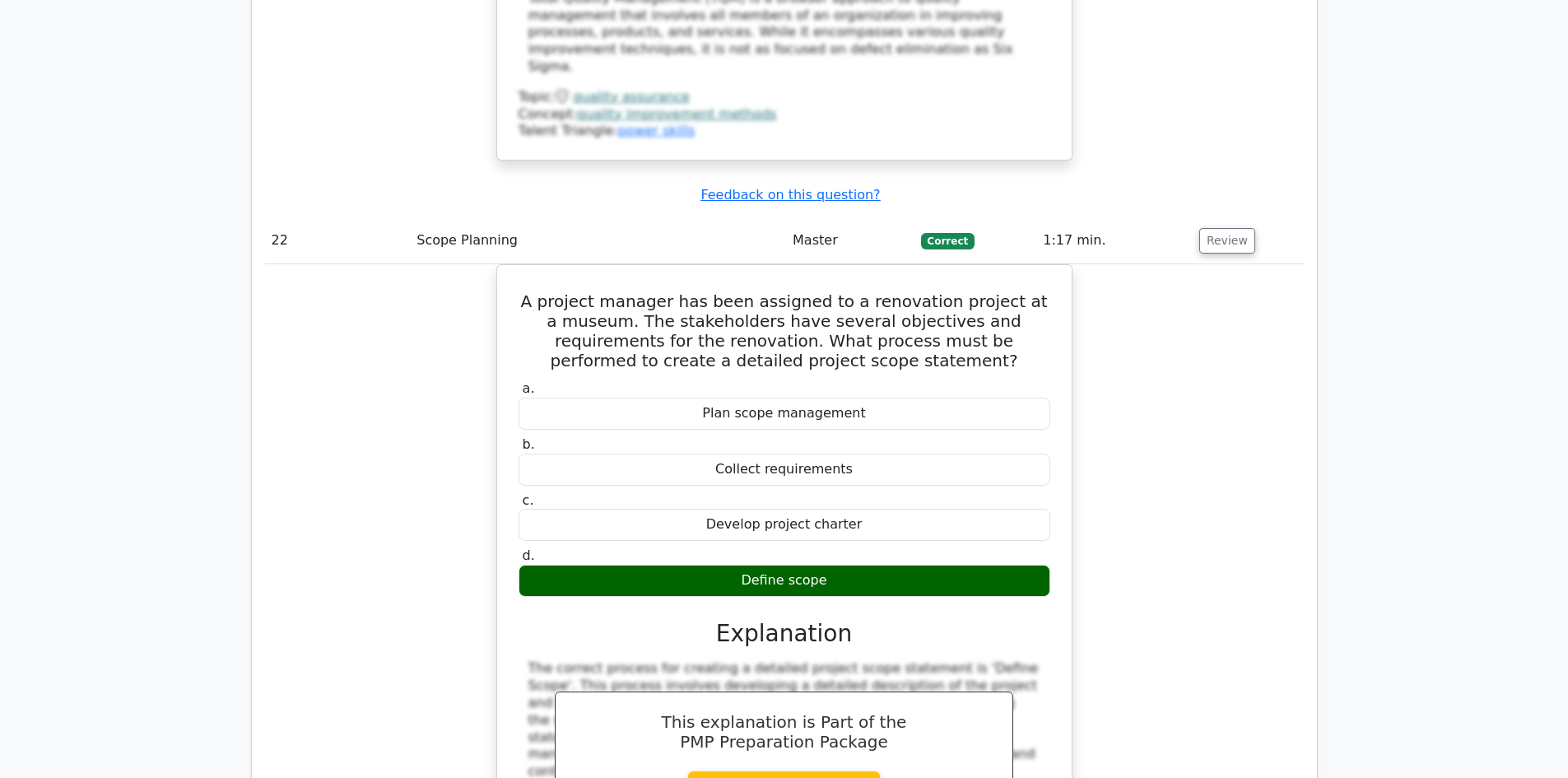
drag, startPoint x: 637, startPoint y: 388, endPoint x: 812, endPoint y: 387, distance: 175.0
drag, startPoint x: 904, startPoint y: 458, endPoint x: 1051, endPoint y: 458, distance: 147.0
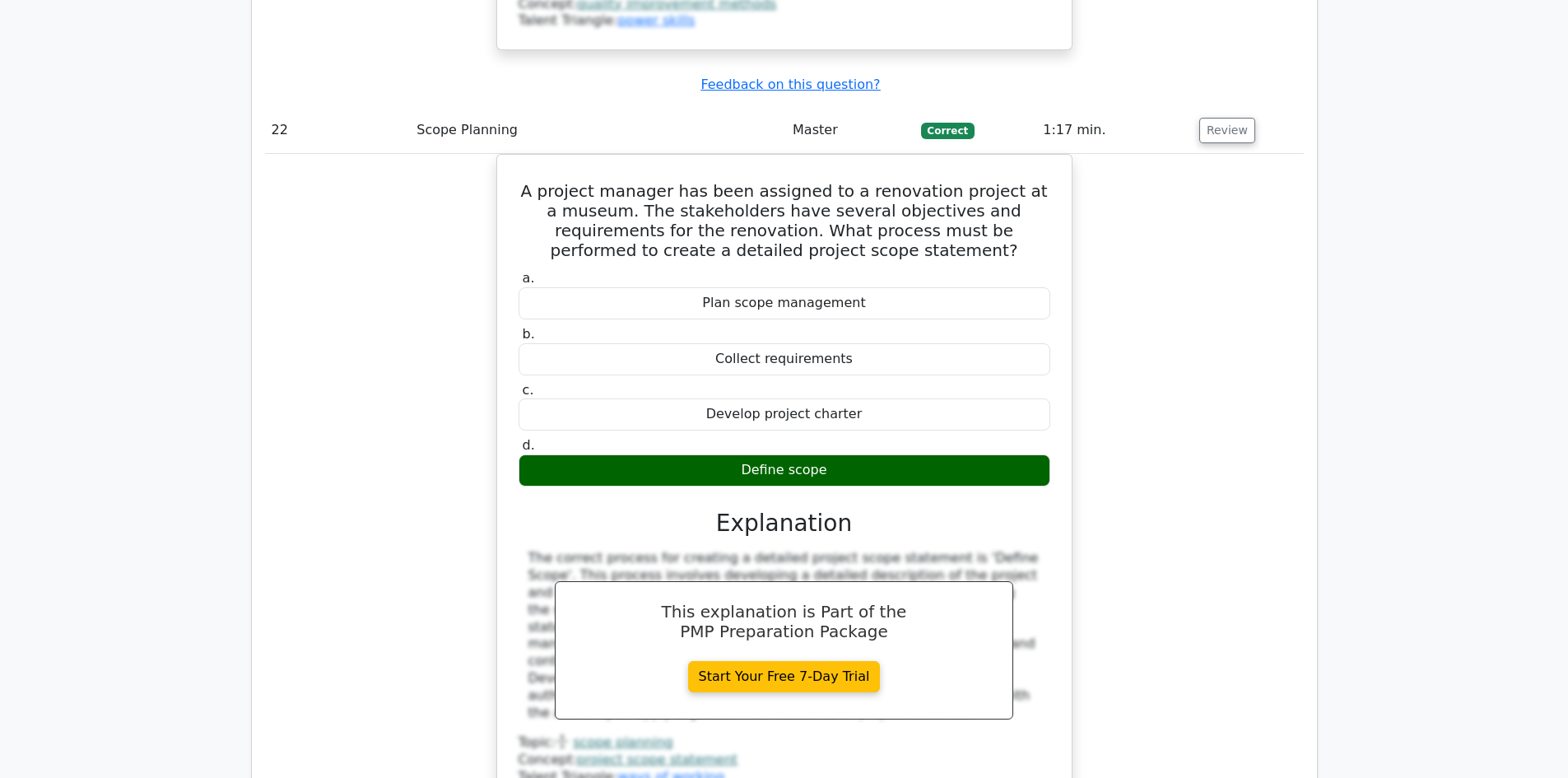
scroll to position [21400, 0]
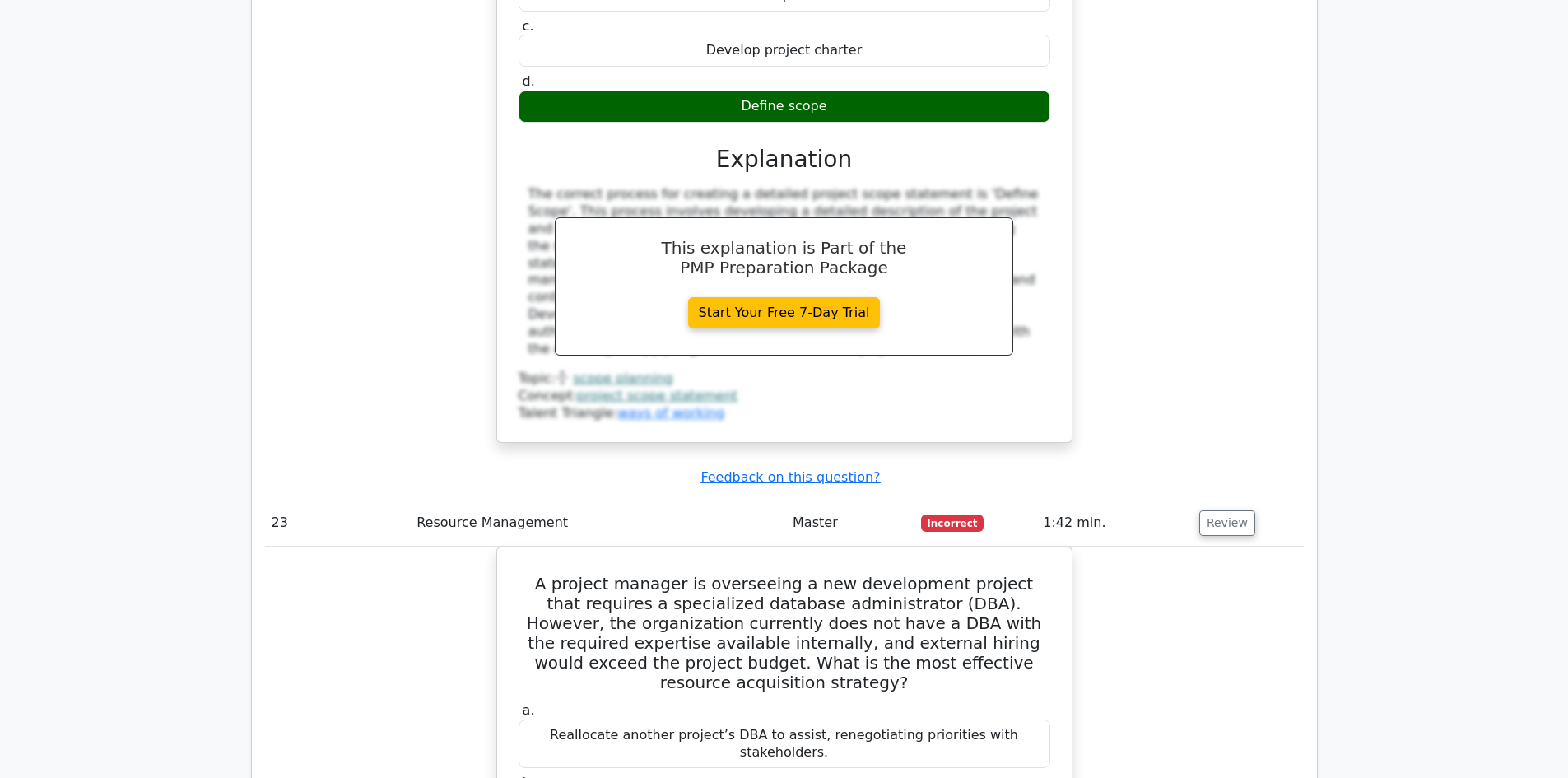
scroll to position [21646, 0]
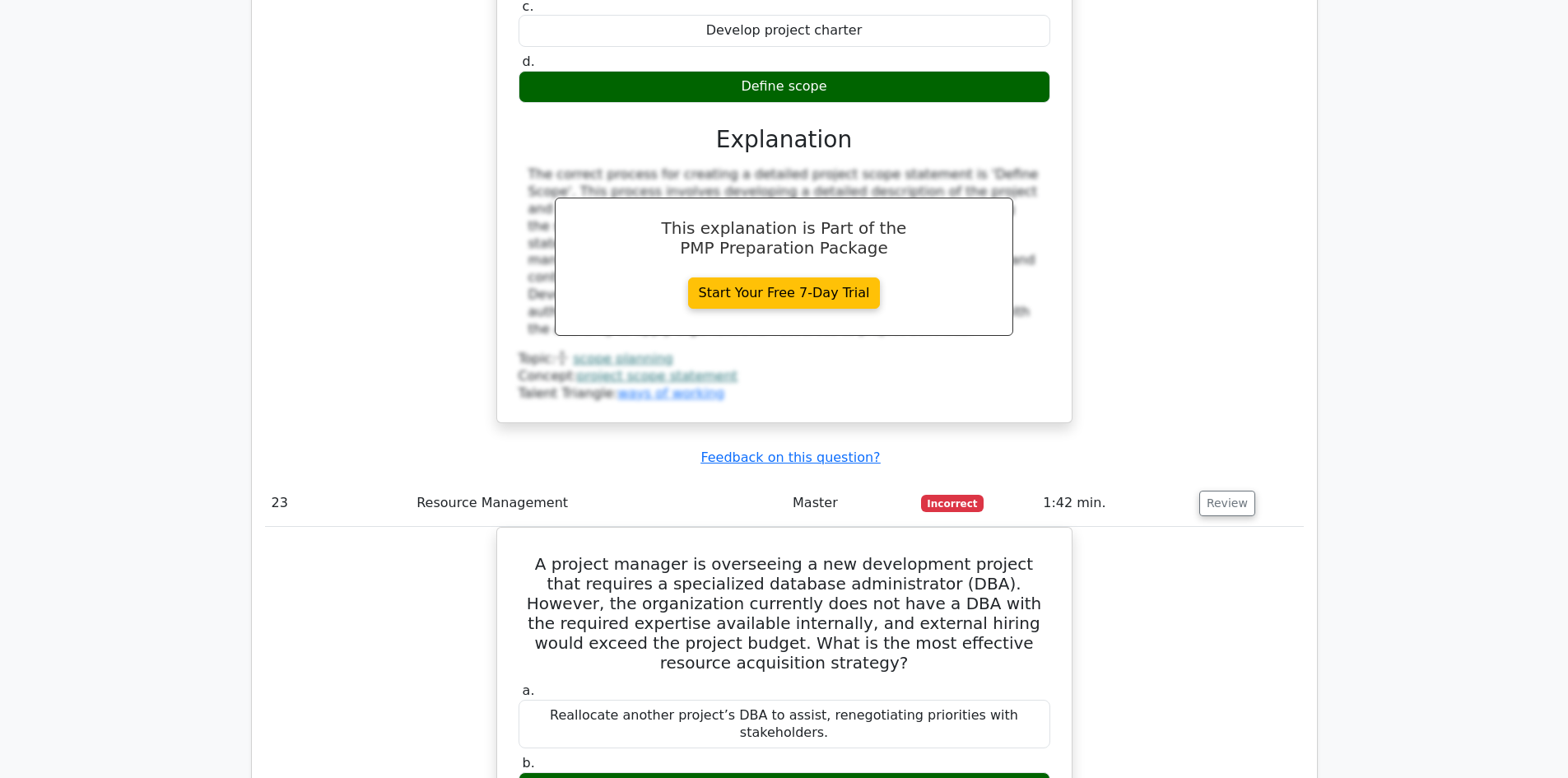
drag, startPoint x: 763, startPoint y: 216, endPoint x: 1086, endPoint y: 242, distance: 324.0
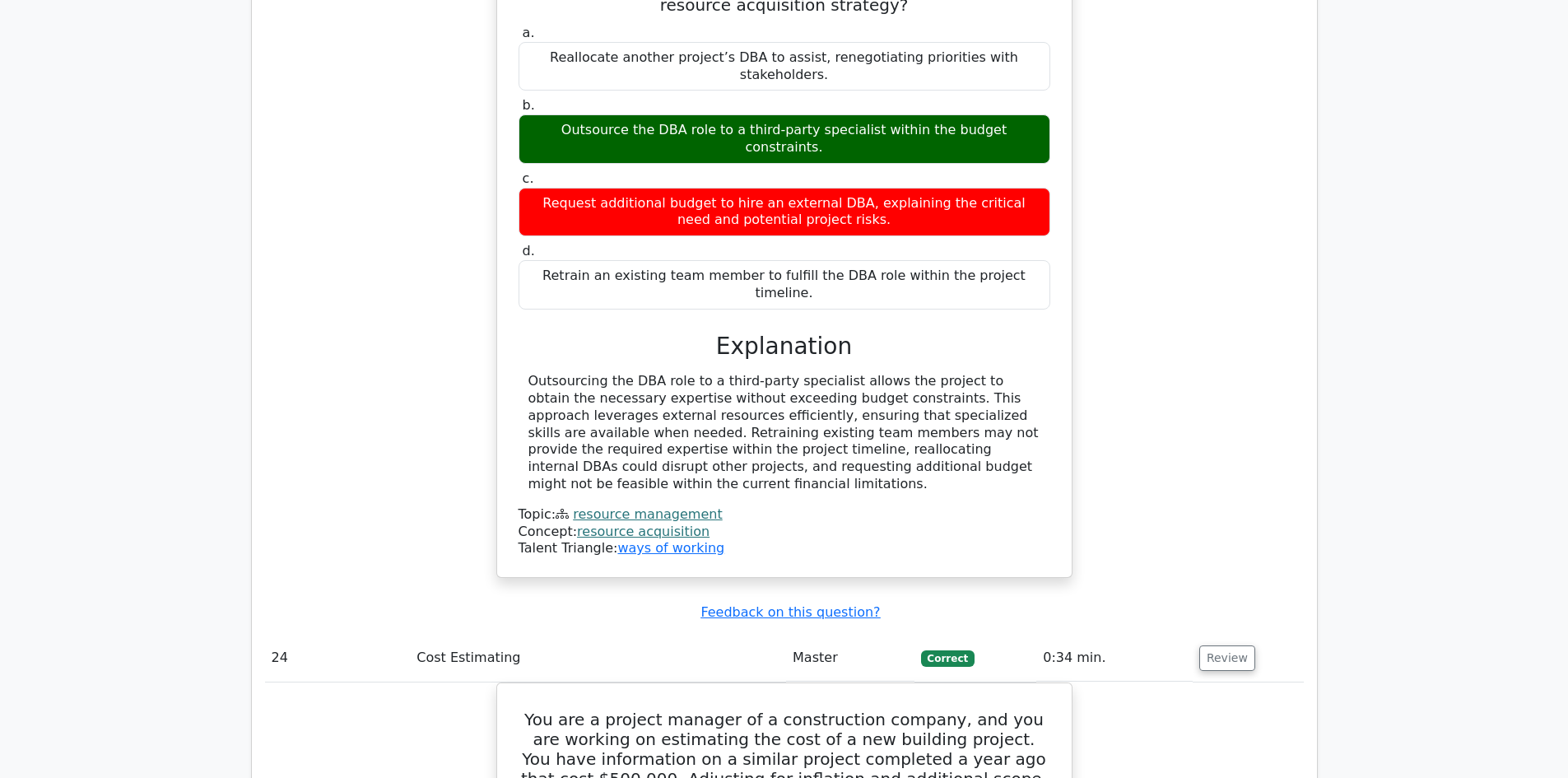
scroll to position [22305, 0]
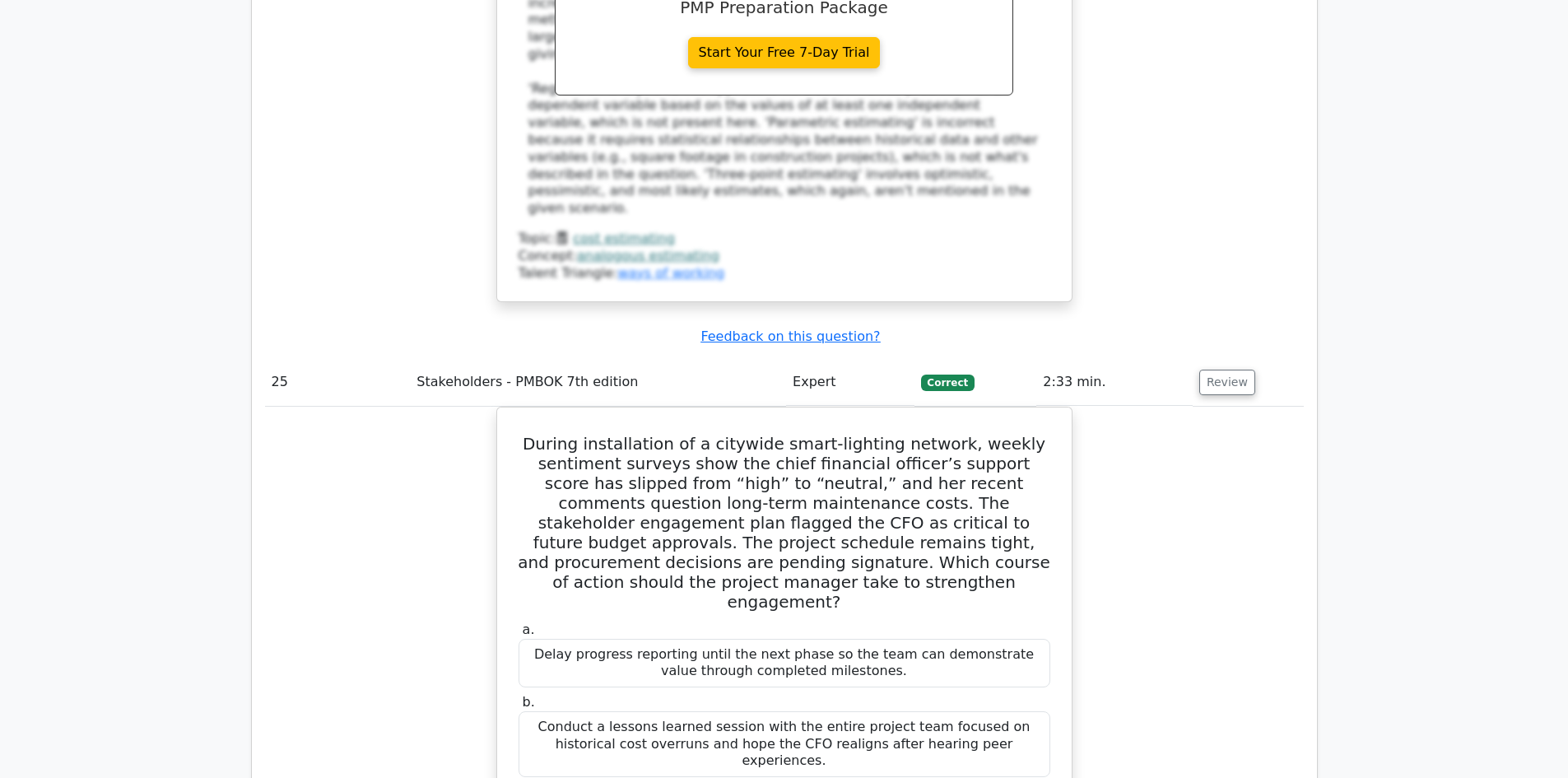
scroll to position [23674, 0]
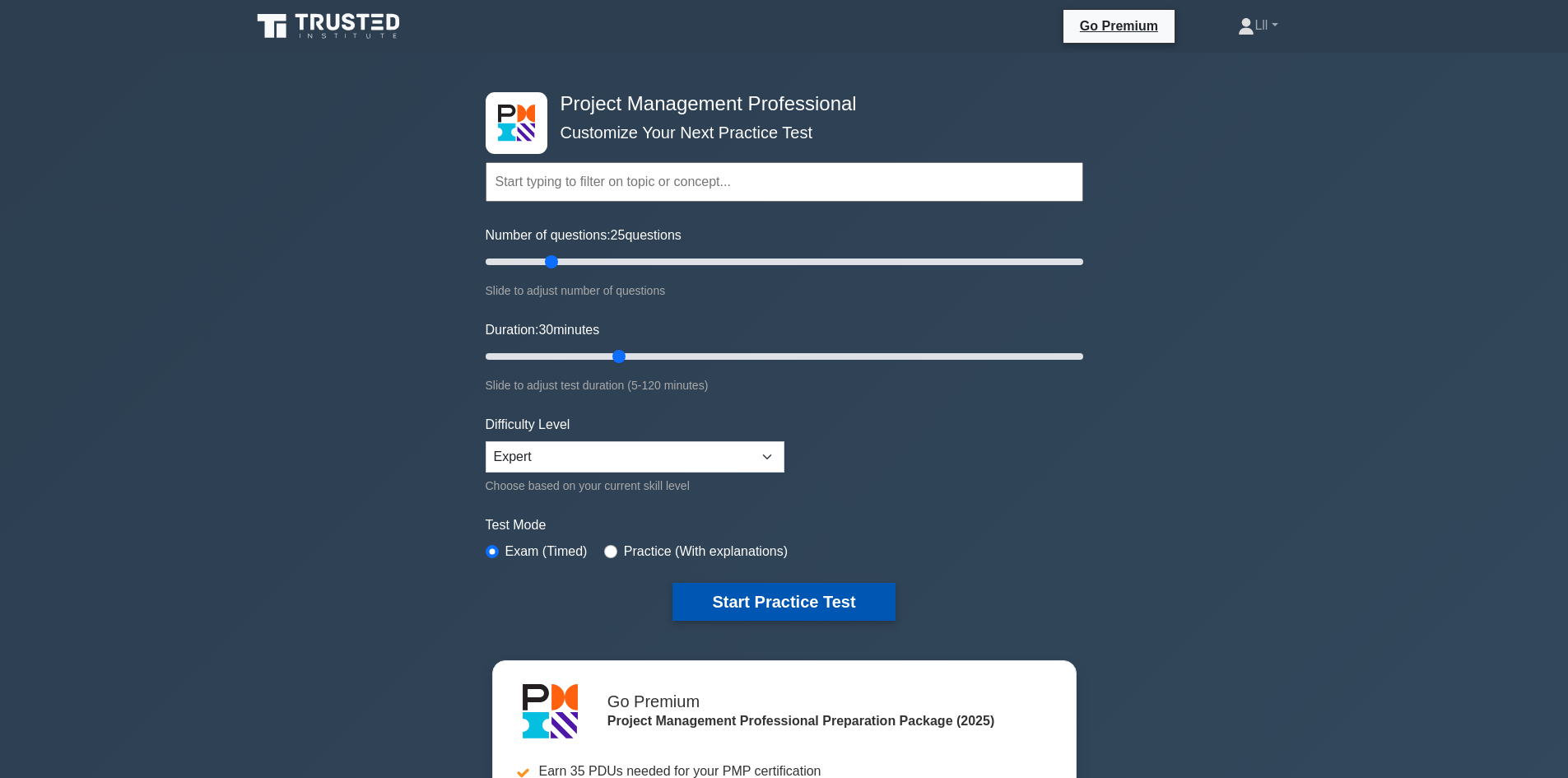
click at [788, 594] on button "Start Practice Test" at bounding box center [783, 601] width 222 height 38
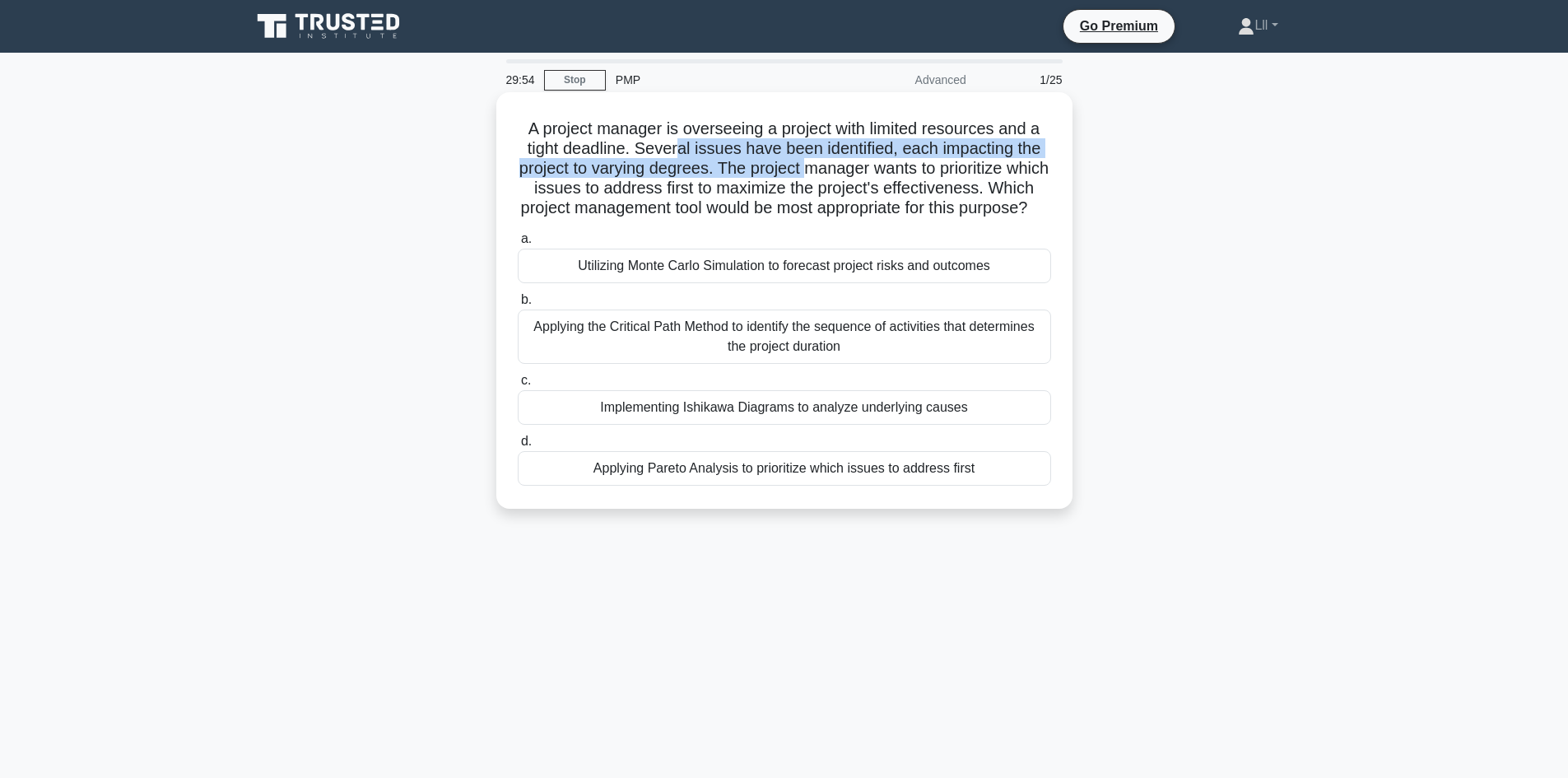
drag, startPoint x: 679, startPoint y: 156, endPoint x: 830, endPoint y: 164, distance: 151.2
click at [830, 164] on h5 "A project manager is overseeing a project with limited resources and a tight de…" at bounding box center [784, 168] width 537 height 101
click at [821, 169] on h5 "A project manager is overseeing a project with limited resources and a tight de…" at bounding box center [784, 168] width 537 height 101
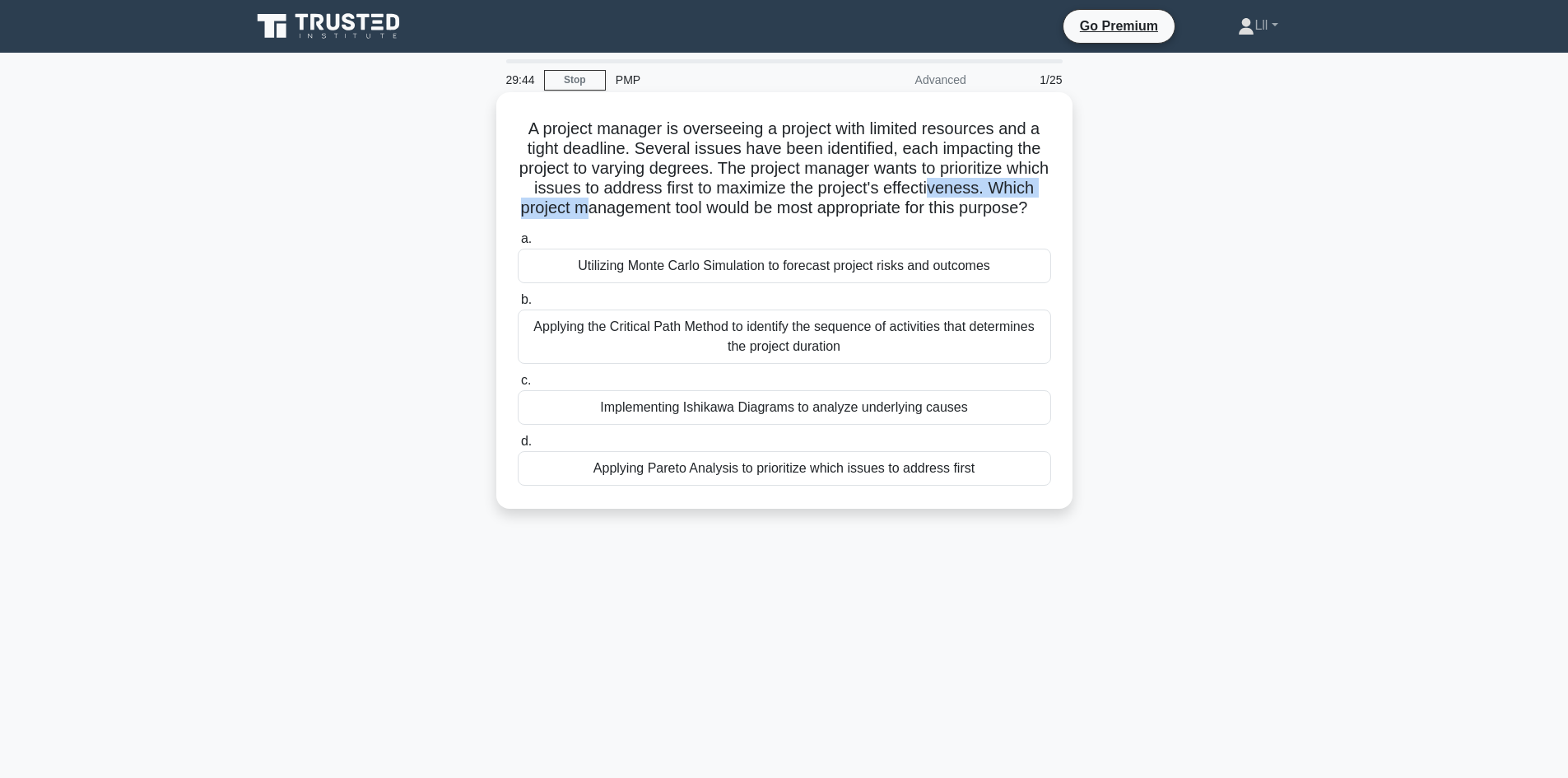
drag, startPoint x: 655, startPoint y: 200, endPoint x: 987, endPoint y: 194, distance: 332.1
click at [987, 194] on h5 "A project manager is overseeing a project with limited resources and a tight de…" at bounding box center [784, 168] width 537 height 101
click at [978, 195] on h5 "A project manager is overseeing a project with limited resources and a tight de…" at bounding box center [784, 168] width 537 height 101
drag, startPoint x: 823, startPoint y: 206, endPoint x: 1046, endPoint y: 210, distance: 223.0
click at [1046, 210] on h5 "A project manager is overseeing a project with limited resources and a tight de…" at bounding box center [784, 168] width 537 height 101
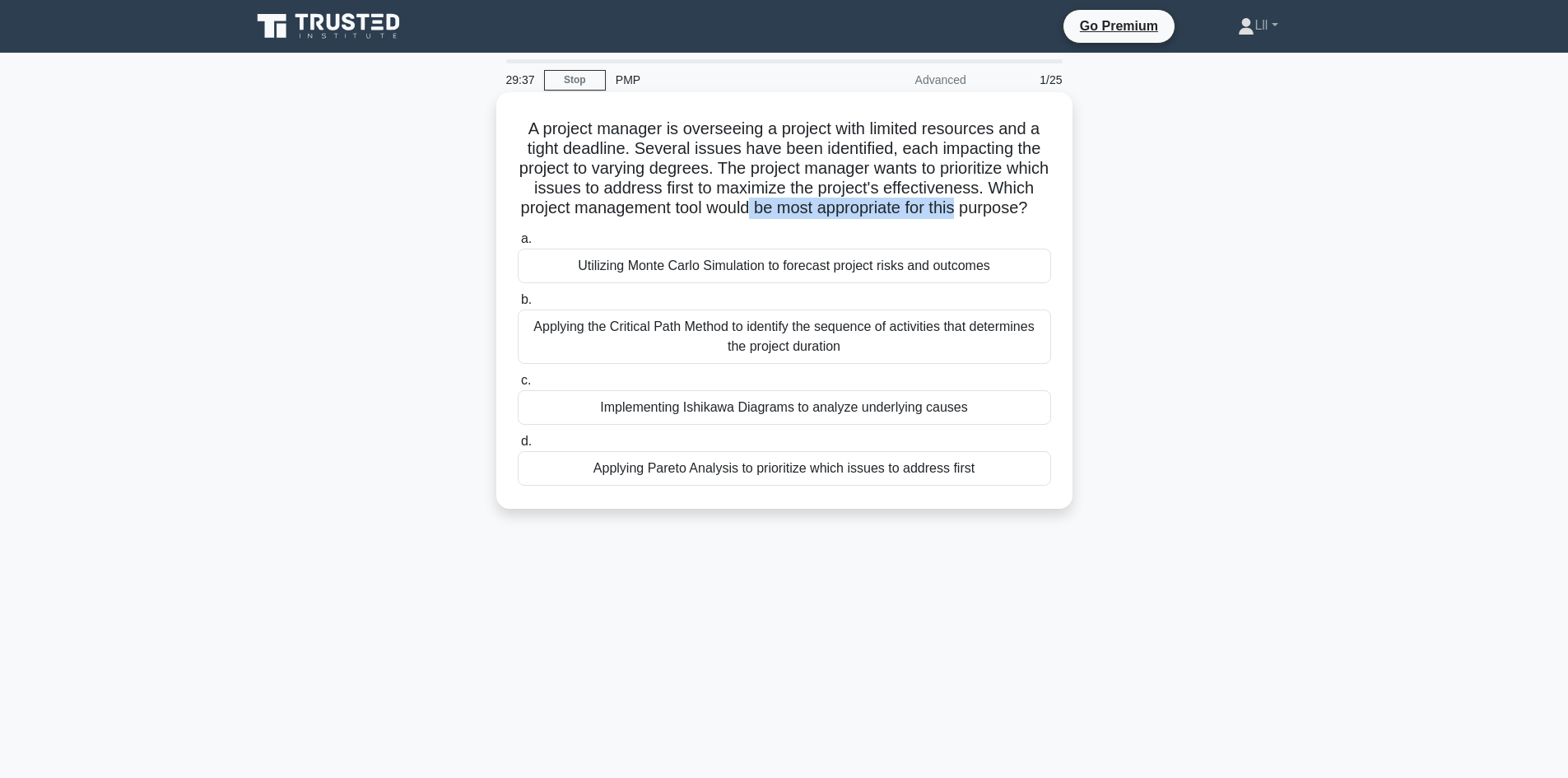
click at [1046, 210] on h5 "A project manager is overseeing a project with limited resources and a tight de…" at bounding box center [784, 168] width 537 height 101
drag, startPoint x: 848, startPoint y: 172, endPoint x: 951, endPoint y: 171, distance: 103.0
click at [951, 171] on h5 "A project manager is overseeing a project with limited resources and a tight de…" at bounding box center [784, 168] width 537 height 101
click at [771, 195] on h5 "A project manager is overseeing a project with limited resources and a tight de…" at bounding box center [784, 168] width 537 height 101
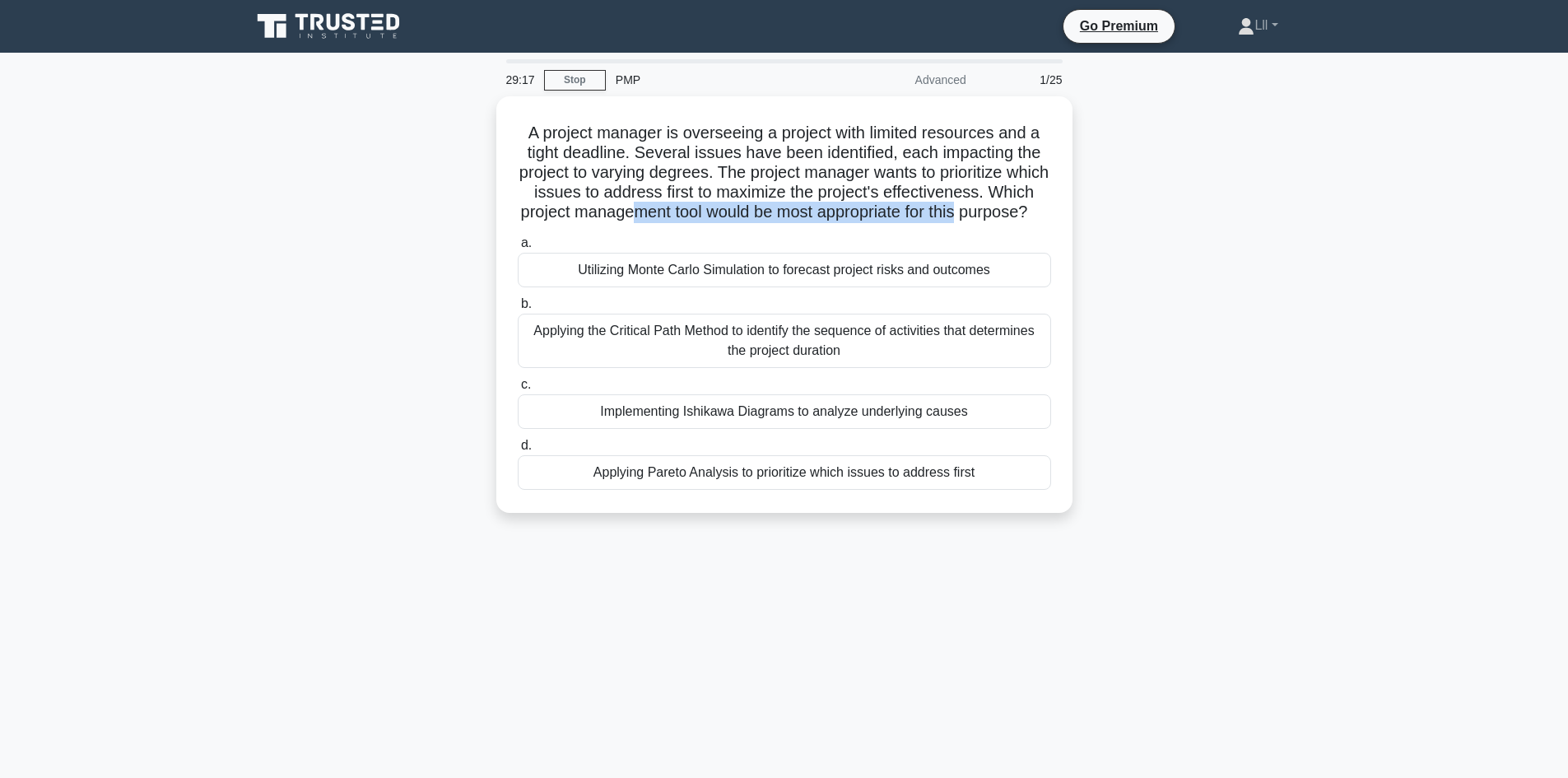
drag, startPoint x: 696, startPoint y: 211, endPoint x: 1075, endPoint y: 211, distance: 379.0
click at [1075, 211] on div "A project manager is overseeing a project with limited resources and a tight de…" at bounding box center [785, 315] width 1087 height 436
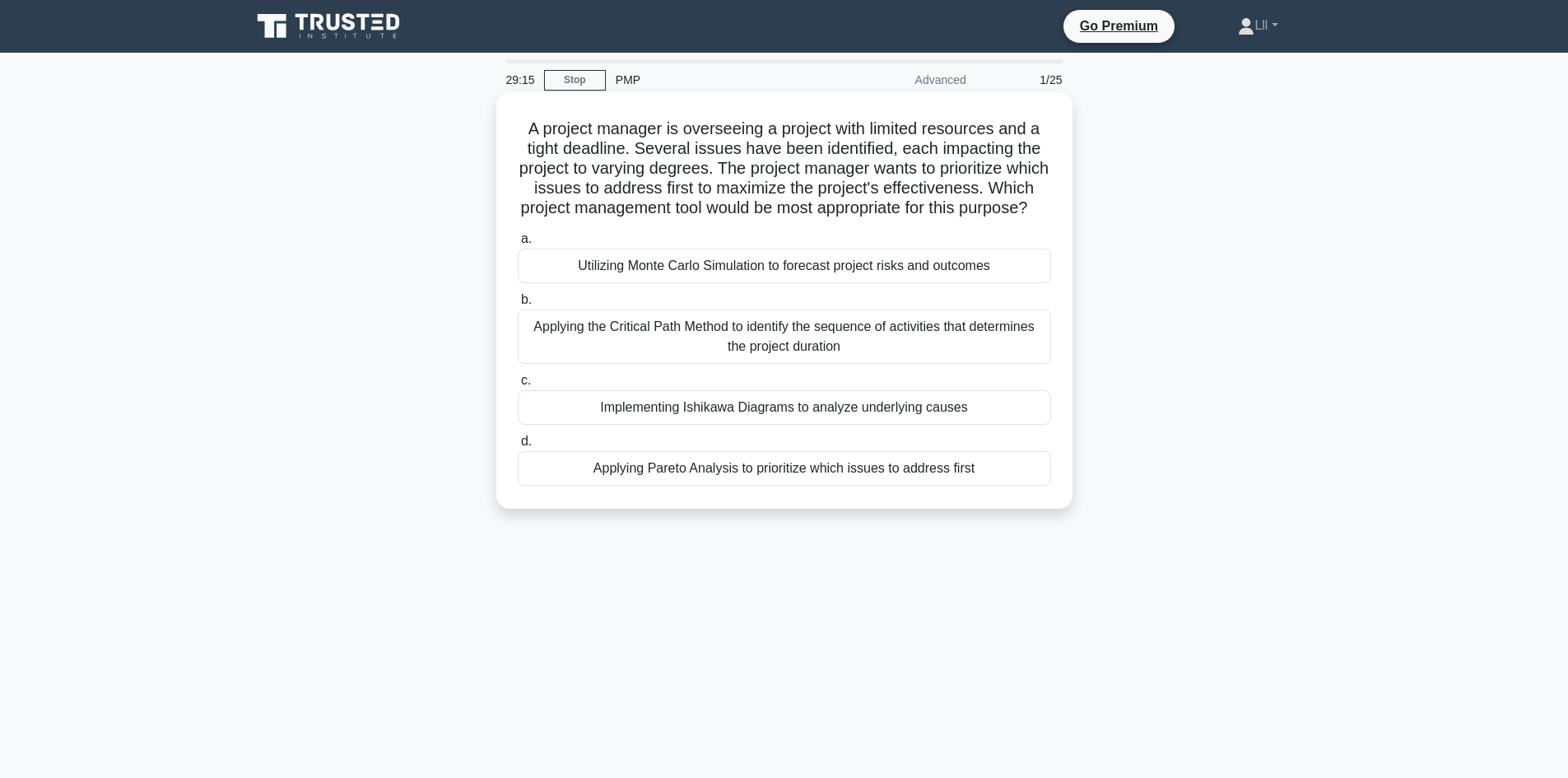
click at [971, 191] on h5 "A project manager is overseeing a project with limited resources and a tight de…" at bounding box center [784, 168] width 537 height 101
click at [860, 486] on div "Applying Pareto Analysis to prioritize which issues to address first" at bounding box center [785, 467] width 534 height 34
click at [518, 447] on input "d. Applying Pareto Analysis to prioritize which issues to address first" at bounding box center [518, 441] width 0 height 11
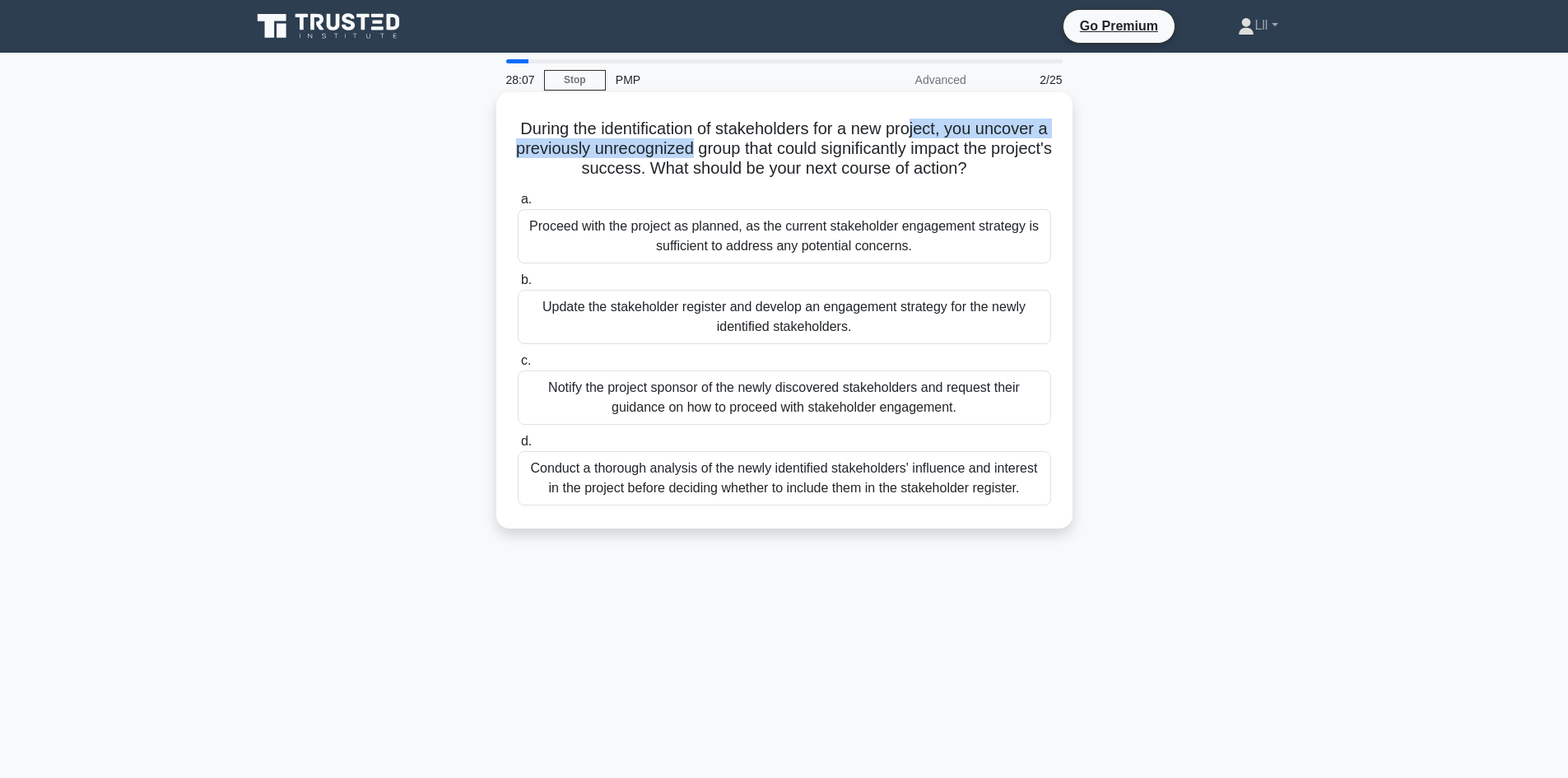
drag, startPoint x: 727, startPoint y: 143, endPoint x: 921, endPoint y: 135, distance: 194.2
click at [921, 135] on h5 "During the identification of stakeholders for a new project, you uncover a prev…" at bounding box center [784, 149] width 537 height 61
click at [942, 167] on h5 "During the identification of stakeholders for a new project, you uncover a prev…" at bounding box center [784, 149] width 537 height 61
drag, startPoint x: 644, startPoint y: 139, endPoint x: 778, endPoint y: 126, distance: 134.6
click at [778, 126] on h5 "During the identification of stakeholders for a new project, you uncover a prev…" at bounding box center [784, 149] width 537 height 61
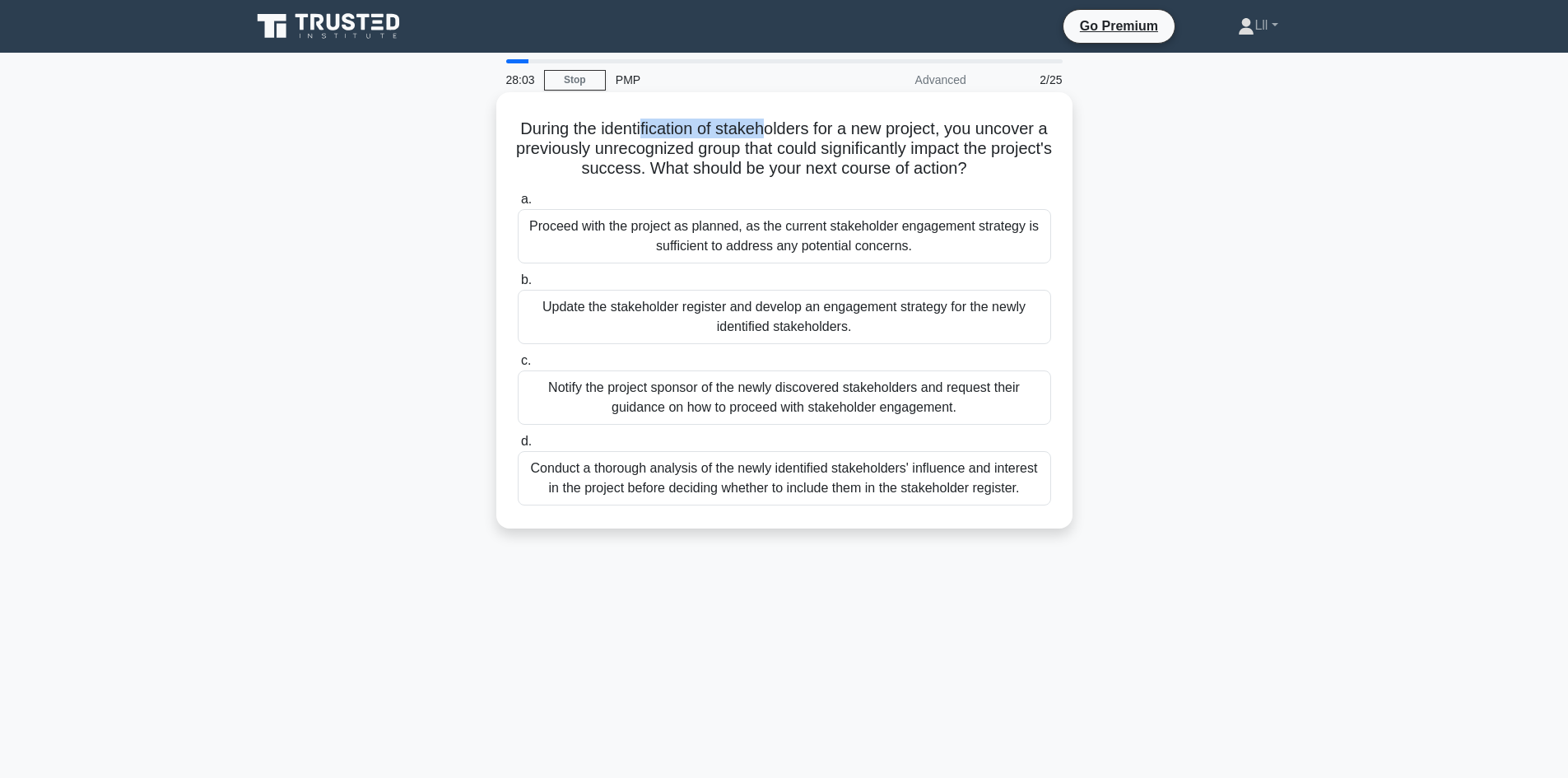
click at [764, 133] on h5 "During the identification of stakeholders for a new project, you uncover a prev…" at bounding box center [784, 149] width 537 height 61
drag, startPoint x: 559, startPoint y: 142, endPoint x: 990, endPoint y: 158, distance: 431.3
click at [990, 158] on h5 "During the identification of stakeholders for a new project, you uncover a prev…" at bounding box center [784, 149] width 537 height 61
click at [959, 166] on h5 "During the identification of stakeholders for a new project, you uncover a prev…" at bounding box center [784, 149] width 537 height 61
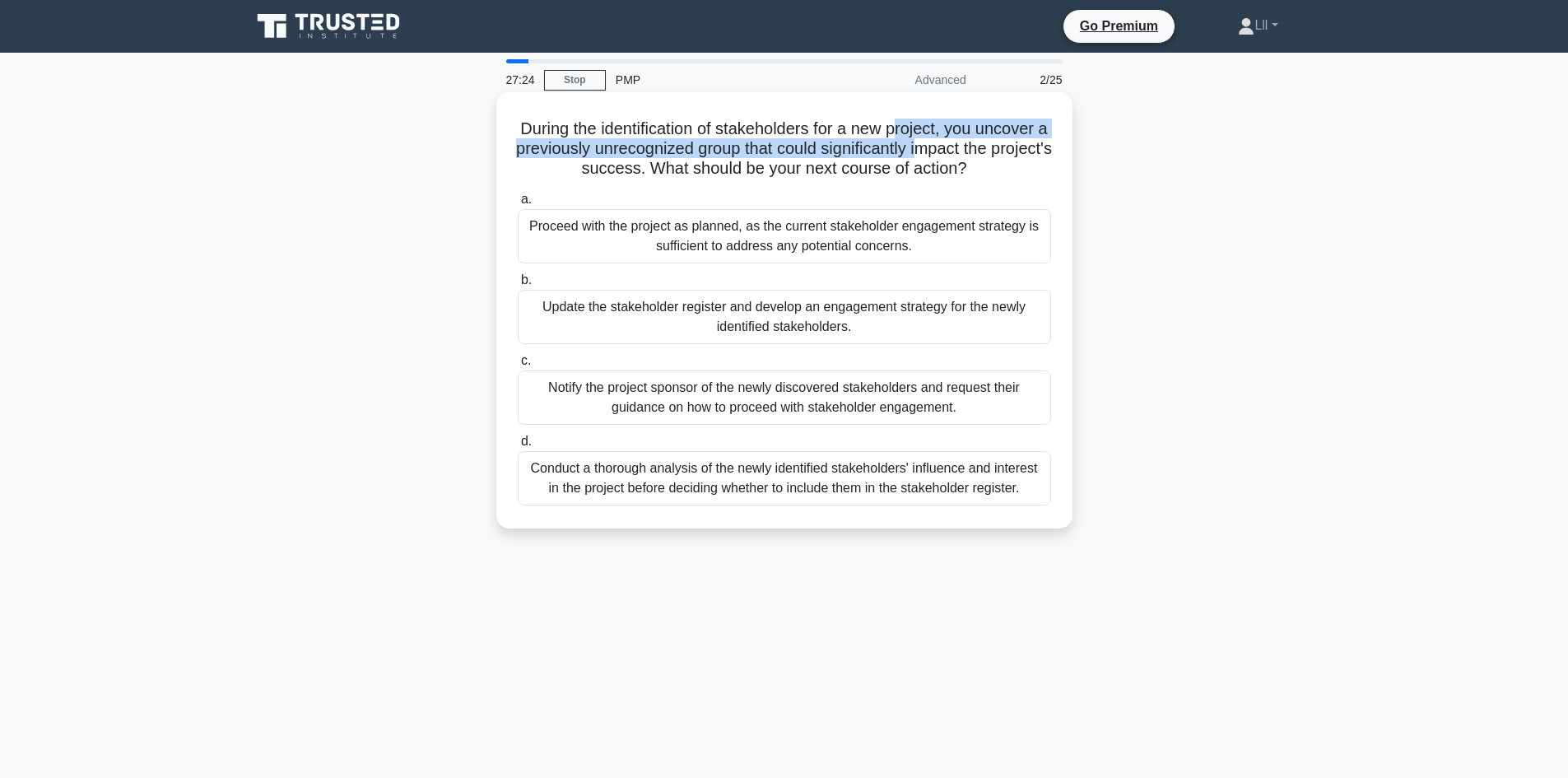
drag, startPoint x: 904, startPoint y: 133, endPoint x: 963, endPoint y: 141, distance: 59.5
click at [963, 141] on h5 "During the identification of stakeholders for a new project, you uncover a prev…" at bounding box center [784, 149] width 537 height 61
click at [951, 137] on h5 "During the identification of stakeholders for a new project, you uncover a prev…" at bounding box center [784, 149] width 537 height 61
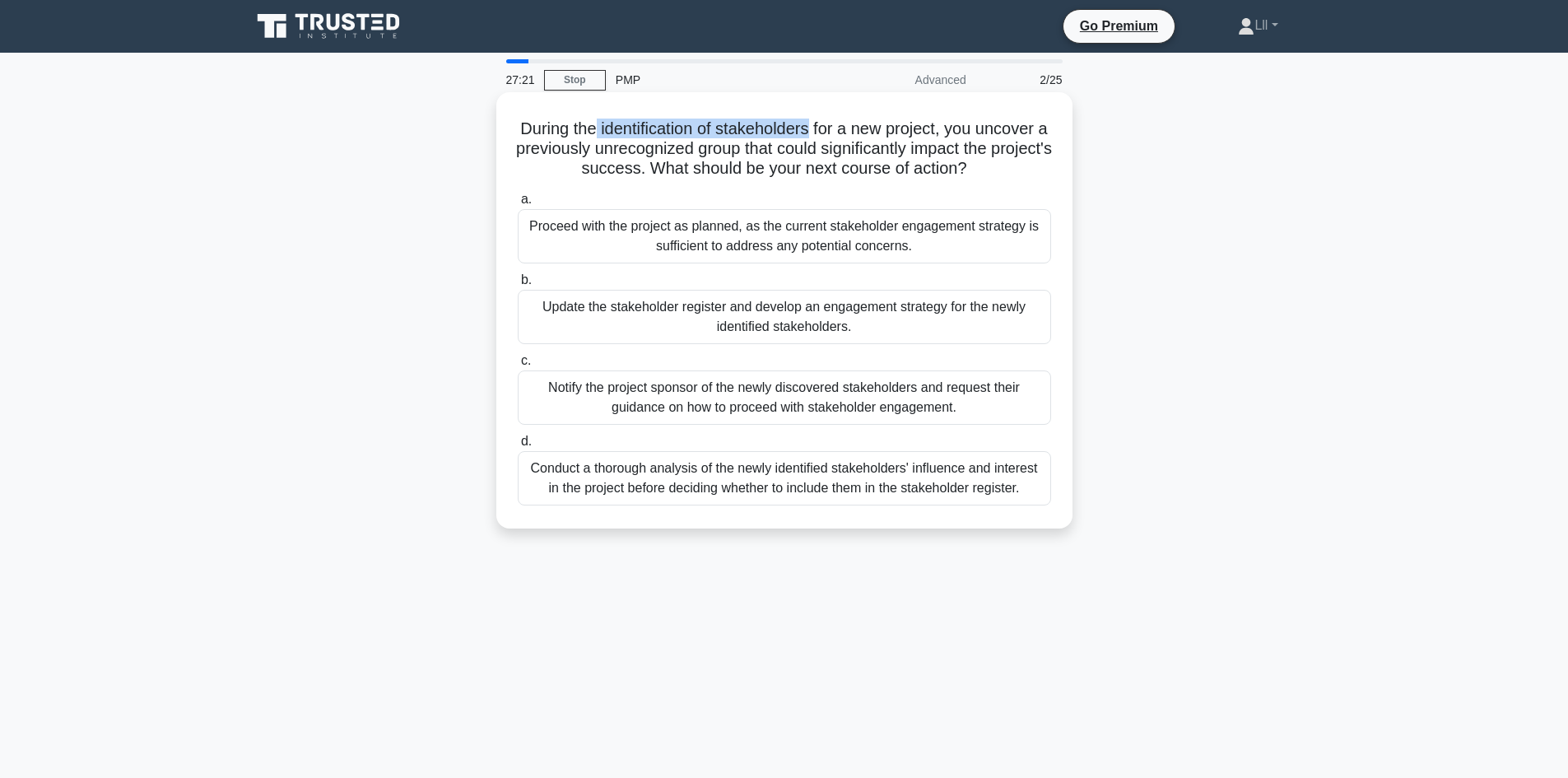
drag, startPoint x: 596, startPoint y: 133, endPoint x: 816, endPoint y: 134, distance: 220.0
click at [816, 134] on h5 "During the identification of stakeholders for a new project, you uncover a prev…" at bounding box center [784, 149] width 537 height 61
click at [819, 146] on h5 "During the identification of stakeholders for a new project, you uncover a prev…" at bounding box center [784, 149] width 537 height 61
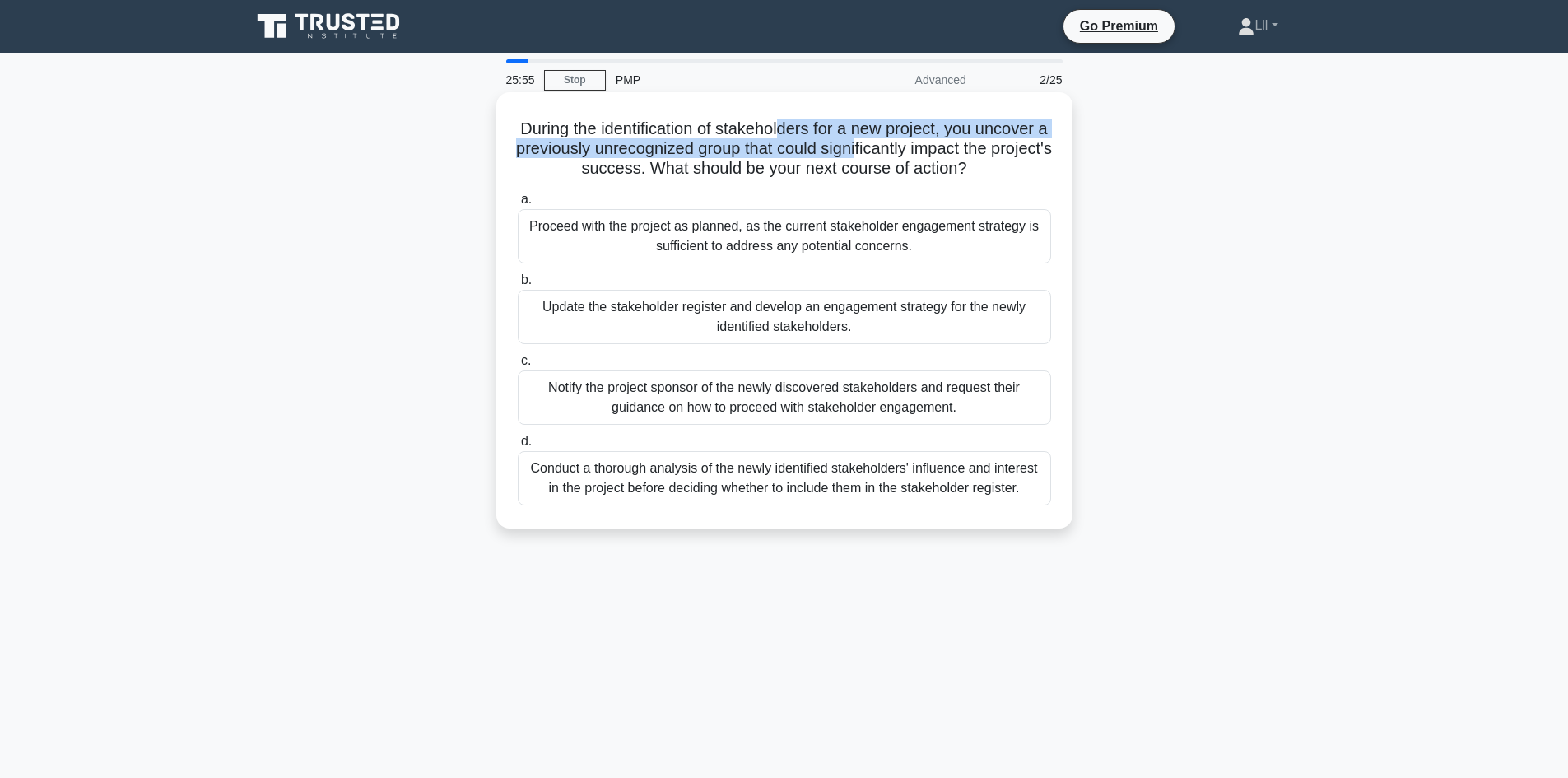
drag, startPoint x: 809, startPoint y: 129, endPoint x: 907, endPoint y: 144, distance: 99.1
click at [906, 144] on h5 "During the identification of stakeholders for a new project, you uncover a prev…" at bounding box center [784, 149] width 537 height 61
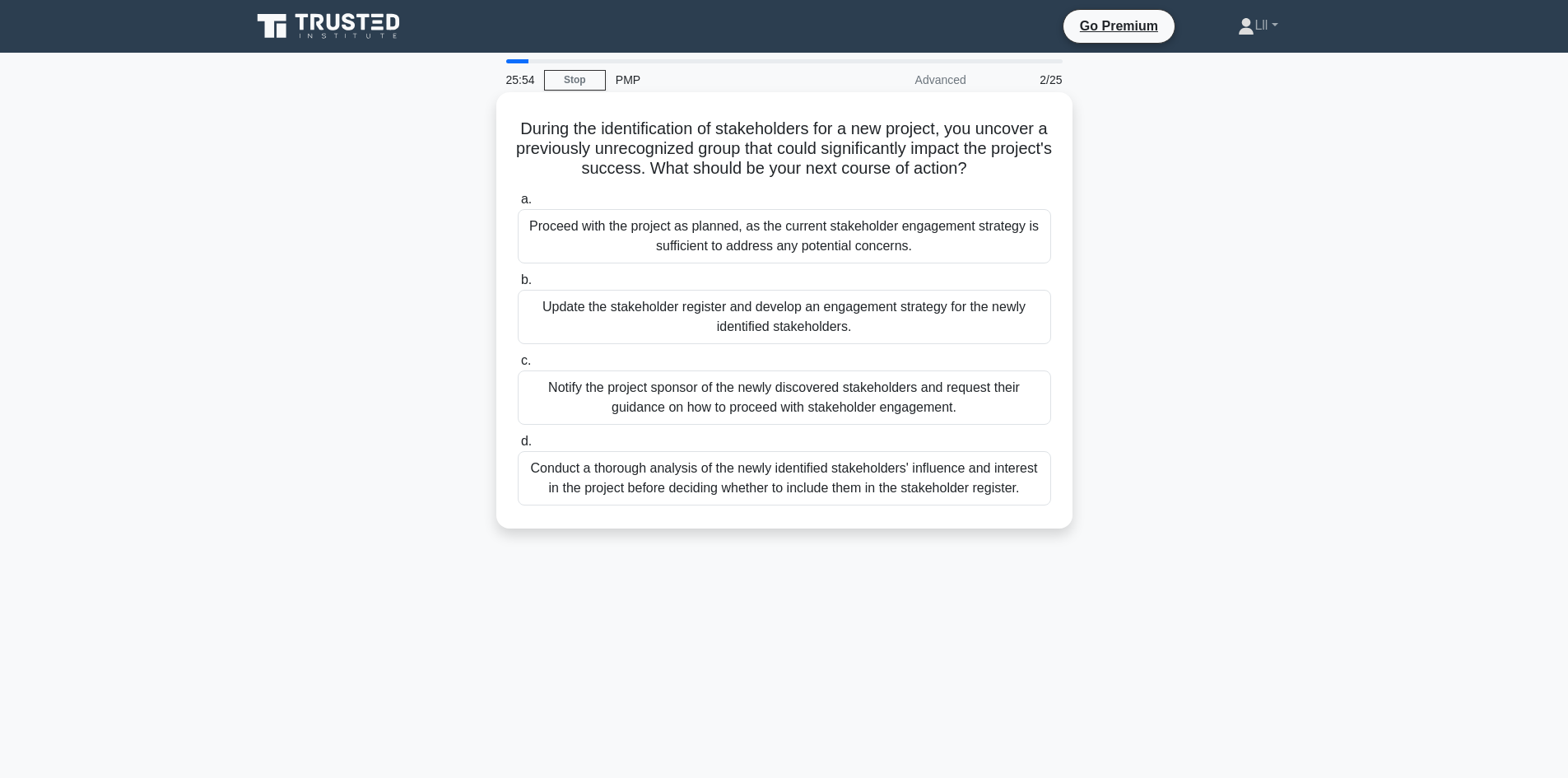
click at [948, 157] on h5 "During the identification of stakeholders for a new project, you uncover a prev…" at bounding box center [784, 149] width 537 height 61
drag, startPoint x: 868, startPoint y: 128, endPoint x: 1009, endPoint y: 128, distance: 141.0
click at [1009, 128] on h5 "During the identification of stakeholders for a new project, you uncover a prev…" at bounding box center [784, 149] width 537 height 61
click at [972, 155] on h5 "During the identification of stakeholders for a new project, you uncover a prev…" at bounding box center [784, 149] width 537 height 61
drag, startPoint x: 681, startPoint y: 124, endPoint x: 691, endPoint y: 123, distance: 10.0
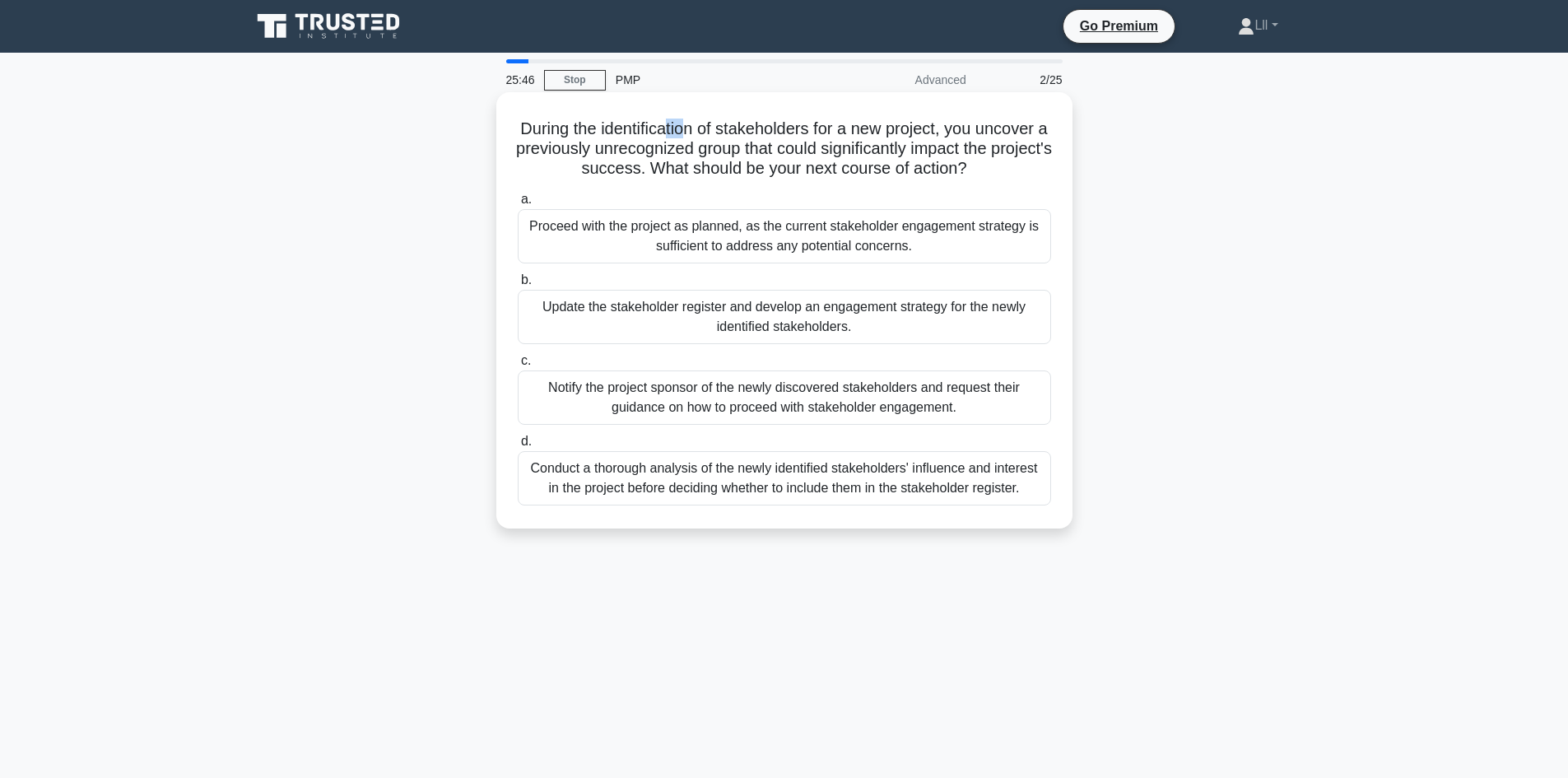
click at [691, 123] on h5 "During the identification of stakeholders for a new project, you uncover a prev…" at bounding box center [784, 149] width 537 height 61
click at [644, 144] on h5 "During the identification of stakeholders for a new project, you uncover a prev…" at bounding box center [784, 149] width 537 height 61
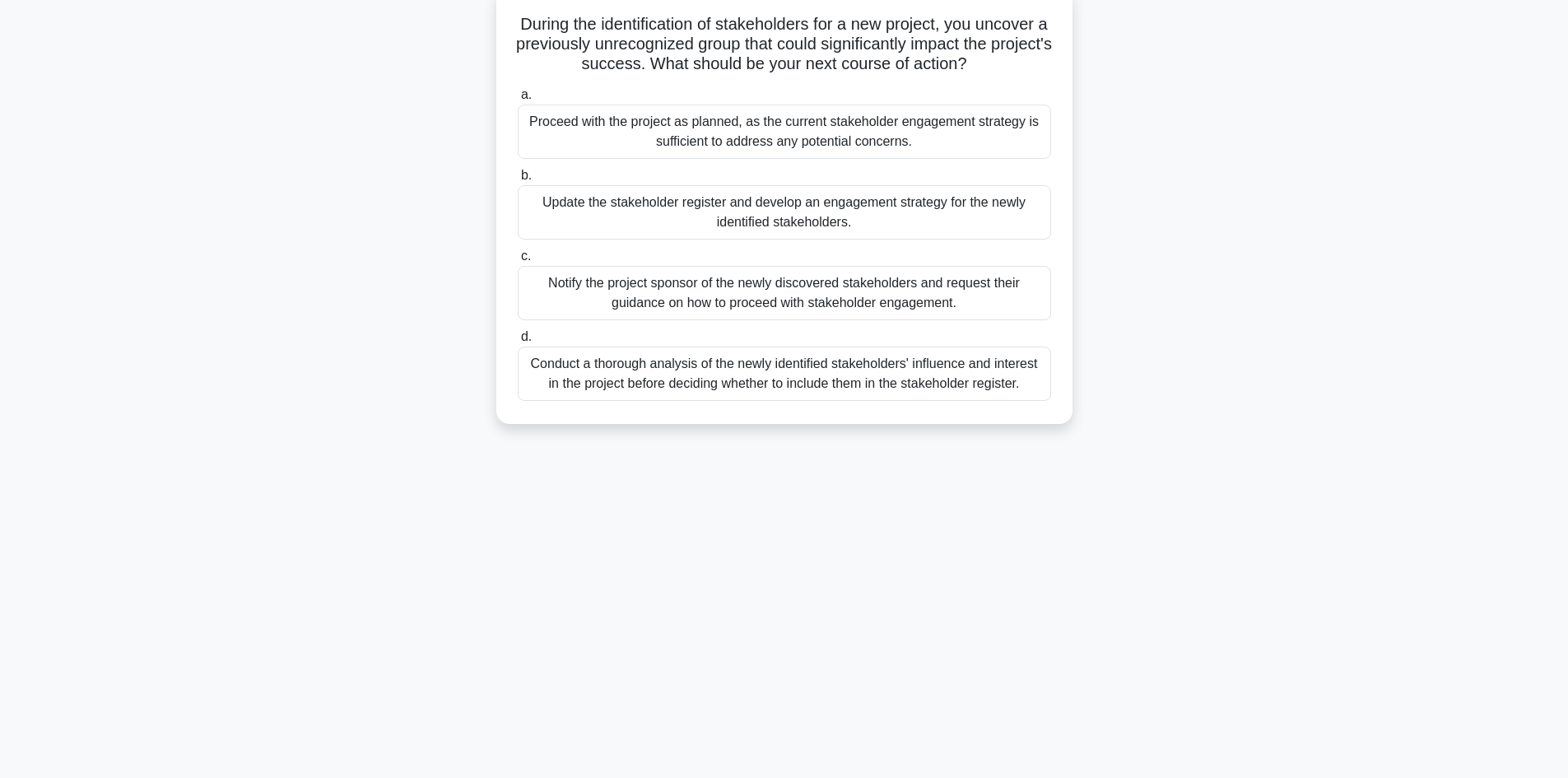
scroll to position [111, 0]
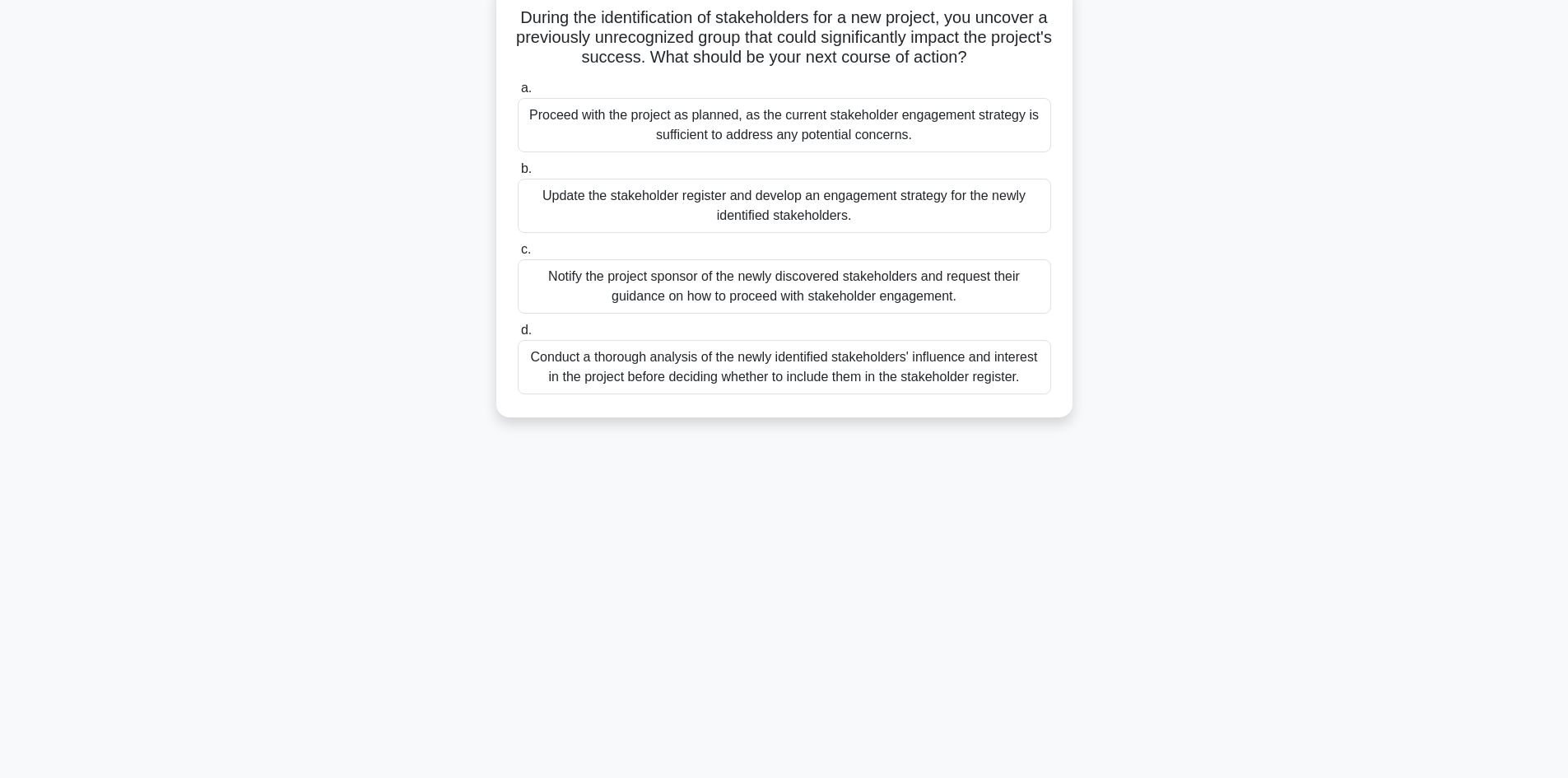
click at [800, 207] on div "Update the stakeholder register and develop an engagement strategy for the newl…" at bounding box center [785, 206] width 534 height 55
click at [518, 175] on input "b. Update the stakeholder register and develop an engagement strategy for the n…" at bounding box center [518, 169] width 0 height 11
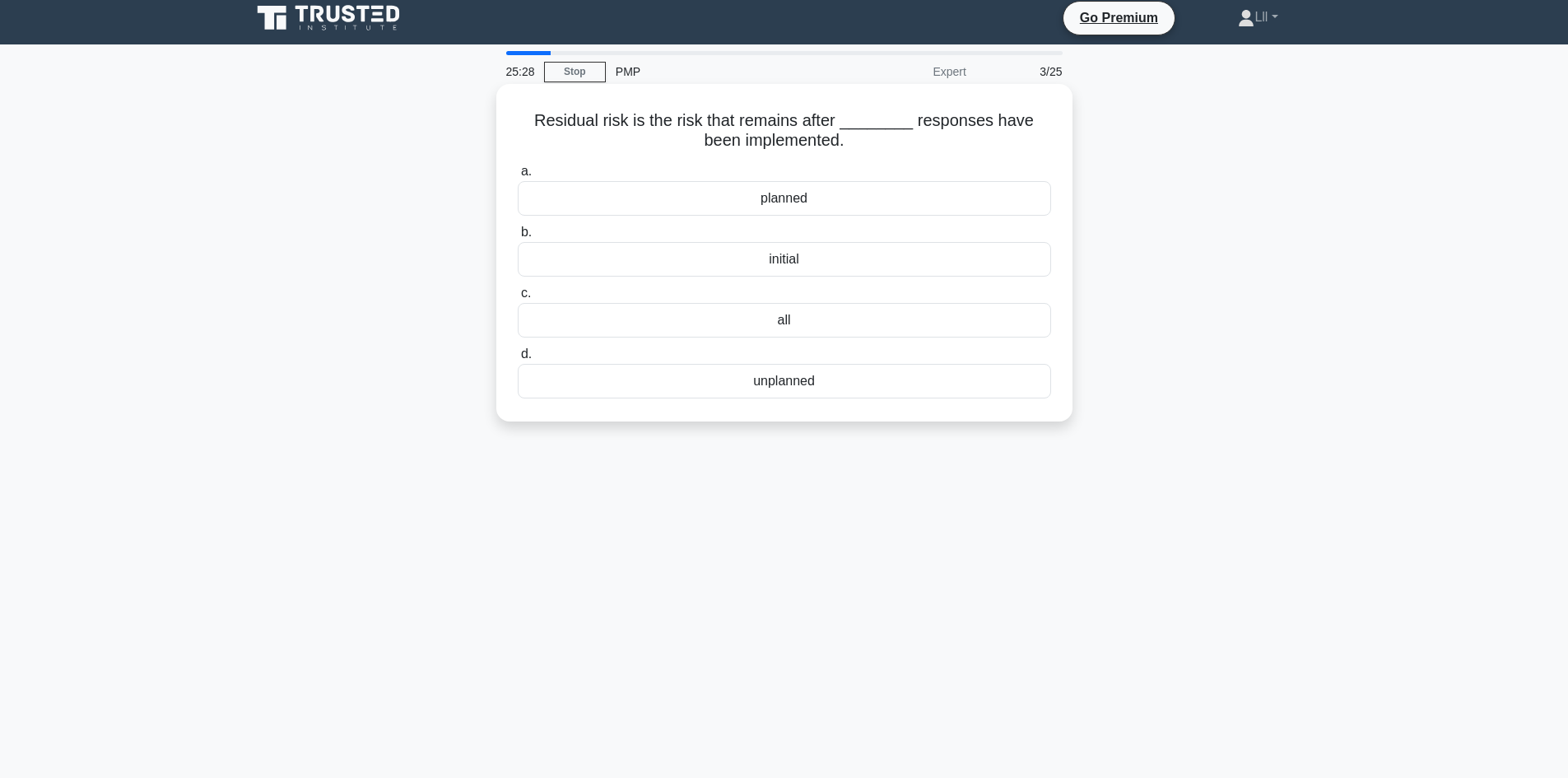
scroll to position [0, 0]
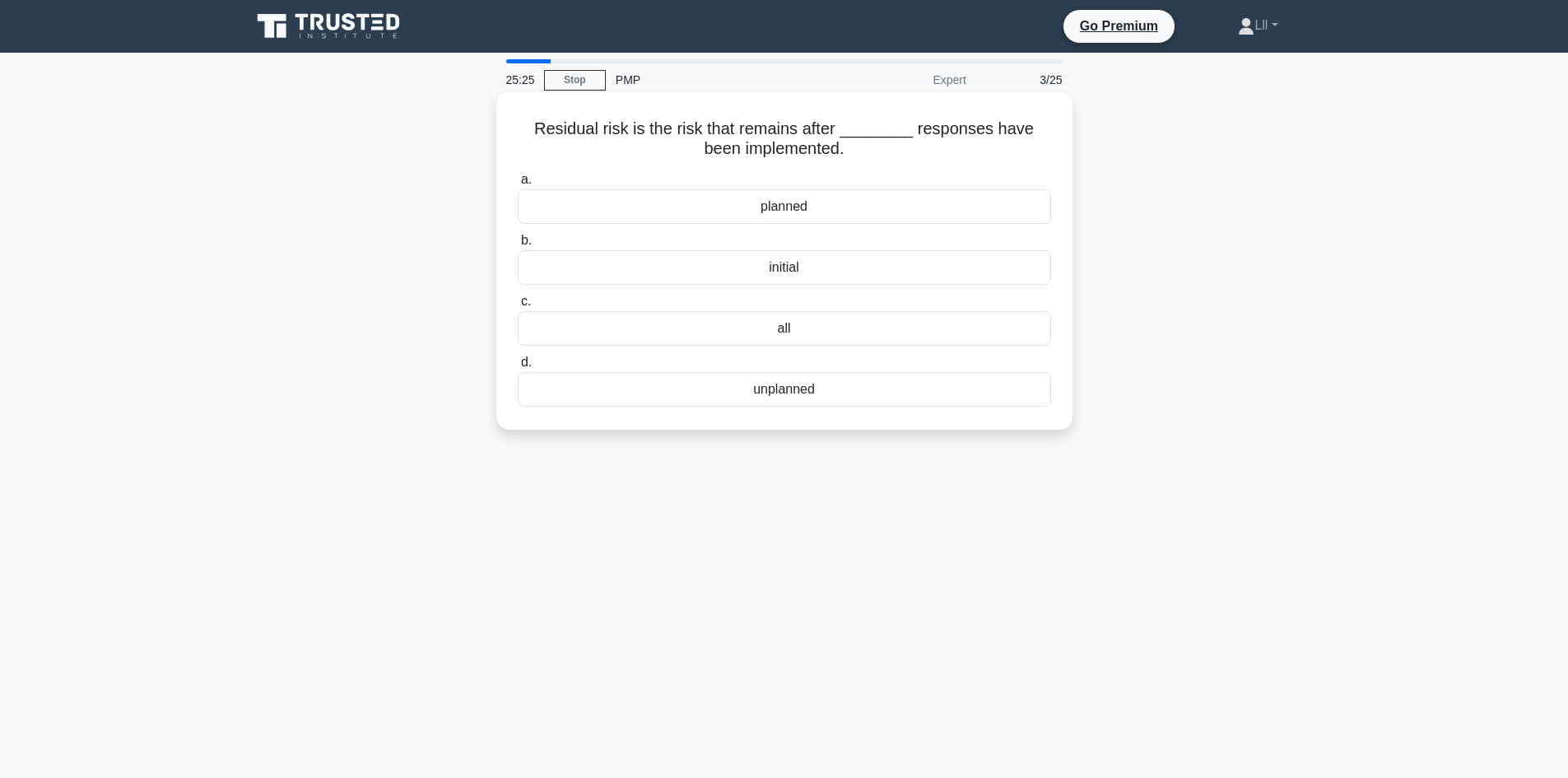
click at [712, 135] on h5 "Residual risk is the risk that remains after ________ responses have been imple…" at bounding box center [784, 139] width 537 height 41
click at [820, 206] on div "planned" at bounding box center [785, 206] width 534 height 34
click at [518, 185] on input "a. planned" at bounding box center [518, 180] width 0 height 11
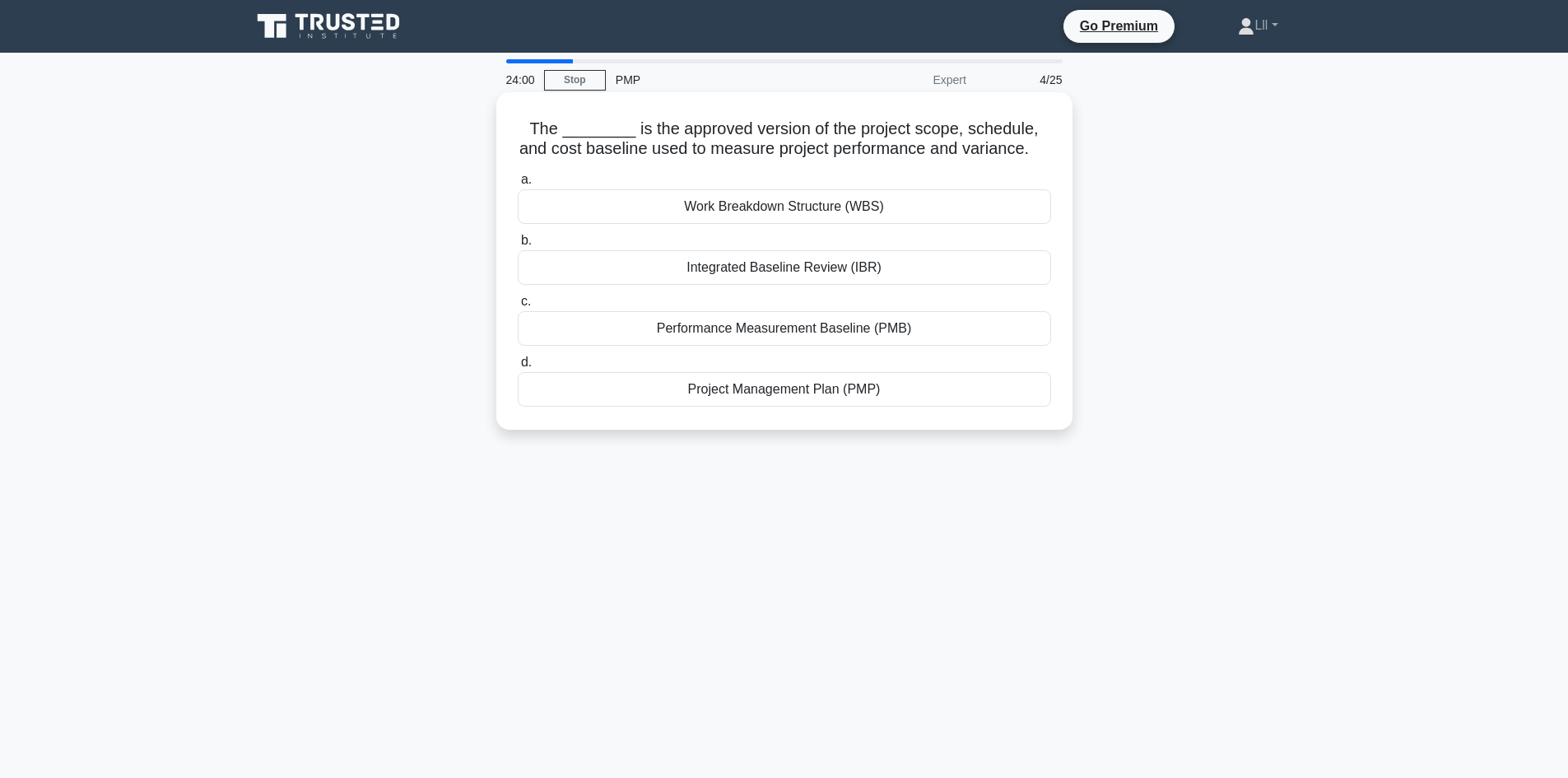
click at [827, 325] on div "Performance Measurement Baseline (PMB)" at bounding box center [785, 327] width 534 height 34
click at [518, 307] on input "c. Performance Measurement Baseline (PMB)" at bounding box center [518, 301] width 0 height 11
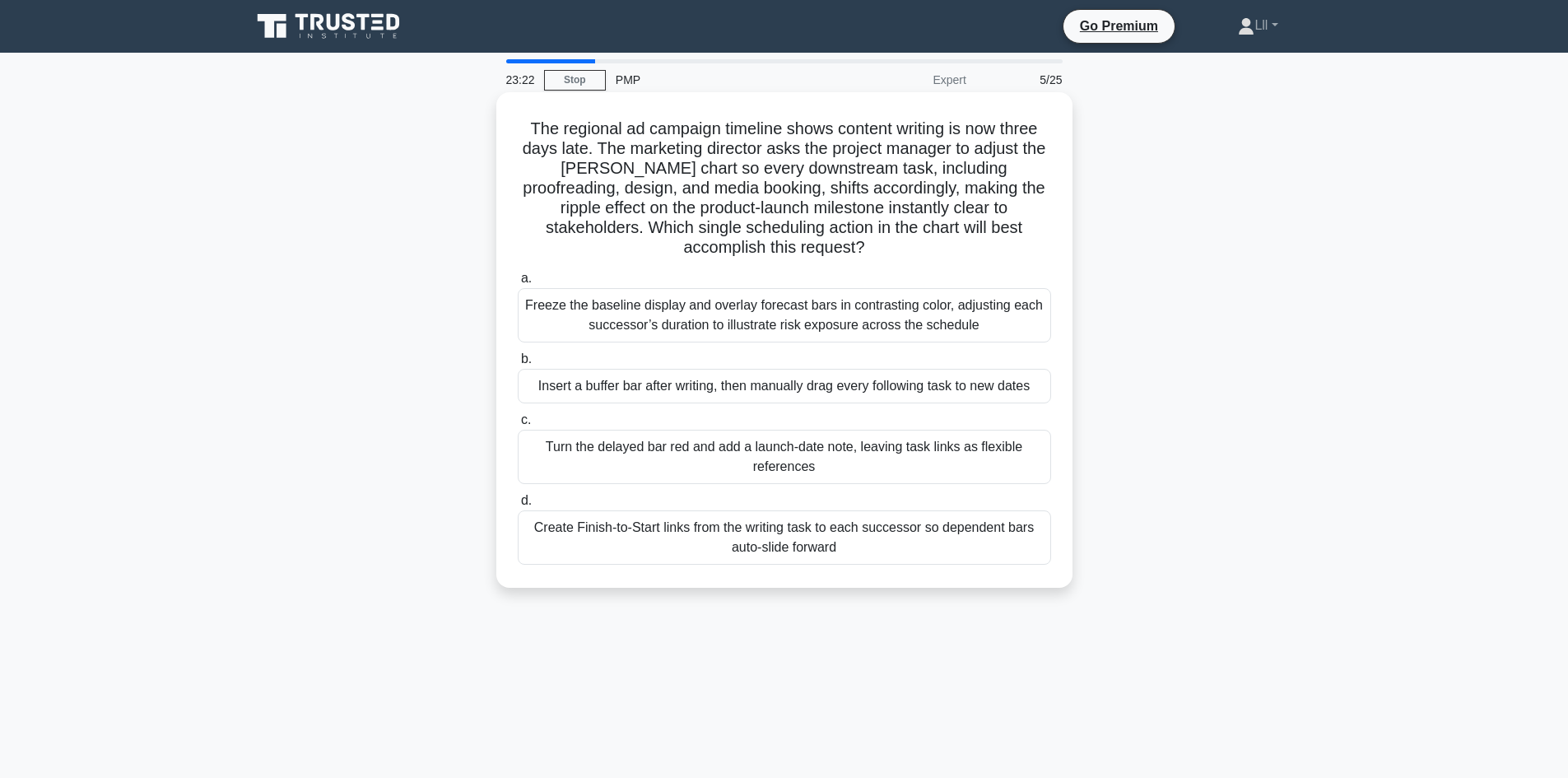
click at [732, 147] on h5 "The regional ad campaign timeline shows content writing is now three days late.…" at bounding box center [784, 188] width 537 height 140
drag, startPoint x: 611, startPoint y: 152, endPoint x: 847, endPoint y: 139, distance: 236.4
click at [847, 139] on h5 "The regional ad campaign timeline shows content writing is now three days late.…" at bounding box center [784, 188] width 537 height 140
click at [916, 157] on h5 "The regional ad campaign timeline shows content writing is now three days late.…" at bounding box center [784, 188] width 537 height 140
drag, startPoint x: 614, startPoint y: 148, endPoint x: 889, endPoint y: 156, distance: 275.1
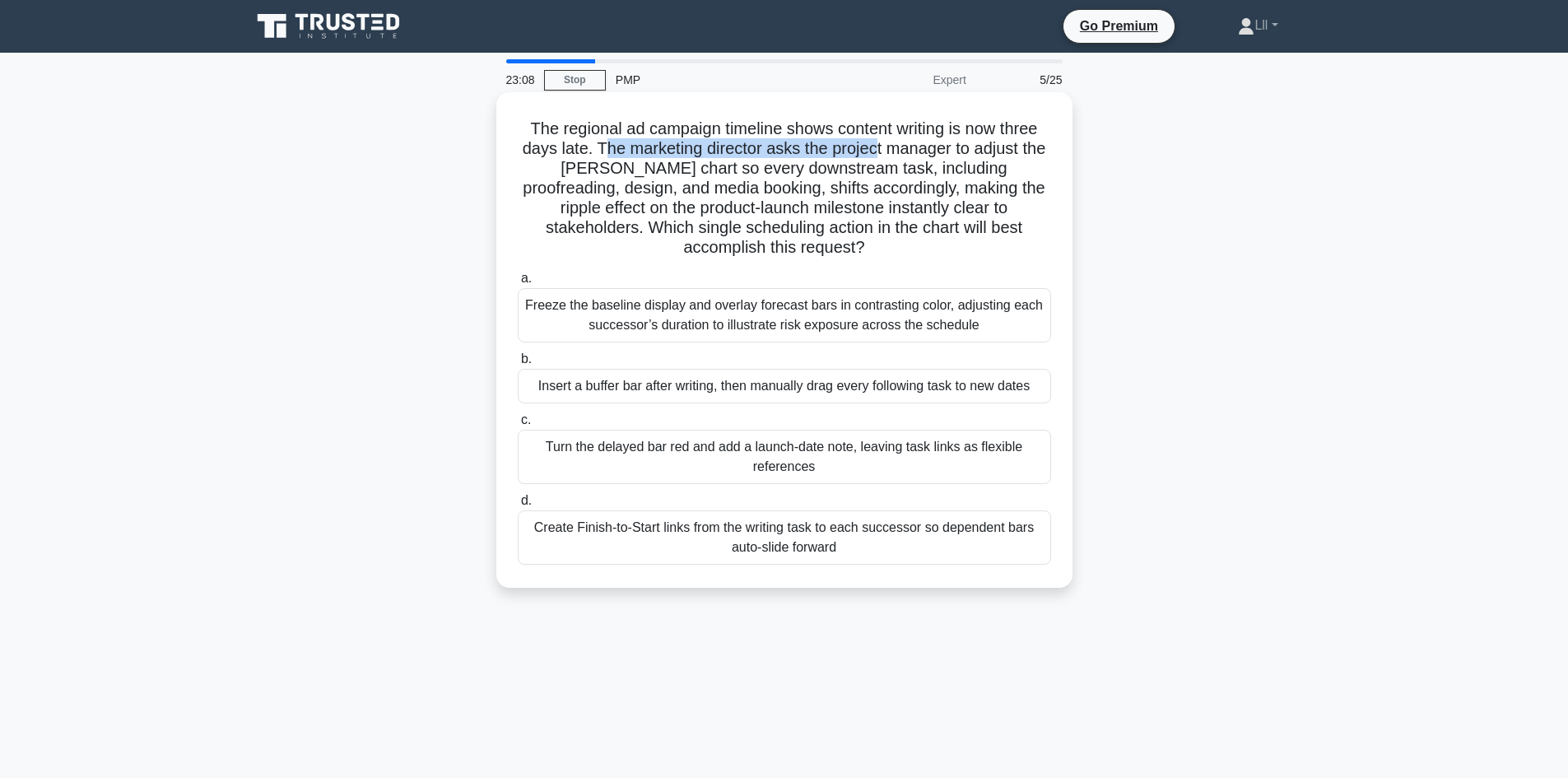
click at [889, 156] on h5 "The regional ad campaign timeline shows content writing is now three days late.…" at bounding box center [784, 188] width 537 height 140
click at [916, 153] on h5 "The regional ad campaign timeline shows content writing is now three days late.…" at bounding box center [784, 188] width 537 height 140
drag, startPoint x: 583, startPoint y: 172, endPoint x: 868, endPoint y: 169, distance: 285.0
click at [868, 169] on h5 "The regional ad campaign timeline shows content writing is now three days late.…" at bounding box center [784, 188] width 537 height 140
click at [904, 175] on h5 "The regional ad campaign timeline shows content writing is now three days late.…" at bounding box center [784, 188] width 537 height 140
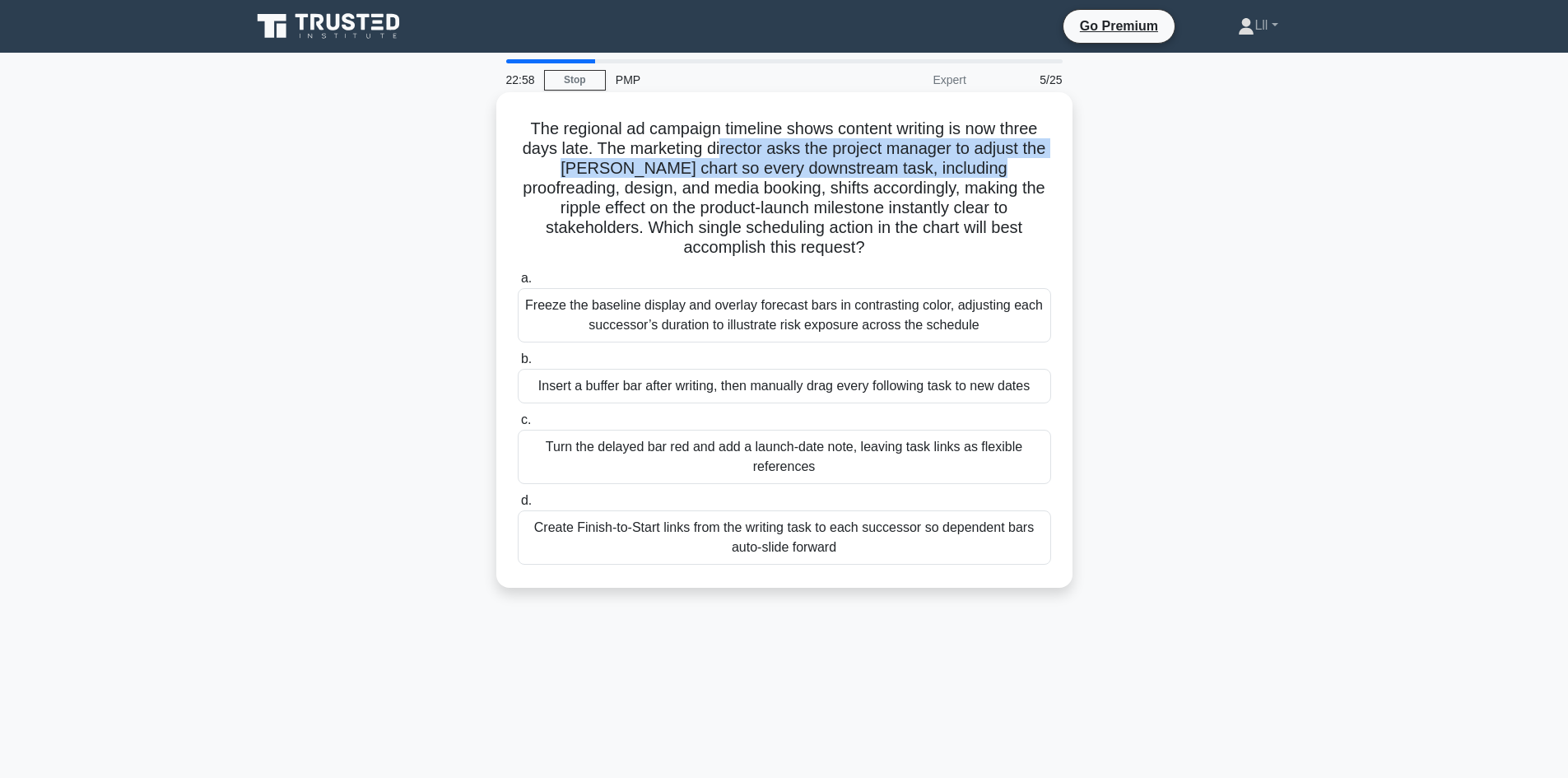
drag, startPoint x: 732, startPoint y: 159, endPoint x: 983, endPoint y: 177, distance: 251.6
click at [983, 177] on h5 "The regional ad campaign timeline shows content writing is now three days late.…" at bounding box center [784, 188] width 537 height 140
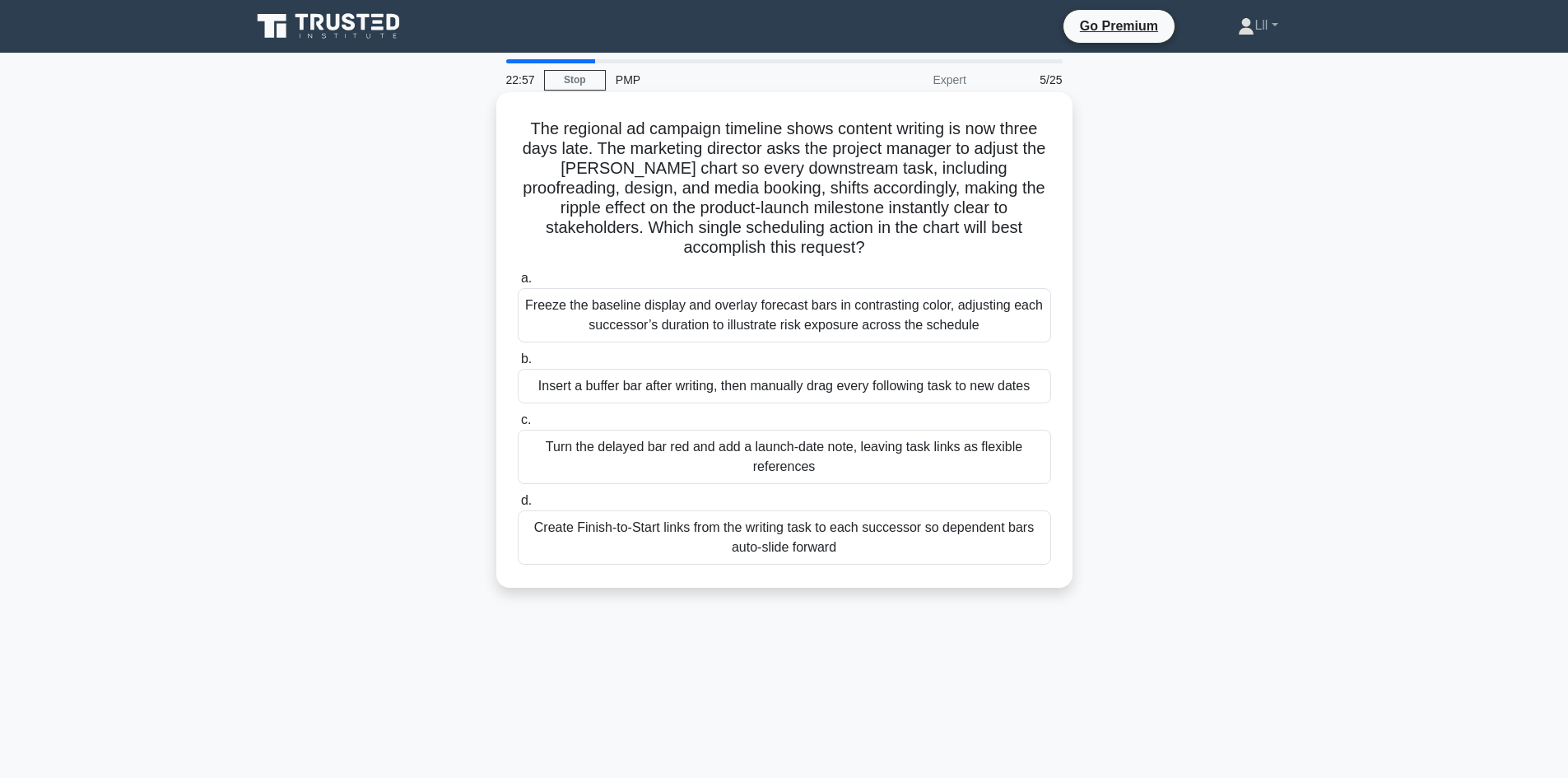
click at [1035, 197] on h5 "The regional ad campaign timeline shows content writing is now three days late.…" at bounding box center [784, 188] width 537 height 140
drag, startPoint x: 663, startPoint y: 147, endPoint x: 857, endPoint y: 153, distance: 194.1
click at [857, 153] on h5 "The regional ad campaign timeline shows content writing is now three days late.…" at bounding box center [784, 188] width 537 height 140
drag, startPoint x: 899, startPoint y: 141, endPoint x: 1005, endPoint y: 156, distance: 107.1
click at [1005, 156] on h5 "The regional ad campaign timeline shows content writing is now three days late.…" at bounding box center [784, 188] width 537 height 140
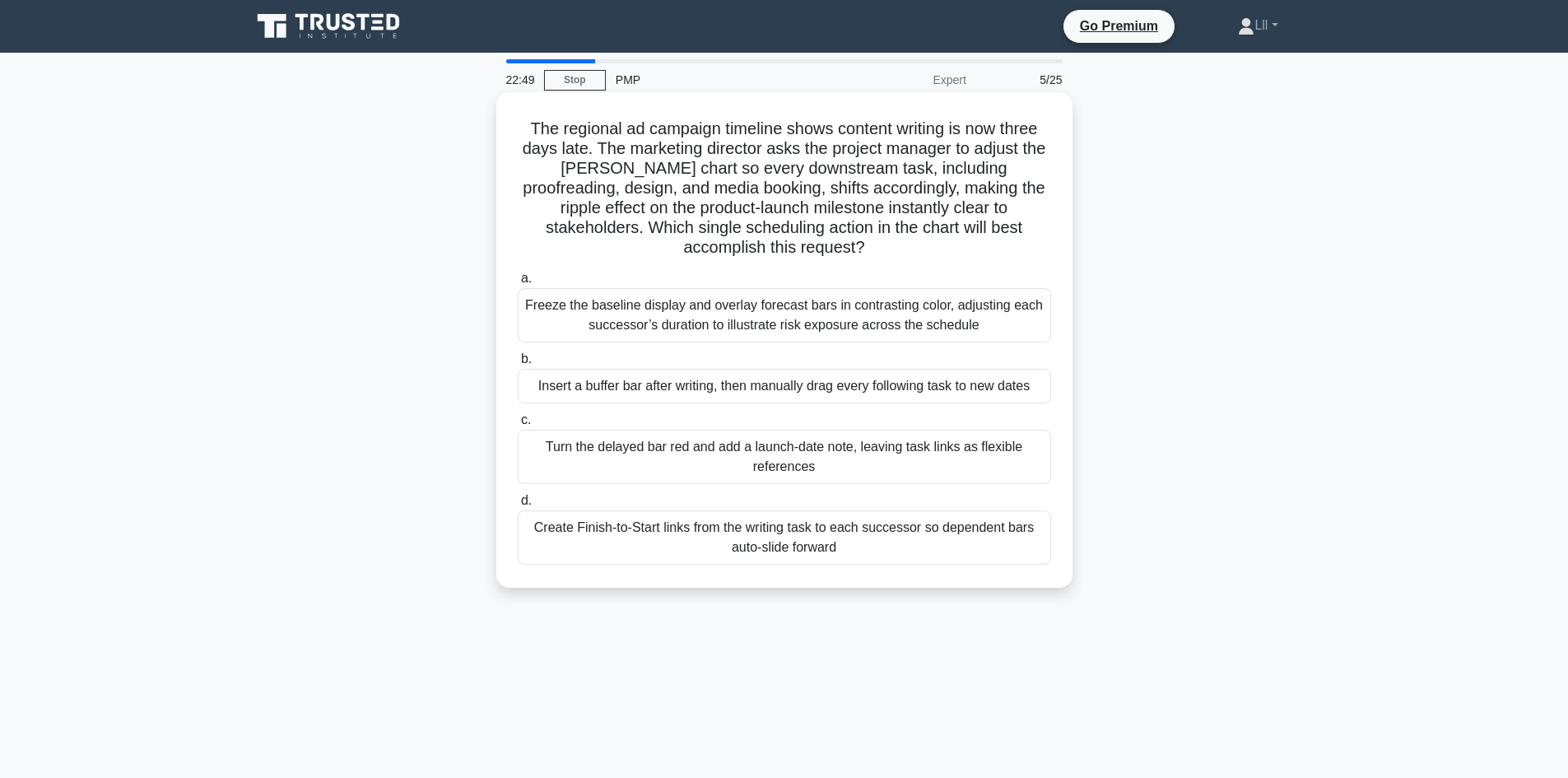
click at [719, 162] on h5 "The regional ad campaign timeline shows content writing is now three days late.…" at bounding box center [784, 188] width 537 height 140
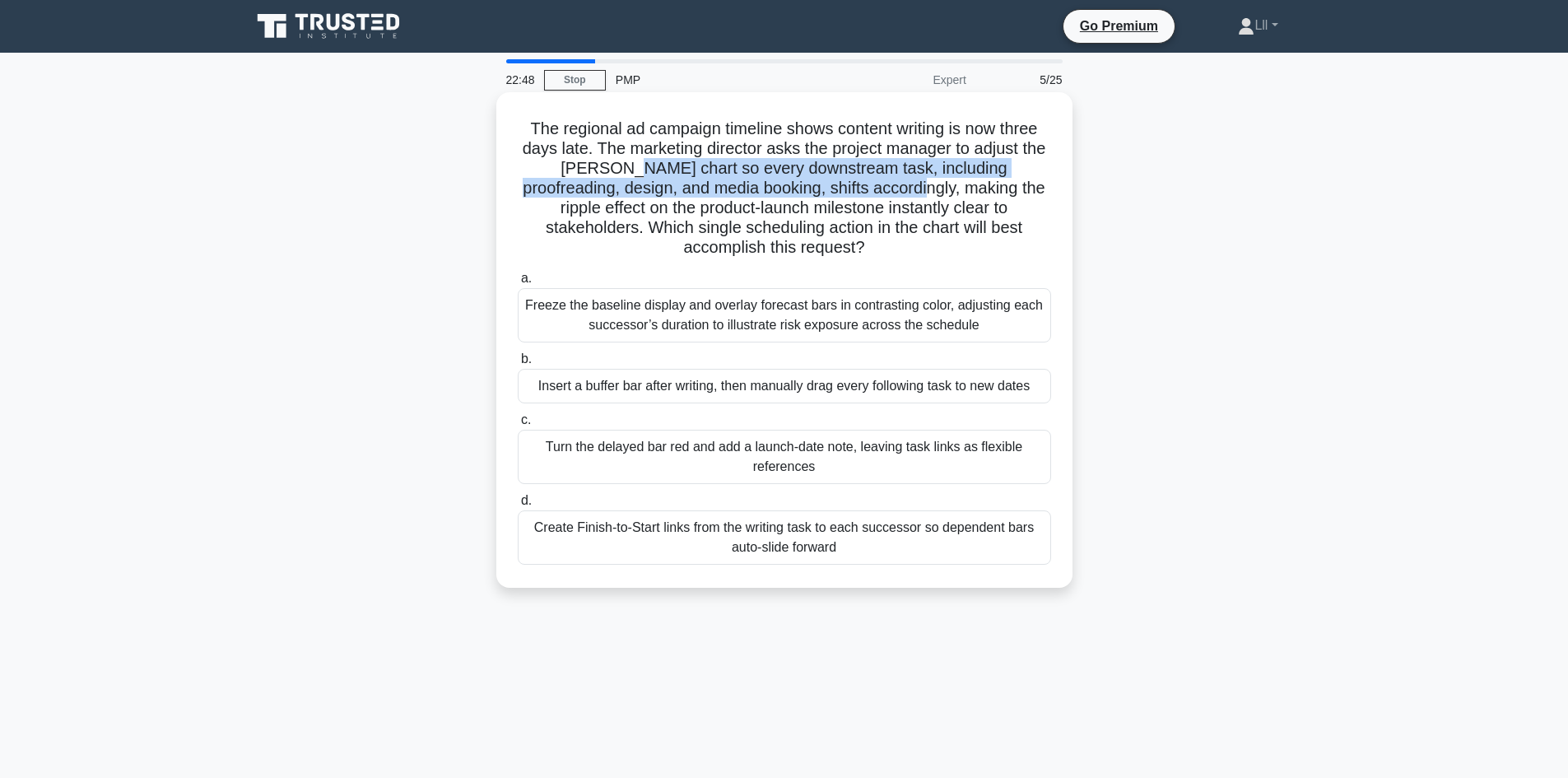
drag, startPoint x: 632, startPoint y: 169, endPoint x: 893, endPoint y: 198, distance: 262.6
click at [893, 198] on h5 "The regional ad campaign timeline shows content writing is now three days late.…" at bounding box center [784, 188] width 537 height 140
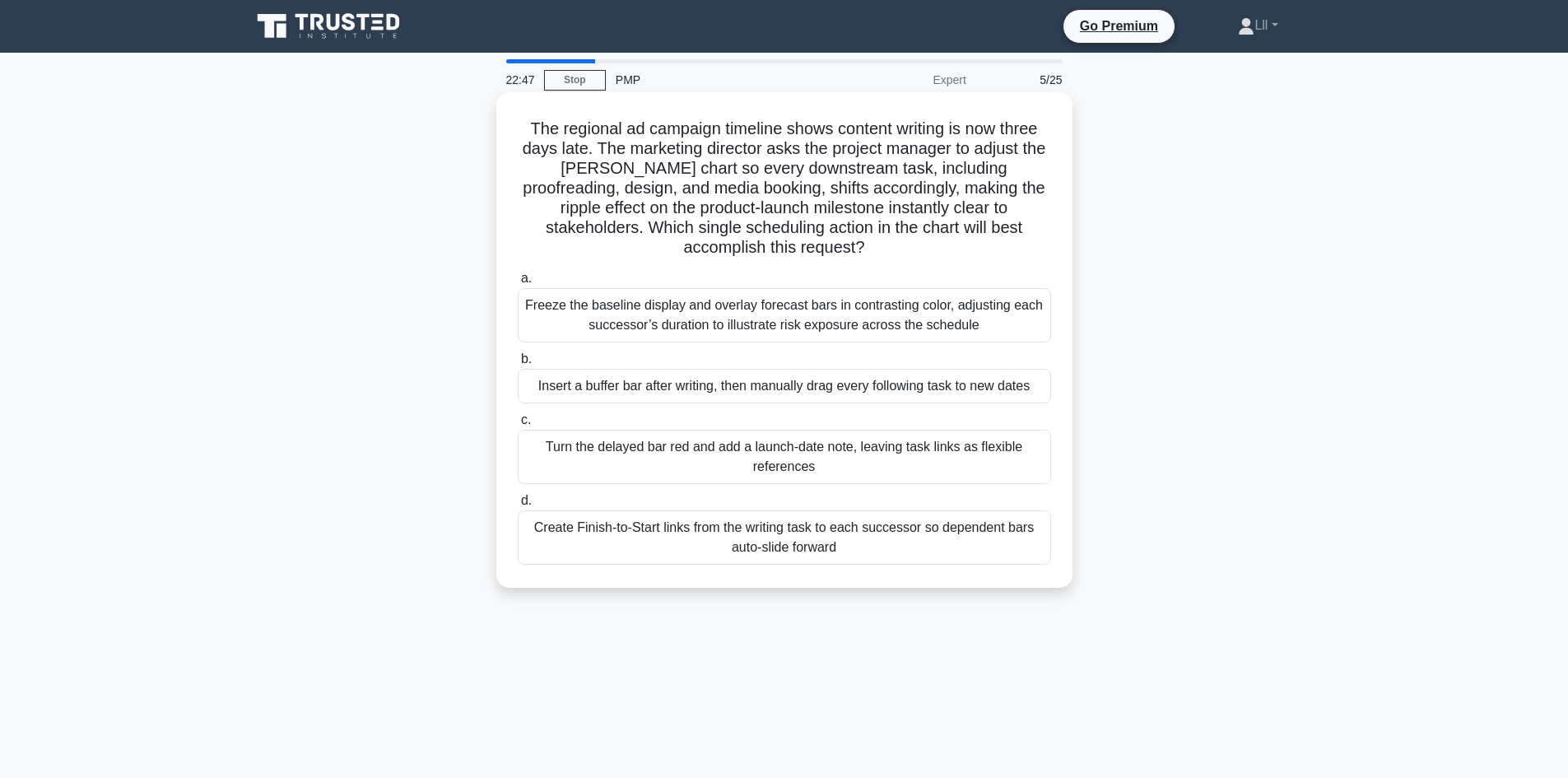
click at [814, 199] on h5 "The regional ad campaign timeline shows content writing is now three days late.…" at bounding box center [784, 188] width 537 height 140
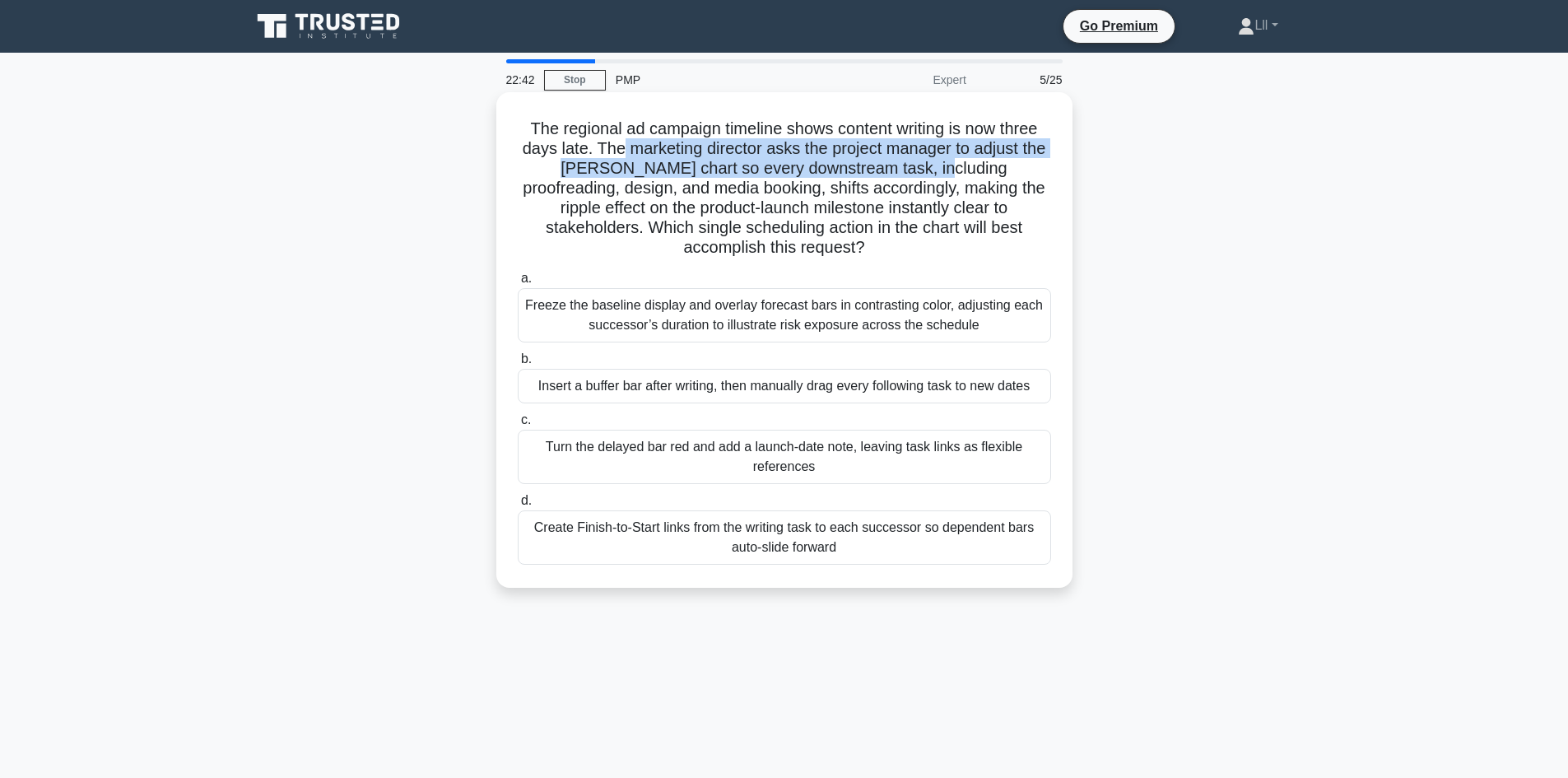
drag, startPoint x: 633, startPoint y: 152, endPoint x: 936, endPoint y: 162, distance: 303.2
click at [936, 162] on h5 "The regional ad campaign timeline shows content writing is now three days late.…" at bounding box center [784, 188] width 537 height 140
click at [915, 169] on h5 "The regional ad campaign timeline shows content writing is now three days late.…" at bounding box center [784, 188] width 537 height 140
drag, startPoint x: 654, startPoint y: 151, endPoint x: 957, endPoint y: 148, distance: 303.0
click at [957, 148] on h5 "The regional ad campaign timeline shows content writing is now three days late.…" at bounding box center [784, 188] width 537 height 140
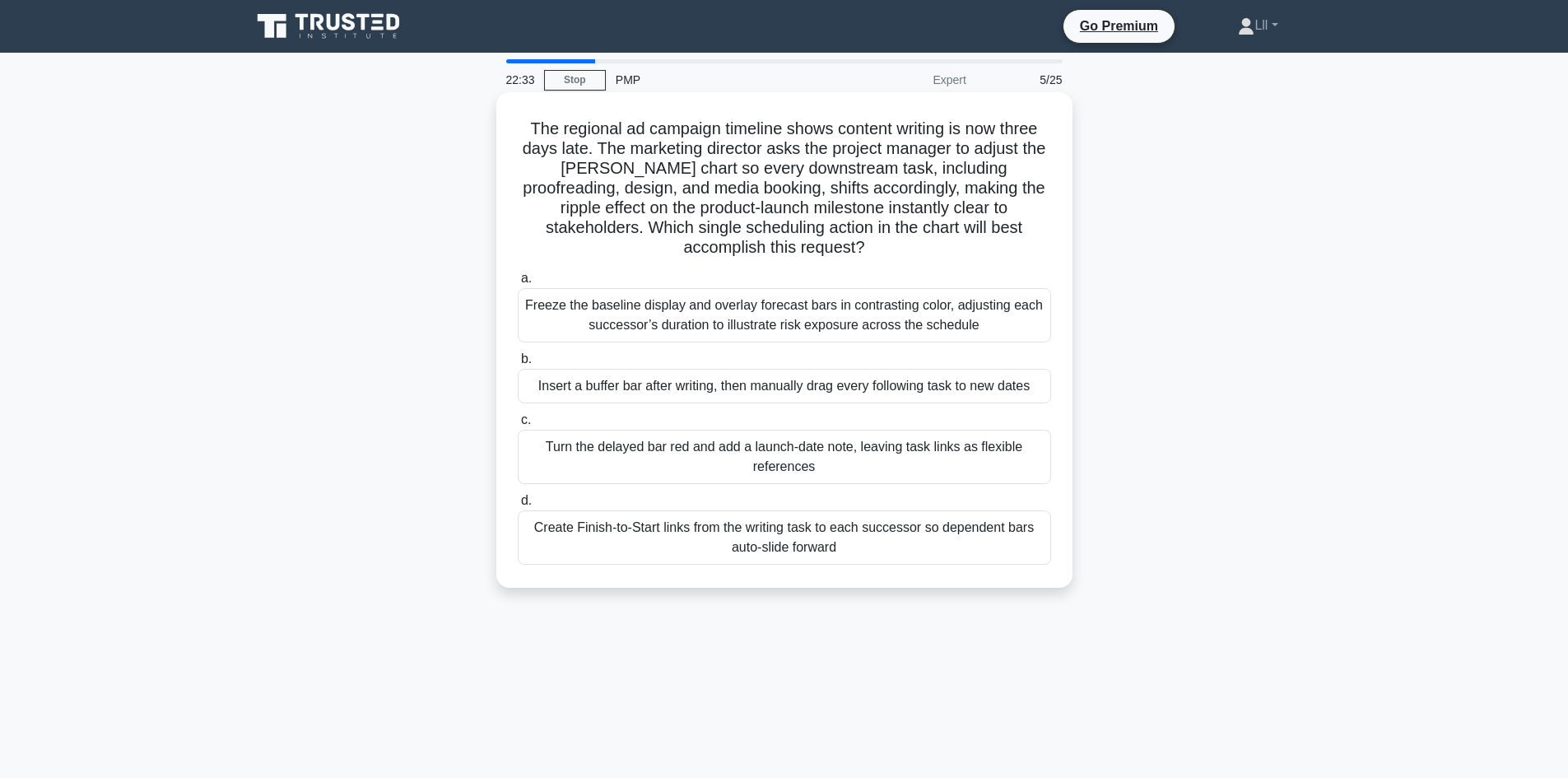
click at [916, 175] on h5 "The regional ad campaign timeline shows content writing is now three days late.…" at bounding box center [784, 188] width 537 height 140
drag, startPoint x: 623, startPoint y: 169, endPoint x: 833, endPoint y: 166, distance: 210.0
click at [833, 166] on h5 "The regional ad campaign timeline shows content writing is now three days late.…" at bounding box center [784, 188] width 537 height 140
click at [801, 189] on h5 "The regional ad campaign timeline shows content writing is now three days late.…" at bounding box center [784, 188] width 537 height 140
click at [747, 153] on h5 "The regional ad campaign timeline shows content writing is now three days late.…" at bounding box center [784, 188] width 537 height 140
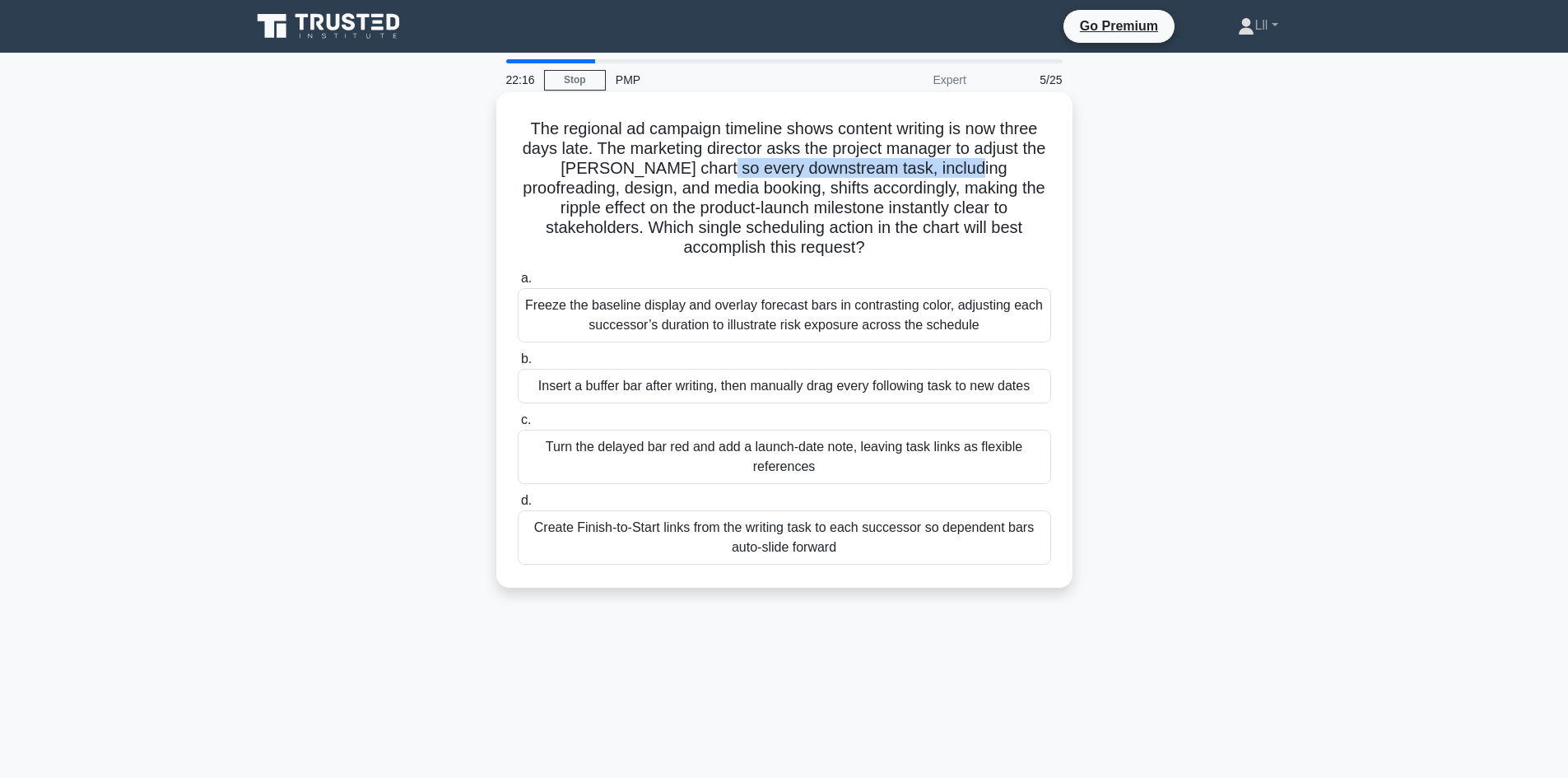
drag, startPoint x: 707, startPoint y: 172, endPoint x: 966, endPoint y: 177, distance: 259.0
click at [966, 177] on h5 "The regional ad campaign timeline shows content writing is now three days late.…" at bounding box center [784, 188] width 537 height 140
click at [966, 188] on h5 "The regional ad campaign timeline shows content writing is now three days late.…" at bounding box center [784, 188] width 537 height 140
drag, startPoint x: 841, startPoint y: 222, endPoint x: 998, endPoint y: 227, distance: 157.1
click at [998, 227] on h5 "The regional ad campaign timeline shows content writing is now three days late.…" at bounding box center [784, 188] width 537 height 140
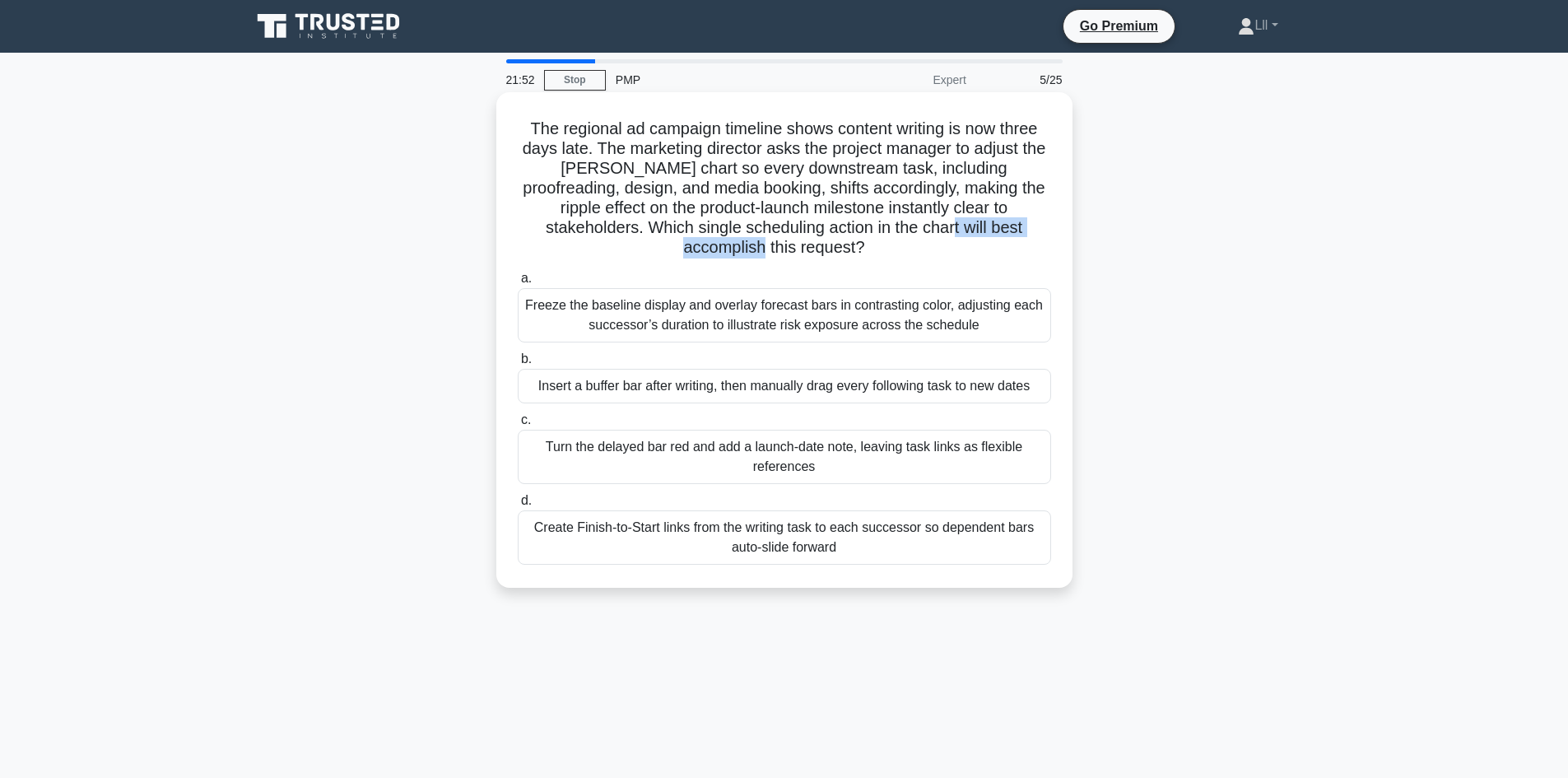
click at [998, 227] on h5 "The regional ad campaign timeline shows content writing is now three days late.…" at bounding box center [784, 188] width 537 height 140
click at [821, 540] on div "Create Finish-to-Start links from the writing task to each successor so depende…" at bounding box center [785, 538] width 534 height 55
click at [518, 506] on input "d. Create Finish-to-Start links from the writing task to each successor so depe…" at bounding box center [518, 500] width 0 height 11
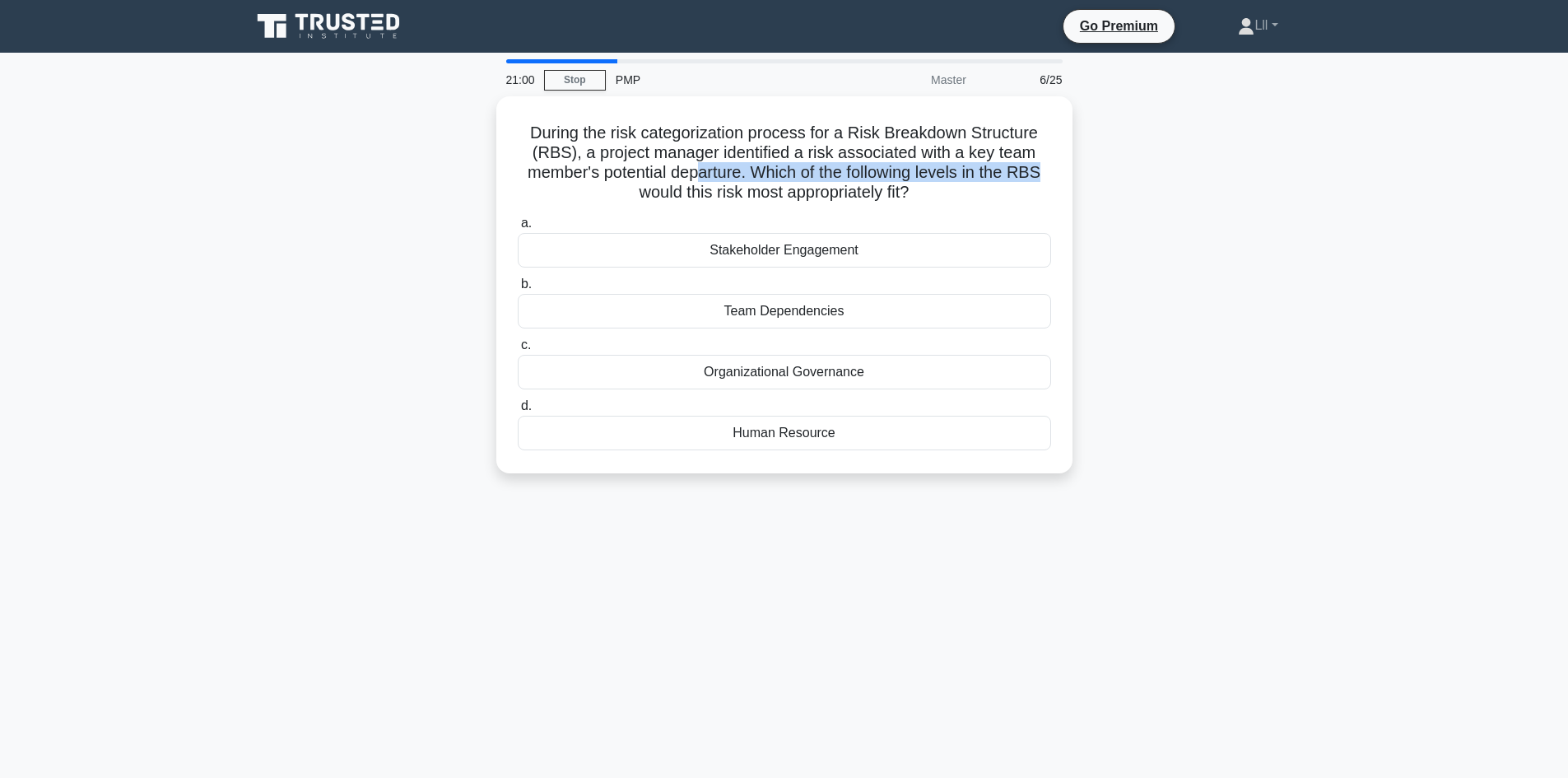
drag, startPoint x: 697, startPoint y: 164, endPoint x: 1080, endPoint y: 175, distance: 383.2
click at [1080, 175] on div "During the risk categorization process for a Risk Breakdown Structure (RBS), a …" at bounding box center [785, 295] width 1087 height 397
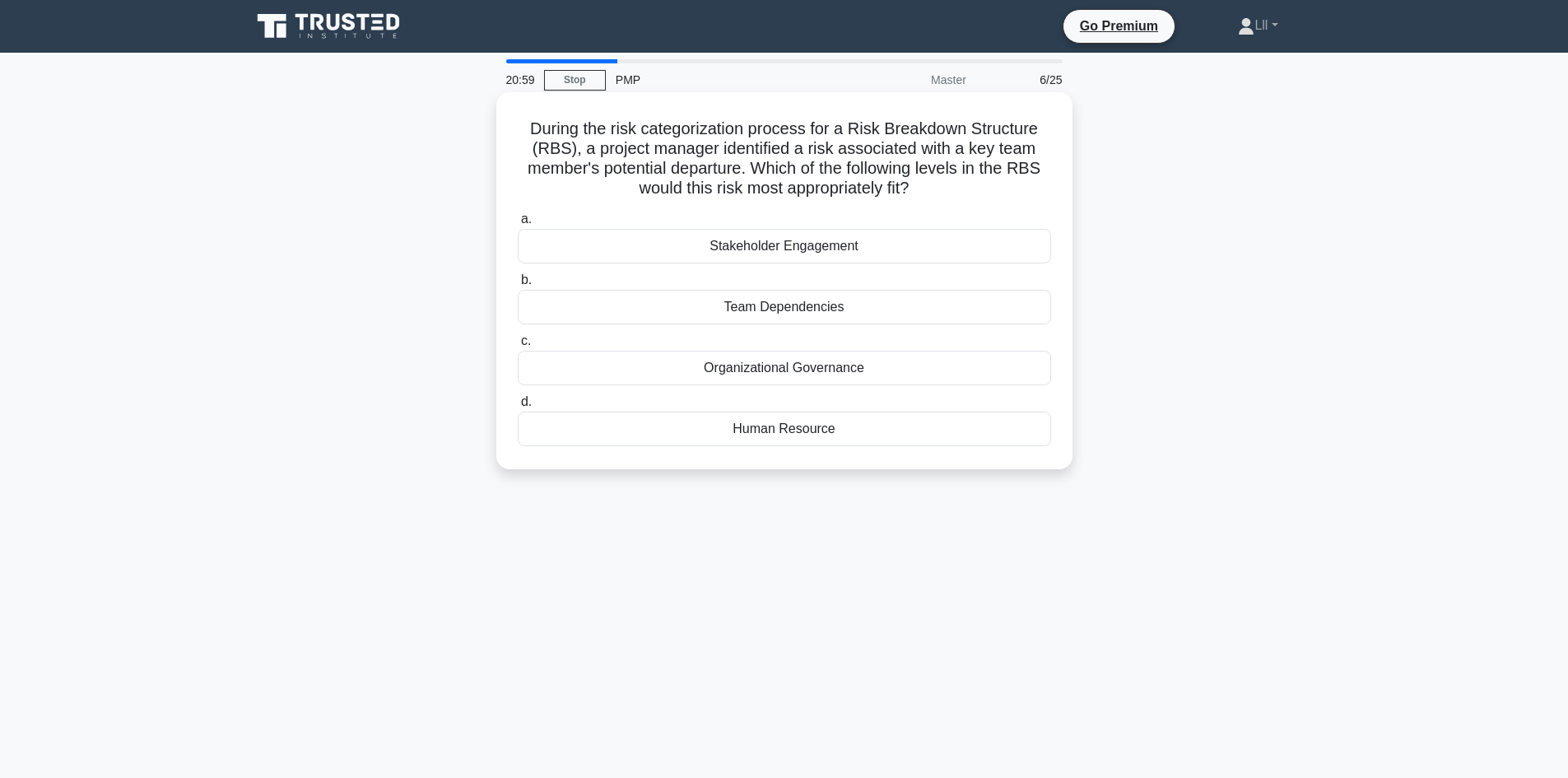
click at [955, 190] on h5 "During the risk categorization process for a Risk Breakdown Structure (RBS), a …" at bounding box center [784, 158] width 537 height 81
click at [899, 188] on h5 "During the risk categorization process for a Risk Breakdown Structure (RBS), a …" at bounding box center [784, 158] width 537 height 81
click at [872, 425] on div "Human Resource" at bounding box center [785, 428] width 534 height 34
click at [518, 408] on input "d. Human Resource" at bounding box center [518, 402] width 0 height 11
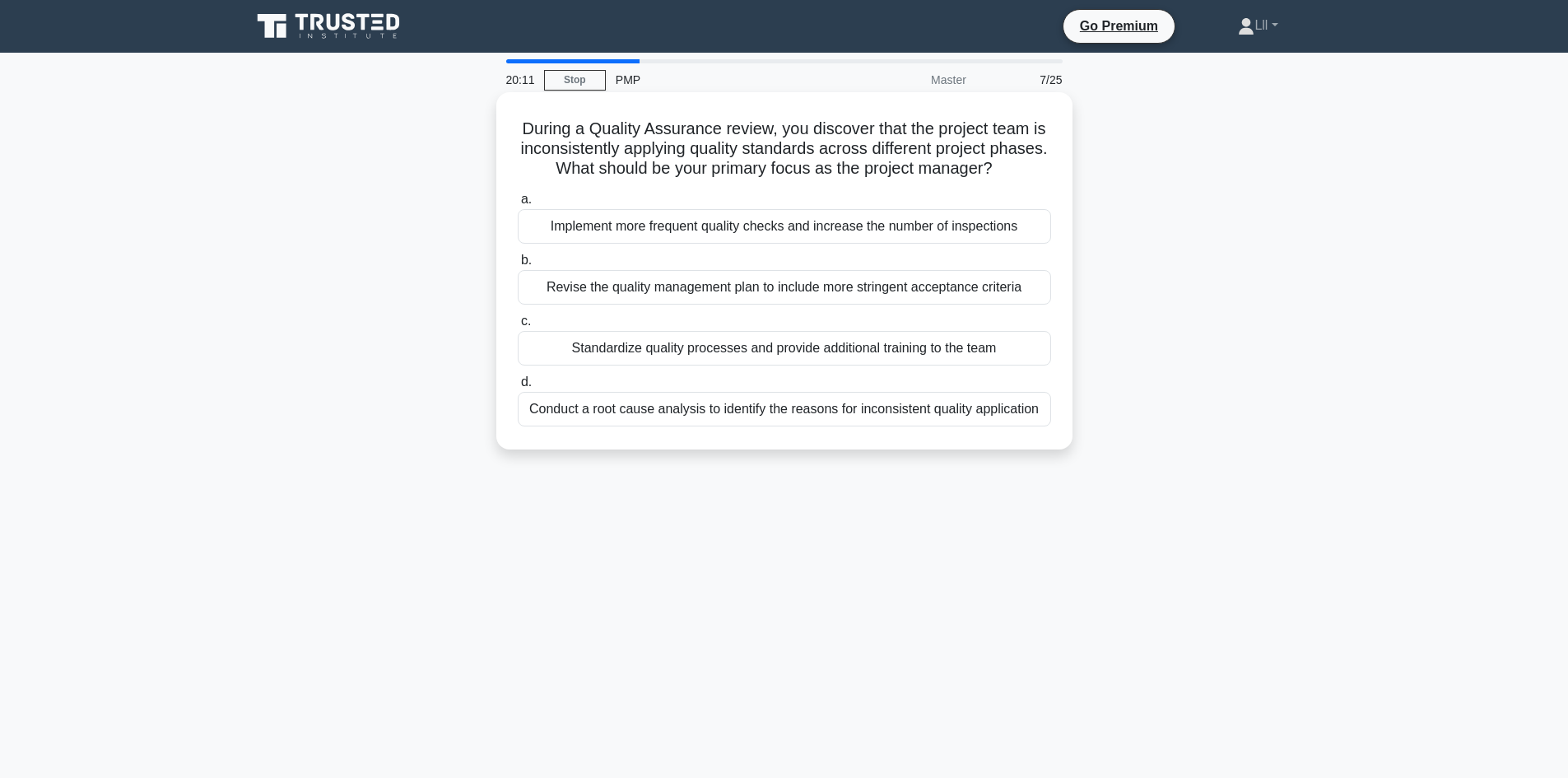
click at [784, 415] on div "Conduct a root cause analysis to identify the reasons for inconsistent quality …" at bounding box center [785, 409] width 534 height 34
click at [518, 388] on input "d. Conduct a root cause analysis to identify the reasons for inconsistent quali…" at bounding box center [518, 382] width 0 height 11
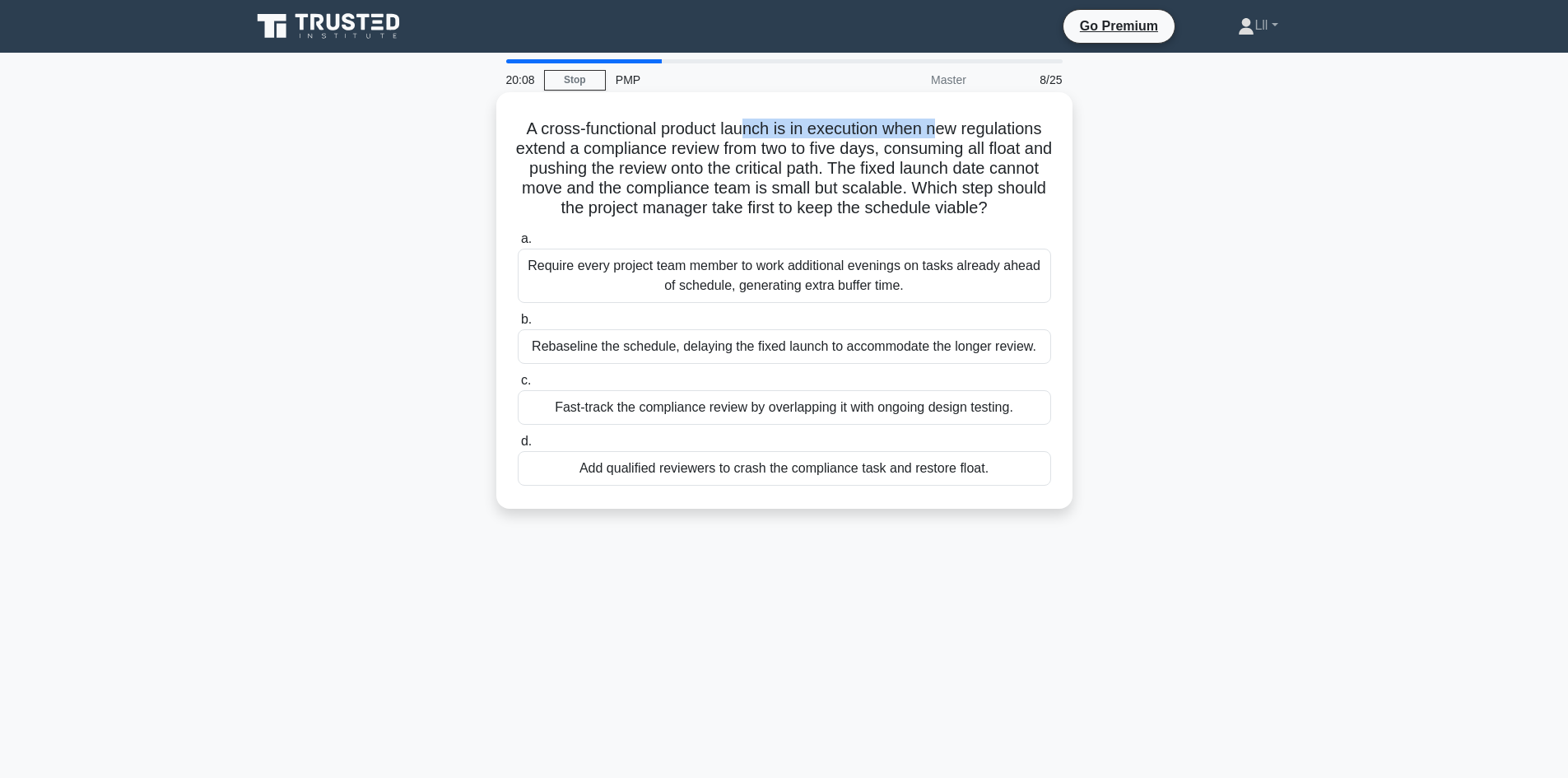
drag, startPoint x: 743, startPoint y: 135, endPoint x: 945, endPoint y: 135, distance: 202.0
click at [945, 135] on h5 "A cross-functional product launch is in execution when new regulations extend a…" at bounding box center [784, 168] width 537 height 101
click at [940, 153] on h5 "A cross-functional product launch is in execution when new regulations extend a…" at bounding box center [784, 168] width 537 height 101
drag, startPoint x: 889, startPoint y: 123, endPoint x: 995, endPoint y: 138, distance: 107.1
click at [995, 138] on h5 "A cross-functional product launch is in execution when new regulations extend a…" at bounding box center [784, 168] width 537 height 101
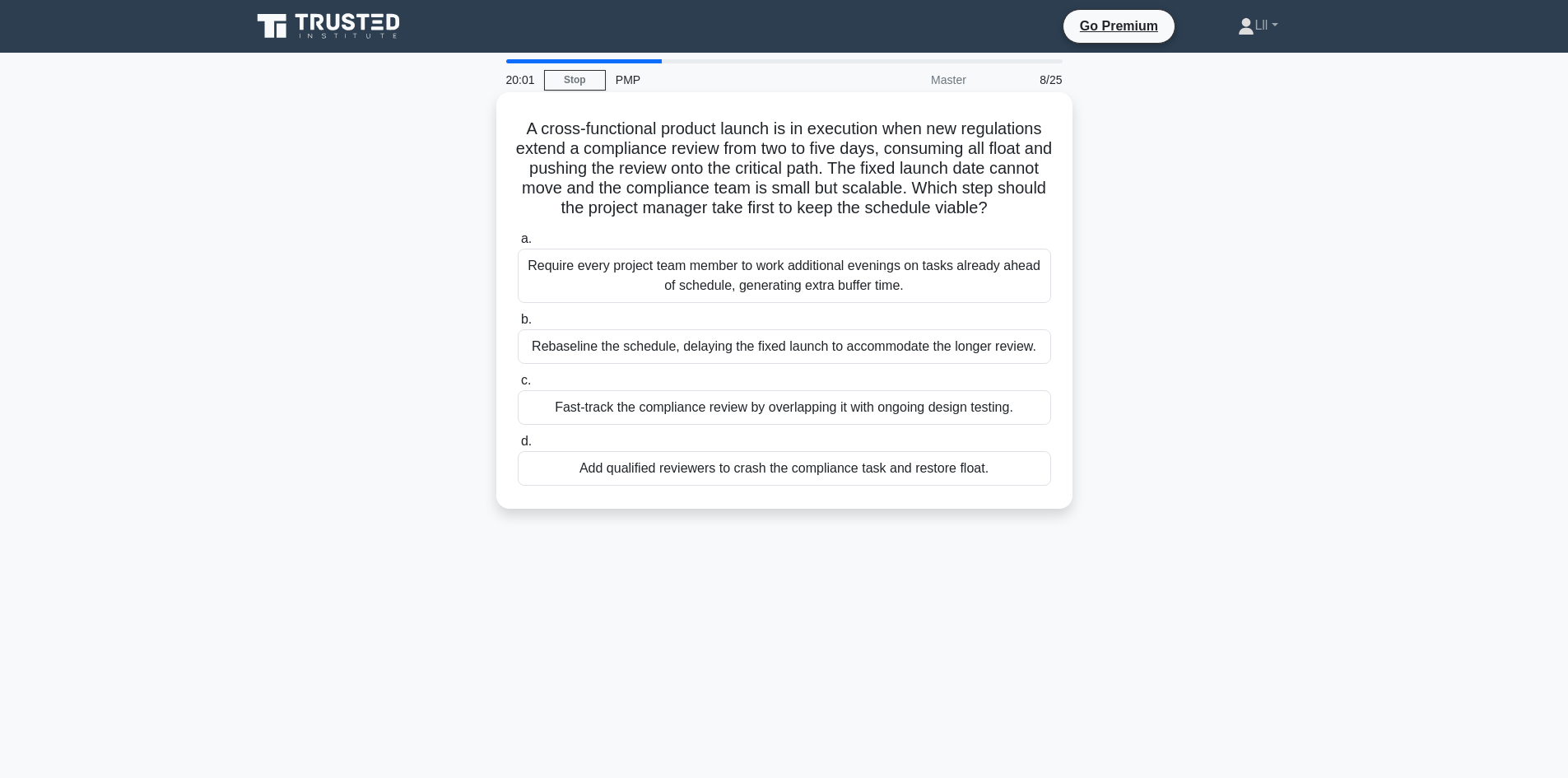
click at [978, 151] on h5 "A cross-functional product launch is in execution when new regulations extend a…" at bounding box center [784, 168] width 537 height 101
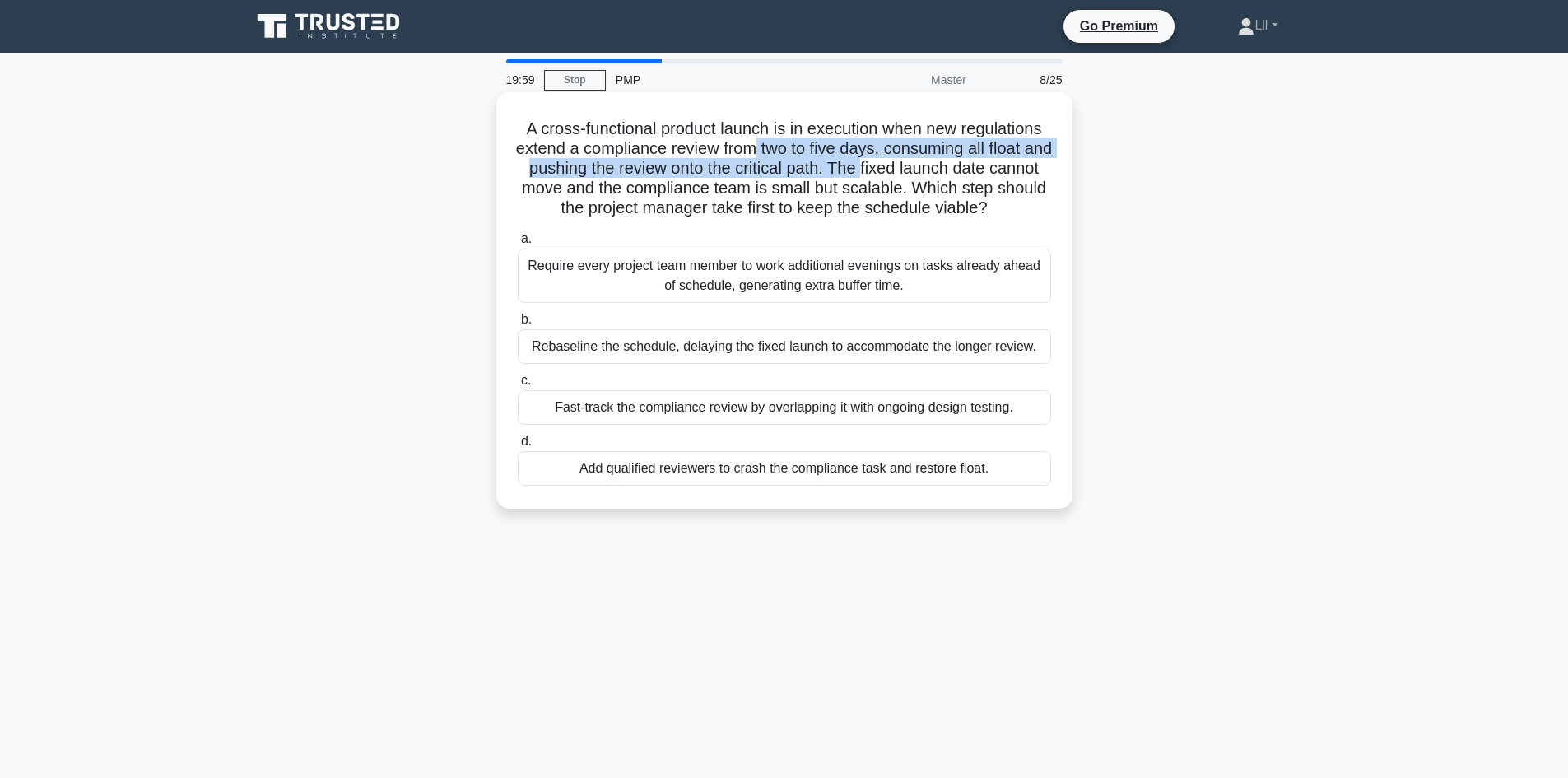
drag, startPoint x: 821, startPoint y: 149, endPoint x: 910, endPoint y: 160, distance: 89.7
click at [910, 160] on h5 "A cross-functional product launch is in execution when new regulations extend a…" at bounding box center [784, 168] width 537 height 101
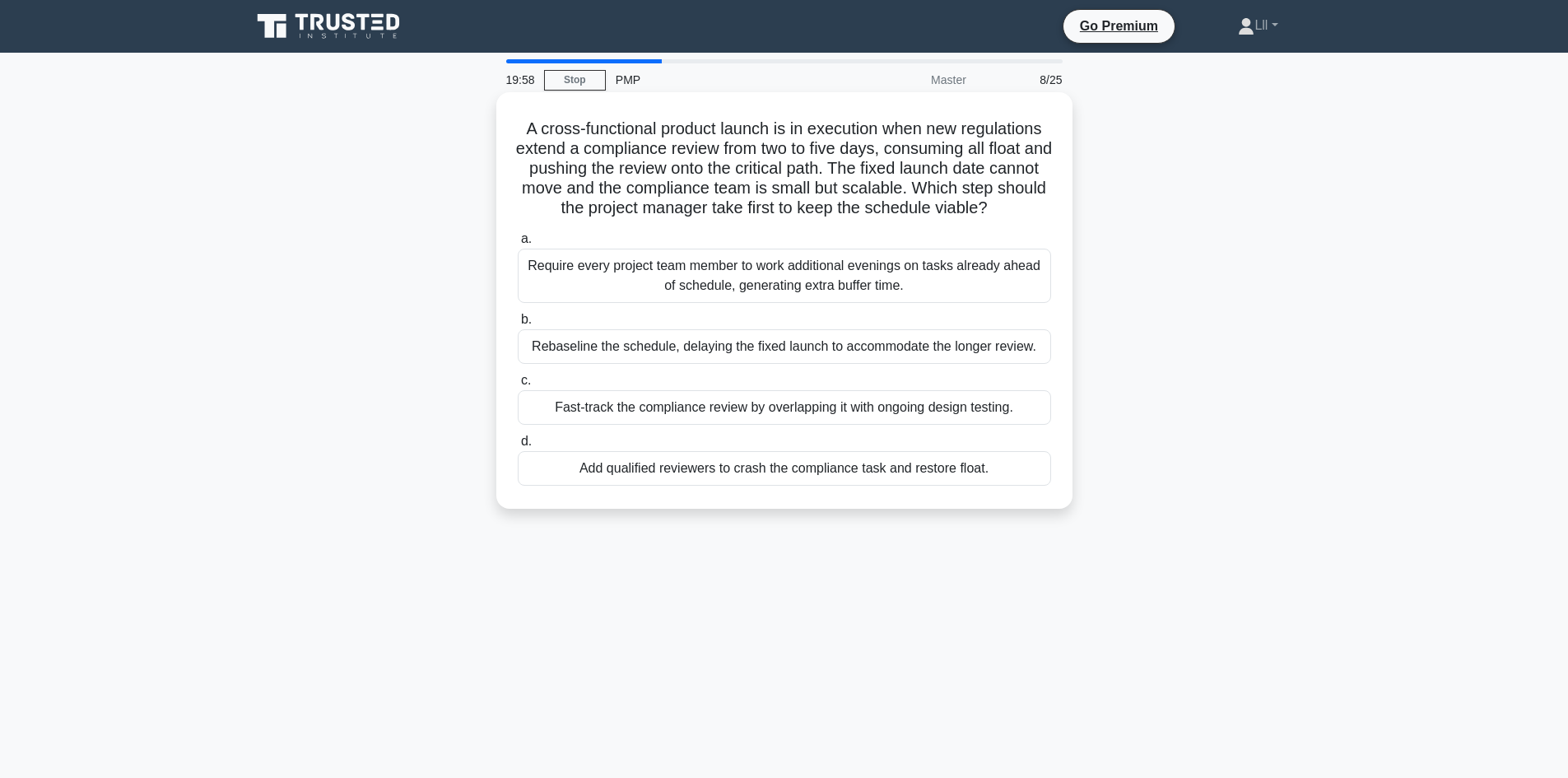
click at [940, 177] on h5 "A cross-functional product launch is in execution when new regulations extend a…" at bounding box center [784, 168] width 537 height 101
drag, startPoint x: 649, startPoint y: 159, endPoint x: 890, endPoint y: 159, distance: 241.0
click at [890, 159] on h5 "A cross-functional product launch is in execution when new regulations extend a…" at bounding box center [784, 168] width 537 height 101
click at [930, 159] on h5 "A cross-functional product launch is in execution when new regulations extend a…" at bounding box center [784, 168] width 537 height 101
drag, startPoint x: 627, startPoint y: 135, endPoint x: 946, endPoint y: 136, distance: 319.0
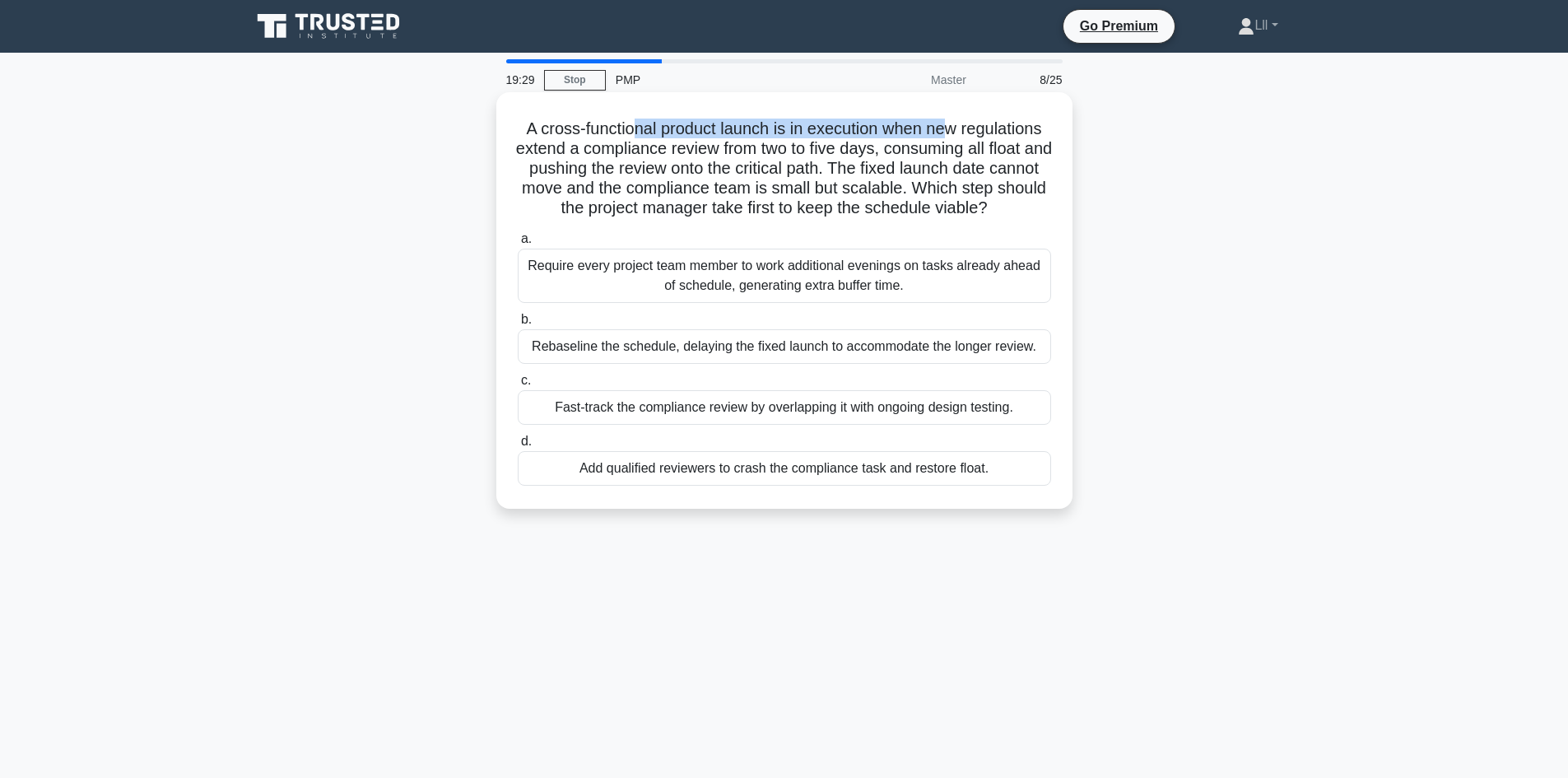
click at [946, 136] on h5 "A cross-functional product launch is in execution when new regulations extend a…" at bounding box center [784, 168] width 537 height 101
click at [785, 143] on h5 "A cross-functional product launch is in execution when new regulations extend a…" at bounding box center [784, 168] width 537 height 101
drag, startPoint x: 587, startPoint y: 145, endPoint x: 791, endPoint y: 154, distance: 204.2
click at [791, 154] on h5 "A cross-functional product launch is in execution when new regulations extend a…" at bounding box center [784, 168] width 537 height 101
click at [857, 160] on h5 "A cross-functional product launch is in execution when new regulations extend a…" at bounding box center [784, 168] width 537 height 101
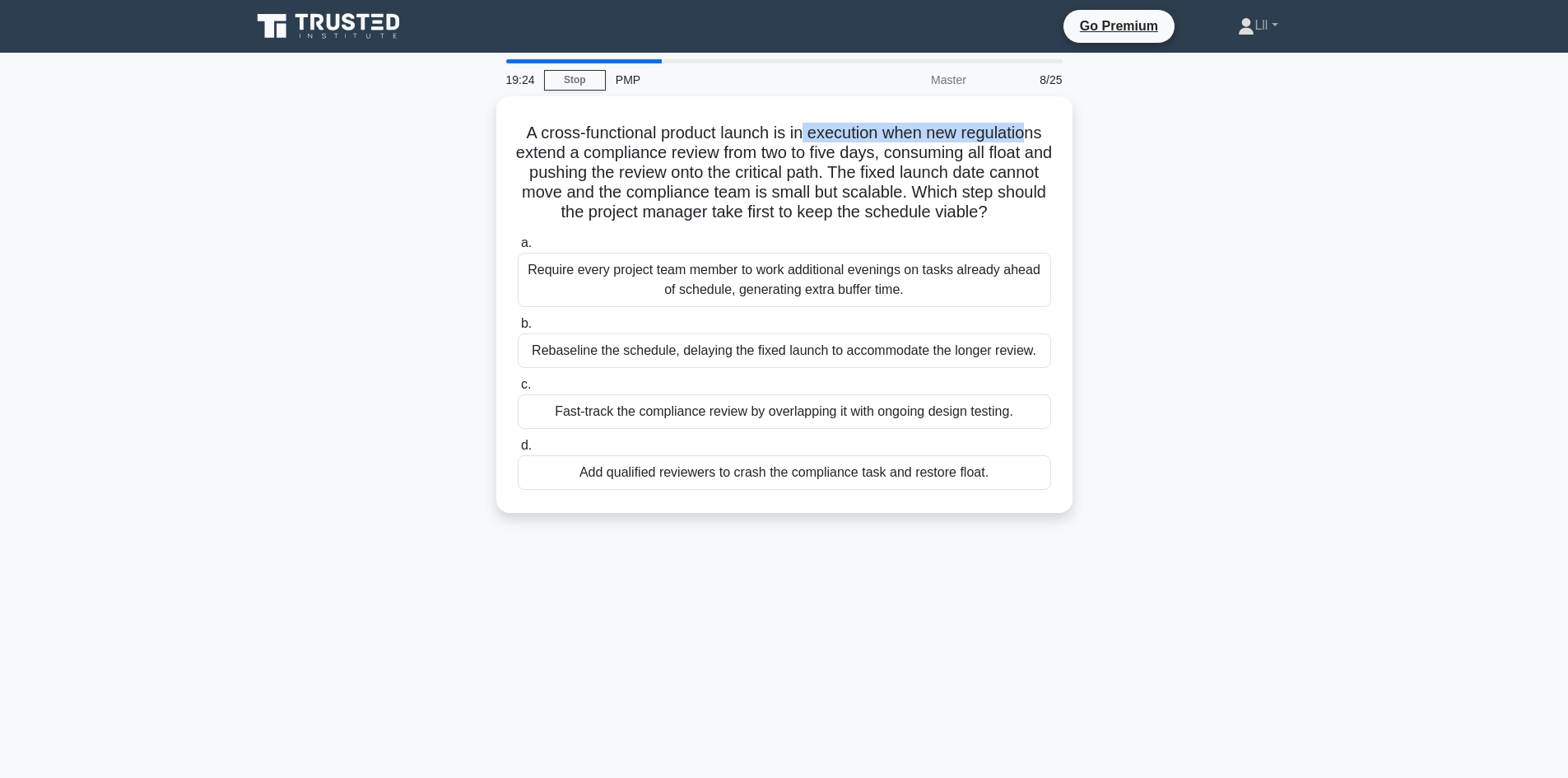
drag, startPoint x: 990, startPoint y: 128, endPoint x: 1093, endPoint y: 133, distance: 103.1
click at [1093, 133] on div "A cross-functional product launch is in execution when new regulations extend a…" at bounding box center [785, 315] width 1087 height 436
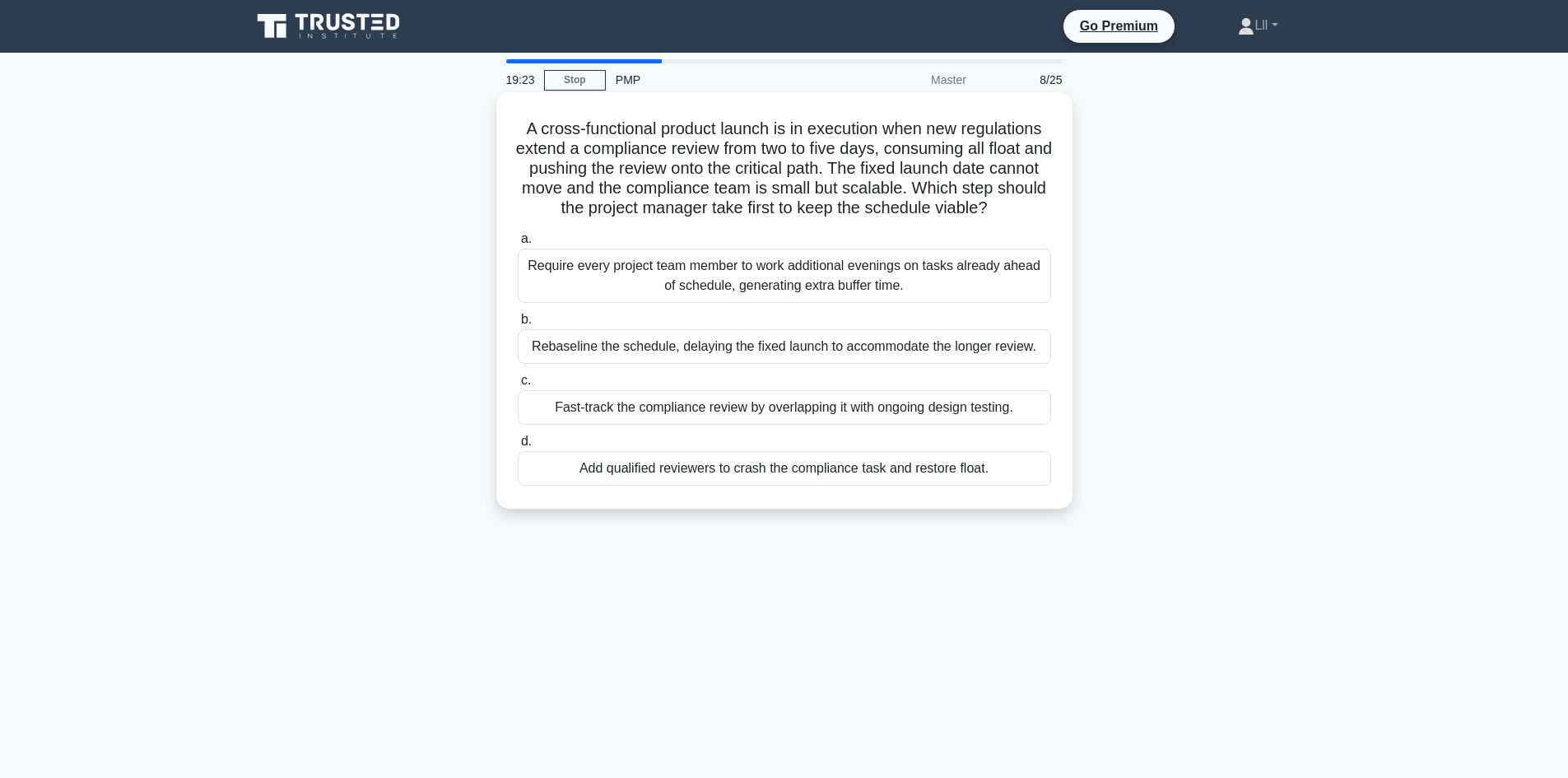
click at [993, 165] on h5 "A cross-functional product launch is in execution when new regulations extend a…" at bounding box center [784, 168] width 537 height 101
drag, startPoint x: 629, startPoint y: 150, endPoint x: 882, endPoint y: 150, distance: 253.0
click at [882, 150] on h5 "A cross-functional product launch is in execution when new regulations extend a…" at bounding box center [784, 168] width 537 height 101
click at [957, 158] on h5 "A cross-functional product launch is in execution when new regulations extend a…" at bounding box center [784, 168] width 537 height 101
drag, startPoint x: 835, startPoint y: 118, endPoint x: 997, endPoint y: 136, distance: 163.0
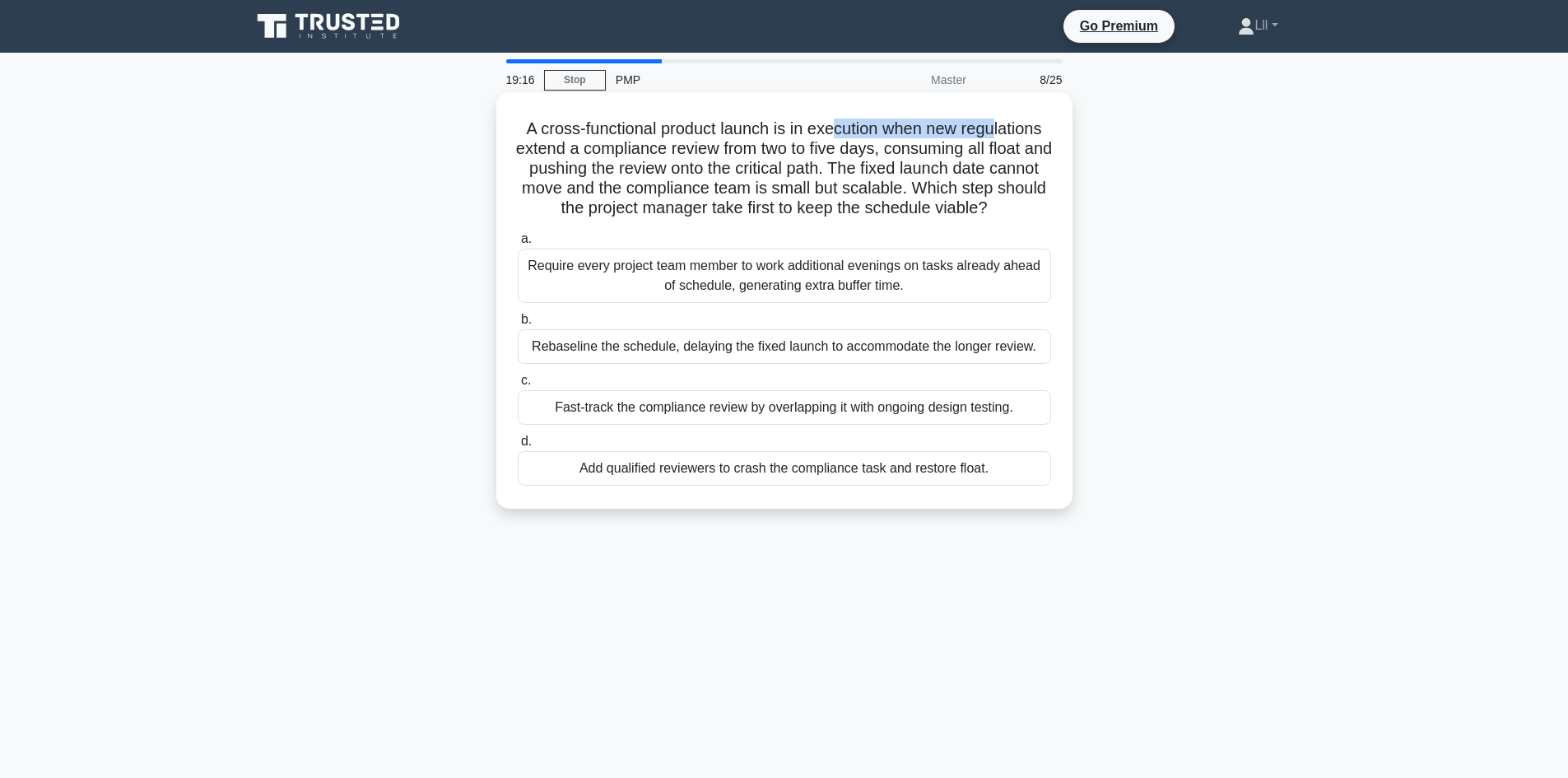
click at [997, 136] on h5 "A cross-functional product launch is in execution when new regulations extend a…" at bounding box center [784, 168] width 537 height 101
click at [1020, 152] on h5 "A cross-functional product launch is in execution when new regulations extend a…" at bounding box center [784, 168] width 537 height 101
drag, startPoint x: 759, startPoint y: 147, endPoint x: 905, endPoint y: 145, distance: 146.0
click at [905, 145] on h5 "A cross-functional product launch is in execution when new regulations extend a…" at bounding box center [784, 168] width 537 height 101
click at [980, 144] on h5 "A cross-functional product launch is in execution when new regulations extend a…" at bounding box center [784, 168] width 537 height 101
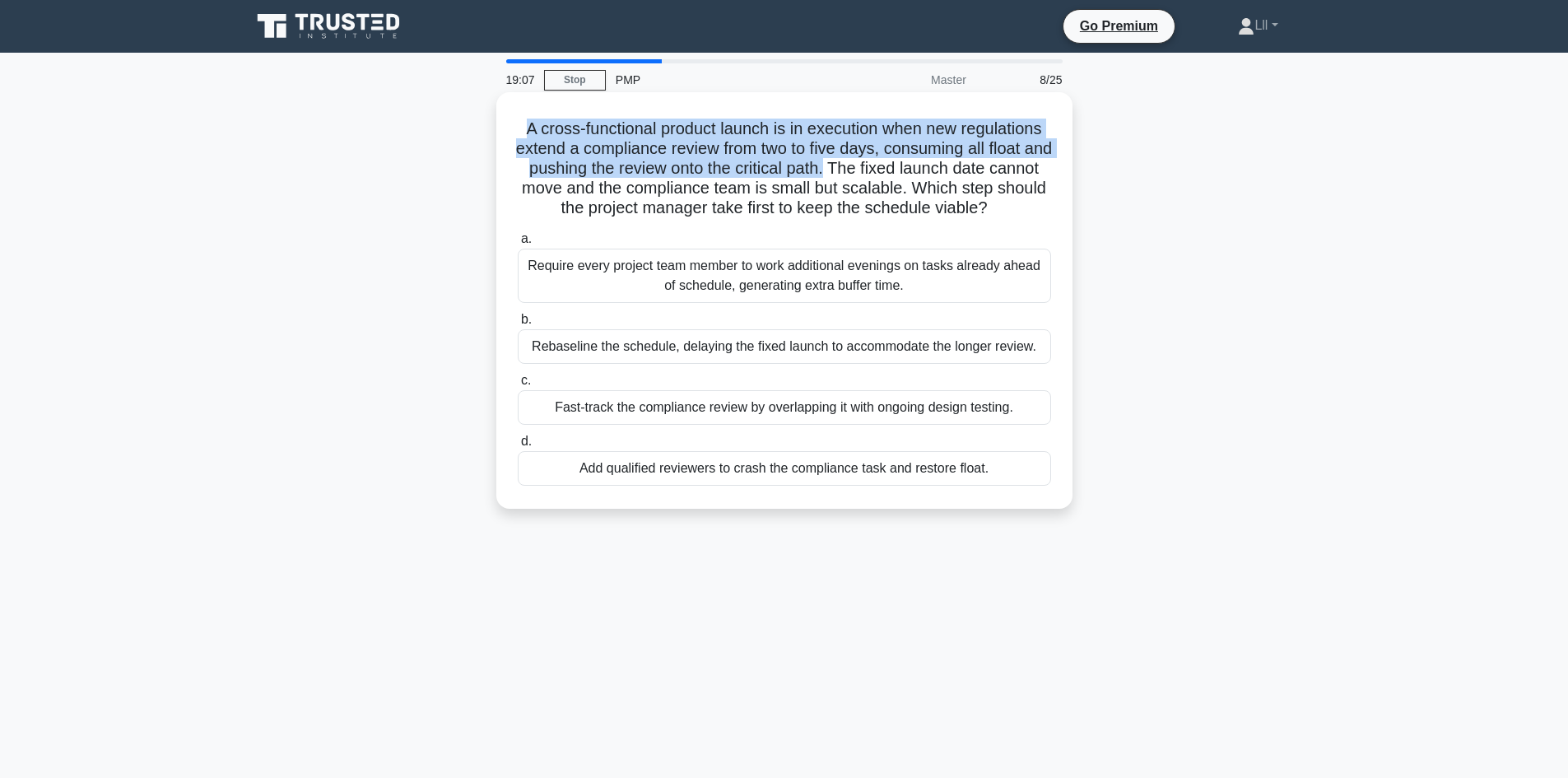
drag, startPoint x: 873, startPoint y: 171, endPoint x: 519, endPoint y: 131, distance: 356.3
click at [519, 131] on h5 "A cross-functional product launch is in execution when new regulations extend a…" at bounding box center [784, 168] width 537 height 101
click at [795, 153] on h5 "A cross-functional product launch is in execution when new regulations extend a…" at bounding box center [784, 168] width 537 height 101
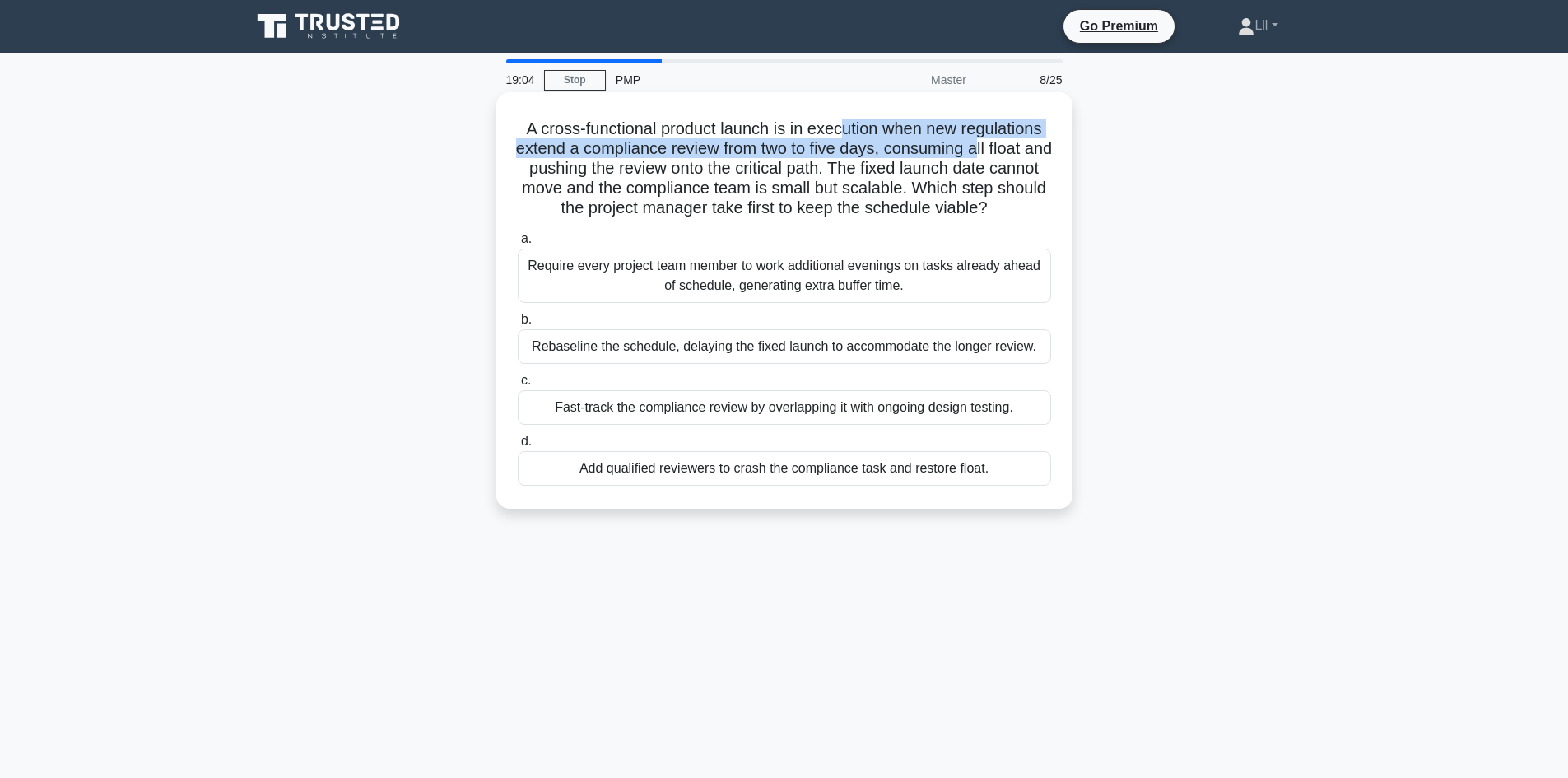
drag, startPoint x: 843, startPoint y: 122, endPoint x: 997, endPoint y: 141, distance: 155.2
click at [997, 141] on h5 "A cross-functional product launch is in execution when new regulations extend a…" at bounding box center [784, 168] width 537 height 101
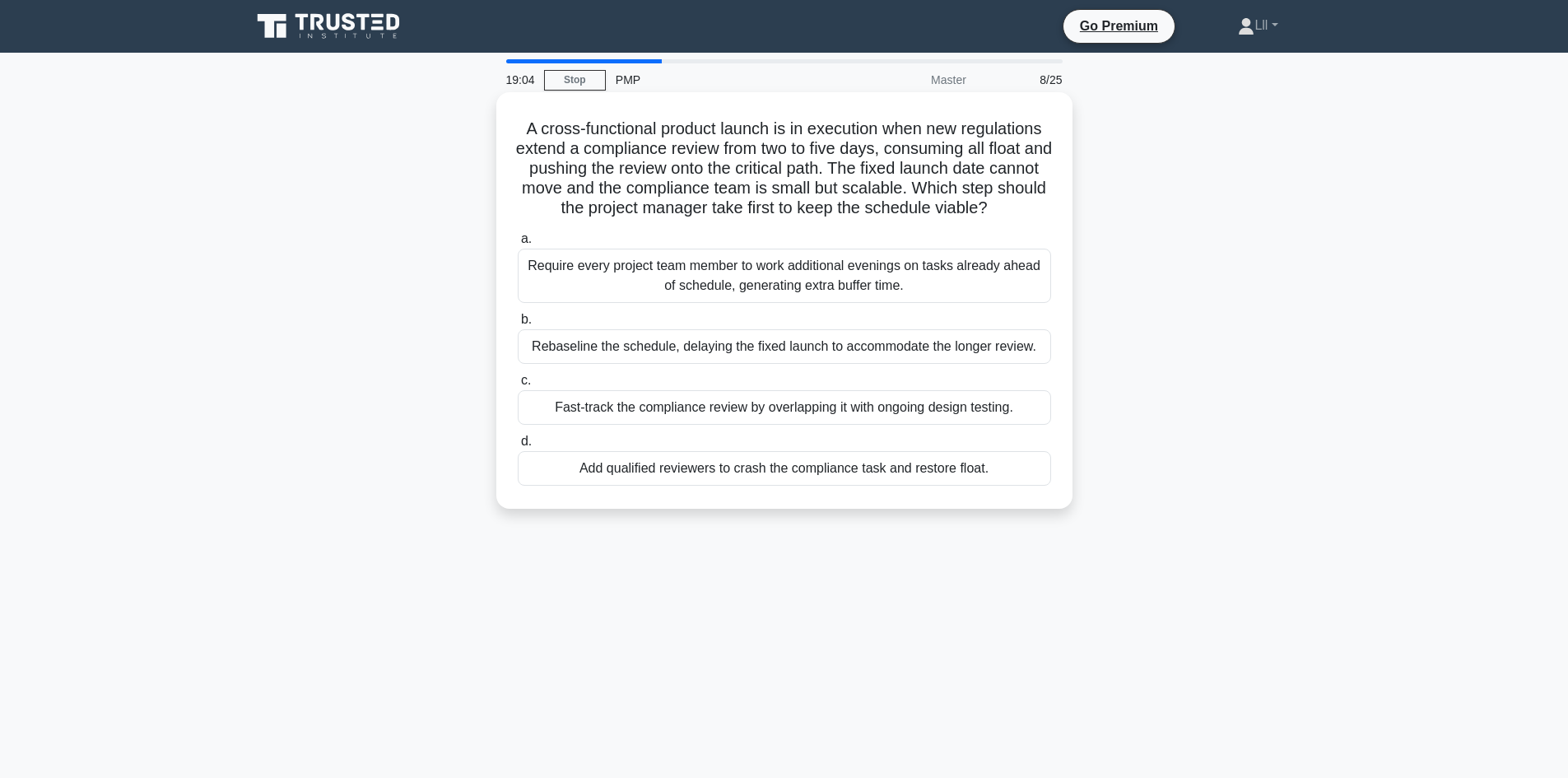
click at [1019, 153] on h5 "A cross-functional product launch is in execution when new regulations extend a…" at bounding box center [784, 168] width 537 height 101
click at [899, 470] on div "Add qualified reviewers to crash the compliance task and restore float." at bounding box center [785, 467] width 534 height 34
click at [518, 447] on input "d. Add qualified reviewers to crash the compliance task and restore float." at bounding box center [518, 441] width 0 height 11
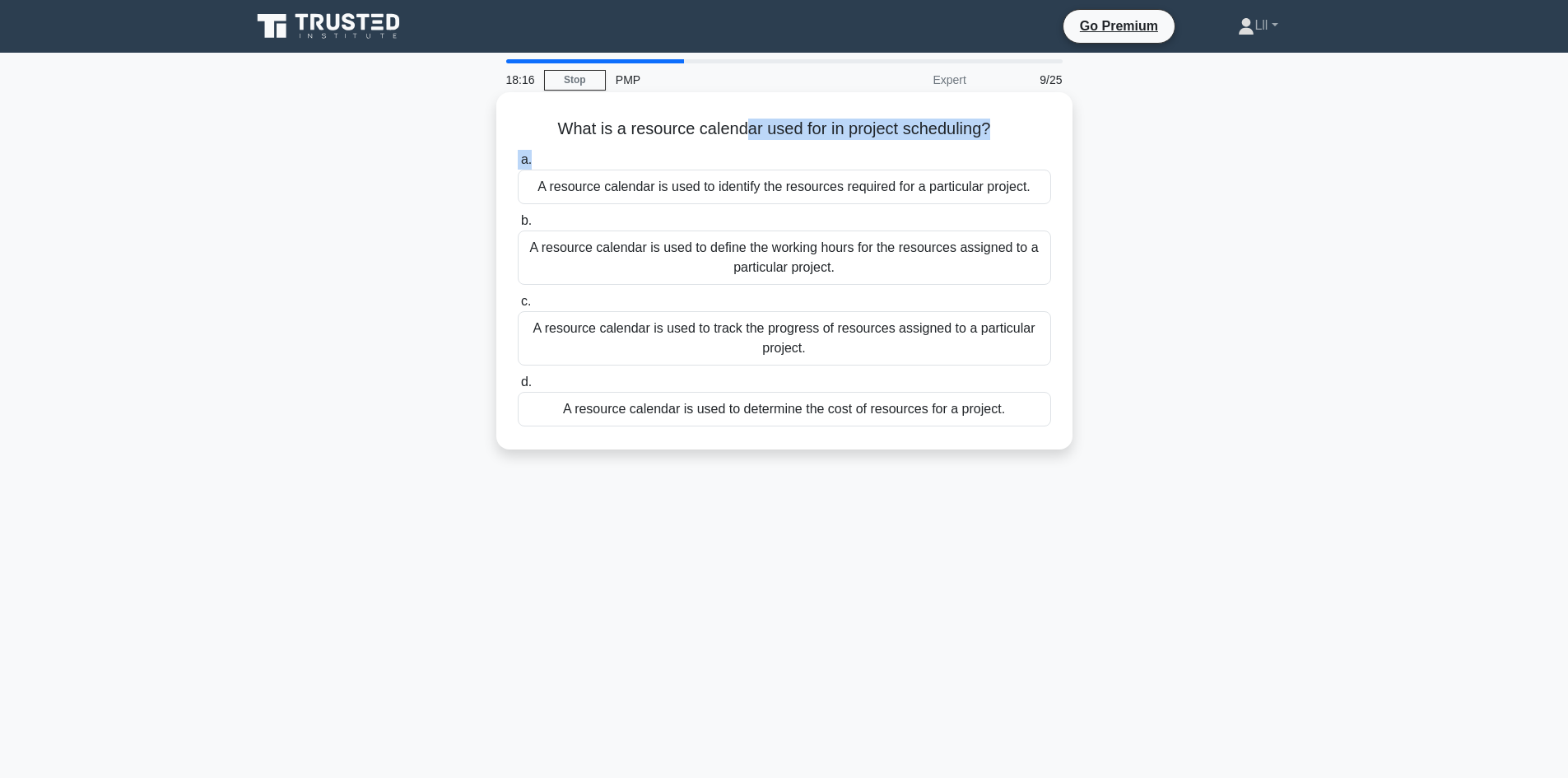
drag, startPoint x: 743, startPoint y: 128, endPoint x: 934, endPoint y: 153, distance: 192.6
click at [934, 153] on div "What is a resource calendar used for in project scheduling? .spinner_0XTQ{trans…" at bounding box center [785, 271] width 563 height 344
click at [928, 140] on h5 "What is a resource calendar used for in project scheduling? .spinner_0XTQ{trans…" at bounding box center [784, 129] width 537 height 22
click at [921, 263] on div "A resource calendar is used to define the working hours for the resources assig…" at bounding box center [785, 258] width 534 height 55
click at [518, 227] on input "b. A resource calendar is used to define the working hours for the resources as…" at bounding box center [518, 221] width 0 height 11
